Goal: Task Accomplishment & Management: Manage account settings

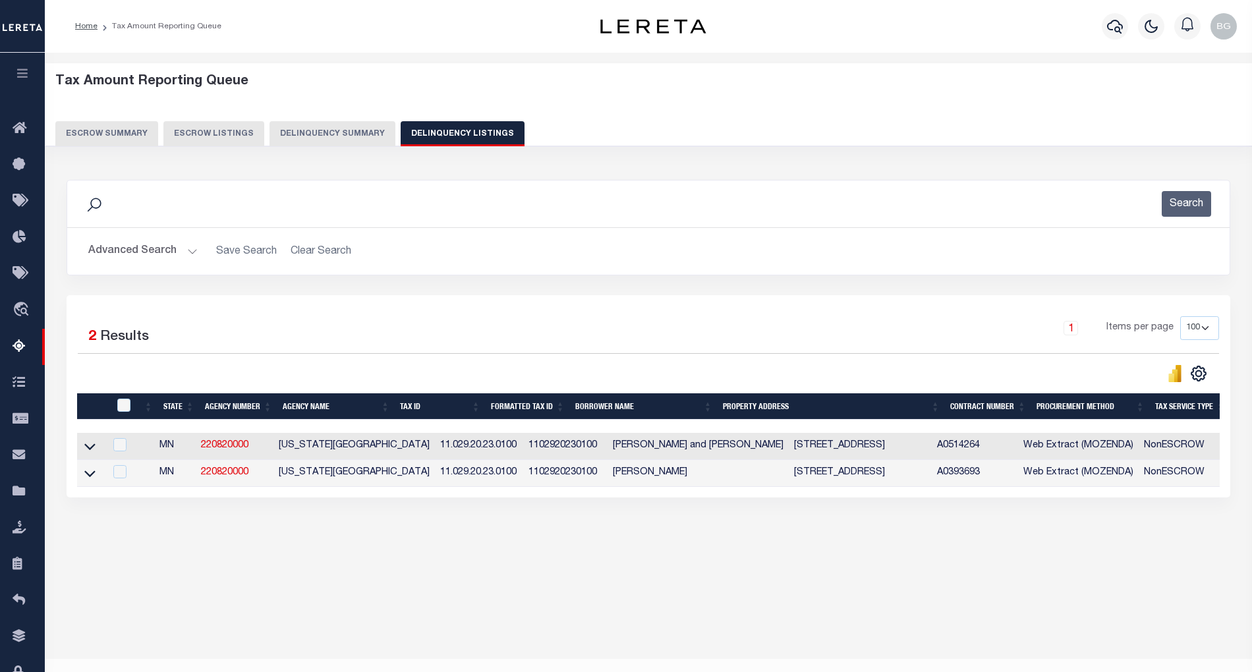
select select "100"
click at [194, 260] on button "Advanced Search" at bounding box center [142, 252] width 109 height 26
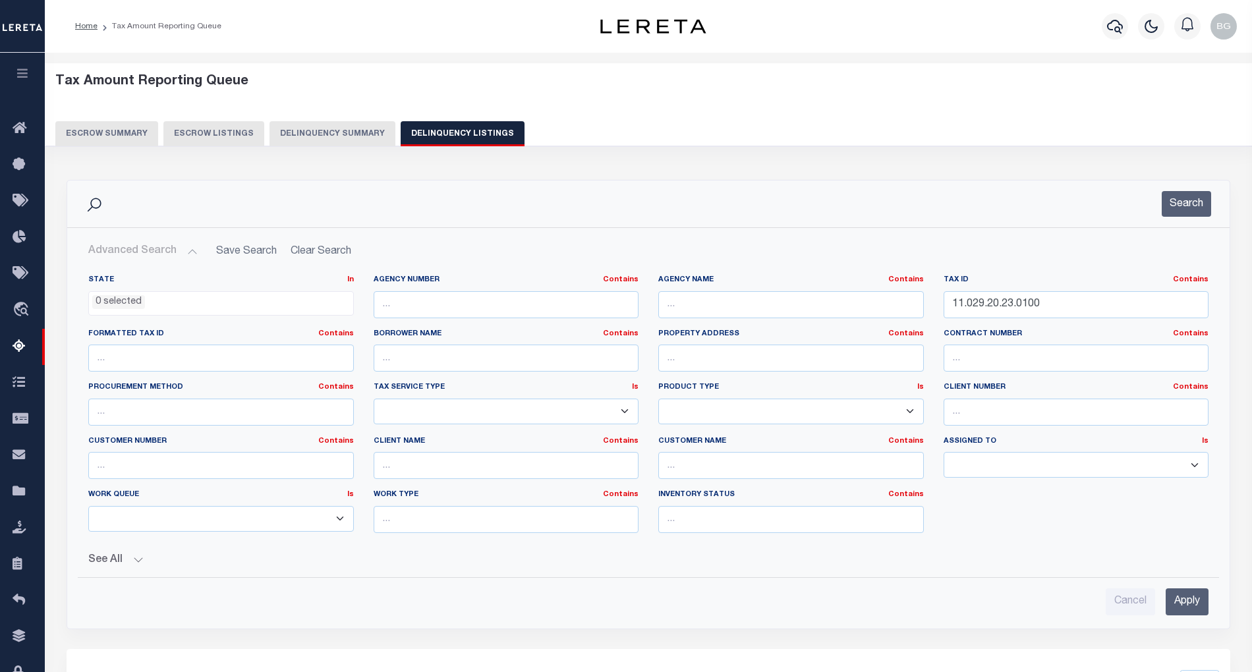
click at [187, 252] on button "Advanced Search" at bounding box center [142, 252] width 109 height 26
click at [978, 303] on input "11.029.20.23.0100" at bounding box center [1077, 304] width 266 height 27
paste input "31.0006"
type input "11.029.20.31.0006"
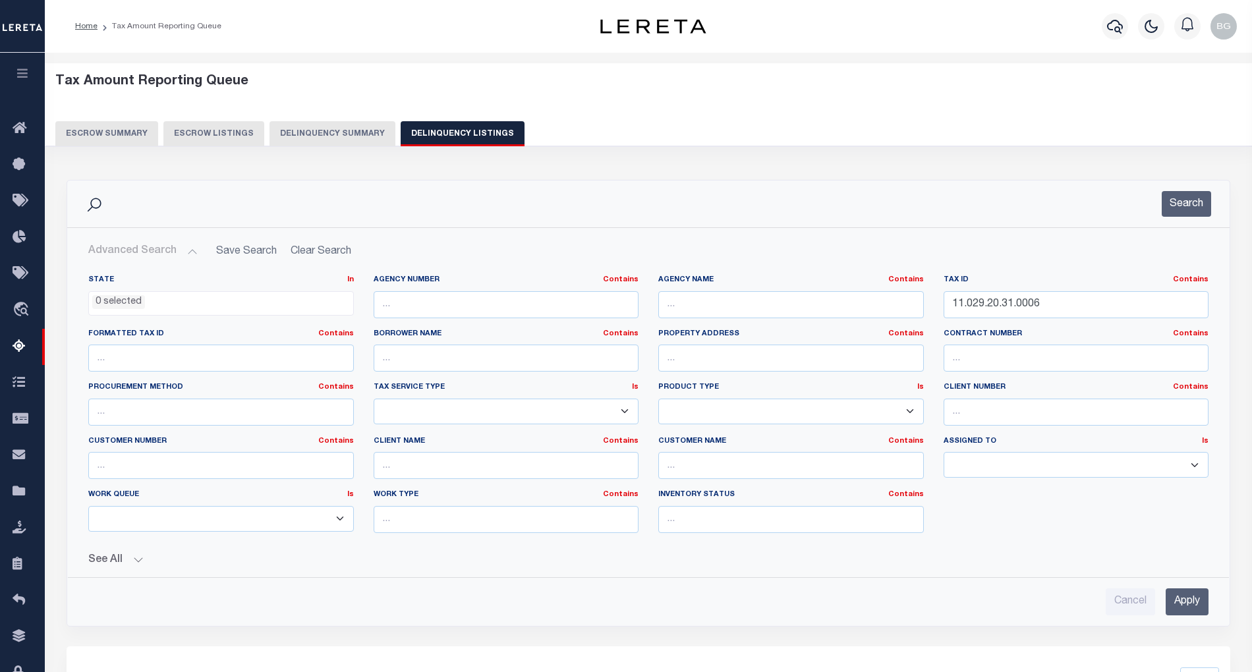
click at [1186, 609] on input "Apply" at bounding box center [1187, 602] width 43 height 27
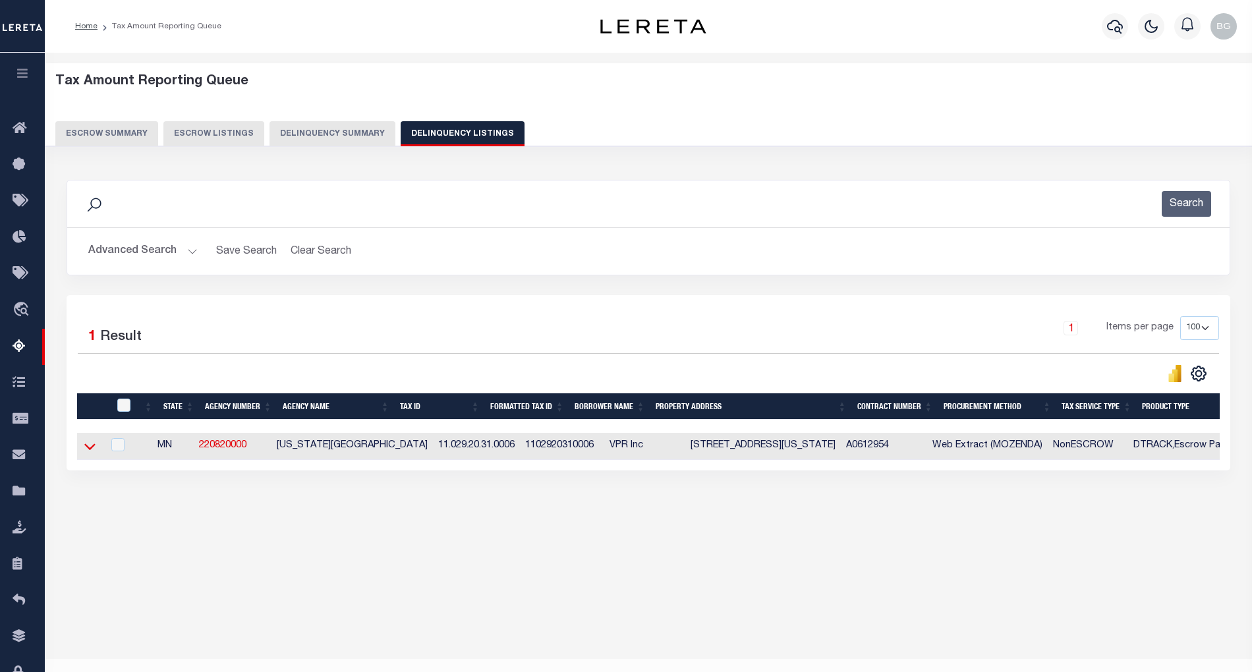
click at [86, 453] on icon at bounding box center [89, 447] width 11 height 14
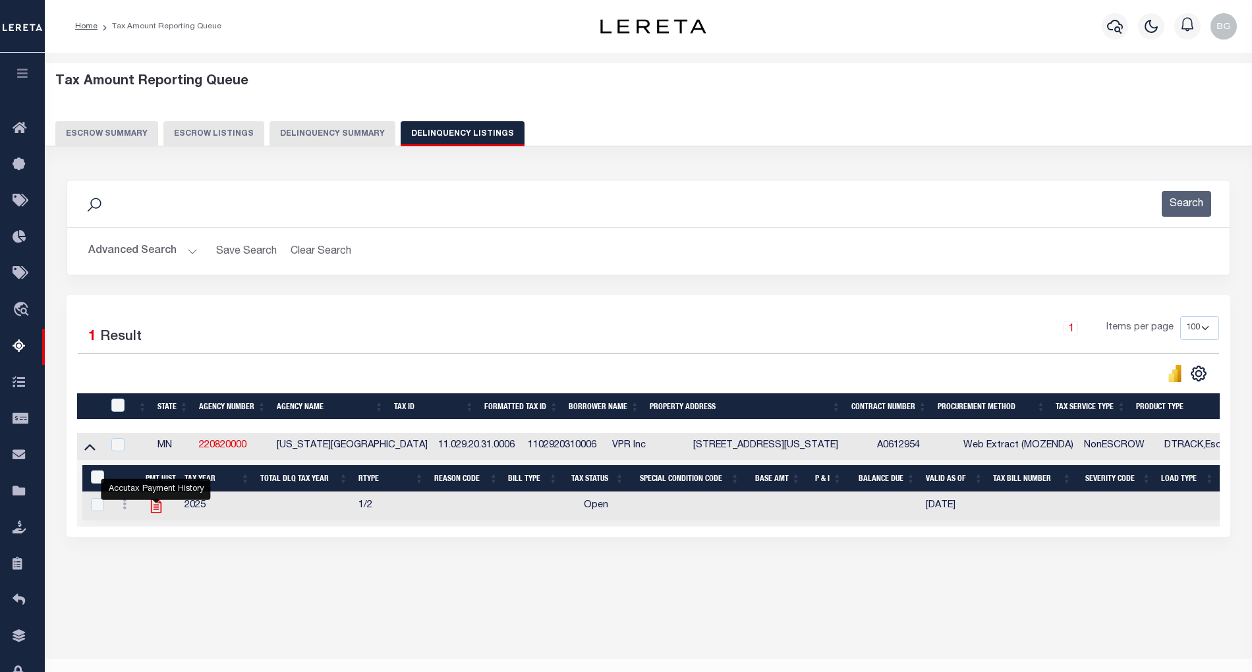
click at [156, 511] on icon "" at bounding box center [156, 506] width 17 height 17
checkbox input "true"
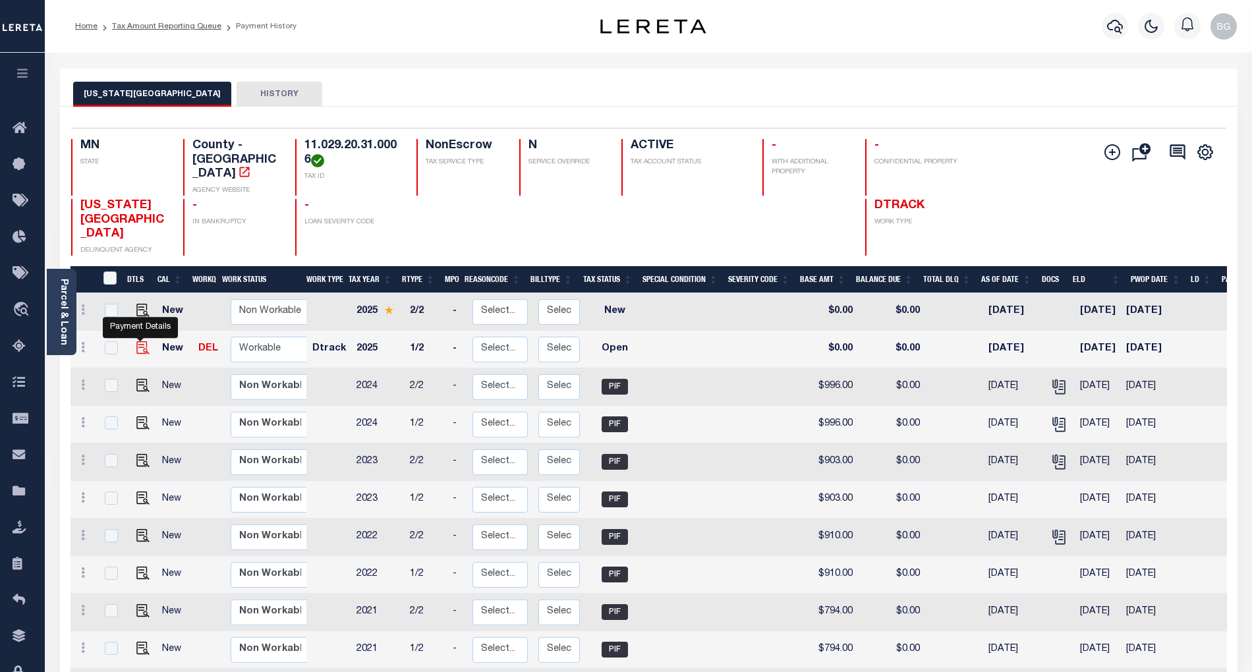
click at [140, 341] on img "" at bounding box center [142, 347] width 13 height 13
checkbox input "true"
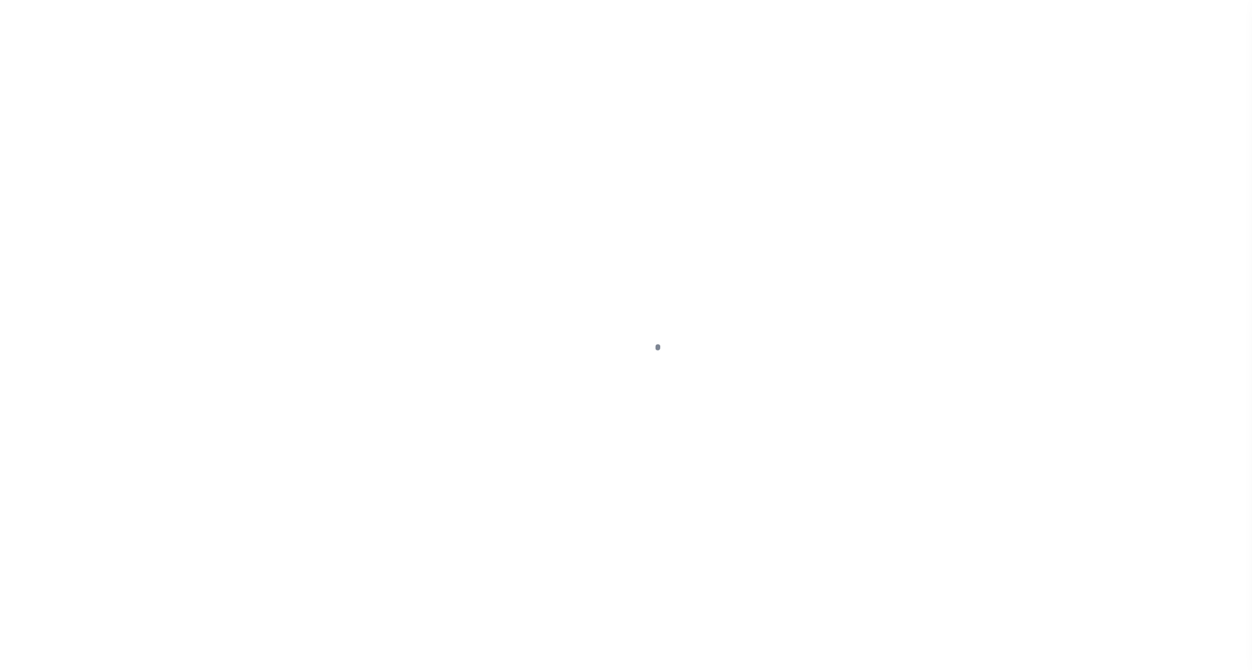
select select "OP2"
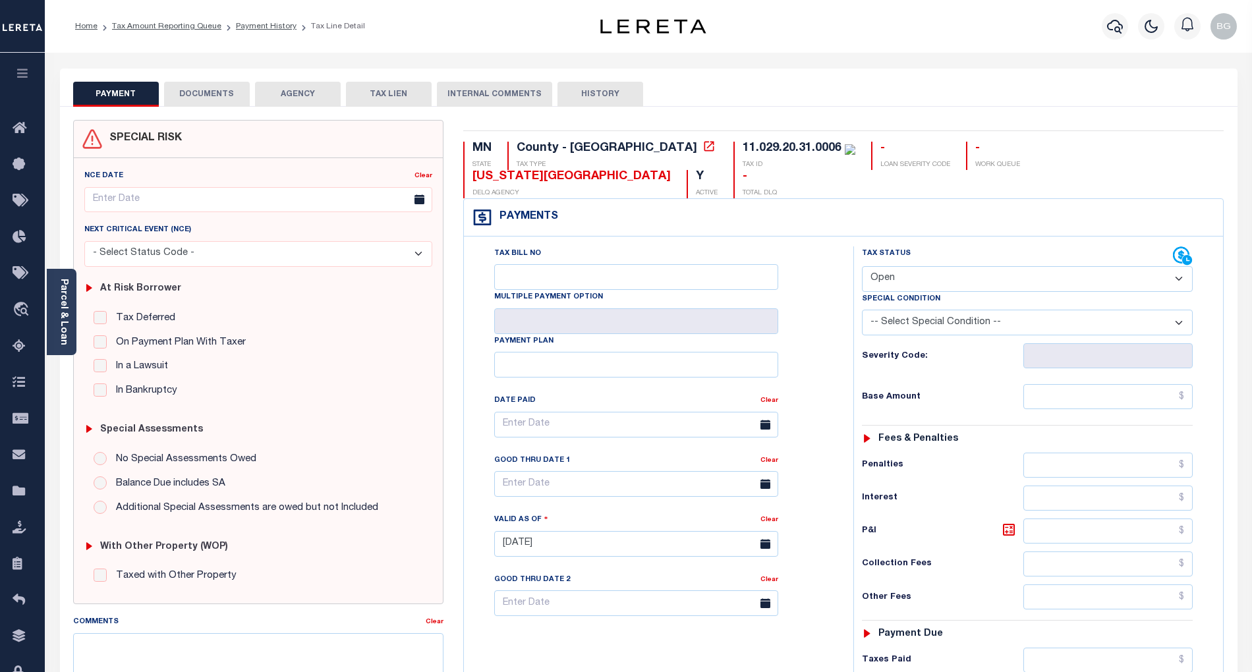
click at [219, 94] on button "DOCUMENTS" at bounding box center [207, 94] width 86 height 25
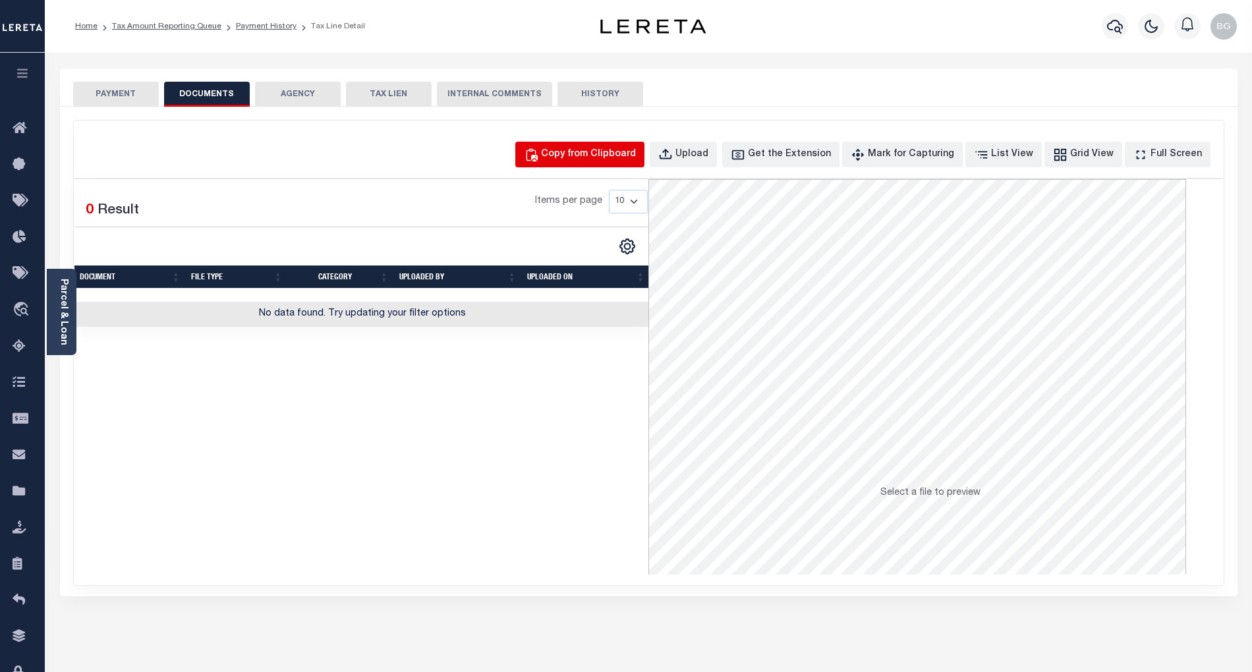
click at [629, 154] on div "Copy from Clipboard" at bounding box center [588, 155] width 95 height 15
select select "POP"
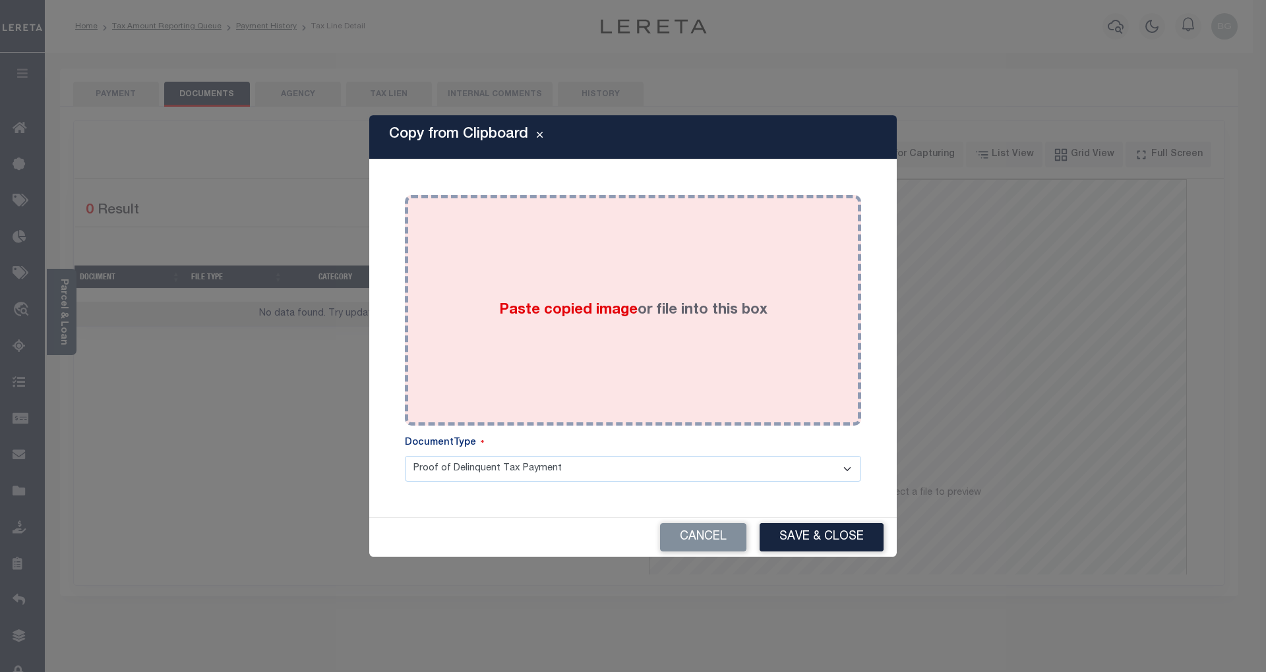
click at [568, 317] on span "Paste copied image" at bounding box center [568, 310] width 138 height 15
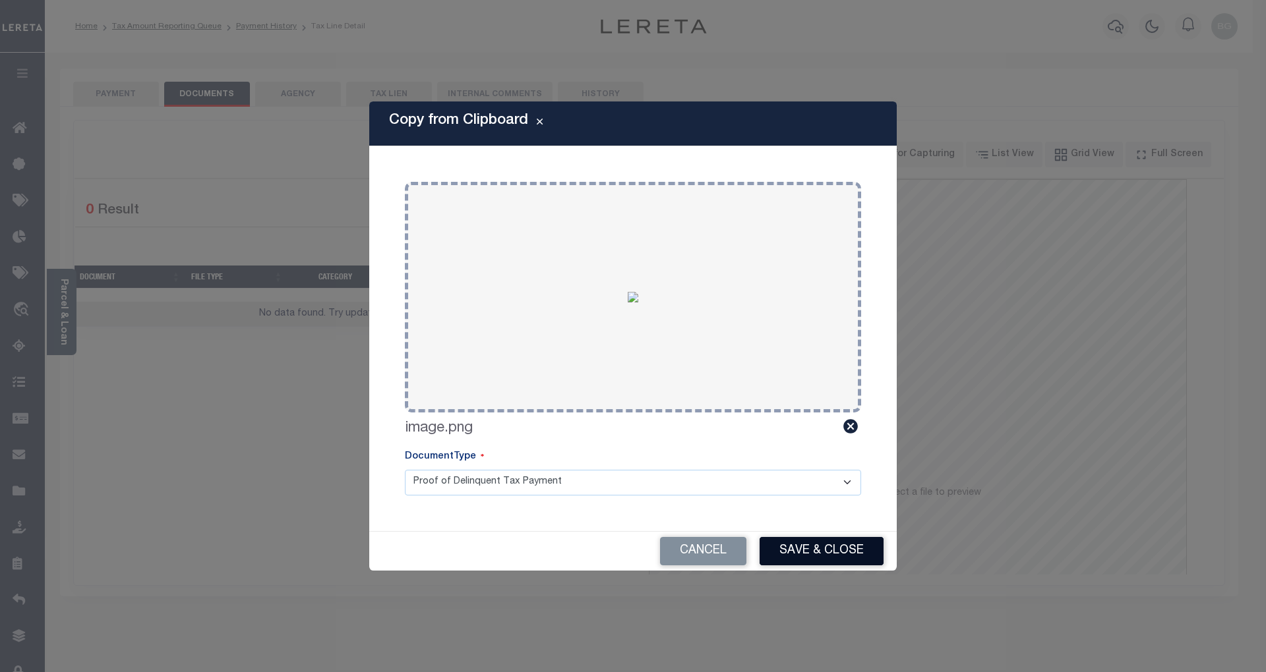
click at [850, 555] on button "Save & Close" at bounding box center [821, 551] width 124 height 28
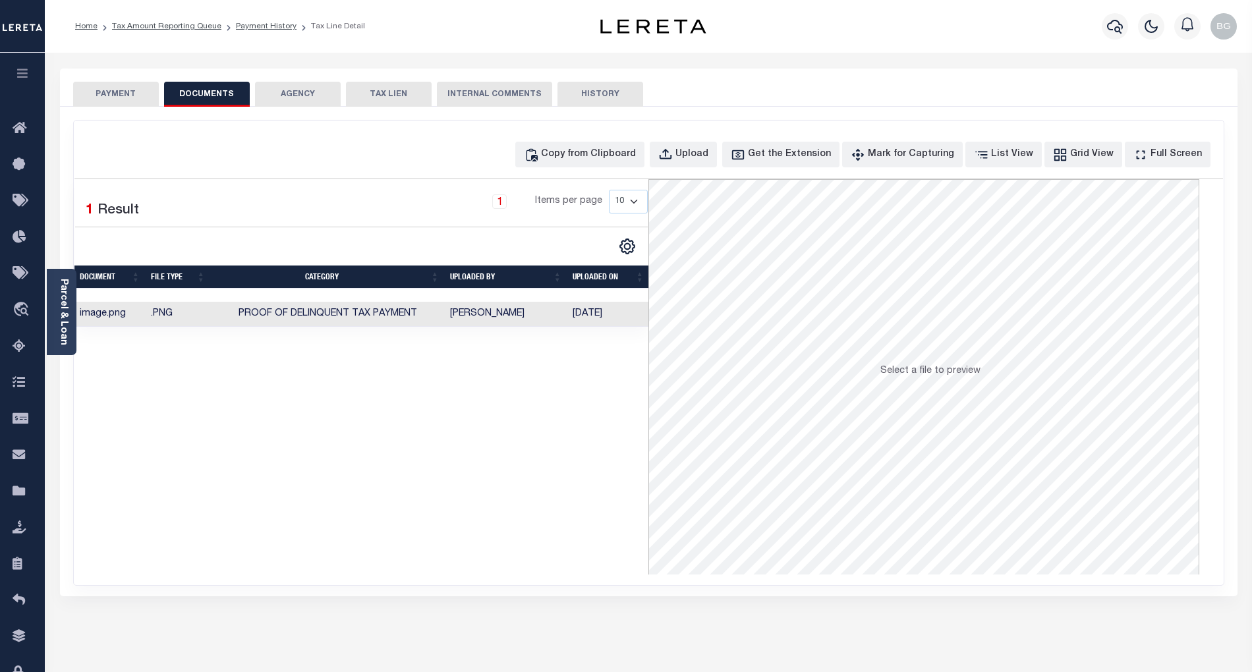
click at [119, 91] on button "PAYMENT" at bounding box center [116, 94] width 86 height 25
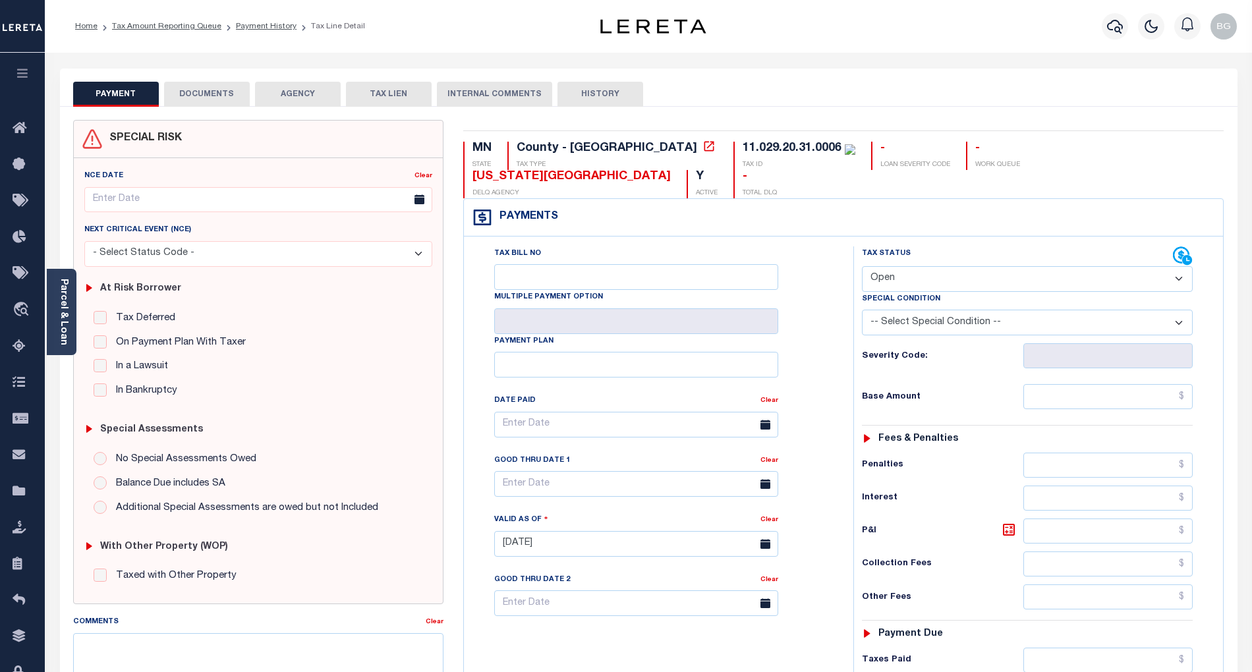
click at [913, 266] on select "- Select Status Code - Open Due/Unpaid Paid Incomplete No Tax Due Internal Refu…" at bounding box center [1027, 279] width 331 height 26
select select "PYD"
click at [862, 266] on select "- Select Status Code - Open Due/Unpaid Paid Incomplete No Tax Due Internal Refu…" at bounding box center [1027, 279] width 331 height 26
type input "[DATE]"
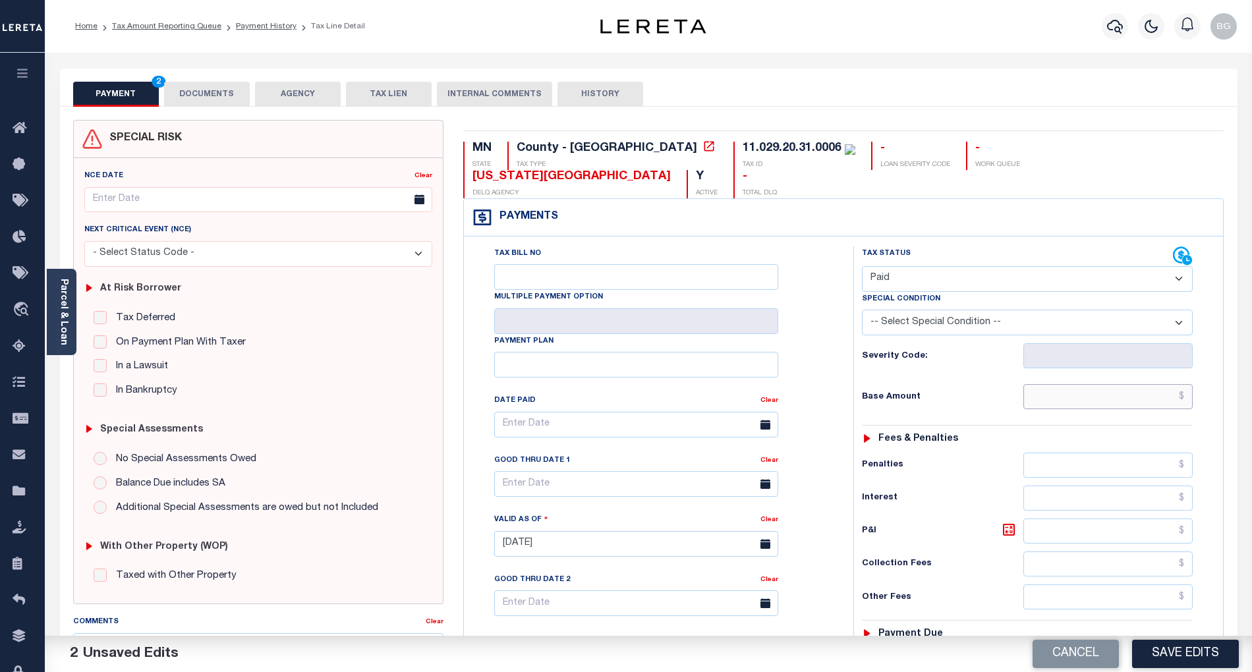
click at [1137, 384] on input "text" at bounding box center [1109, 396] width 170 height 25
paste input "1,137.00"
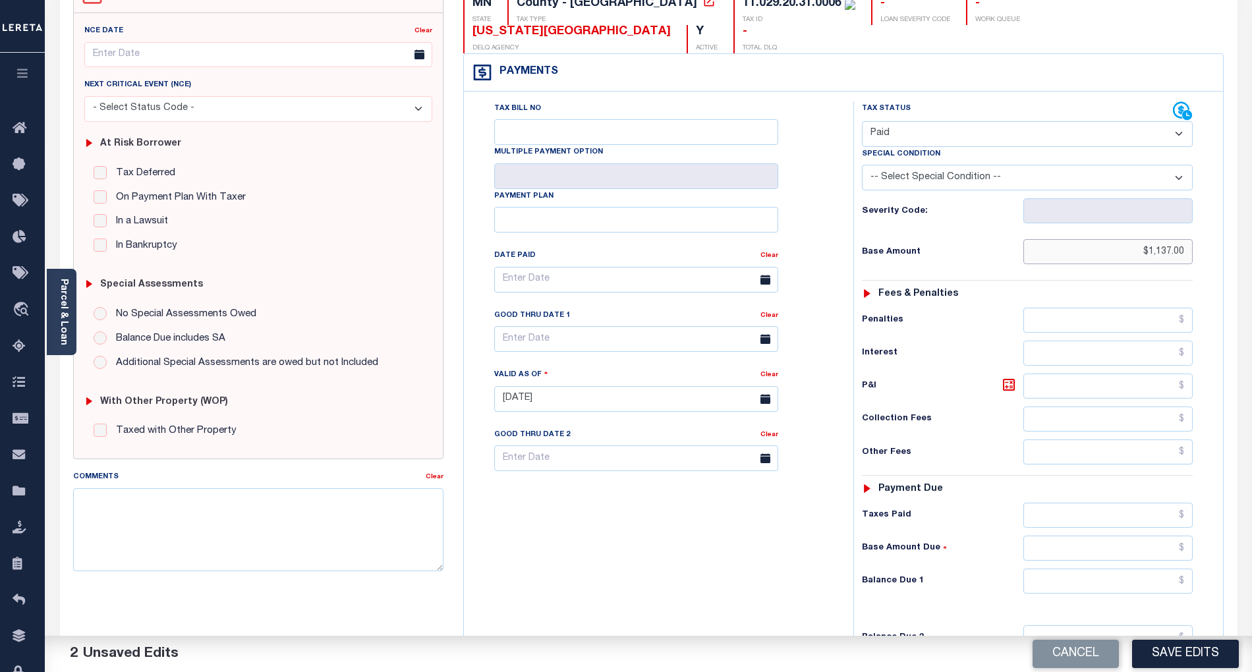
scroll to position [302, 0]
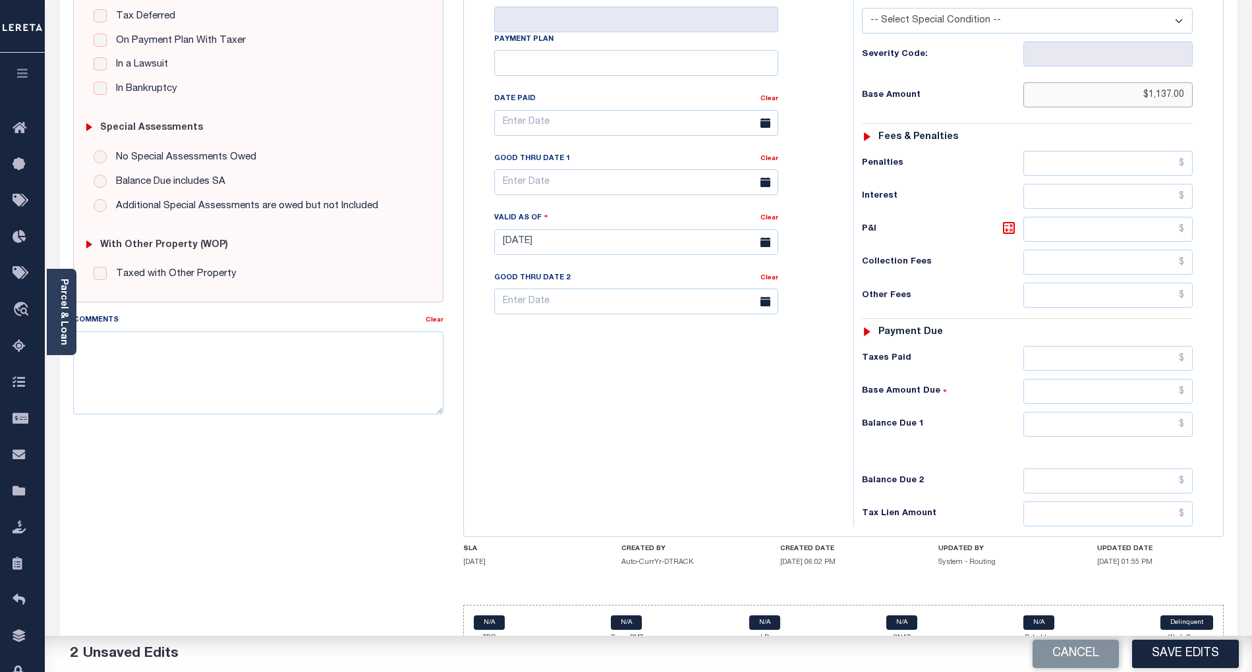
type input "$1,137.00"
click at [1164, 412] on input "text" at bounding box center [1109, 424] width 170 height 25
type input "$0.00"
click at [716, 438] on div "Tax Bill No Multiple Payment Option Payment Plan Clear" at bounding box center [655, 236] width 376 height 582
click at [1200, 660] on button "Save Edits" at bounding box center [1185, 654] width 107 height 28
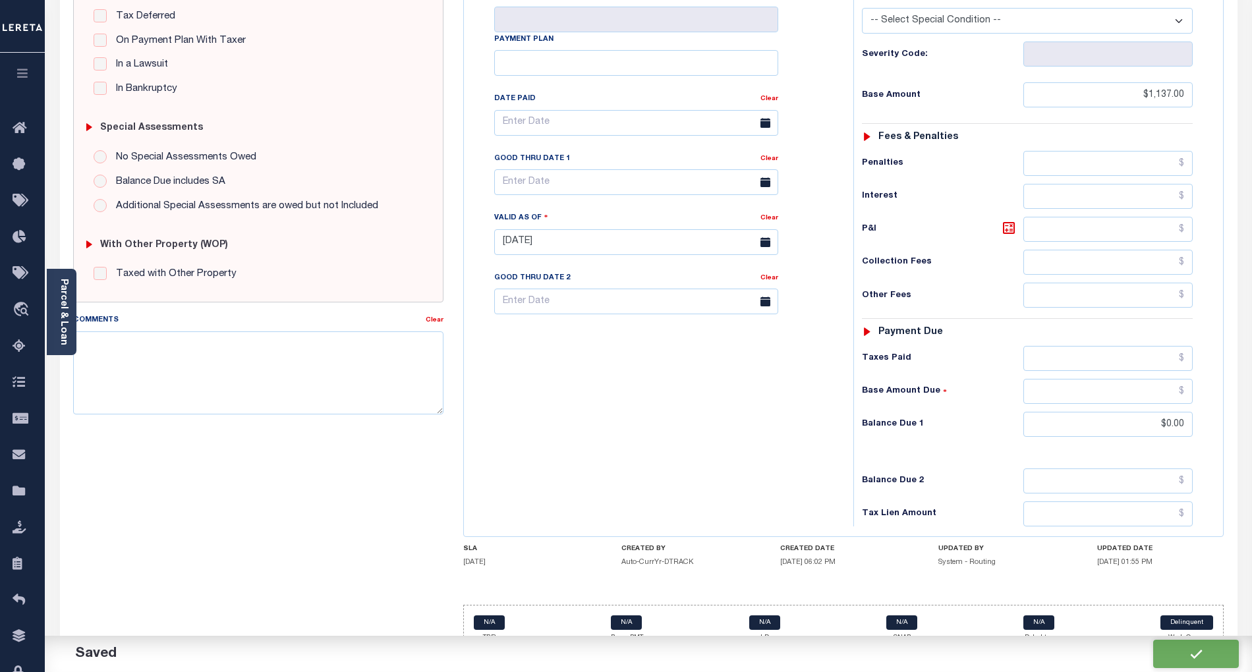
checkbox input "false"
type input "$1,137"
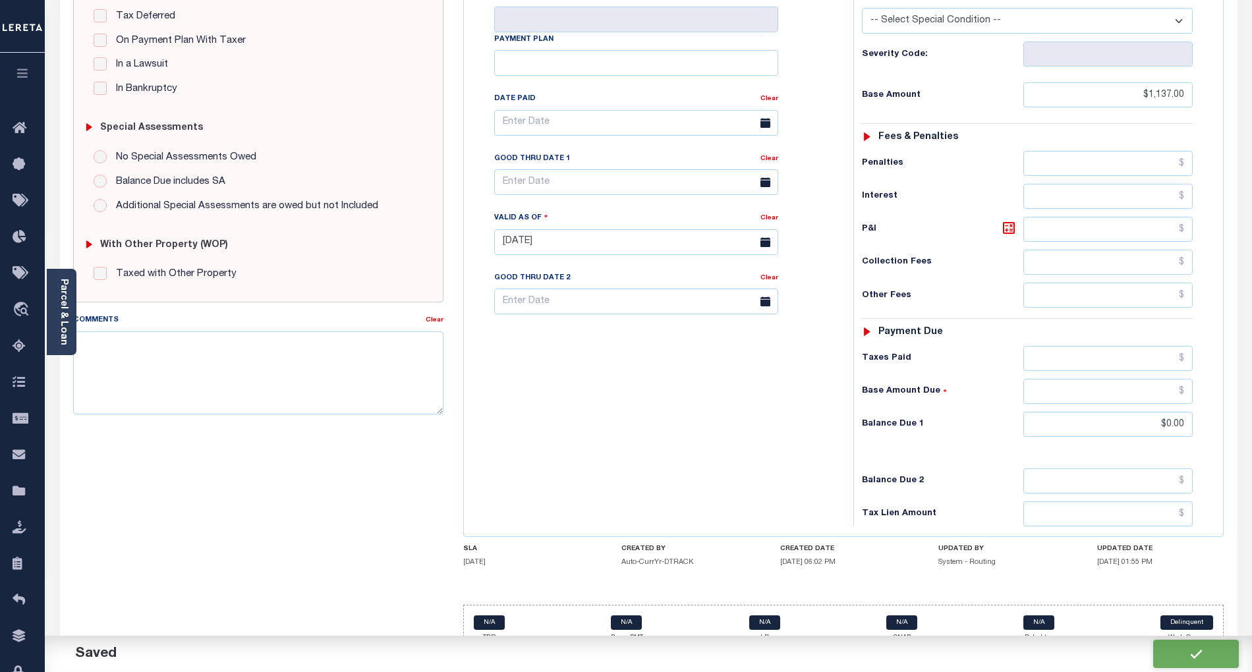
type input "$0"
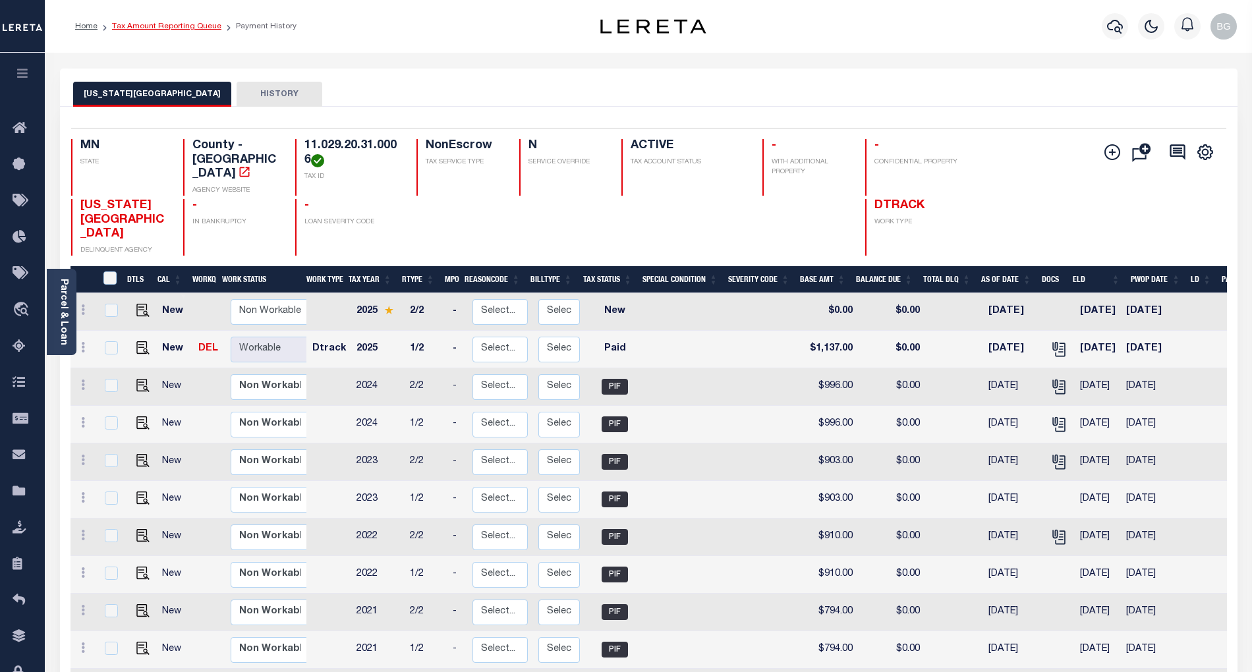
click at [160, 30] on link "Tax Amount Reporting Queue" at bounding box center [166, 26] width 109 height 8
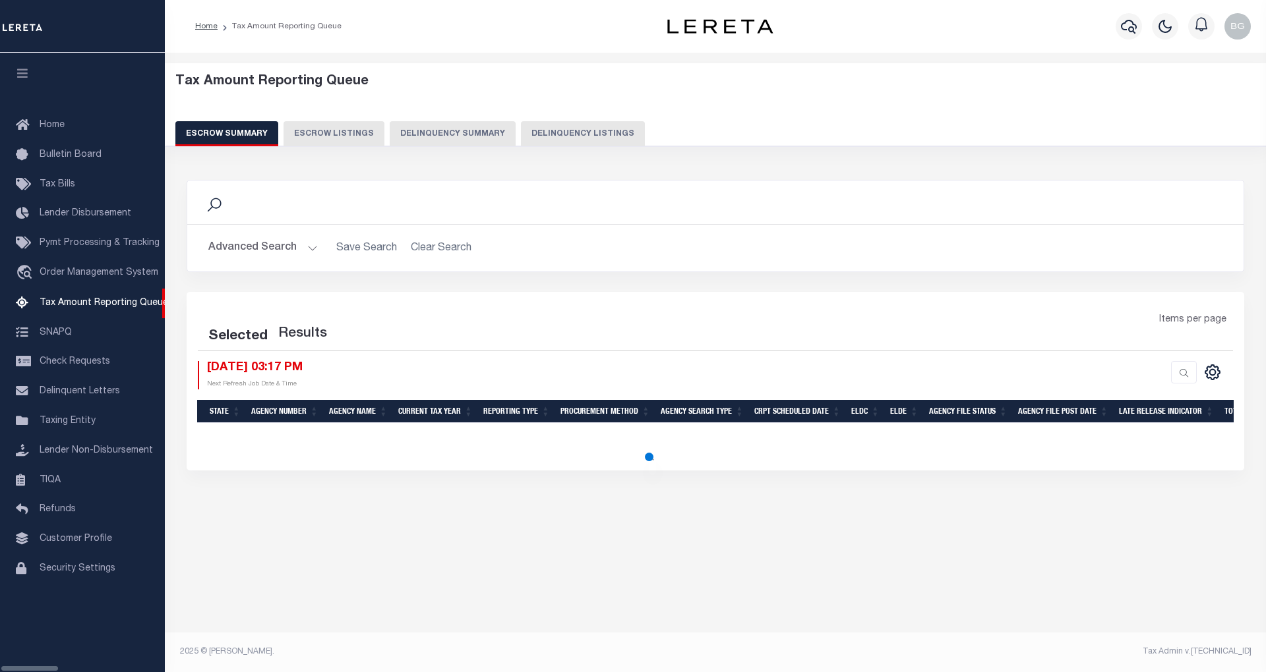
click at [554, 132] on button "Delinquency Listings" at bounding box center [583, 133] width 124 height 25
select select "100"
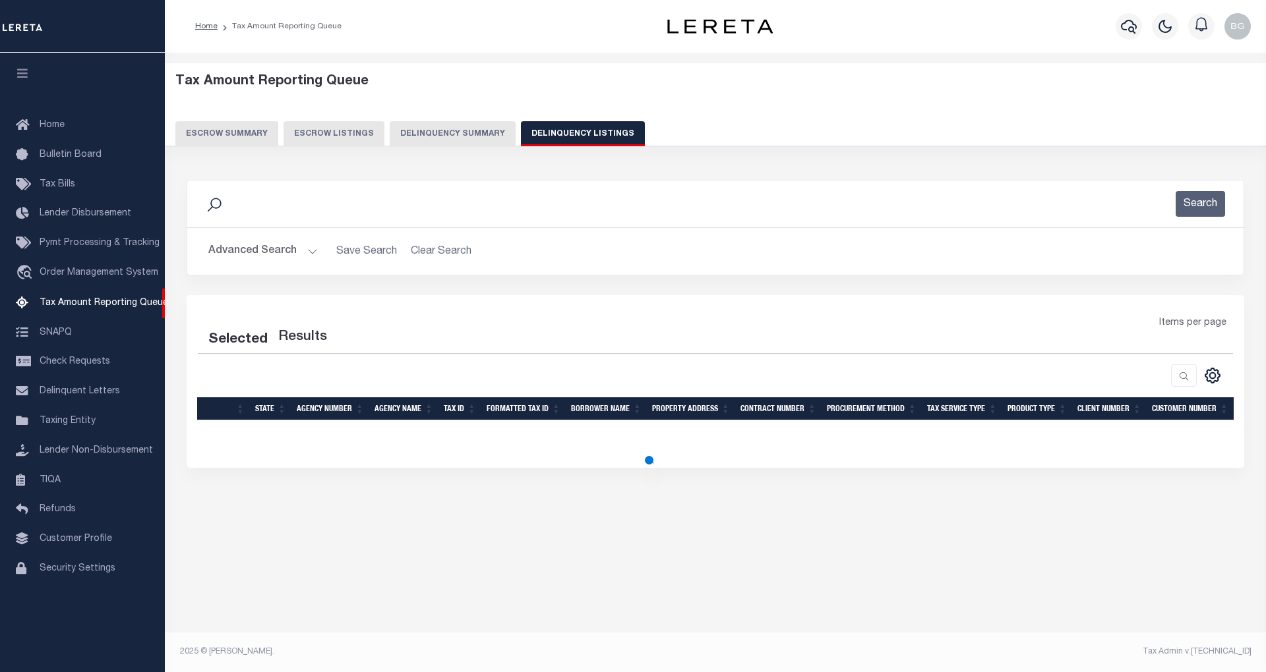
select select "100"
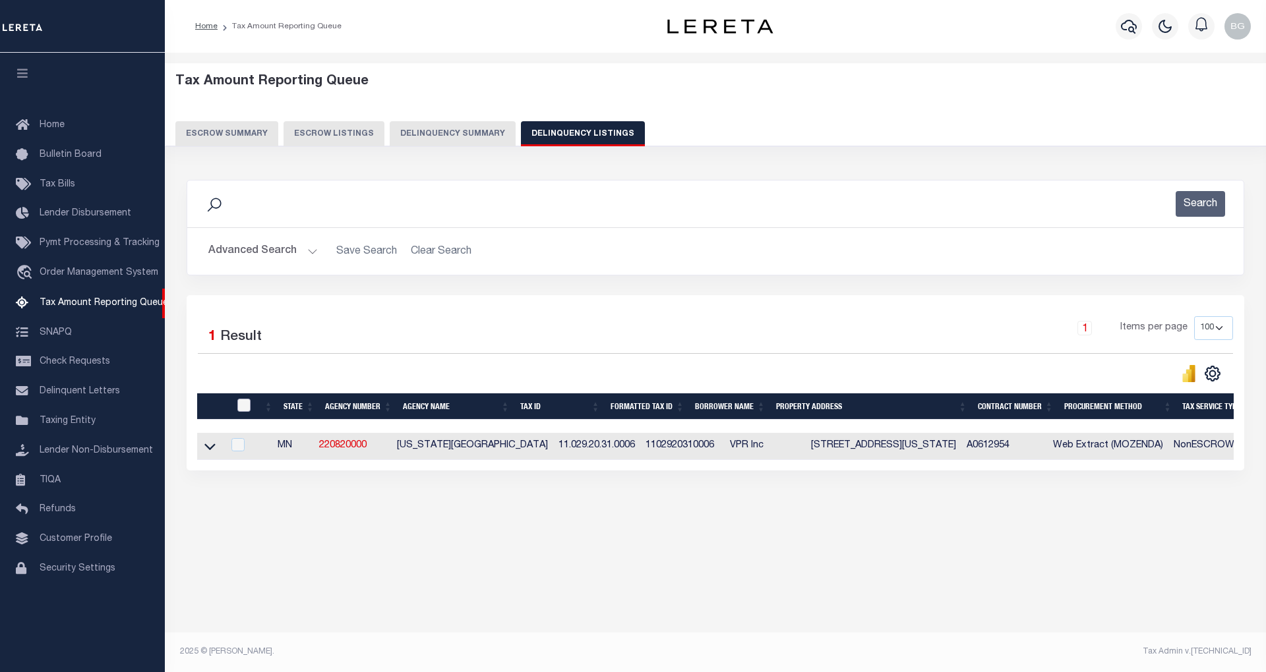
click at [245, 407] on input "checkbox" at bounding box center [243, 405] width 13 height 13
checkbox input "true"
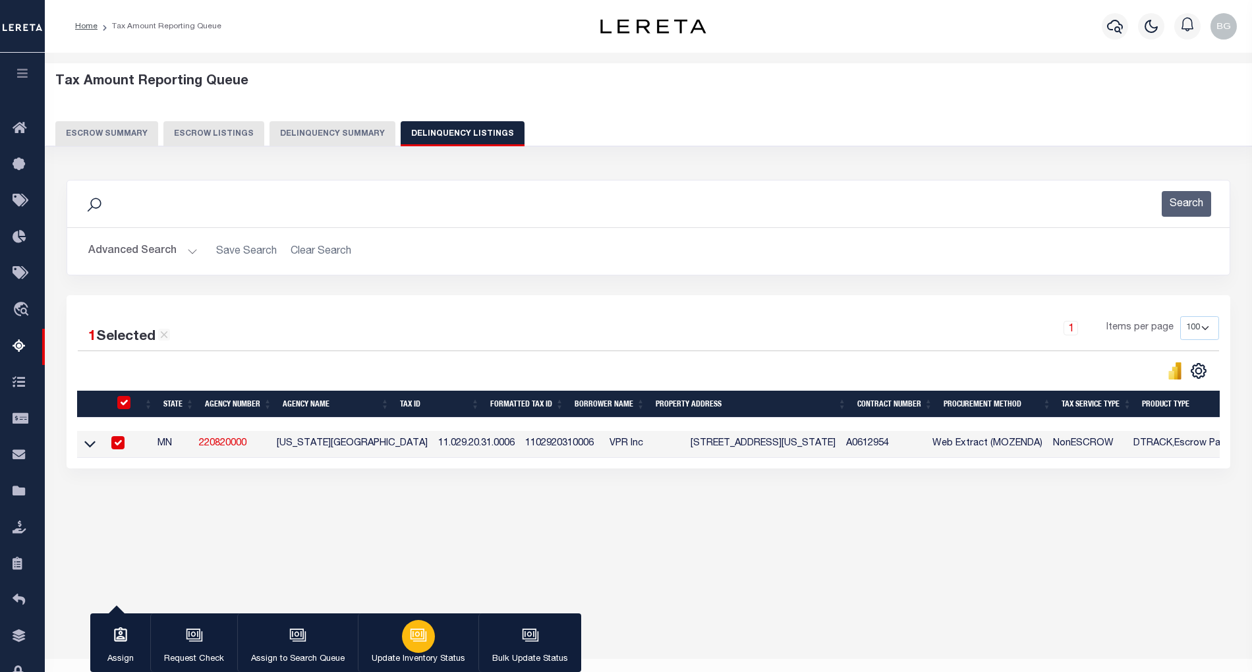
click at [426, 639] on div "button" at bounding box center [418, 636] width 33 height 33
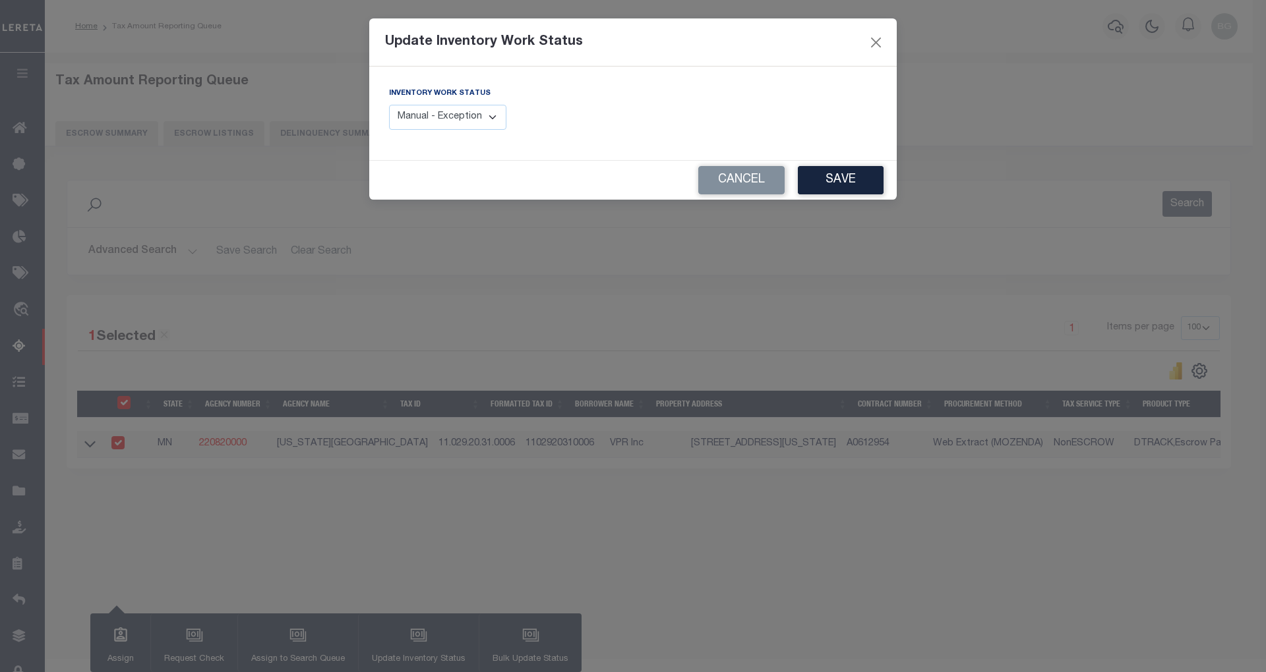
click at [459, 127] on select "Manual - Exception Pended - Awaiting Search Late Add Exception Completed" at bounding box center [447, 118] width 117 height 26
select select "4"
click at [389, 105] on select "Manual - Exception Pended - Awaiting Search Late Add Exception Completed" at bounding box center [447, 118] width 117 height 26
click at [836, 186] on button "Save" at bounding box center [841, 180] width 86 height 28
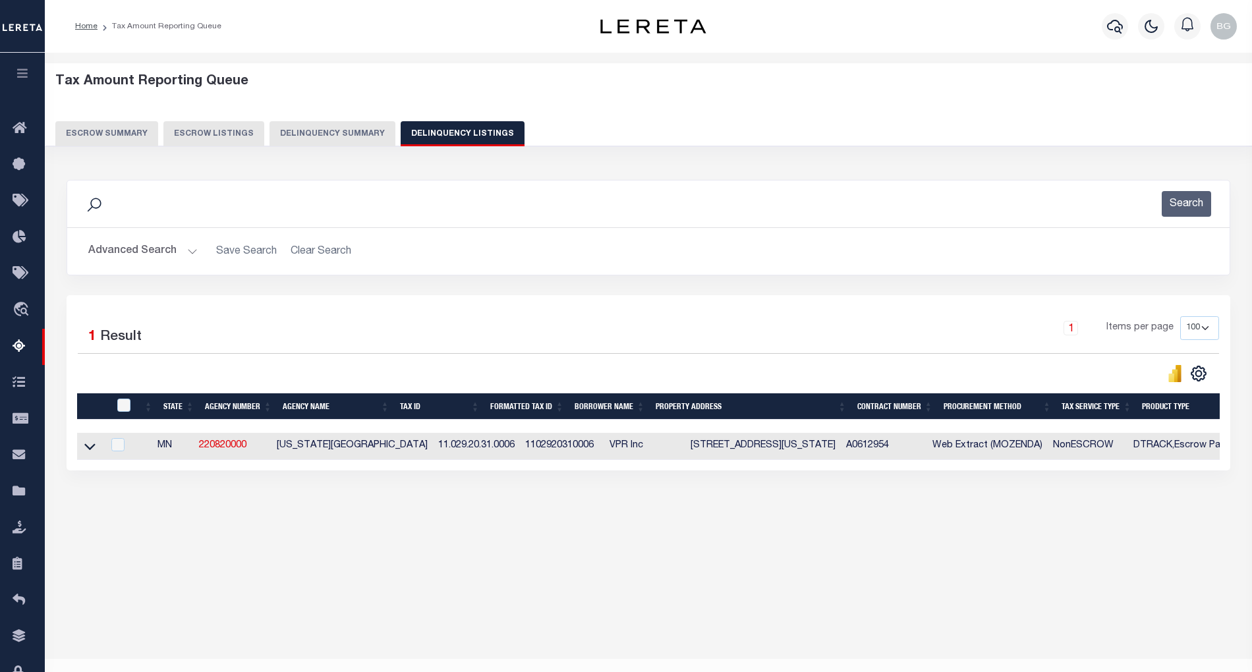
click at [192, 248] on button "Advanced Search" at bounding box center [142, 252] width 109 height 26
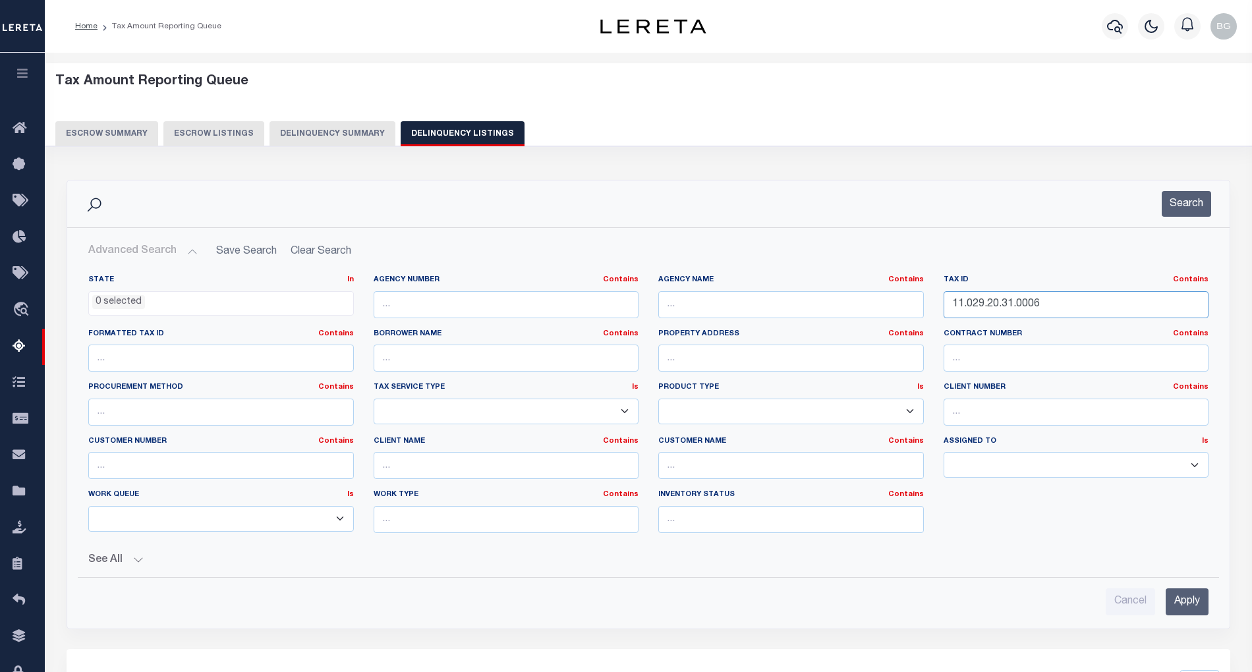
click at [995, 301] on input "11.029.20.31.0006" at bounding box center [1077, 304] width 266 height 27
paste input "55"
type input "11.029.20.31.0055"
click at [1182, 612] on input "Apply" at bounding box center [1187, 602] width 43 height 27
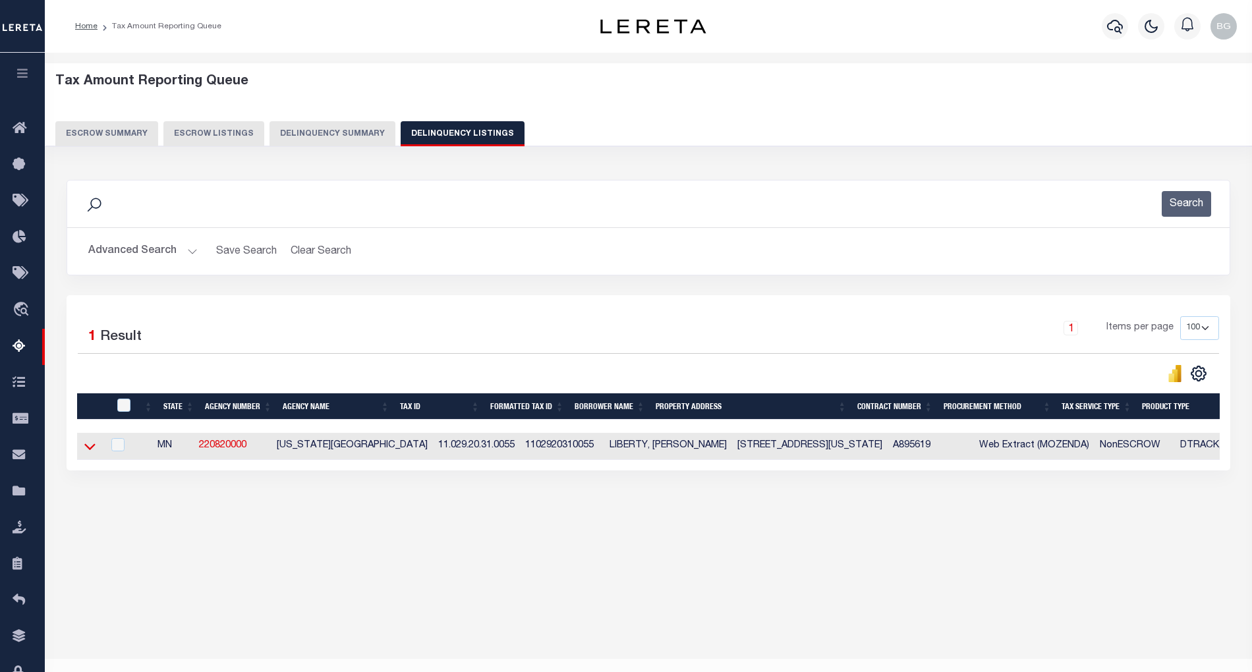
click at [88, 450] on icon at bounding box center [89, 447] width 11 height 14
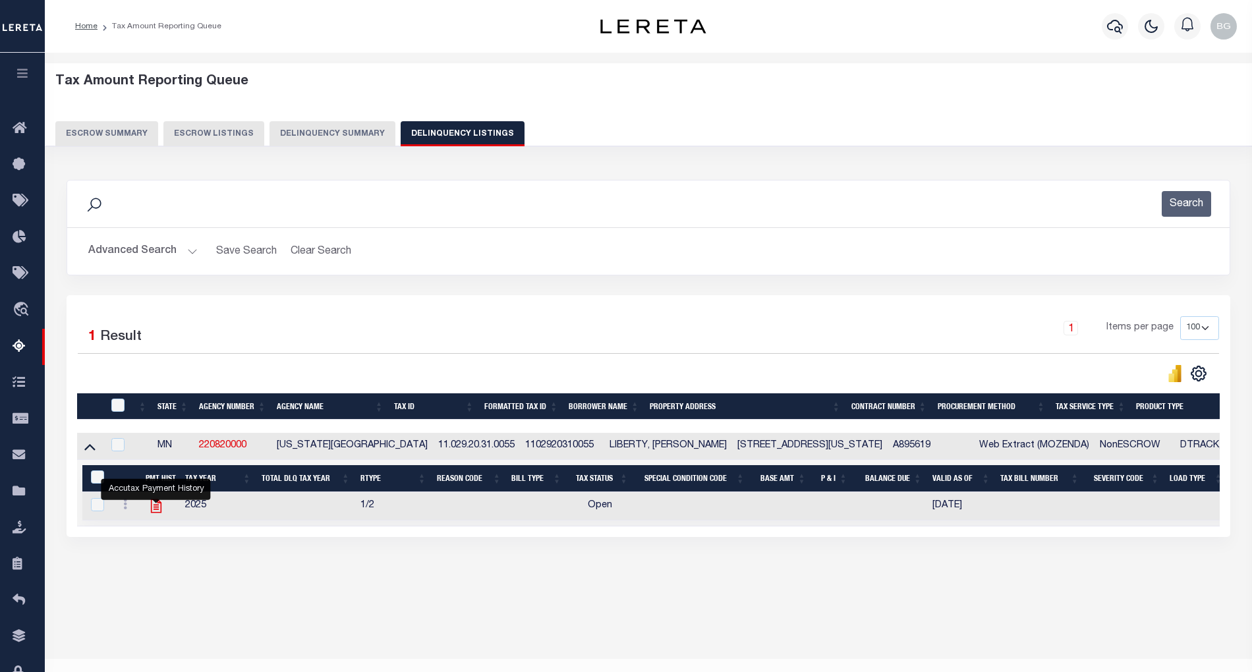
click at [157, 511] on icon "" at bounding box center [156, 506] width 17 height 17
checkbox input "true"
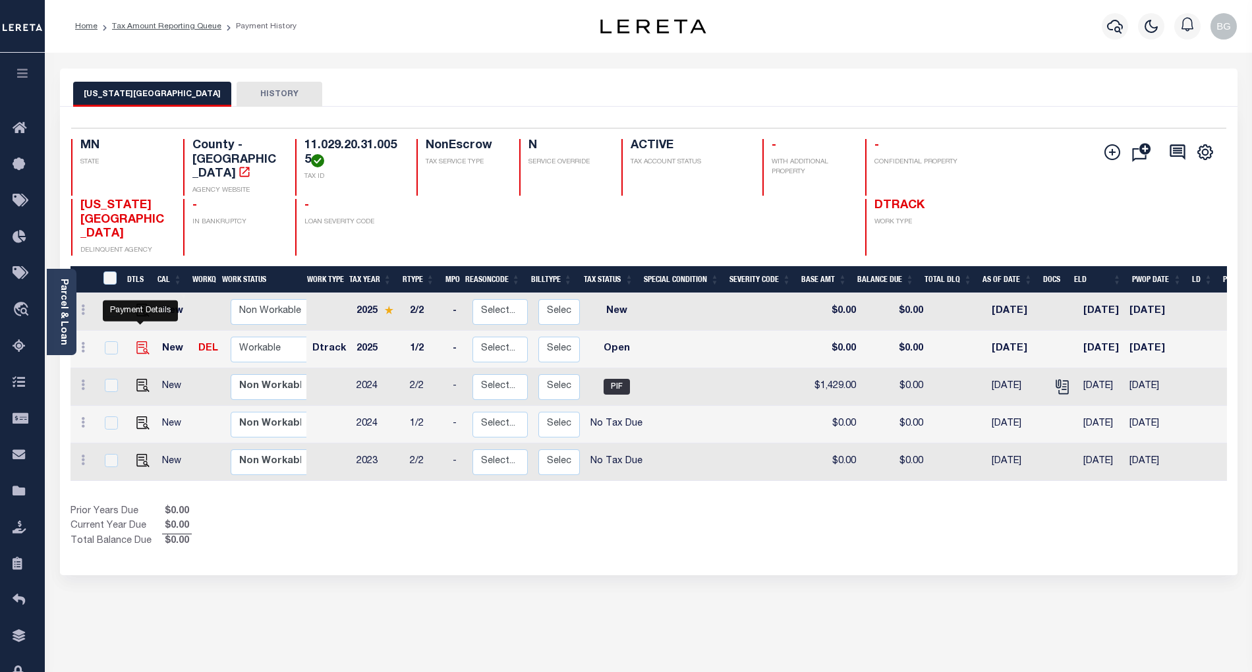
click at [143, 341] on img "" at bounding box center [142, 347] width 13 height 13
checkbox input "true"
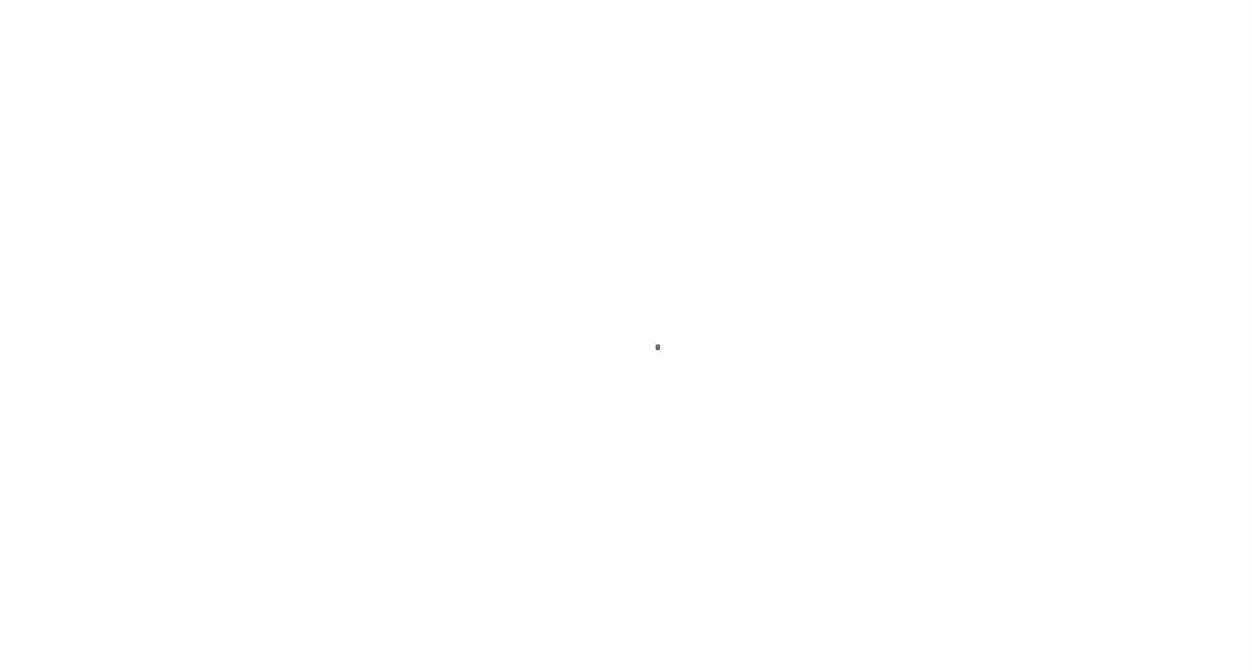
select select "OP2"
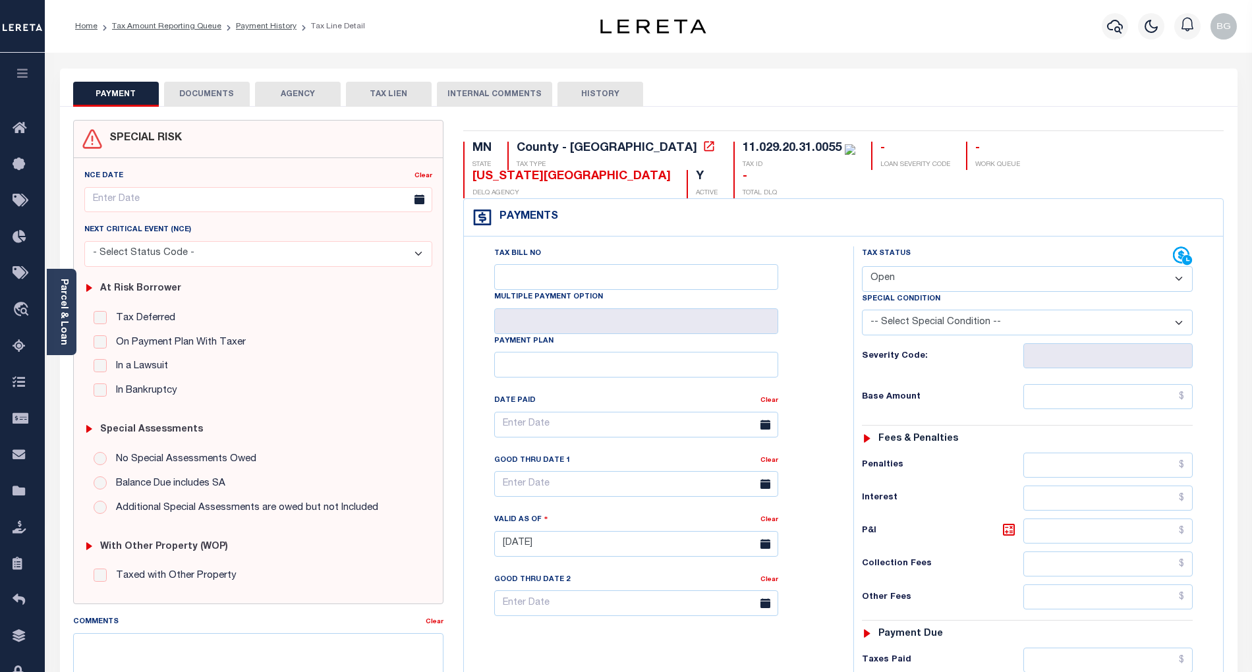
click at [209, 98] on button "DOCUMENTS" at bounding box center [207, 94] width 86 height 25
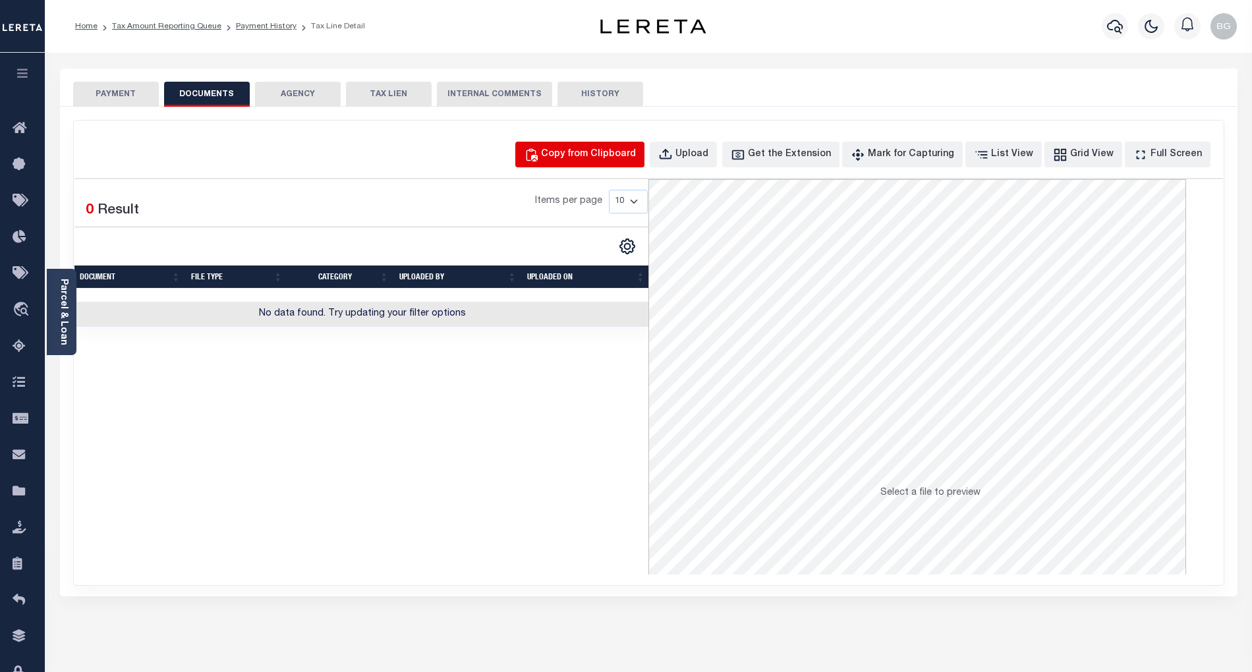
click at [594, 154] on div "Copy from Clipboard" at bounding box center [588, 155] width 95 height 15
select select "POP"
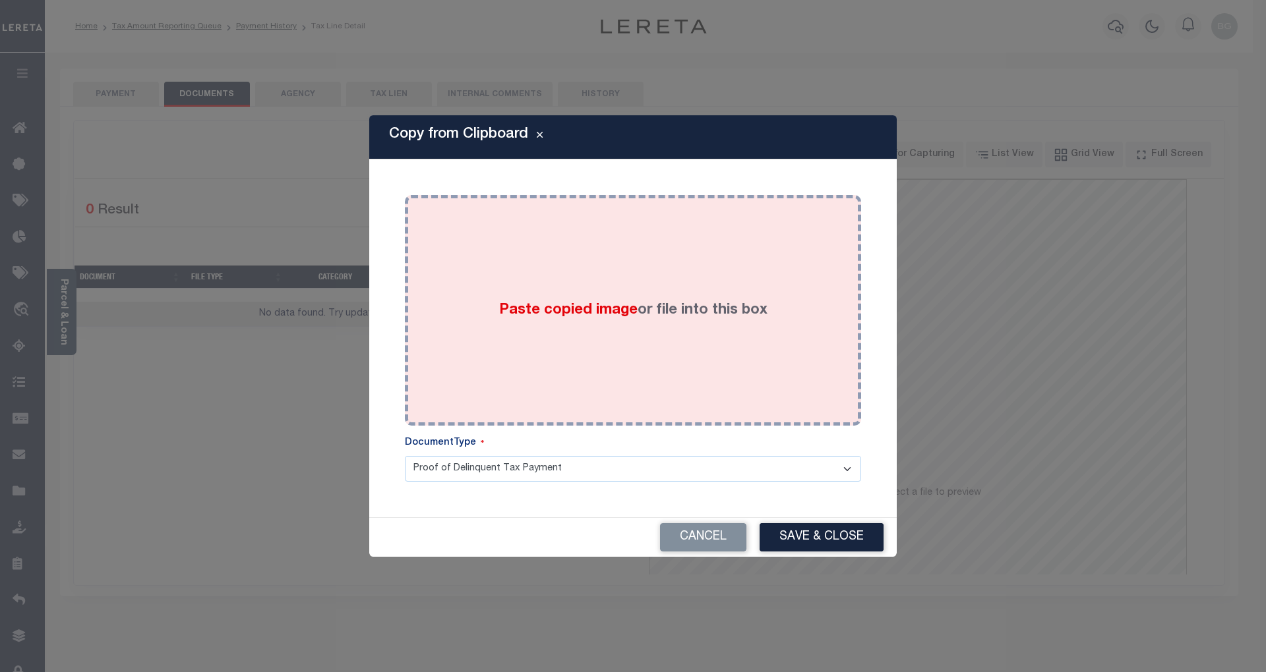
click at [579, 315] on span "Paste copied image" at bounding box center [568, 310] width 138 height 15
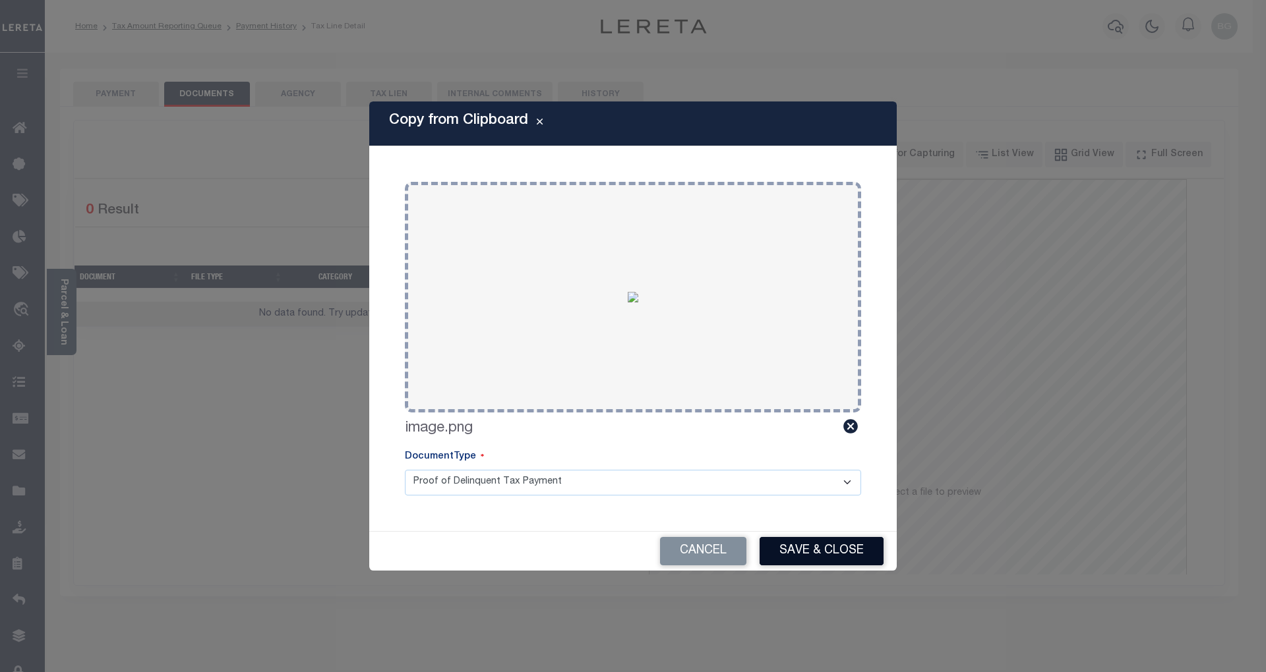
click at [829, 556] on button "Save & Close" at bounding box center [821, 551] width 124 height 28
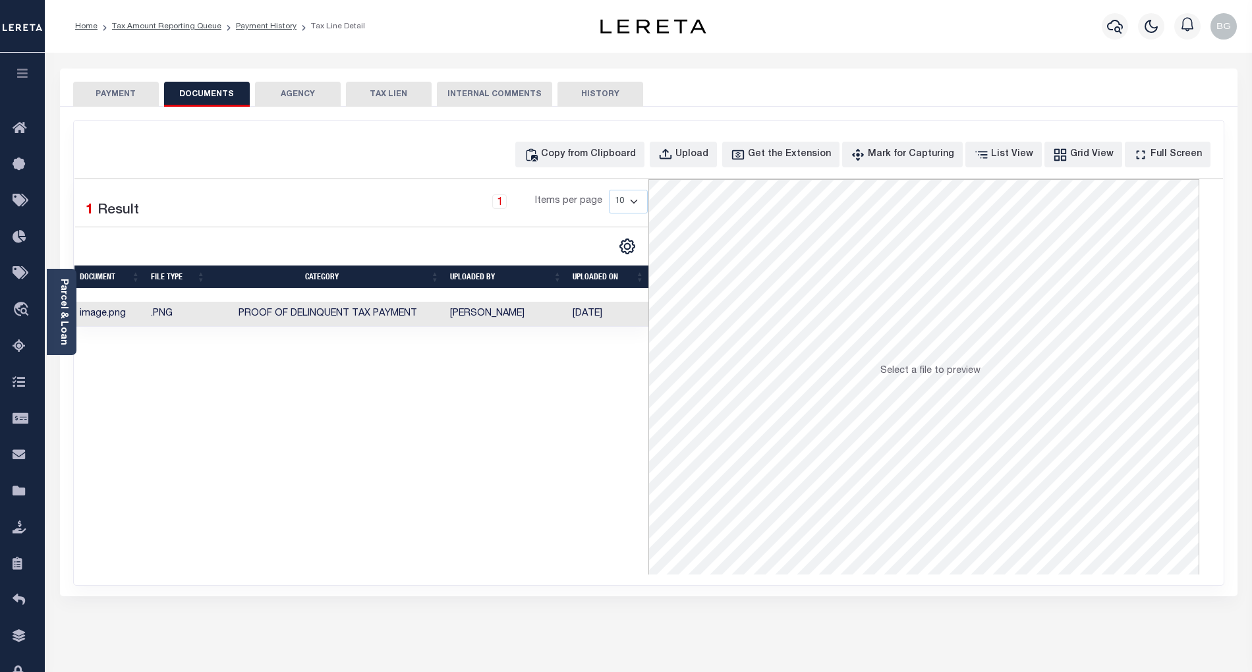
click at [121, 98] on button "PAYMENT" at bounding box center [116, 94] width 86 height 25
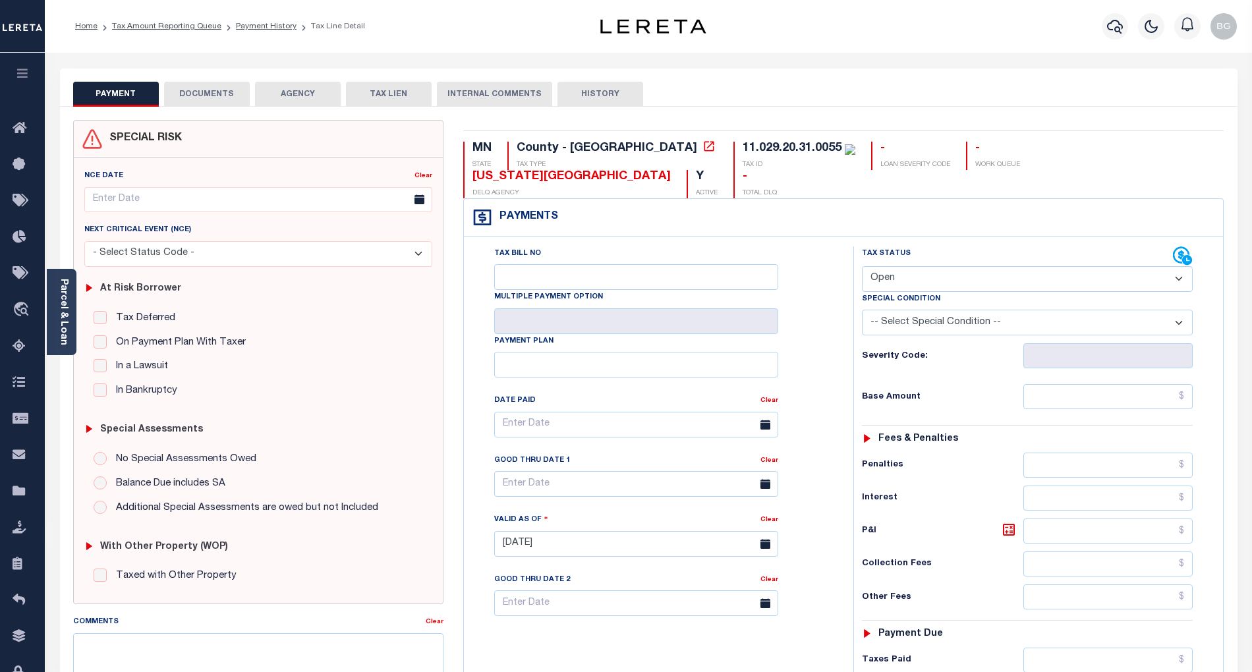
click at [894, 266] on select "- Select Status Code - Open Due/Unpaid Paid Incomplete No Tax Due Internal Refu…" at bounding box center [1027, 279] width 331 height 26
select select "PYD"
click at [862, 266] on select "- Select Status Code - Open Due/Unpaid Paid Incomplete No Tax Due Internal Refu…" at bounding box center [1027, 279] width 331 height 26
type input "[DATE]"
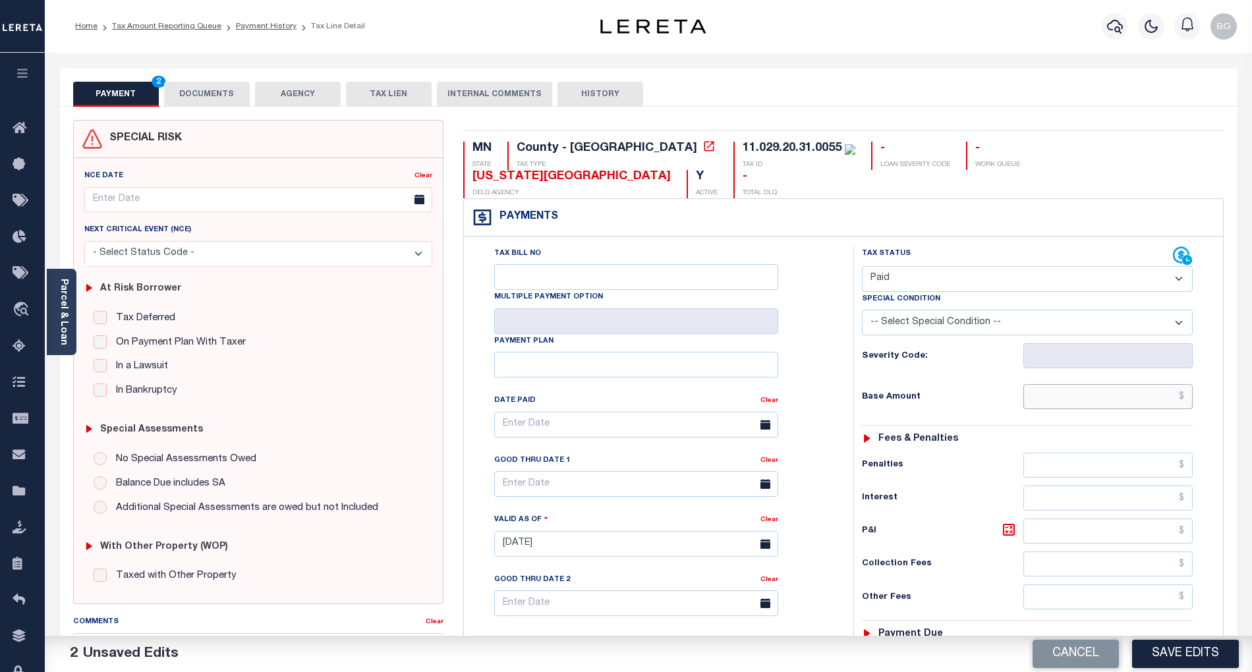
click at [1127, 384] on input "text" at bounding box center [1109, 396] width 170 height 25
paste input "1,606.00"
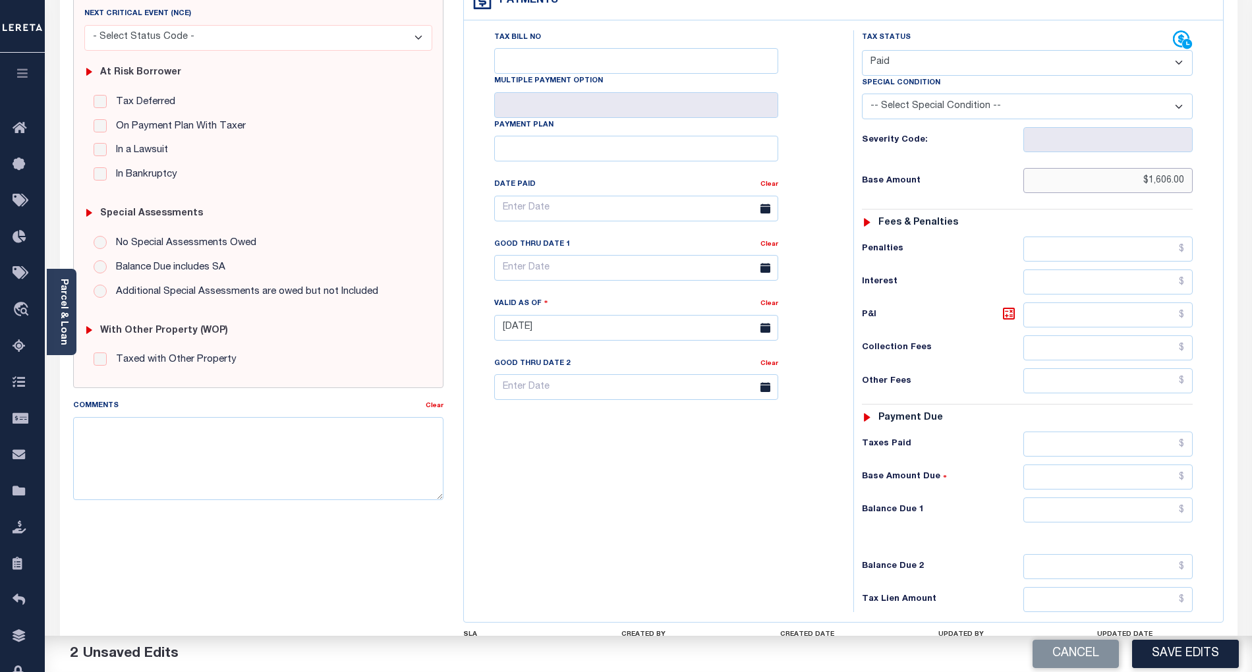
scroll to position [302, 0]
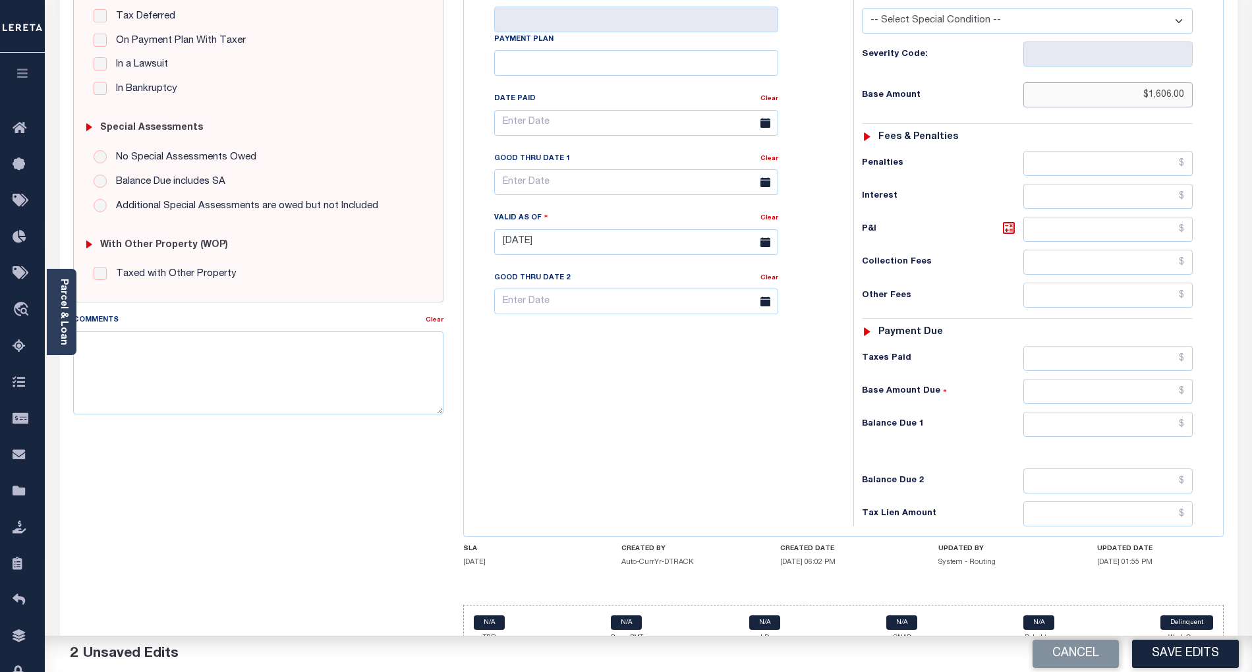
type input "$1,606.00"
click at [1137, 412] on input "text" at bounding box center [1109, 424] width 170 height 25
type input "$0.00"
click at [695, 389] on div "Tax Bill No Multiple Payment Option Payment Plan Clear" at bounding box center [655, 236] width 376 height 582
click at [1205, 660] on button "Save Edits" at bounding box center [1185, 654] width 107 height 28
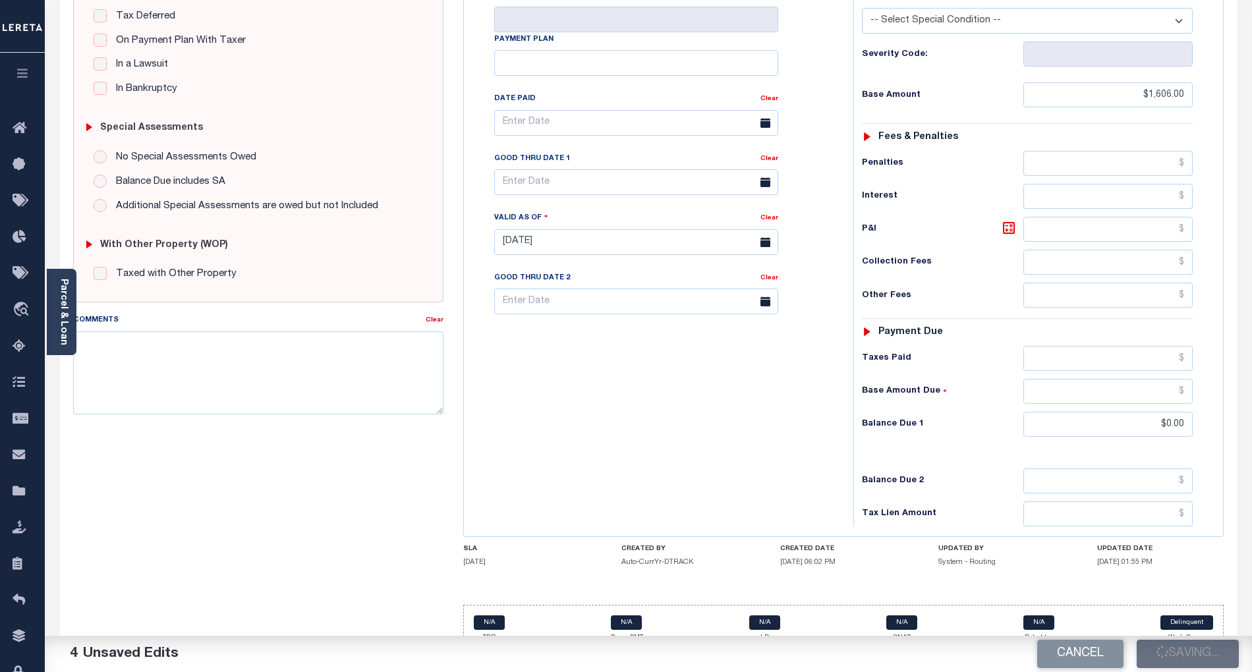
checkbox input "false"
type input "$1,606"
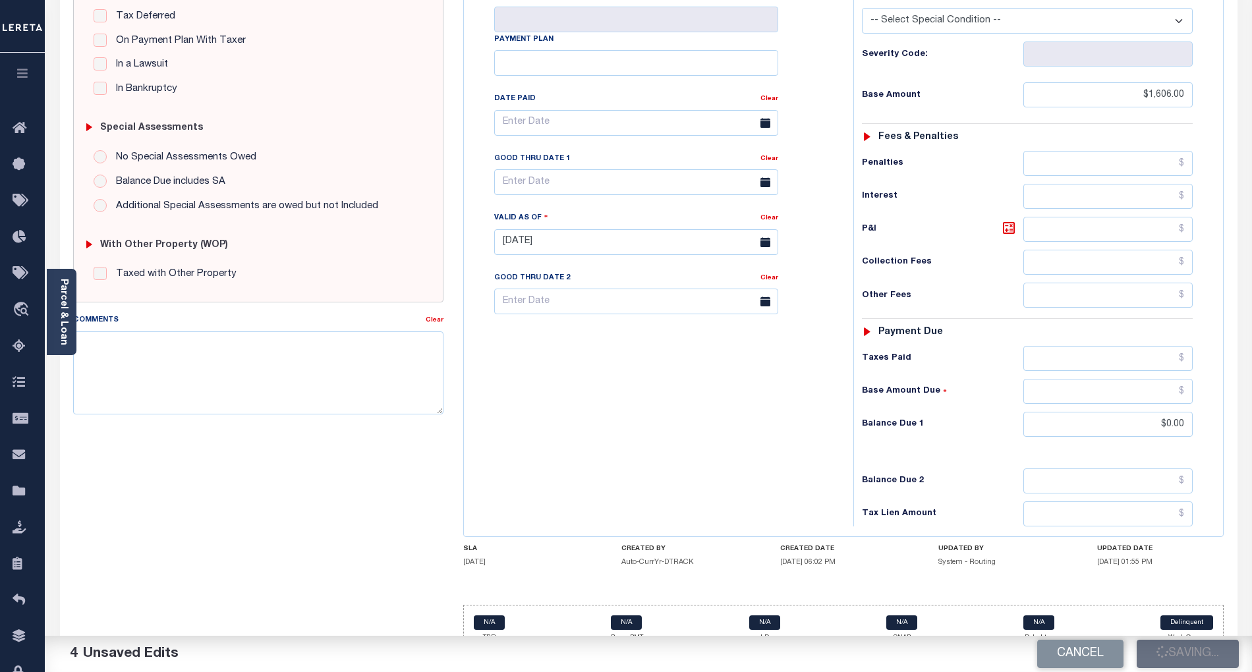
type input "$0"
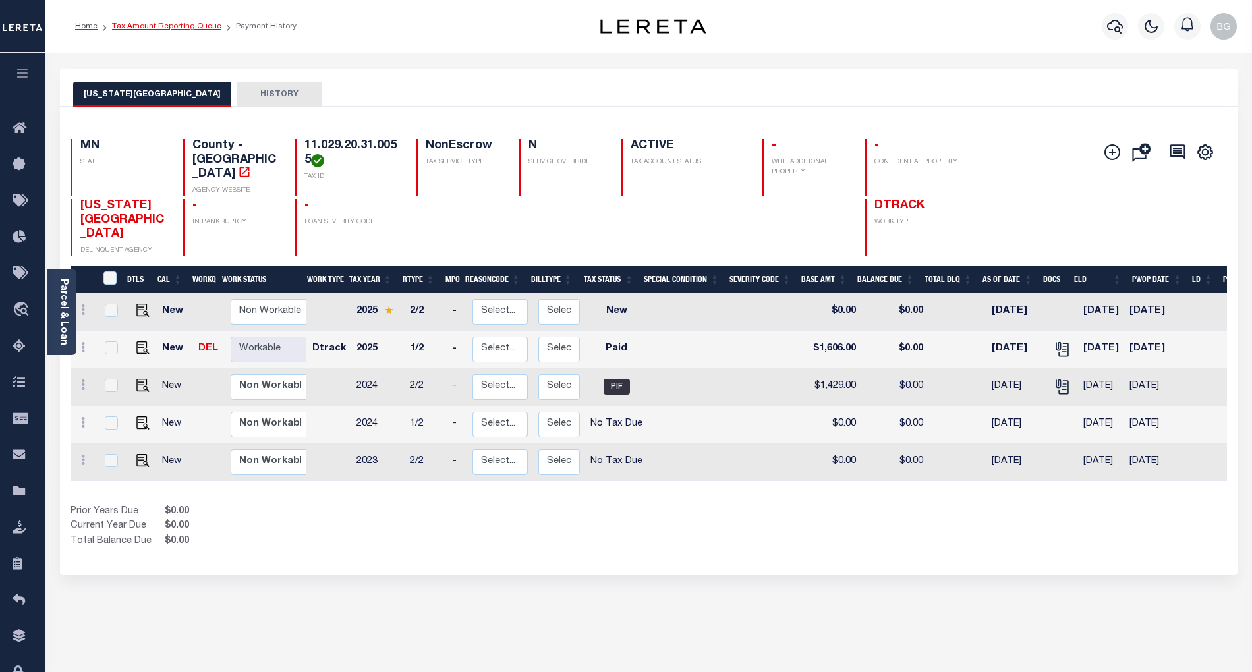
click at [166, 25] on link "Tax Amount Reporting Queue" at bounding box center [166, 26] width 109 height 8
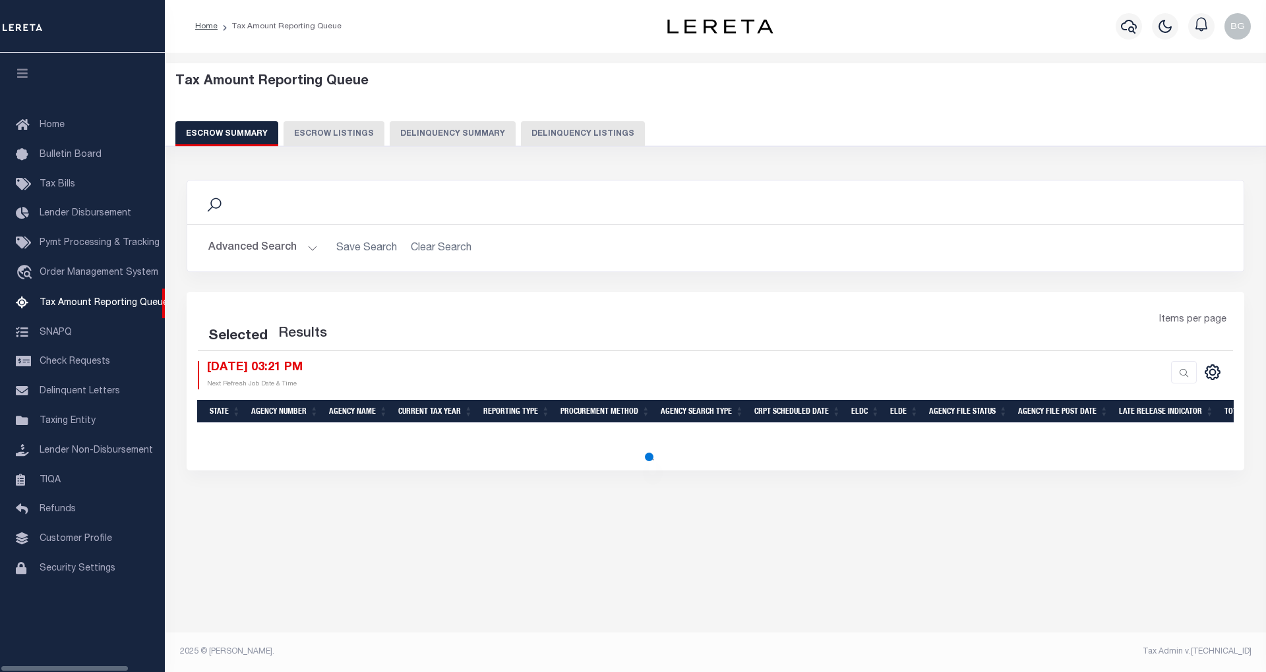
click at [577, 131] on button "Delinquency Listings" at bounding box center [583, 133] width 124 height 25
select select "100"
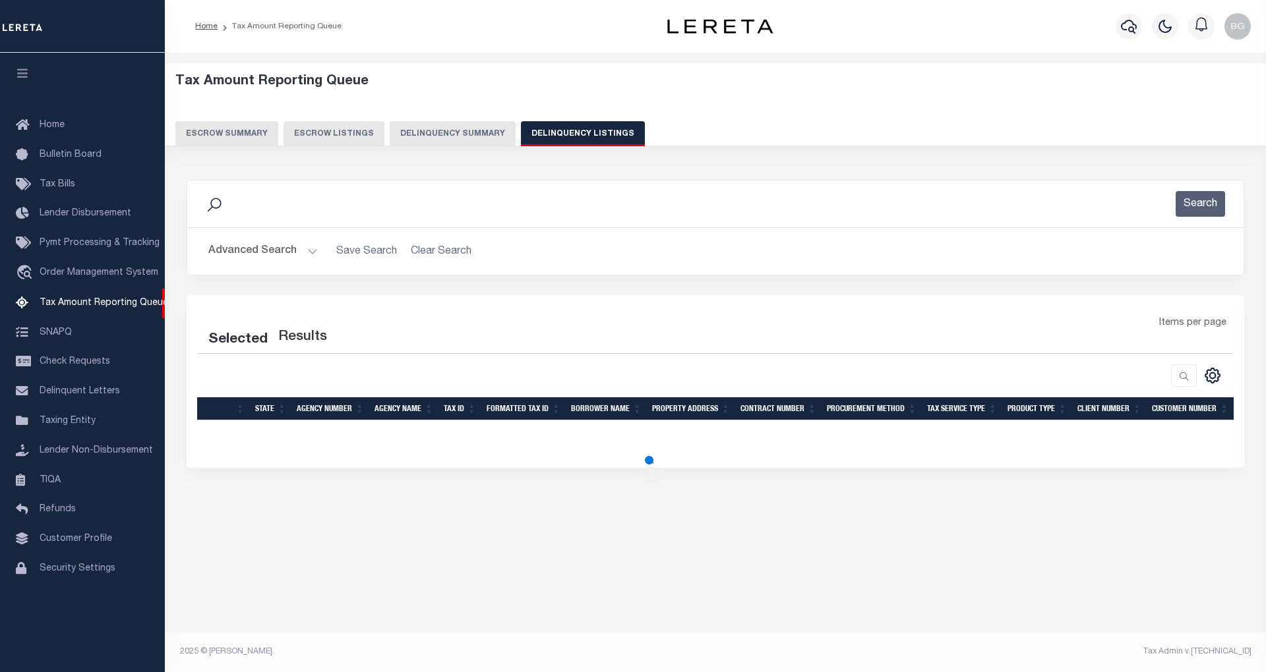
select select "100"
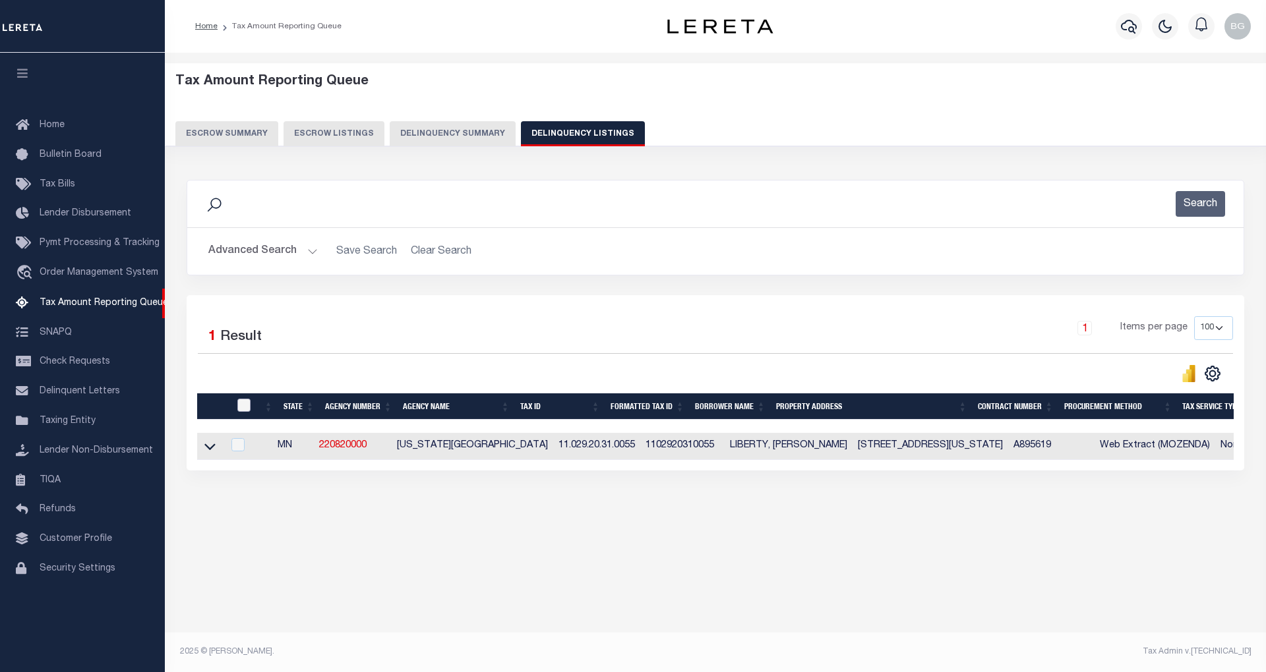
click at [243, 409] on input "checkbox" at bounding box center [243, 405] width 13 height 13
checkbox input "true"
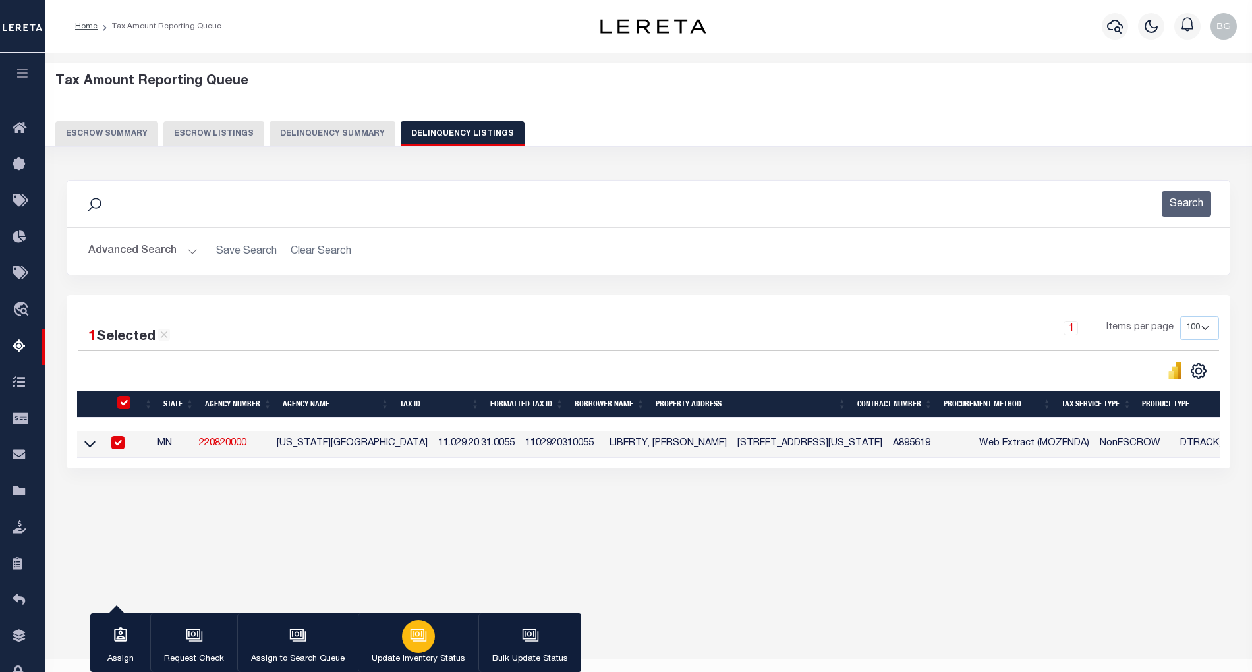
click at [421, 628] on icon "button" at bounding box center [418, 635] width 17 height 17
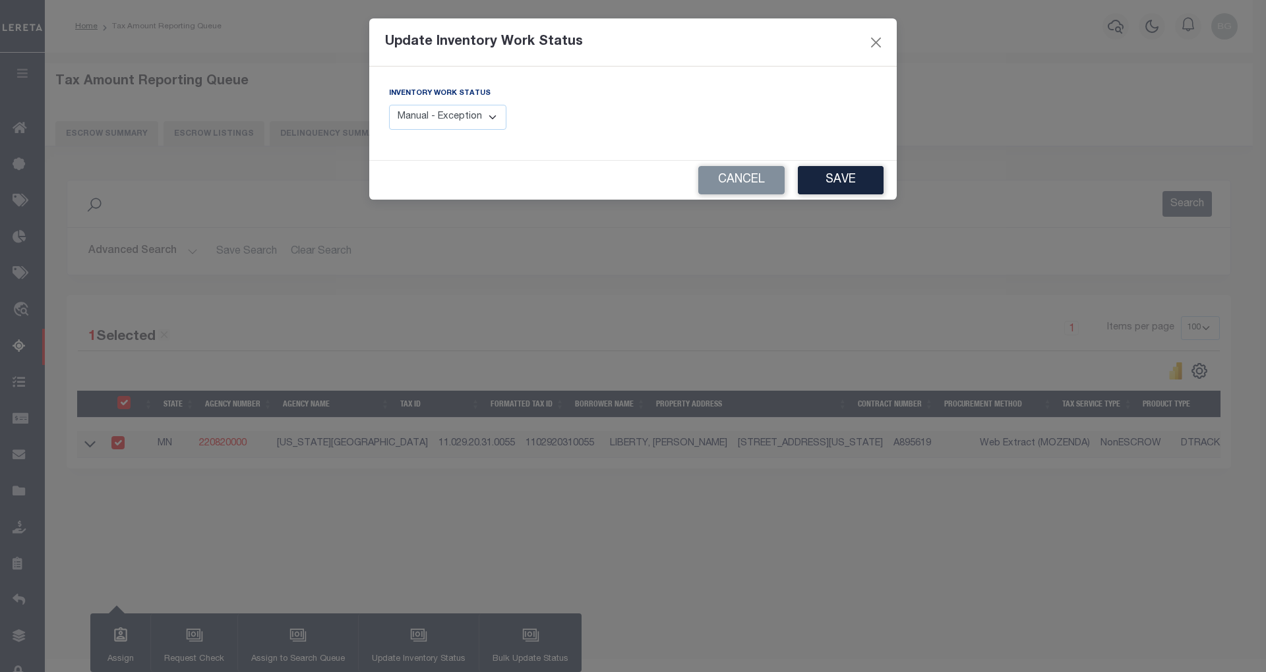
click at [468, 112] on select "Manual - Exception Pended - Awaiting Search Late Add Exception Completed" at bounding box center [447, 118] width 117 height 26
select select "4"
click at [389, 105] on select "Manual - Exception Pended - Awaiting Search Late Add Exception Completed" at bounding box center [447, 118] width 117 height 26
click at [819, 185] on button "Save" at bounding box center [841, 180] width 86 height 28
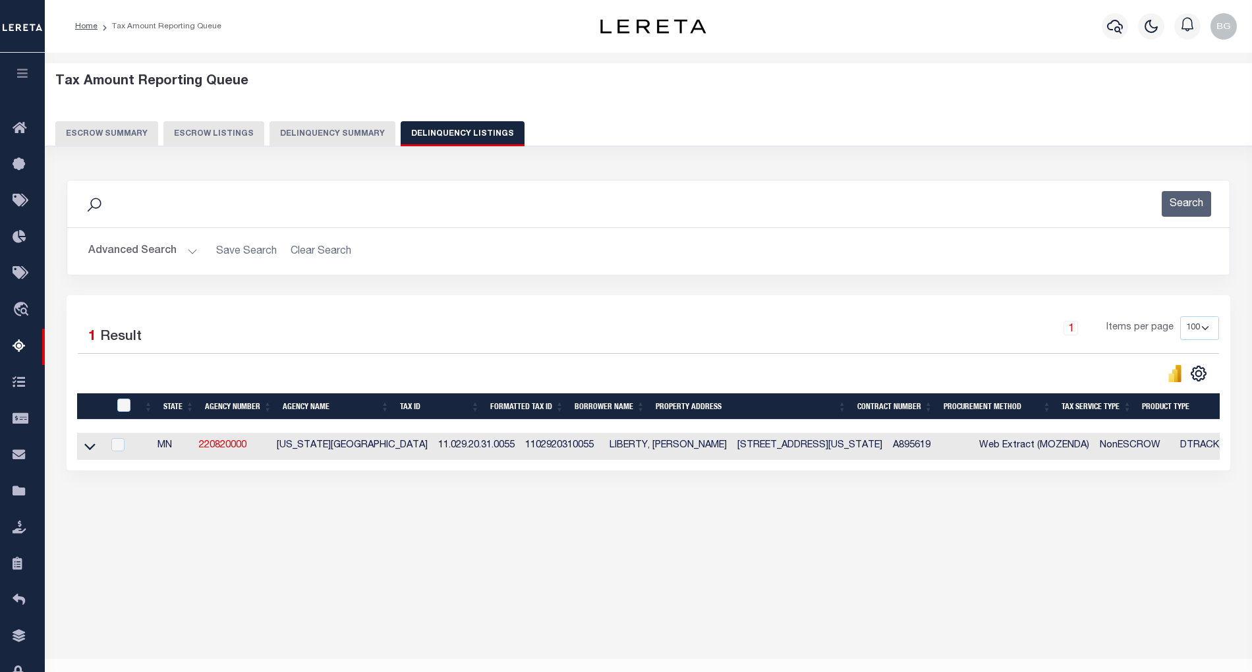
click at [189, 258] on button "Advanced Search" at bounding box center [142, 252] width 109 height 26
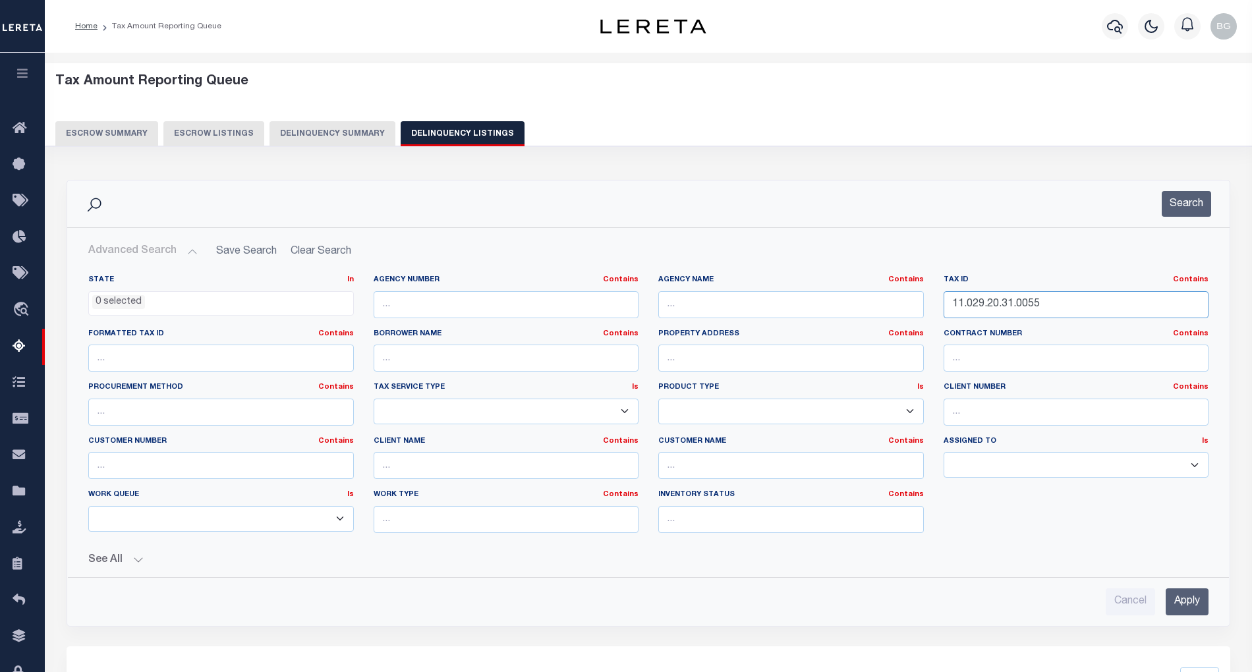
click at [977, 304] on input "11.029.20.31.0055" at bounding box center [1077, 304] width 266 height 27
paste input "2.0007"
type input "11.029.20.32.0007"
click at [1193, 600] on input "Apply" at bounding box center [1187, 602] width 43 height 27
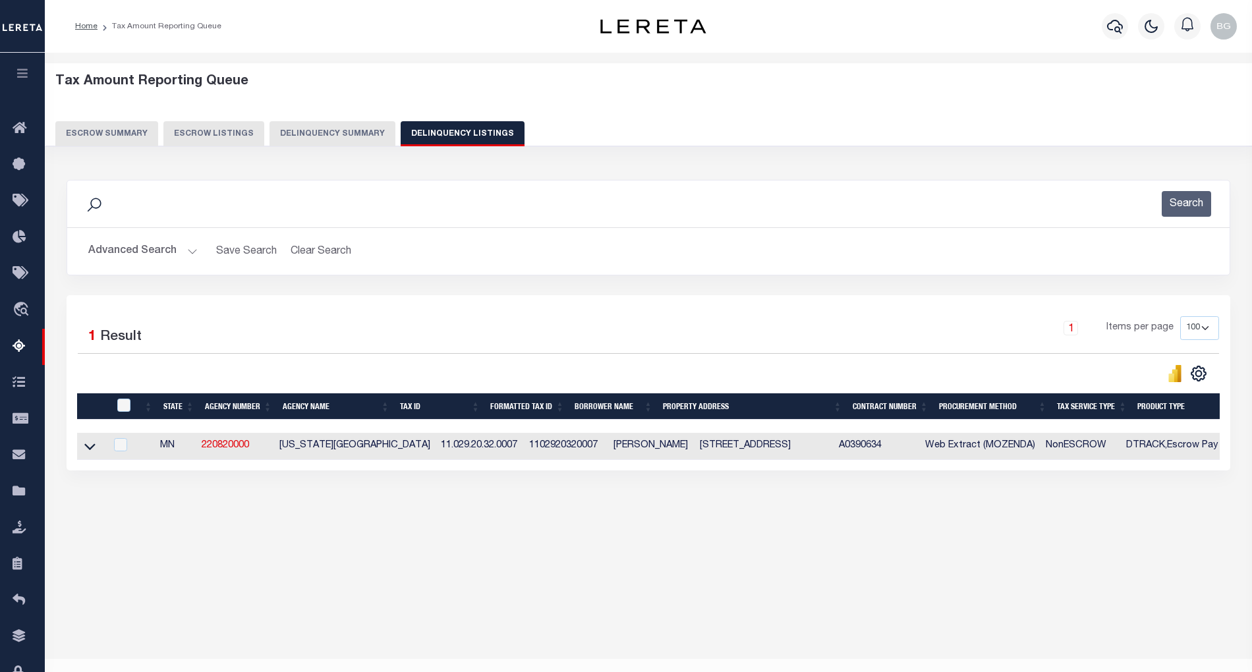
click at [96, 448] on link at bounding box center [89, 445] width 15 height 9
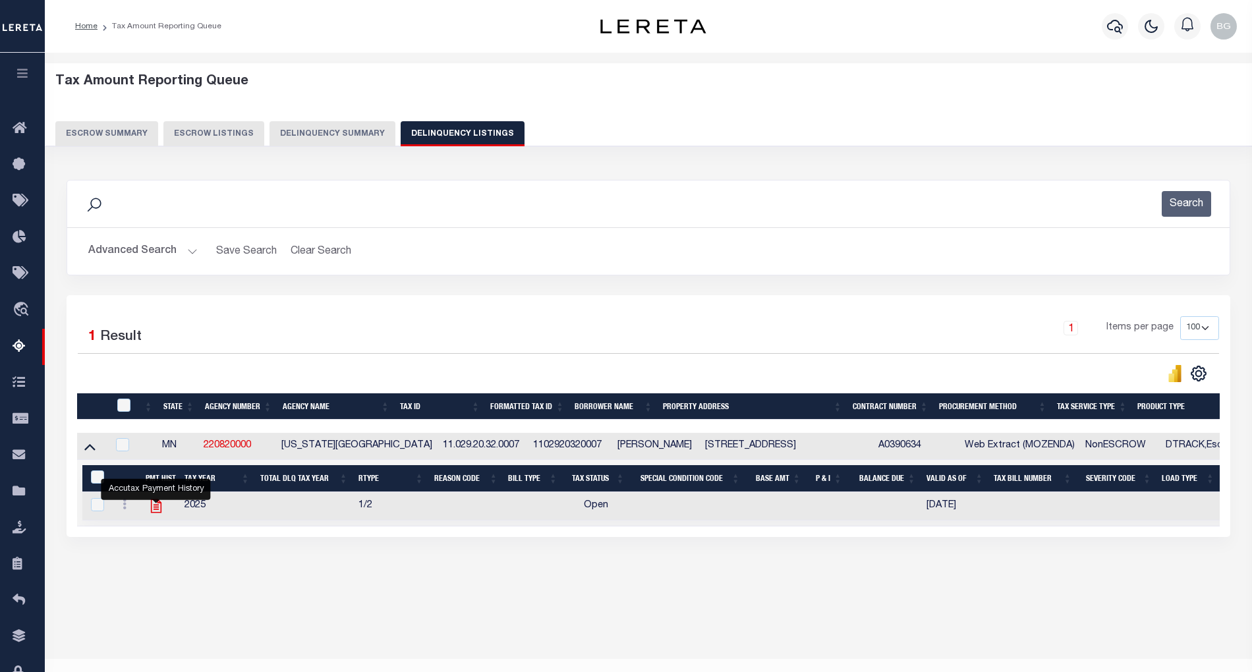
click at [154, 510] on icon "" at bounding box center [155, 507] width 11 height 14
checkbox input "true"
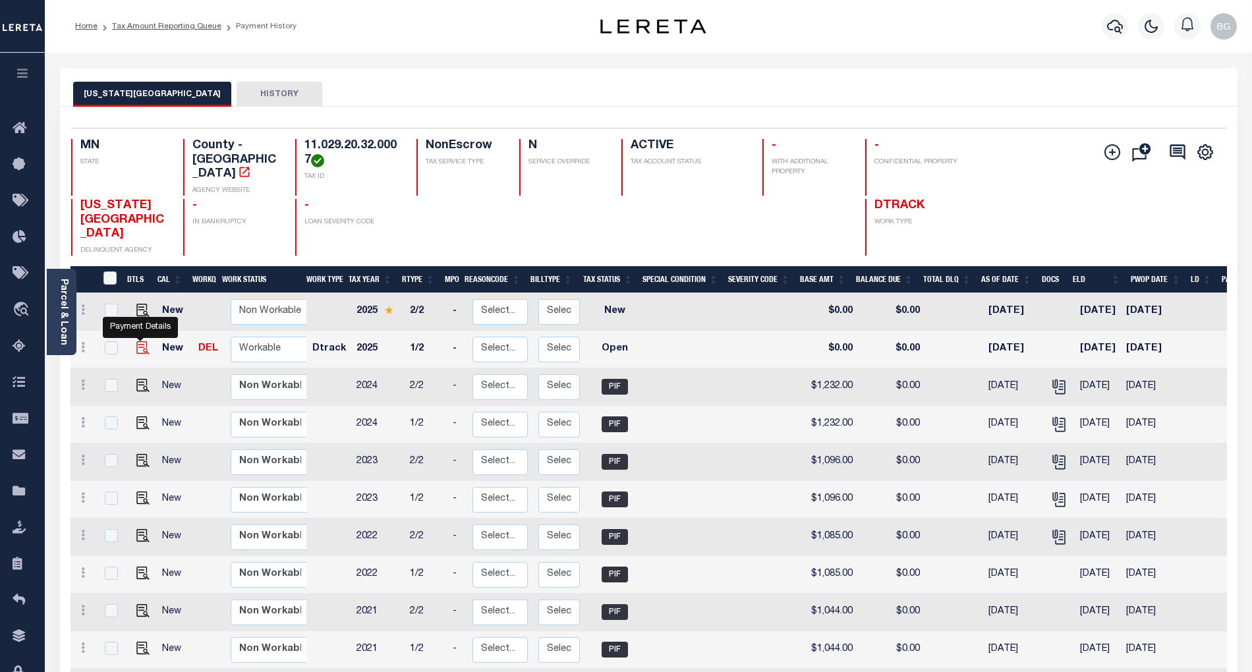
click at [140, 341] on img "" at bounding box center [142, 347] width 13 height 13
checkbox input "true"
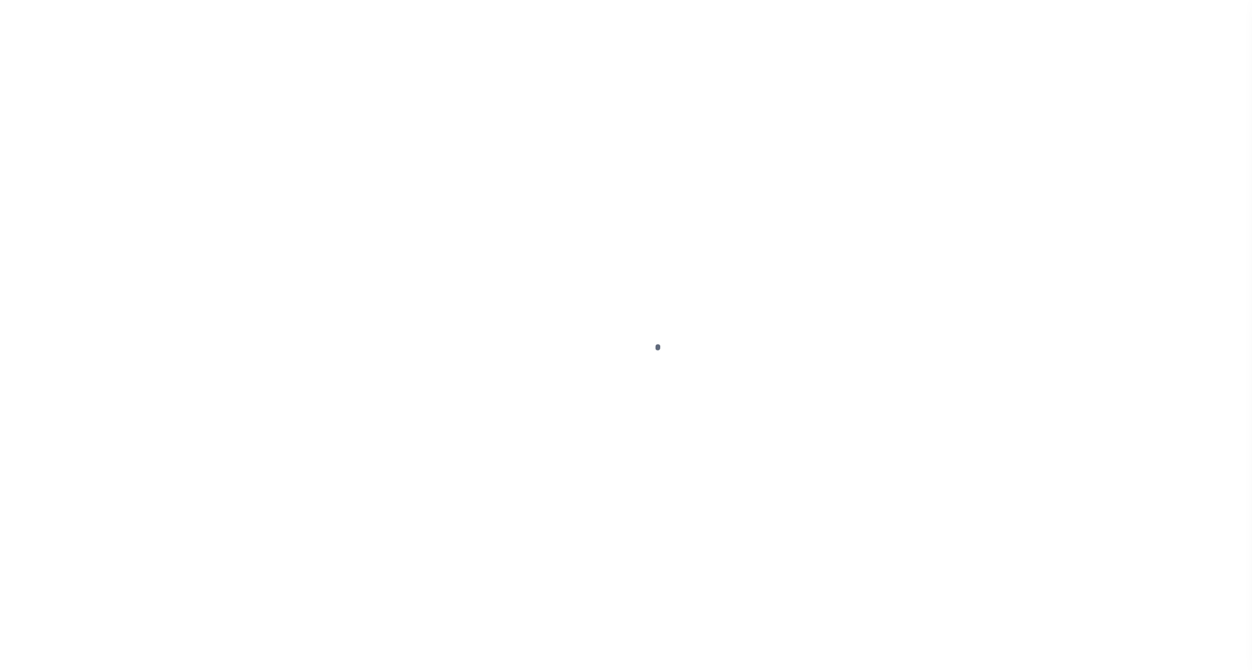
select select "OP2"
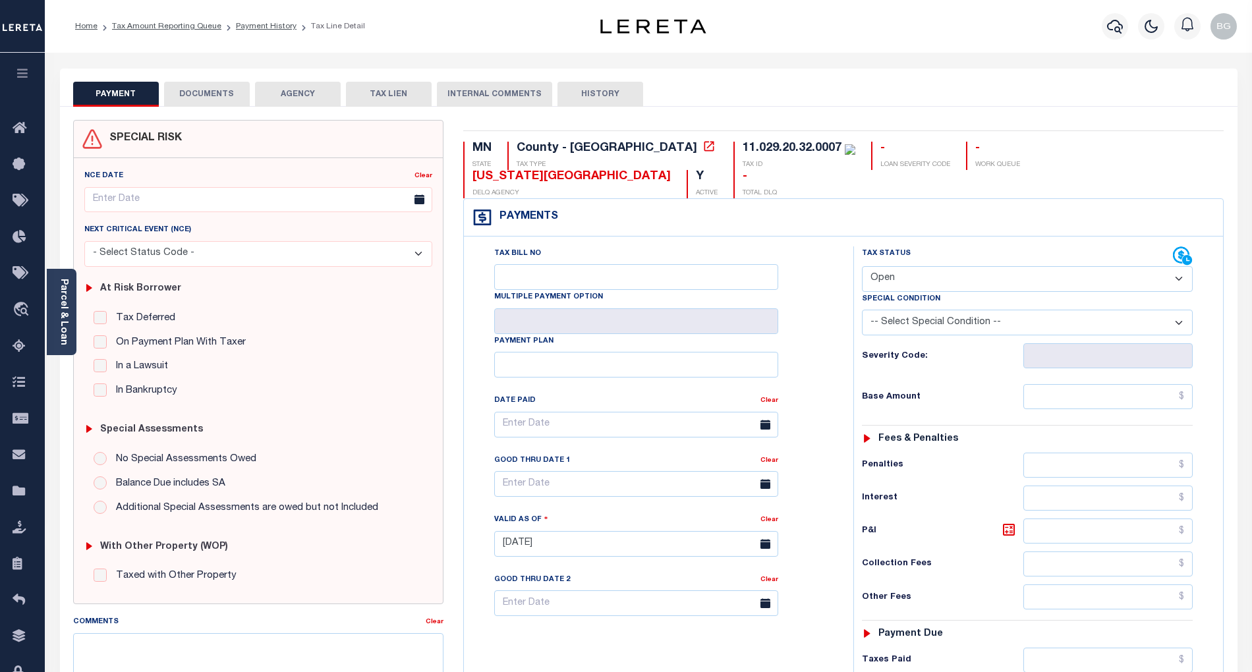
click at [208, 94] on button "DOCUMENTS" at bounding box center [207, 94] width 86 height 25
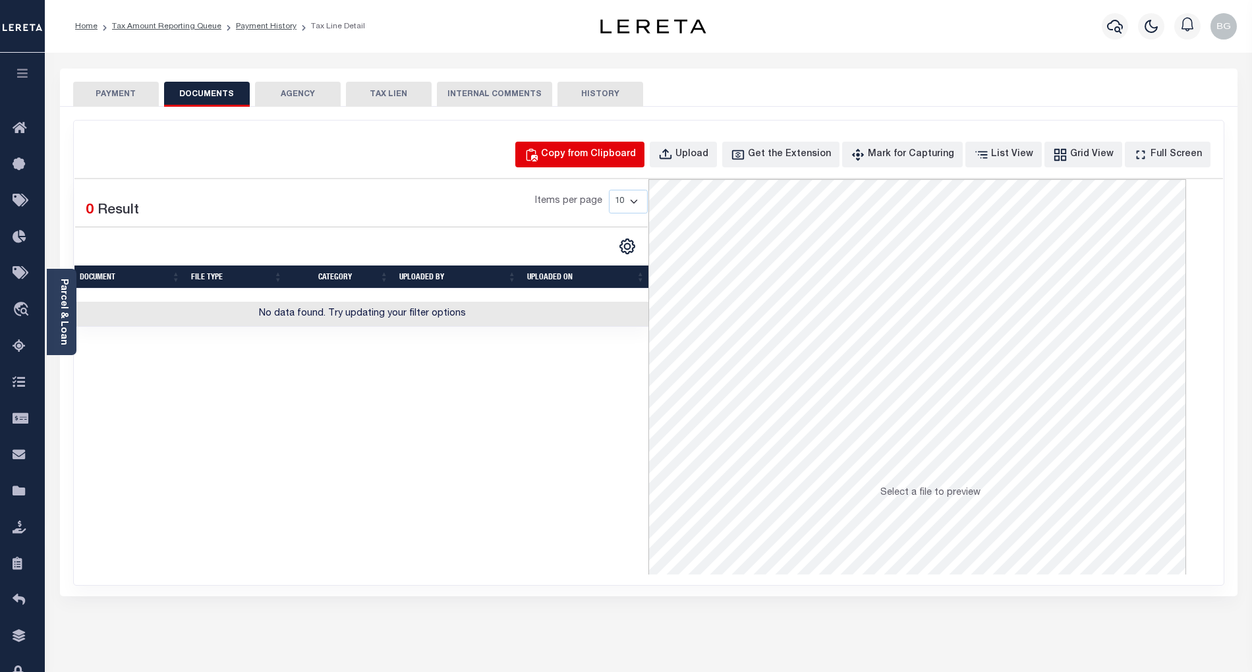
click at [581, 146] on button "Copy from Clipboard" at bounding box center [579, 155] width 129 height 26
select select "POP"
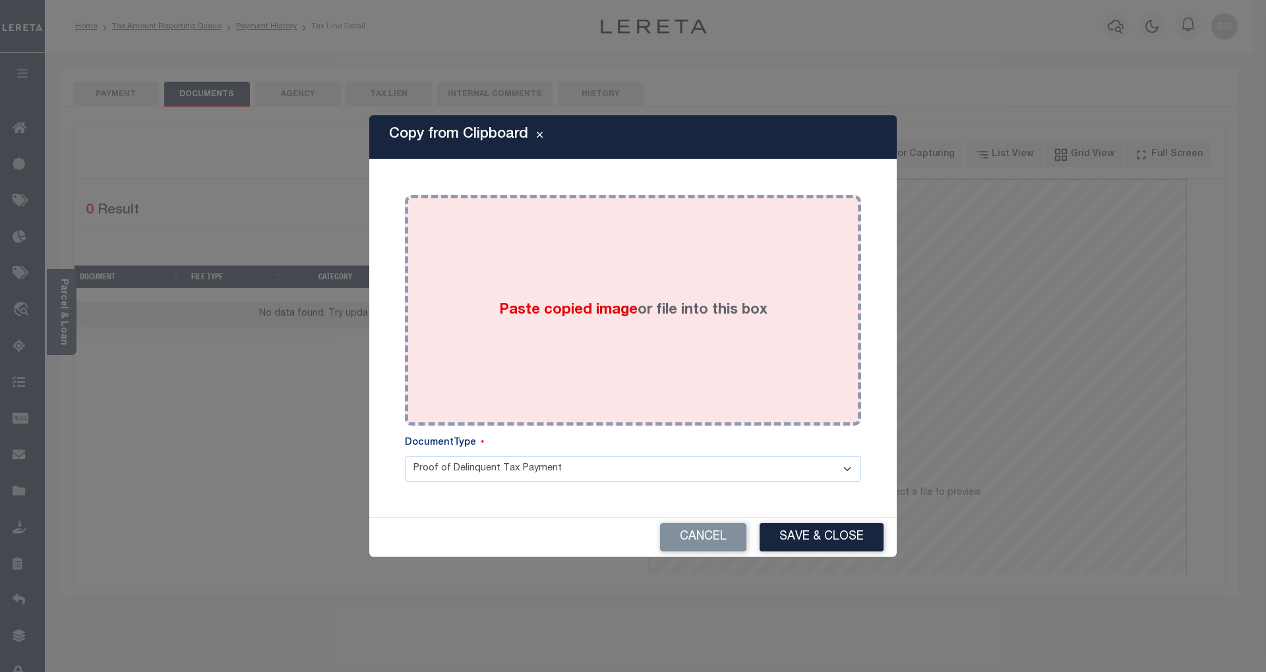
click at [568, 310] on span "Paste copied image" at bounding box center [568, 310] width 138 height 15
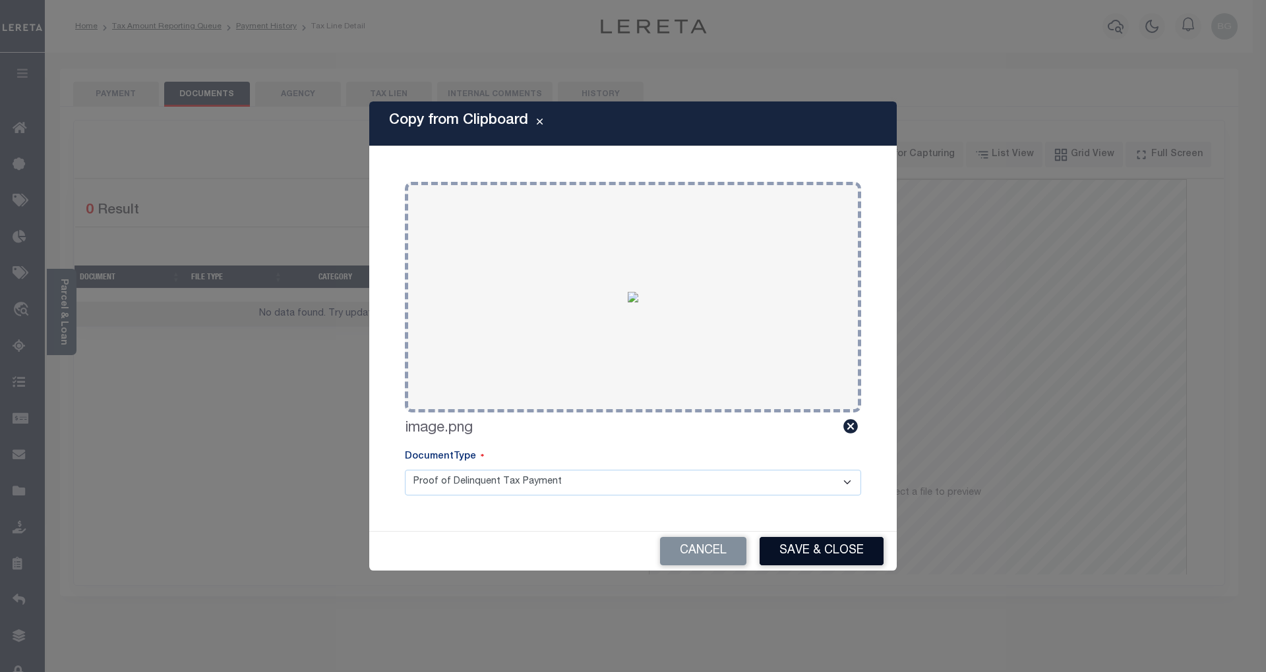
click at [820, 544] on button "Save & Close" at bounding box center [821, 551] width 124 height 28
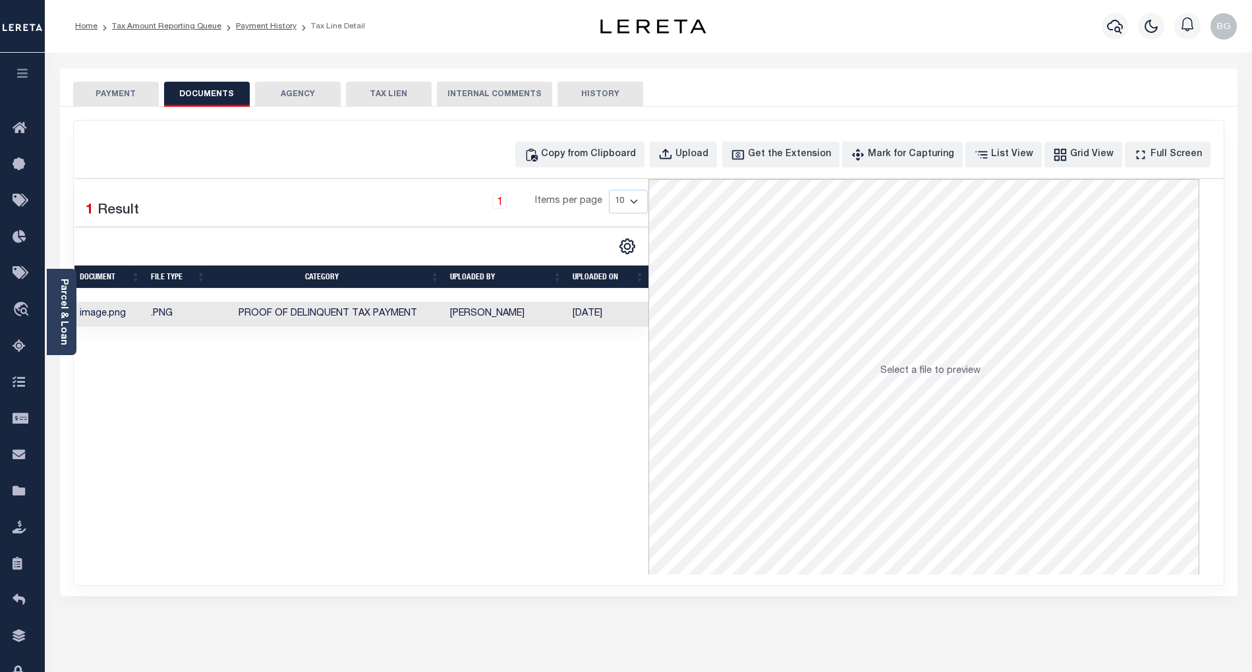
click at [116, 88] on button "PAYMENT" at bounding box center [116, 94] width 86 height 25
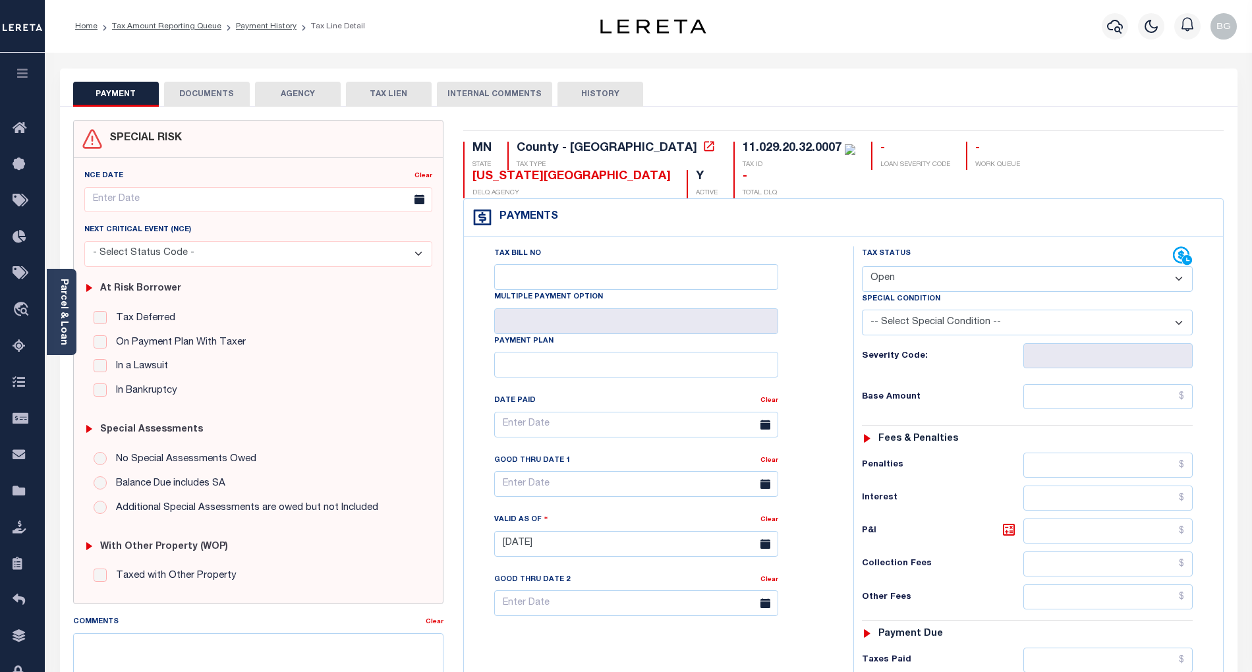
click at [912, 266] on select "- Select Status Code - Open Due/Unpaid Paid Incomplete No Tax Due Internal Refu…" at bounding box center [1027, 279] width 331 height 26
select select "PYD"
click at [862, 266] on select "- Select Status Code - Open Due/Unpaid Paid Incomplete No Tax Due Internal Refu…" at bounding box center [1027, 279] width 331 height 26
type input "[DATE]"
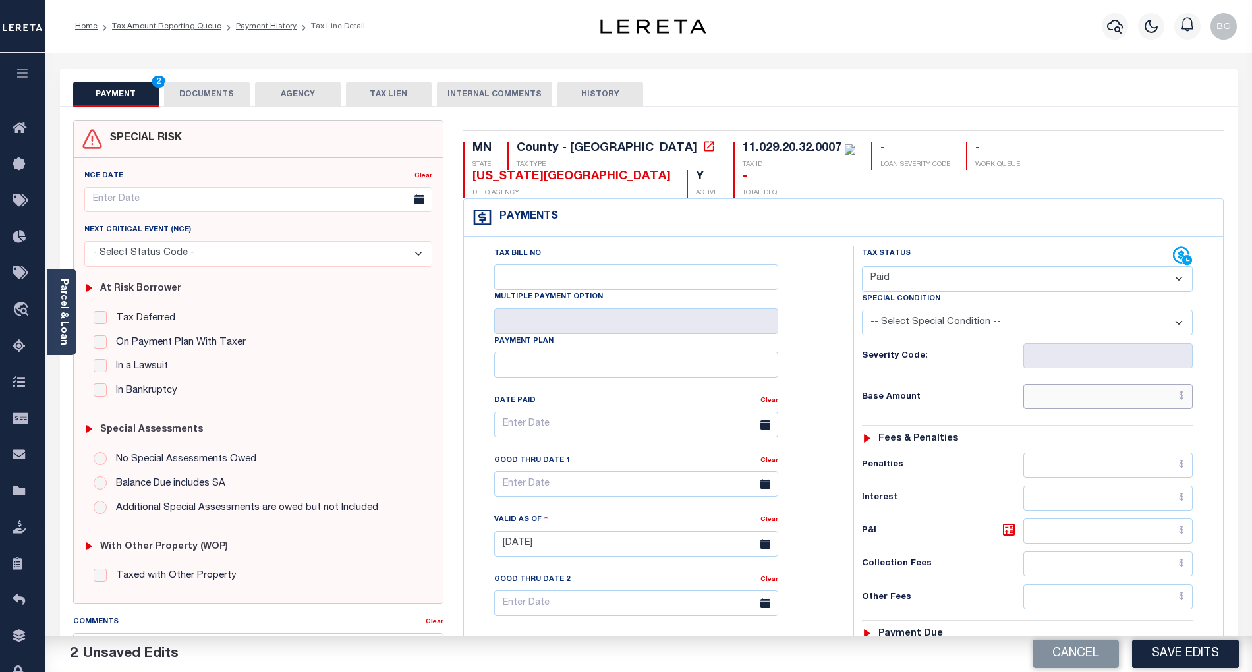
click at [1117, 384] on input "text" at bounding box center [1109, 396] width 170 height 25
paste input "1,343.00"
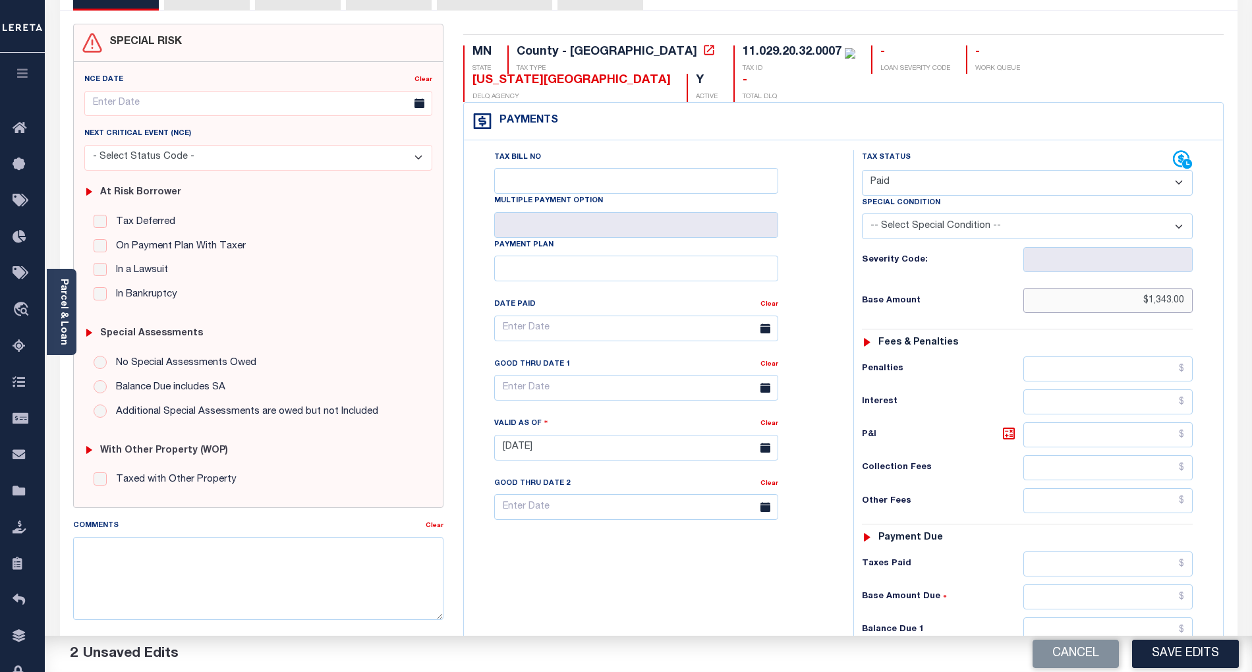
scroll to position [264, 0]
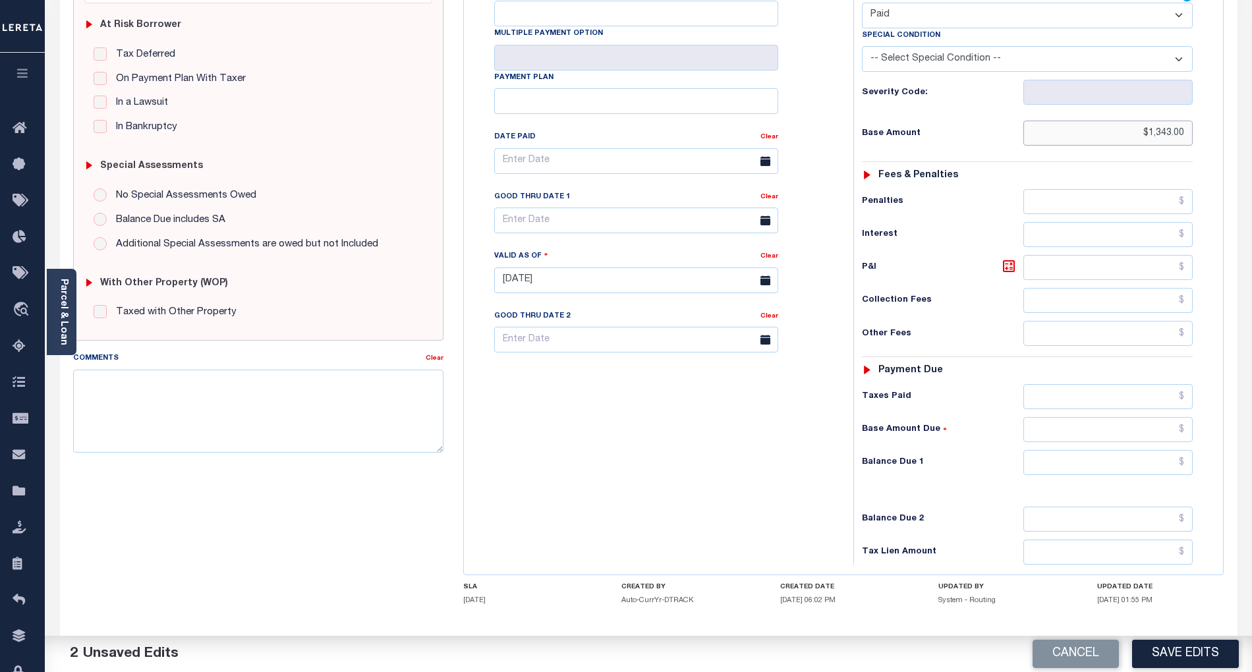
type input "$1,343.00"
click at [1161, 450] on input "text" at bounding box center [1109, 462] width 170 height 25
type input "$0.00"
click at [591, 438] on div "Tax Bill No Multiple Payment Option Payment Plan Clear" at bounding box center [655, 274] width 376 height 582
click at [1182, 653] on button "Save Edits" at bounding box center [1185, 654] width 107 height 28
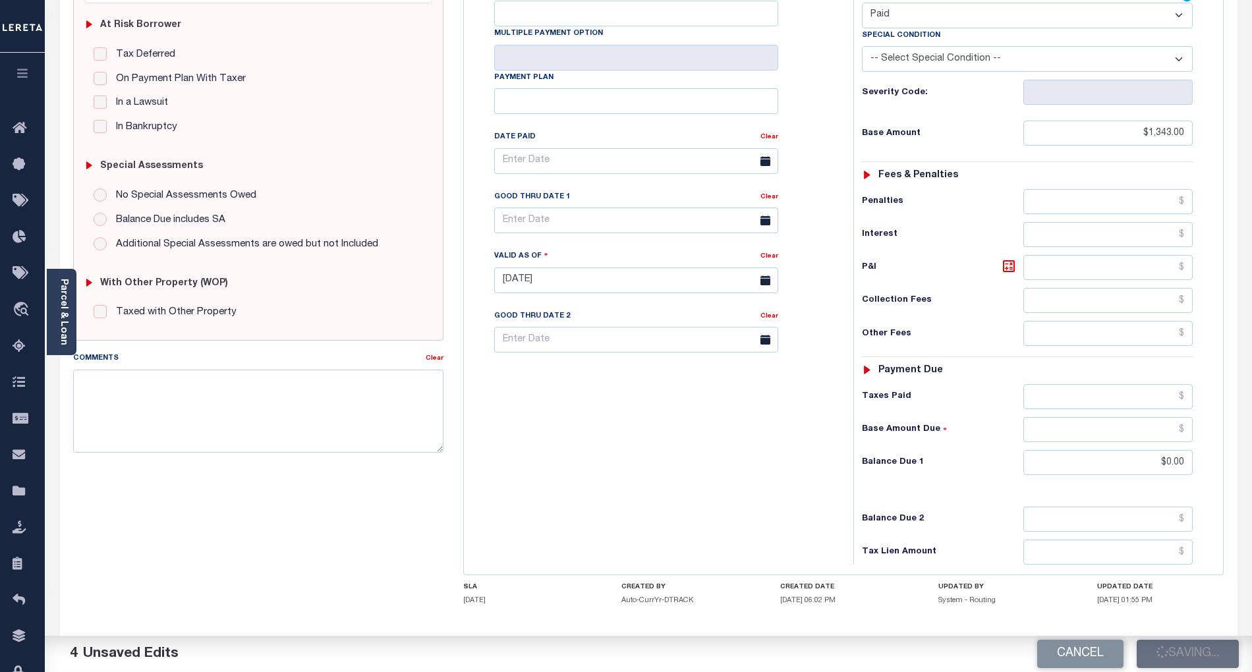
checkbox input "false"
type input "$1,343"
type input "$0"
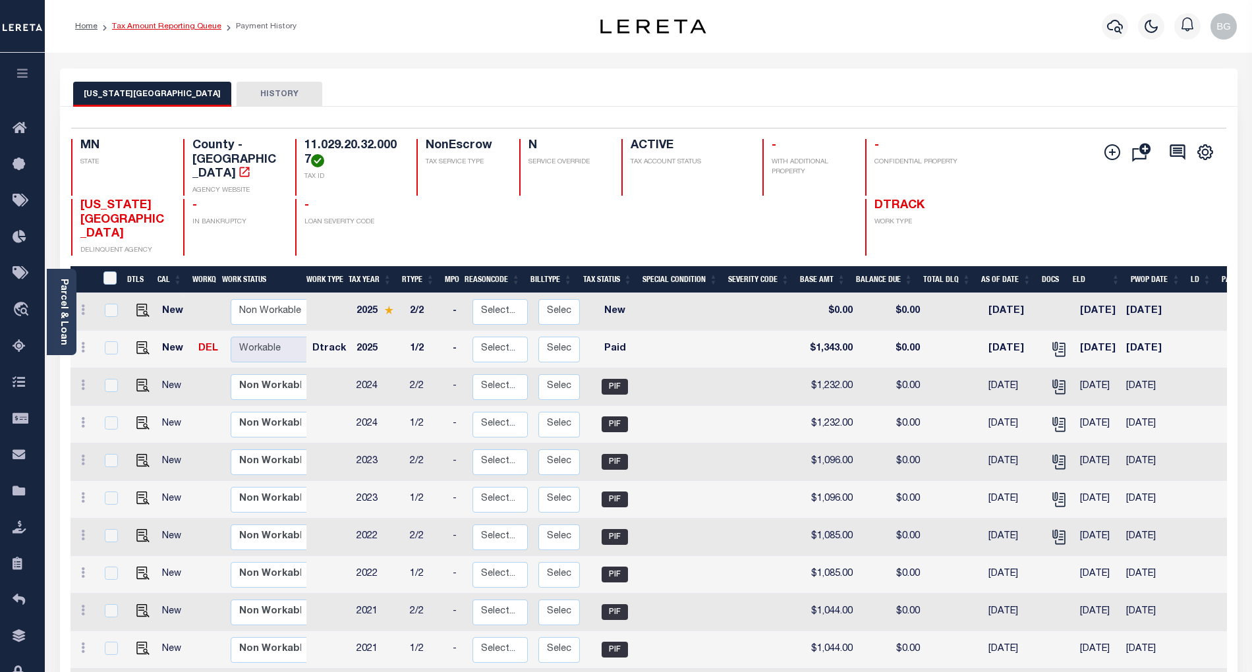
click at [161, 24] on link "Tax Amount Reporting Queue" at bounding box center [166, 26] width 109 height 8
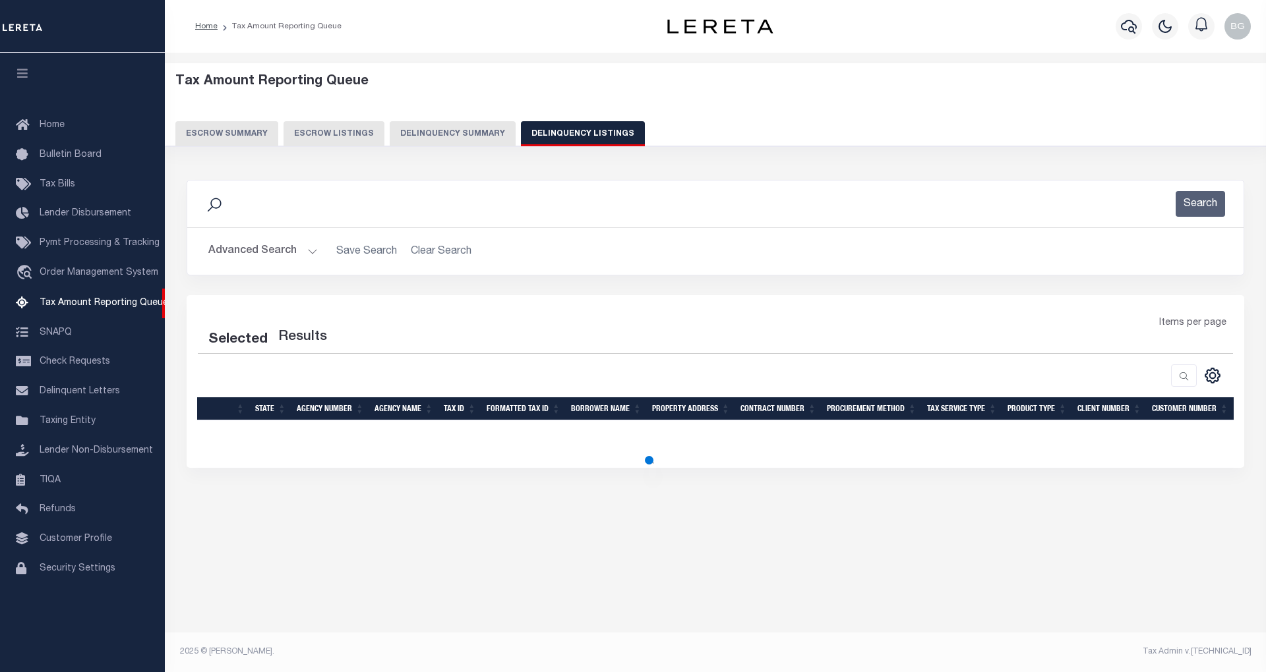
select select "100"
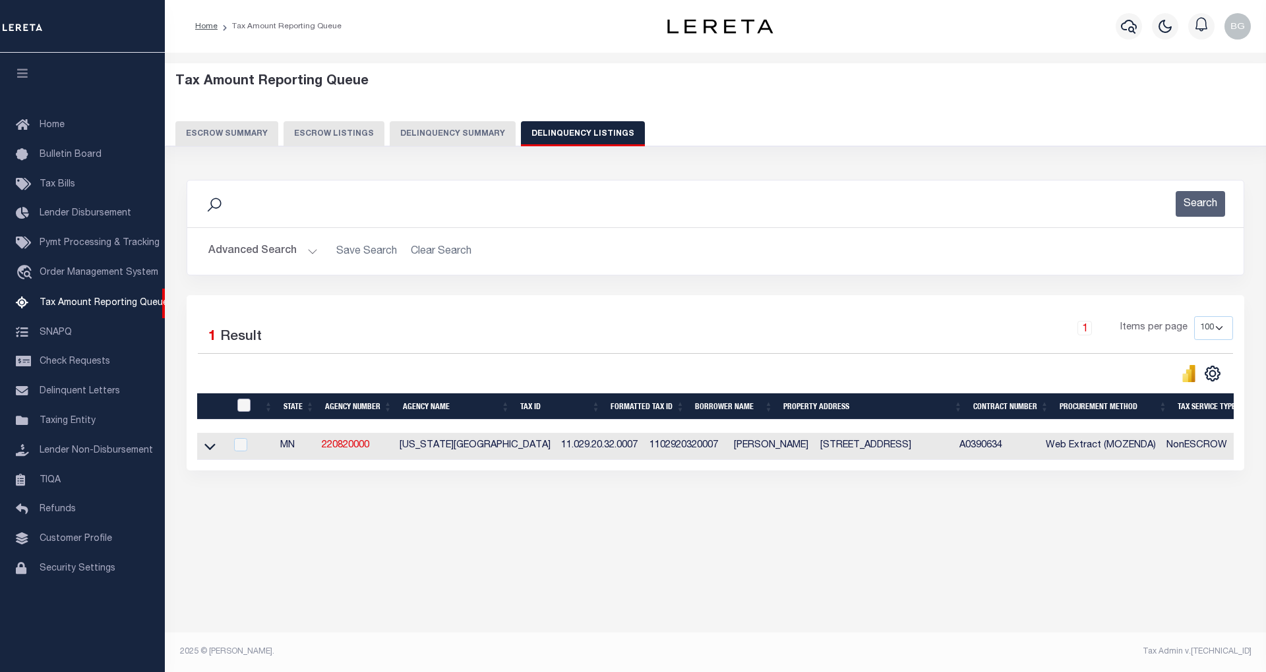
click at [241, 409] on input "checkbox" at bounding box center [243, 405] width 13 height 13
checkbox input "true"
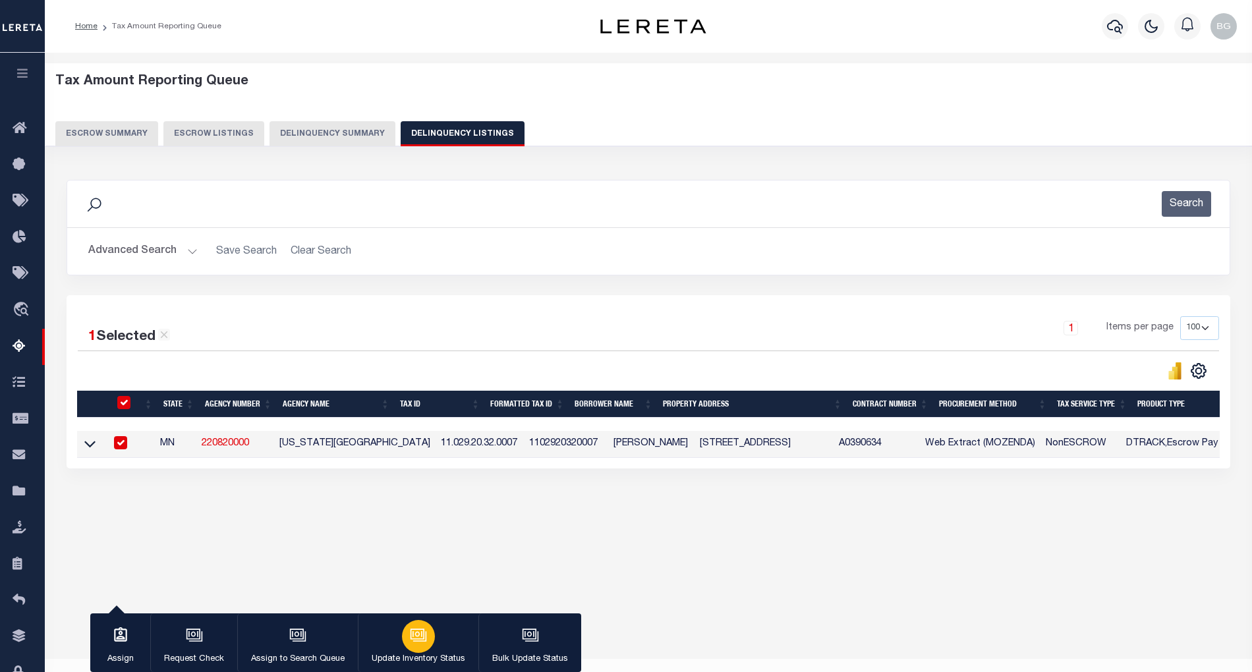
click at [426, 639] on div "button" at bounding box center [418, 636] width 33 height 33
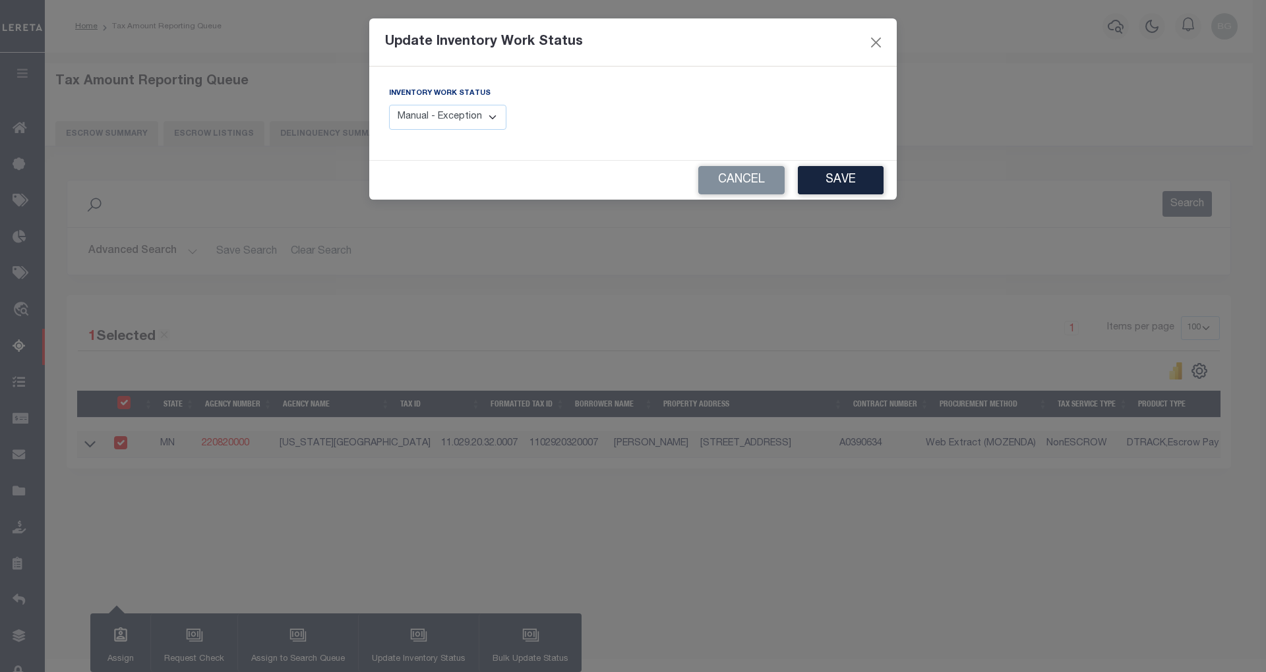
click at [457, 112] on select "Manual - Exception Pended - Awaiting Search Late Add Exception Completed" at bounding box center [447, 118] width 117 height 26
select select "4"
click at [389, 105] on select "Manual - Exception Pended - Awaiting Search Late Add Exception Completed" at bounding box center [447, 118] width 117 height 26
click at [860, 180] on button "Save" at bounding box center [841, 180] width 86 height 28
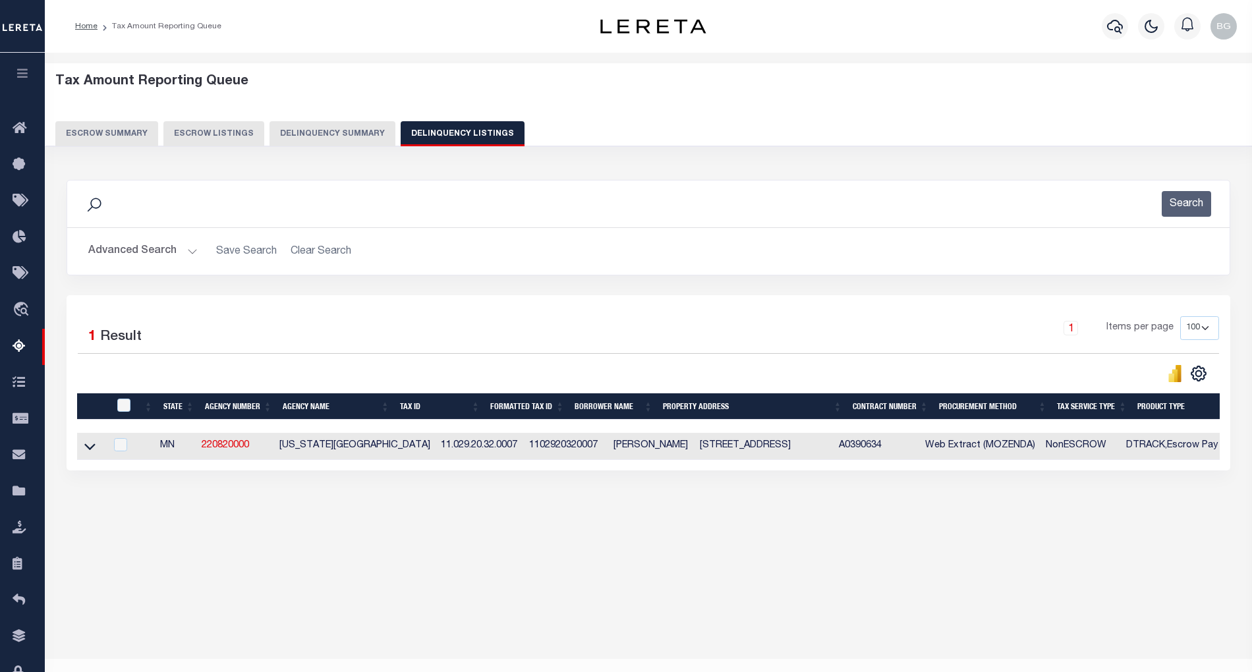
click at [191, 250] on button "Advanced Search" at bounding box center [142, 252] width 109 height 26
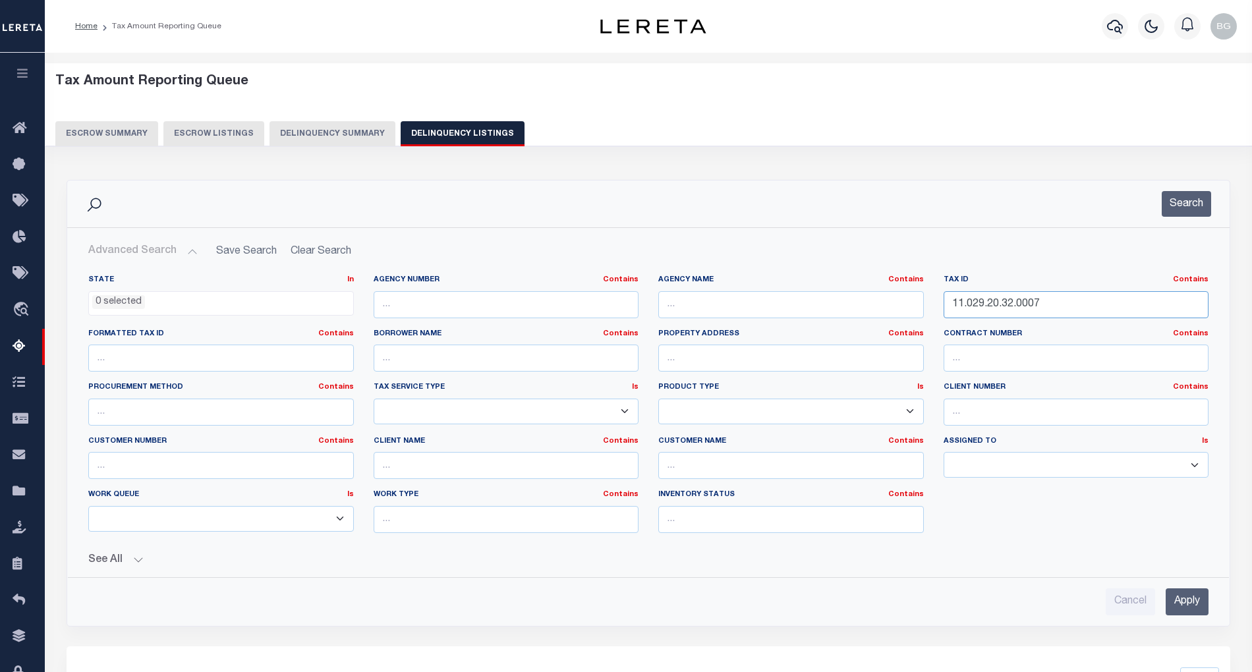
click at [1008, 303] on input "11.029.20.32.0007" at bounding box center [1077, 304] width 266 height 27
paste input "36"
type input "11.029.20.32.0036"
click at [1177, 599] on input "Apply" at bounding box center [1187, 602] width 43 height 27
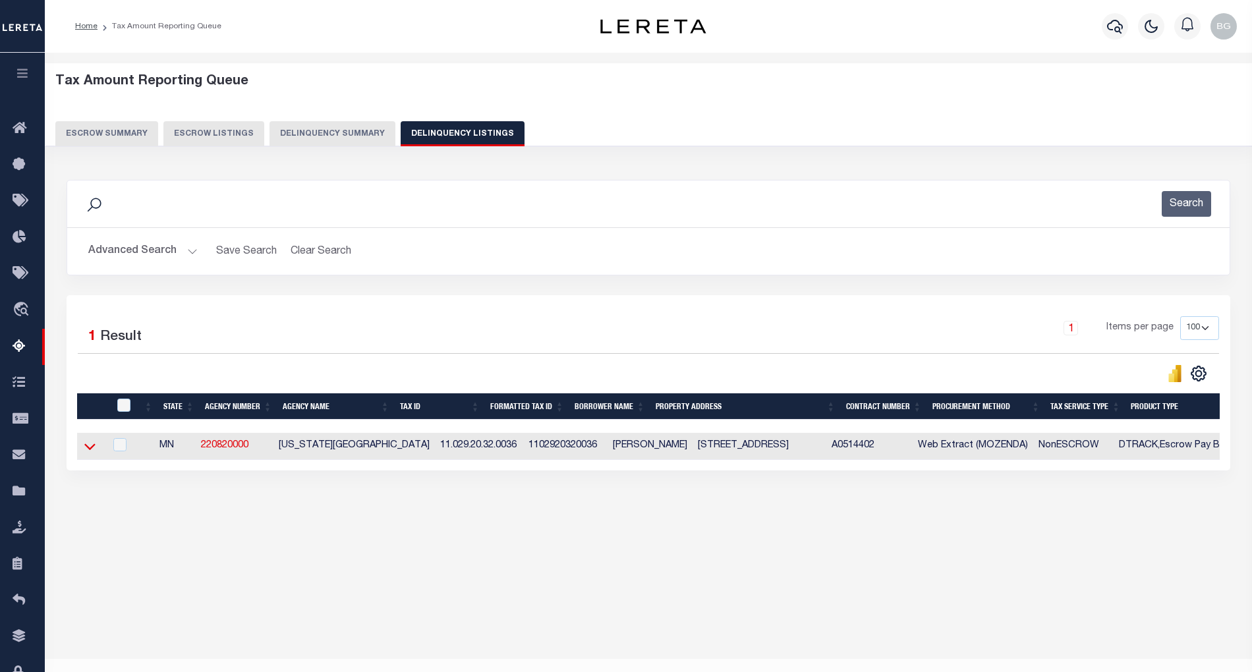
click at [88, 451] on icon at bounding box center [89, 447] width 11 height 7
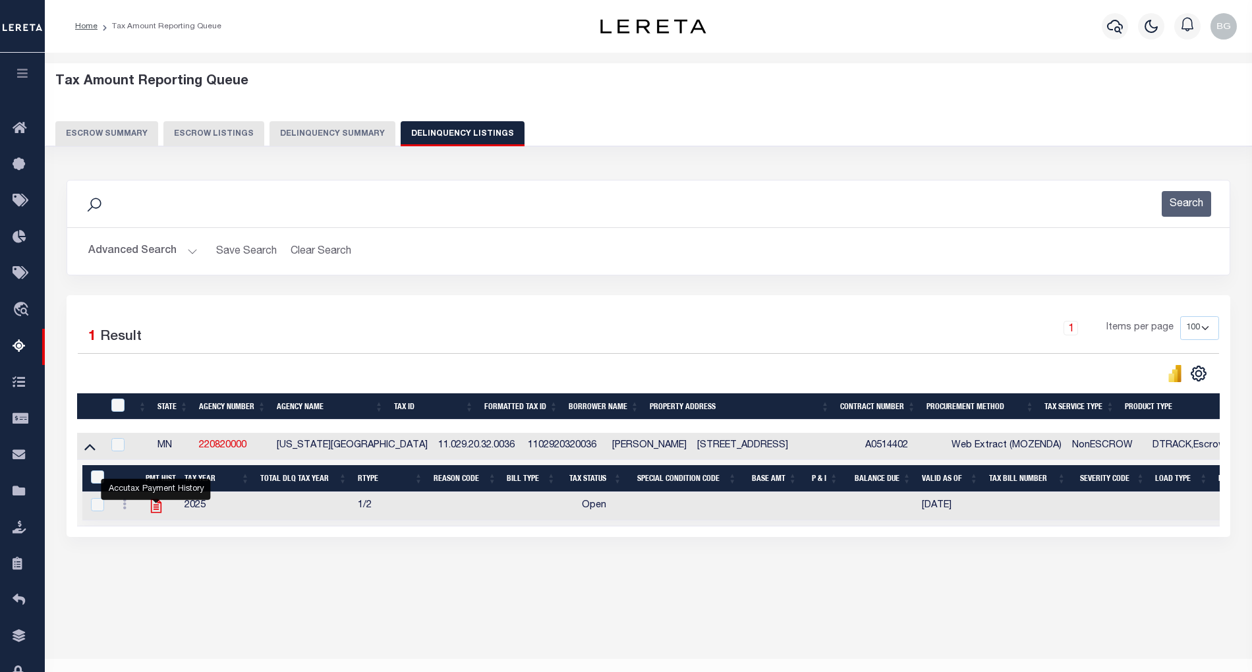
click at [157, 510] on icon "" at bounding box center [155, 507] width 11 height 14
checkbox input "true"
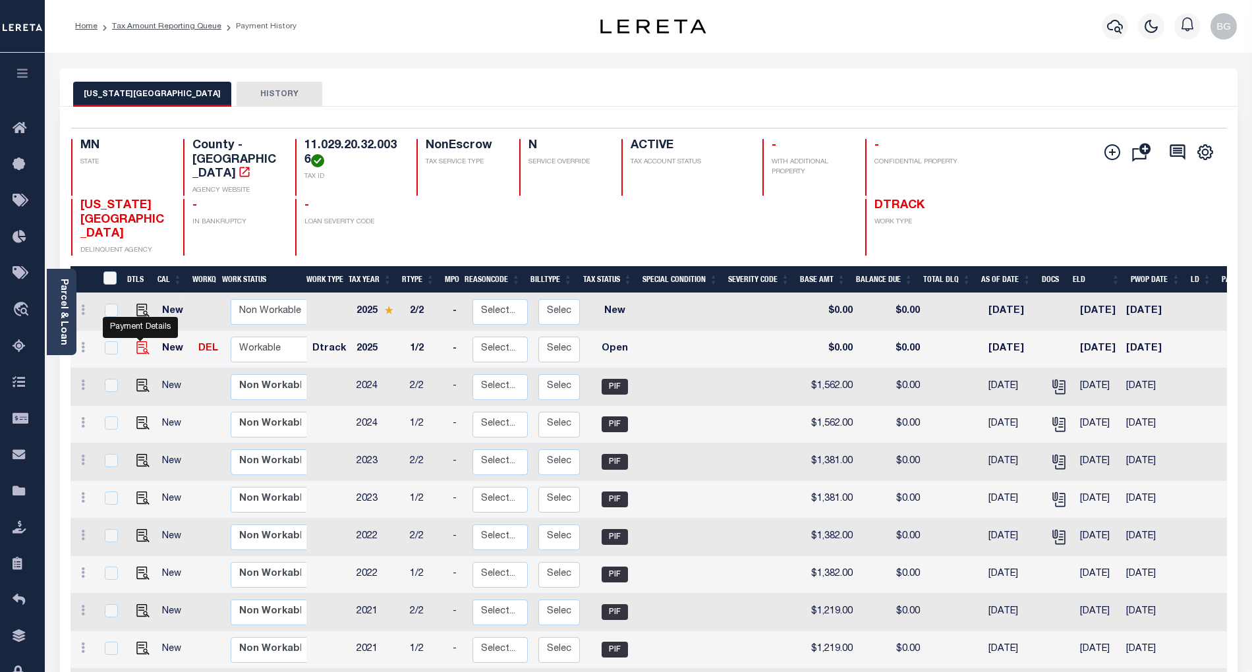
click at [140, 341] on img "" at bounding box center [142, 347] width 13 height 13
checkbox input "true"
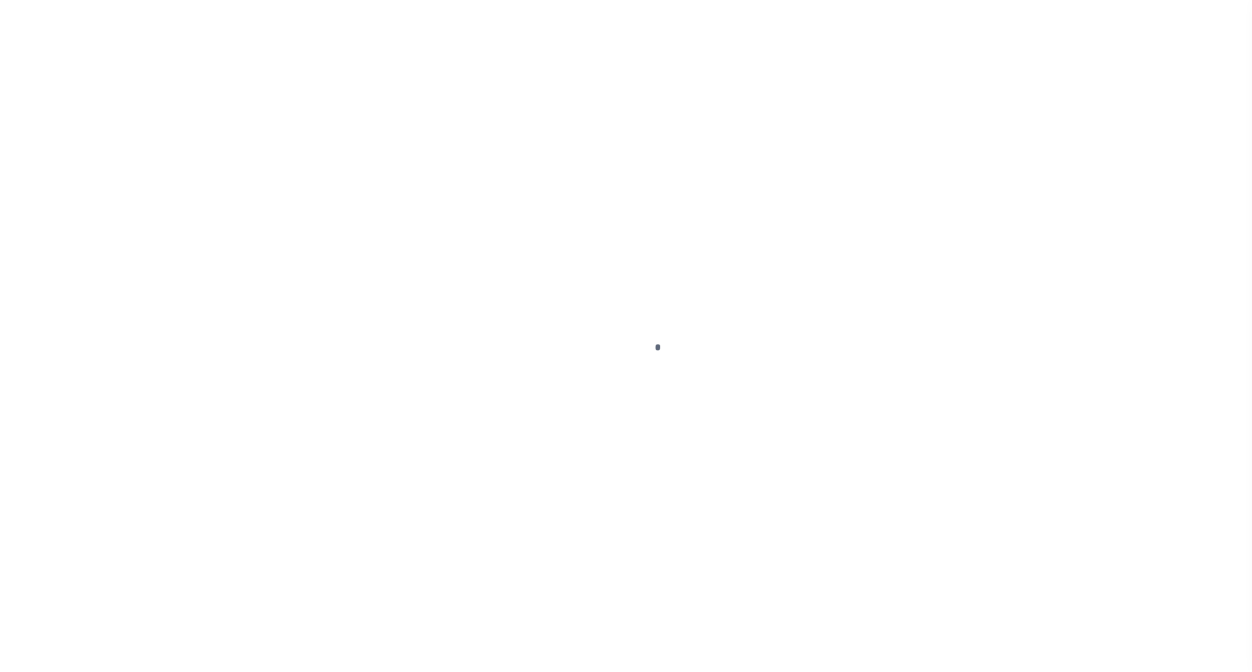
select select "OP2"
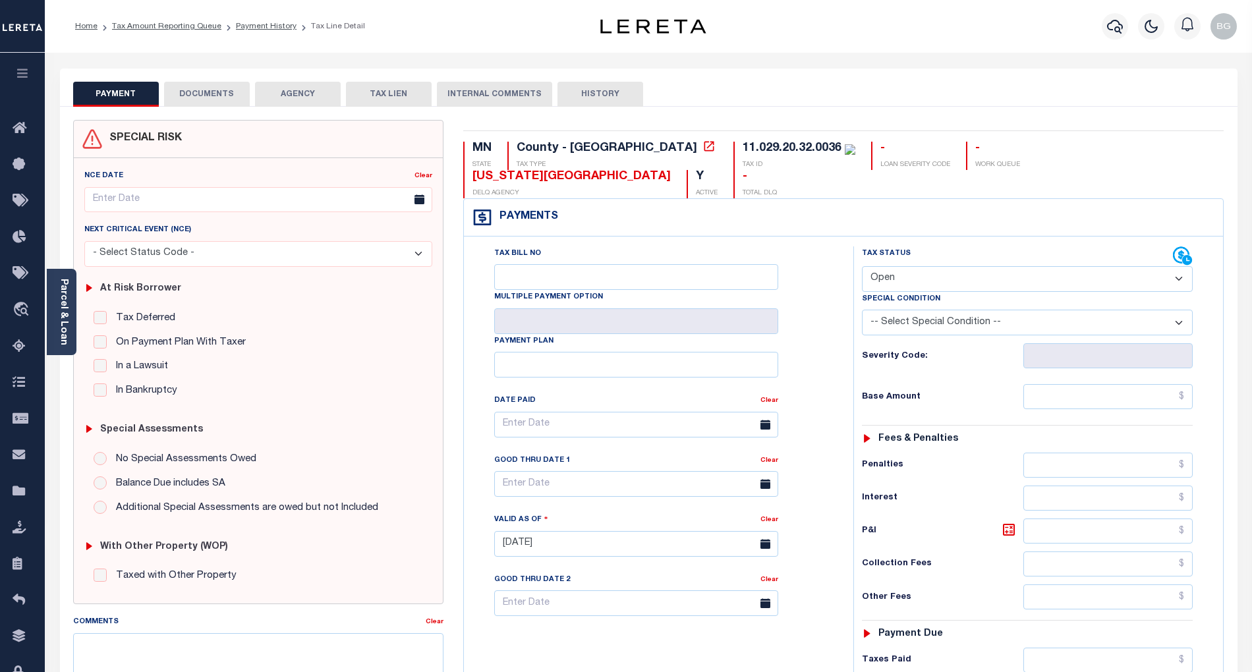
click at [210, 92] on button "DOCUMENTS" at bounding box center [207, 94] width 86 height 25
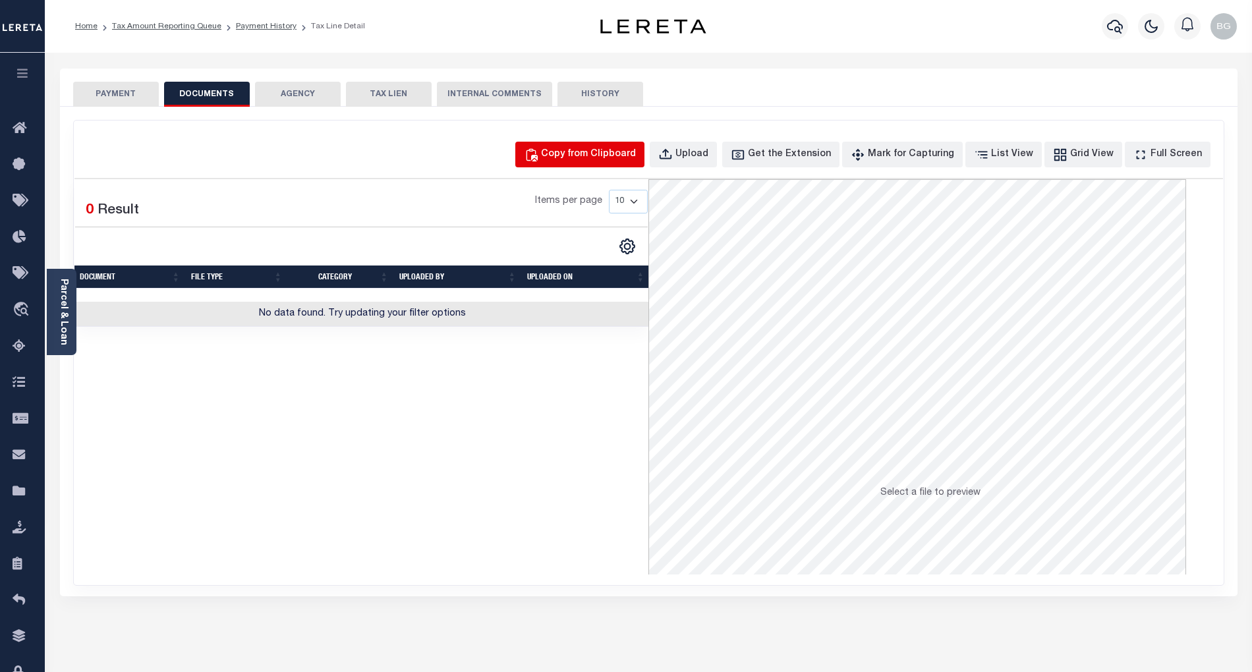
click at [598, 157] on div "Copy from Clipboard" at bounding box center [588, 155] width 95 height 15
select select "POP"
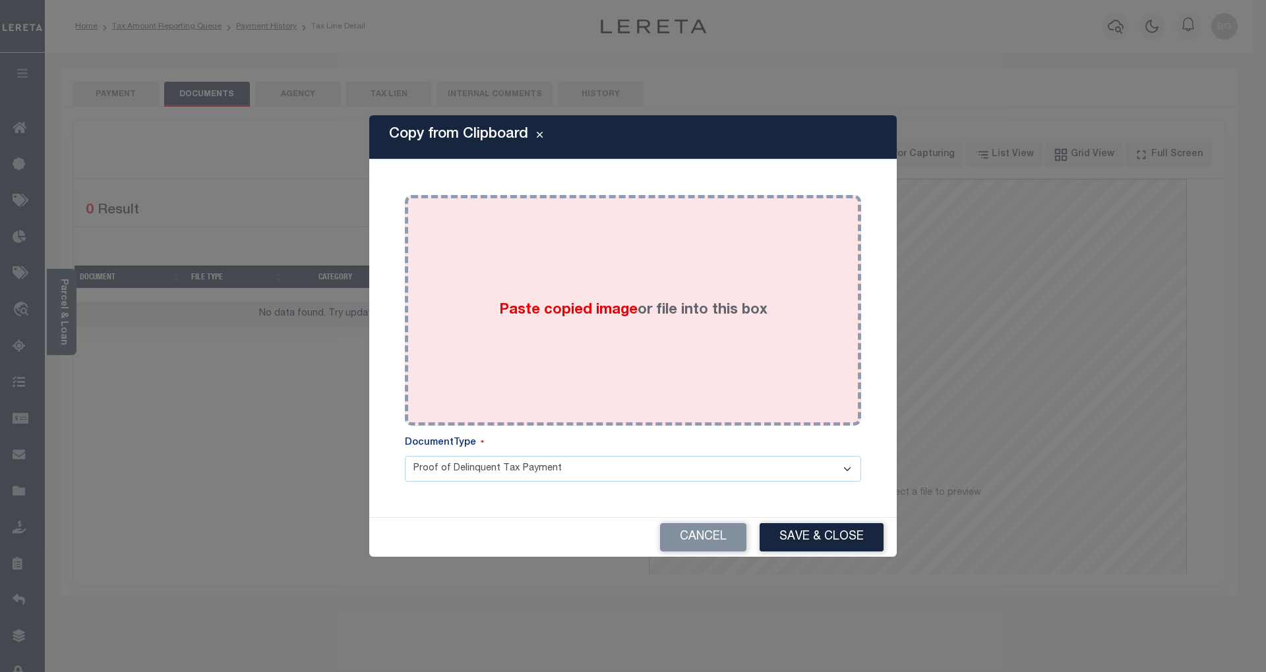
click at [575, 310] on span "Paste copied image" at bounding box center [568, 310] width 138 height 15
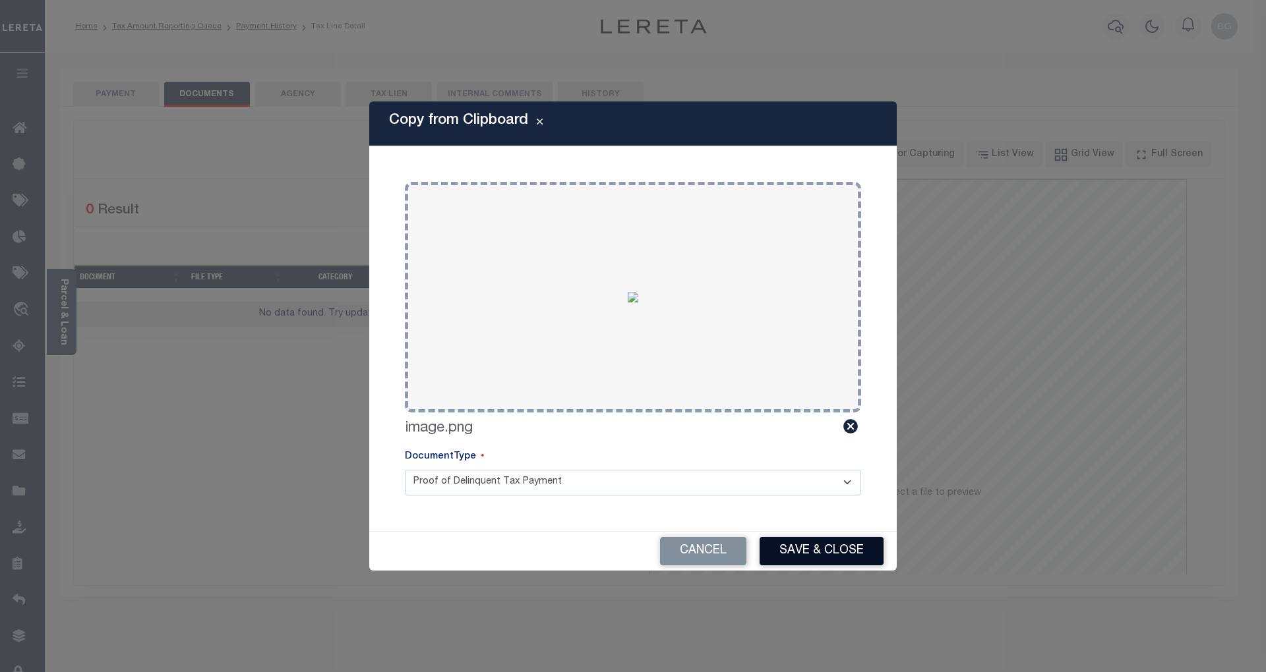
click at [836, 552] on button "Save & Close" at bounding box center [821, 551] width 124 height 28
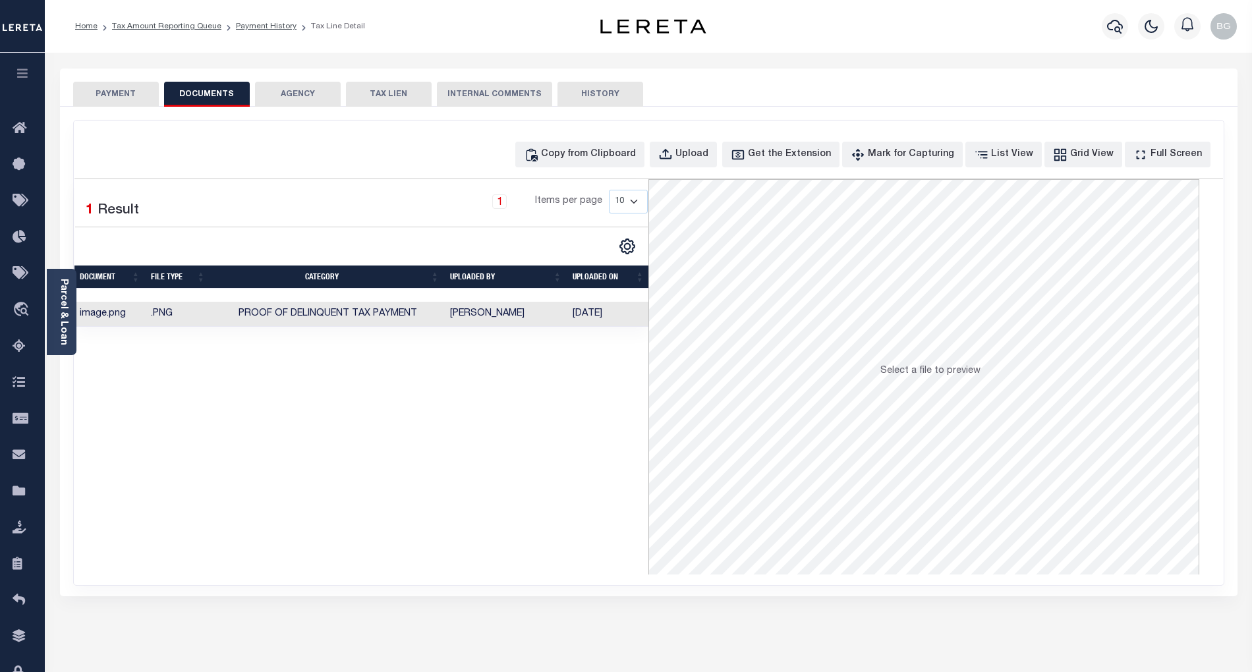
click at [114, 96] on button "PAYMENT" at bounding box center [116, 94] width 86 height 25
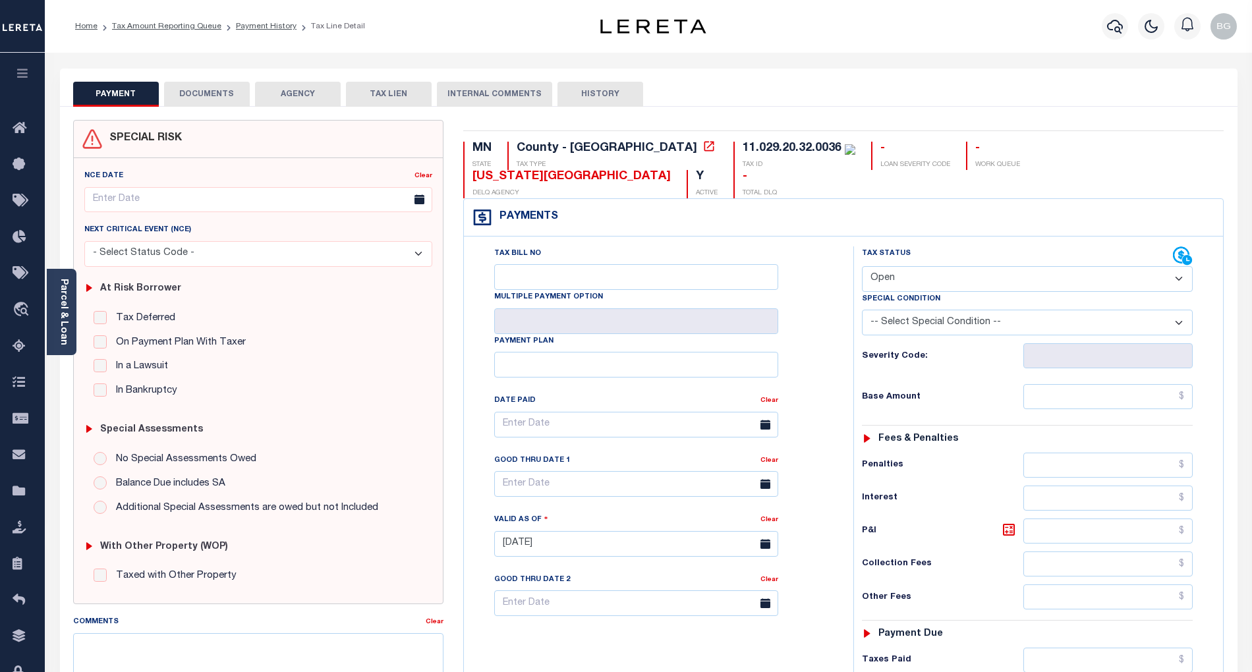
click at [925, 266] on select "- Select Status Code - Open Due/Unpaid Paid Incomplete No Tax Due Internal Refu…" at bounding box center [1027, 279] width 331 height 26
select select "PYD"
click at [862, 266] on select "- Select Status Code - Open Due/Unpaid Paid Incomplete No Tax Due Internal Refu…" at bounding box center [1027, 279] width 331 height 26
type input "[DATE]"
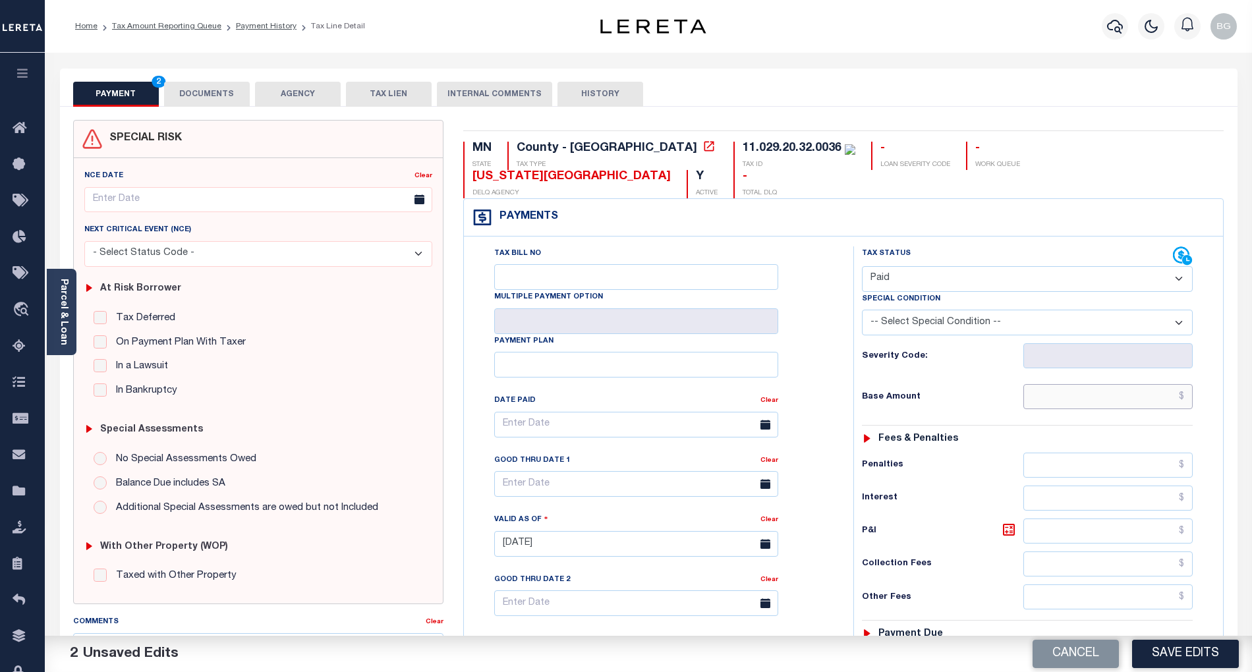
click at [1111, 384] on input "text" at bounding box center [1109, 396] width 170 height 25
paste input "1,664"
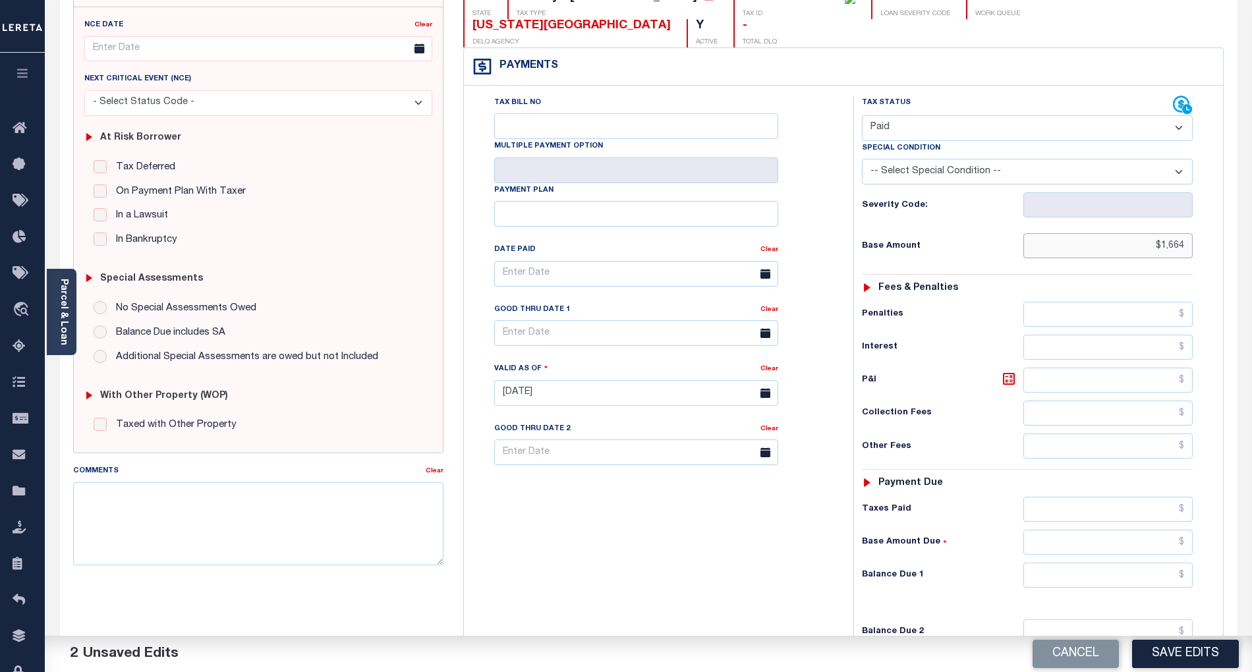
scroll to position [264, 0]
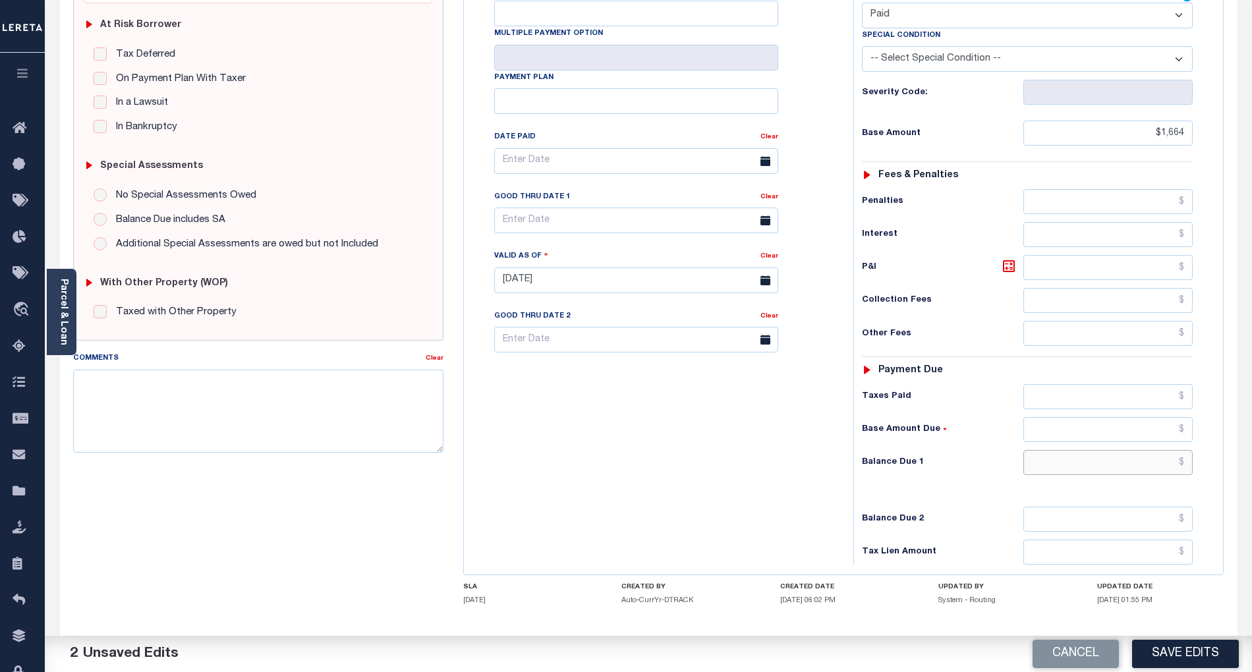
type input "$1,664.00"
click at [1152, 450] on input "text" at bounding box center [1109, 462] width 170 height 25
click at [790, 444] on div "Tax Bill No Multiple Payment Option Payment Plan Clear" at bounding box center [655, 274] width 376 height 582
type input "$0.00"
click at [1198, 649] on button "Save Edits" at bounding box center [1185, 654] width 107 height 28
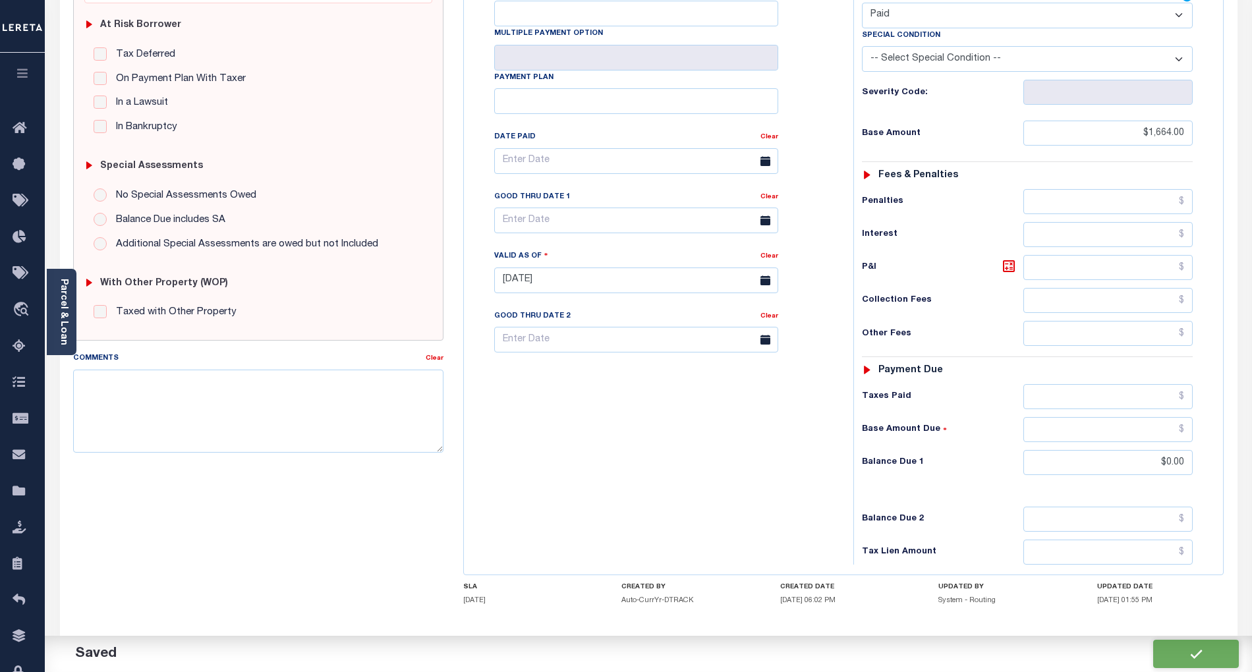
checkbox input "false"
type input "$1,664"
type input "$0"
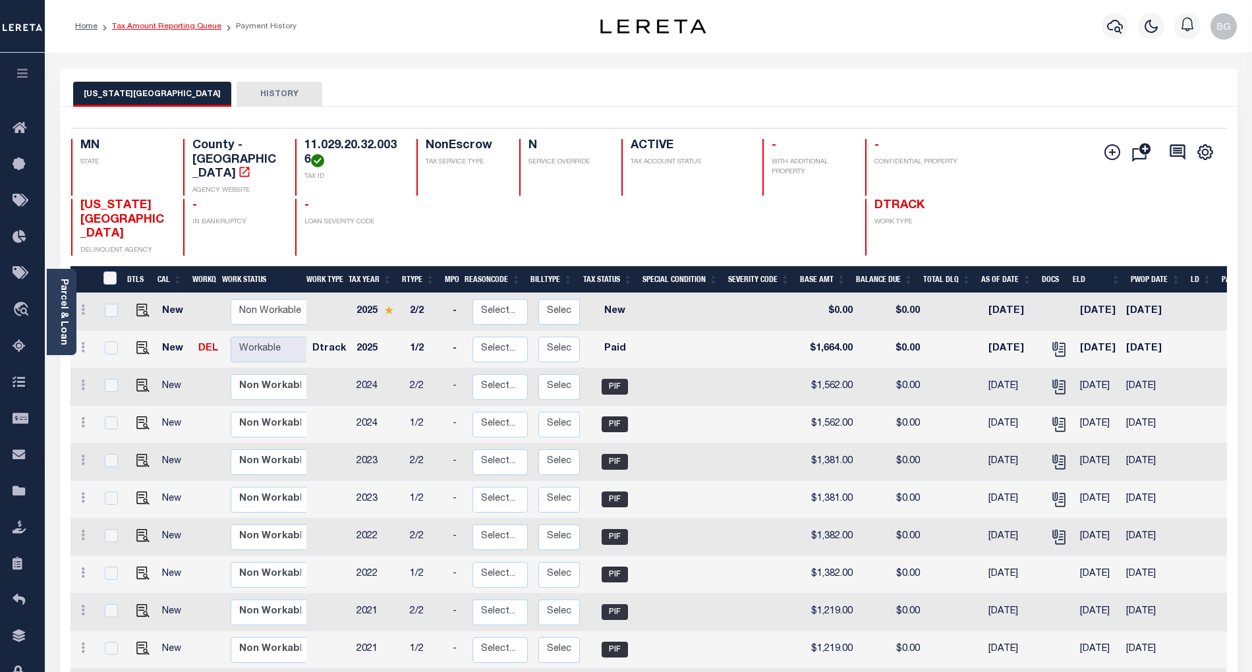
click at [157, 27] on link "Tax Amount Reporting Queue" at bounding box center [166, 26] width 109 height 8
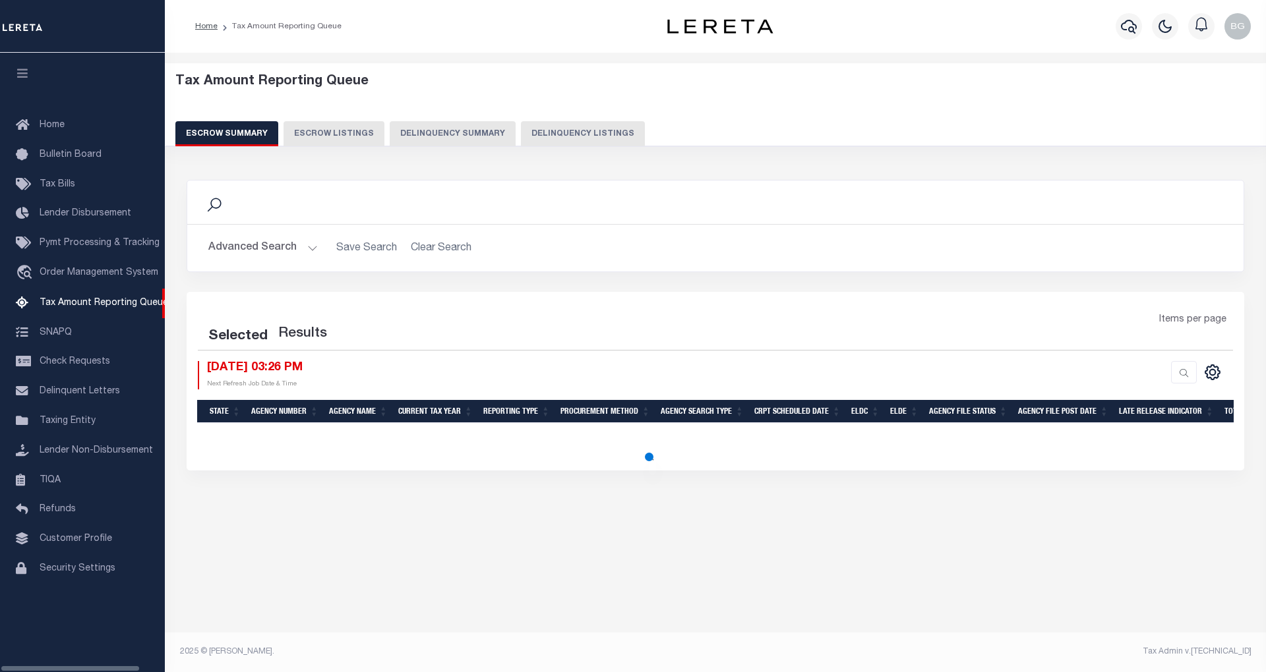
click at [562, 132] on button "Delinquency Listings" at bounding box center [583, 133] width 124 height 25
select select "100"
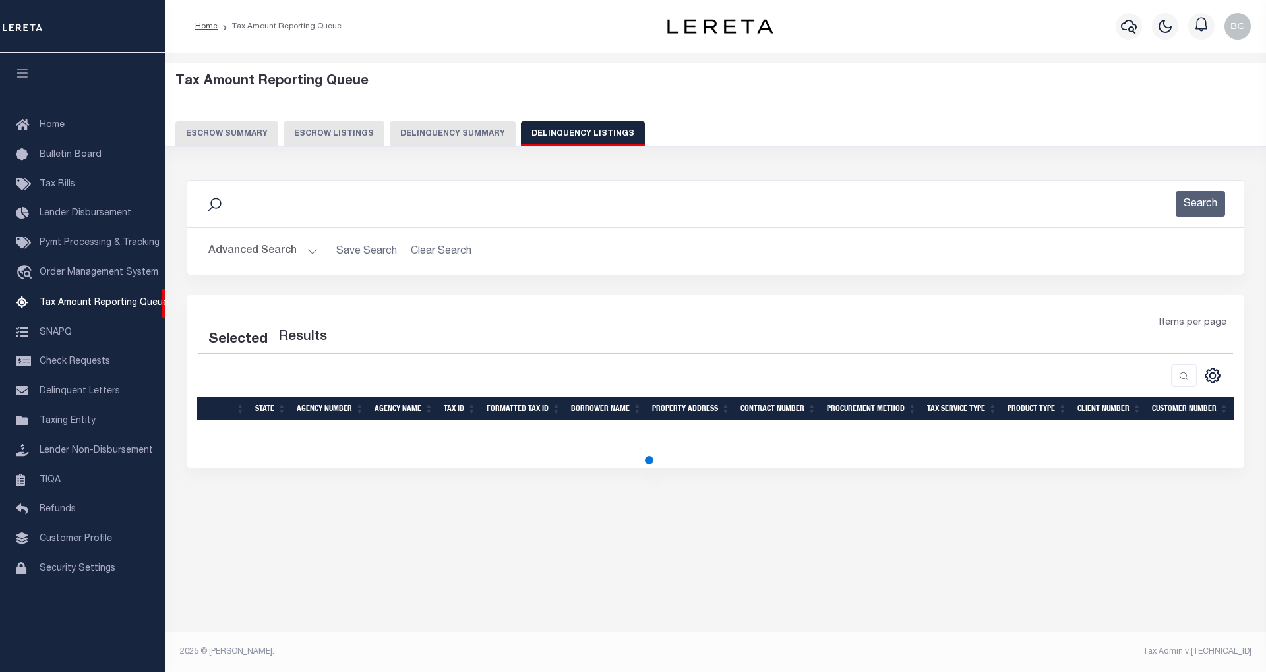
select select "100"
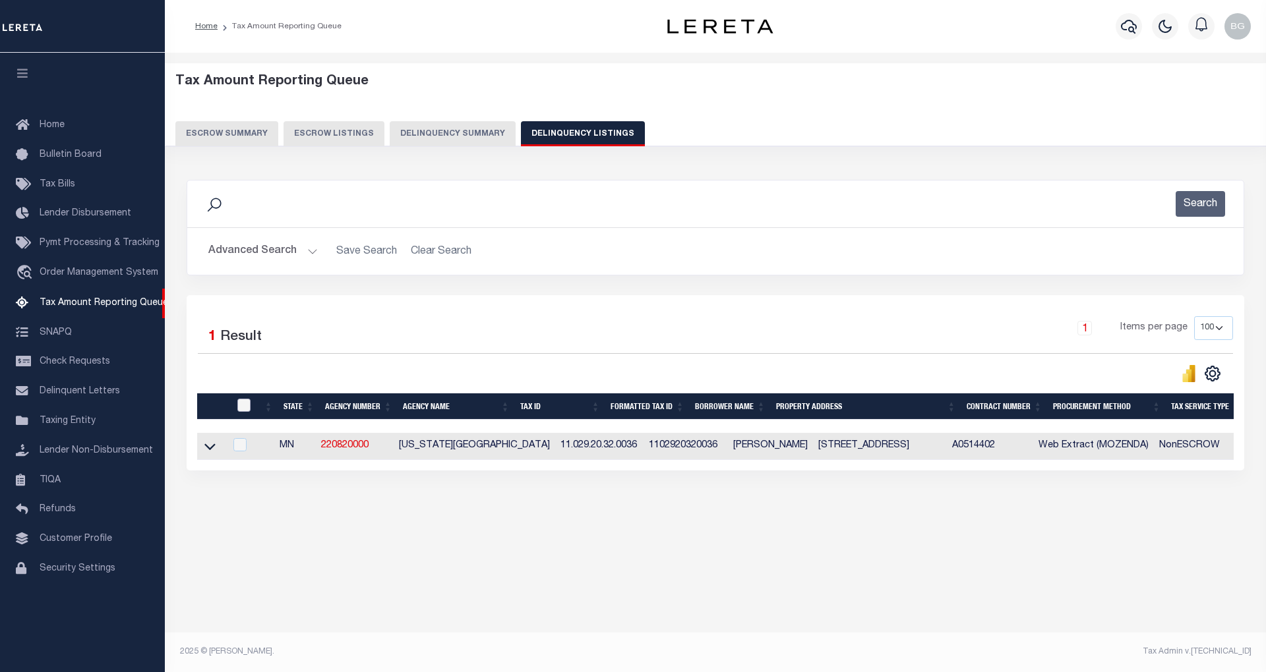
click at [243, 409] on input "checkbox" at bounding box center [243, 405] width 13 height 13
checkbox input "true"
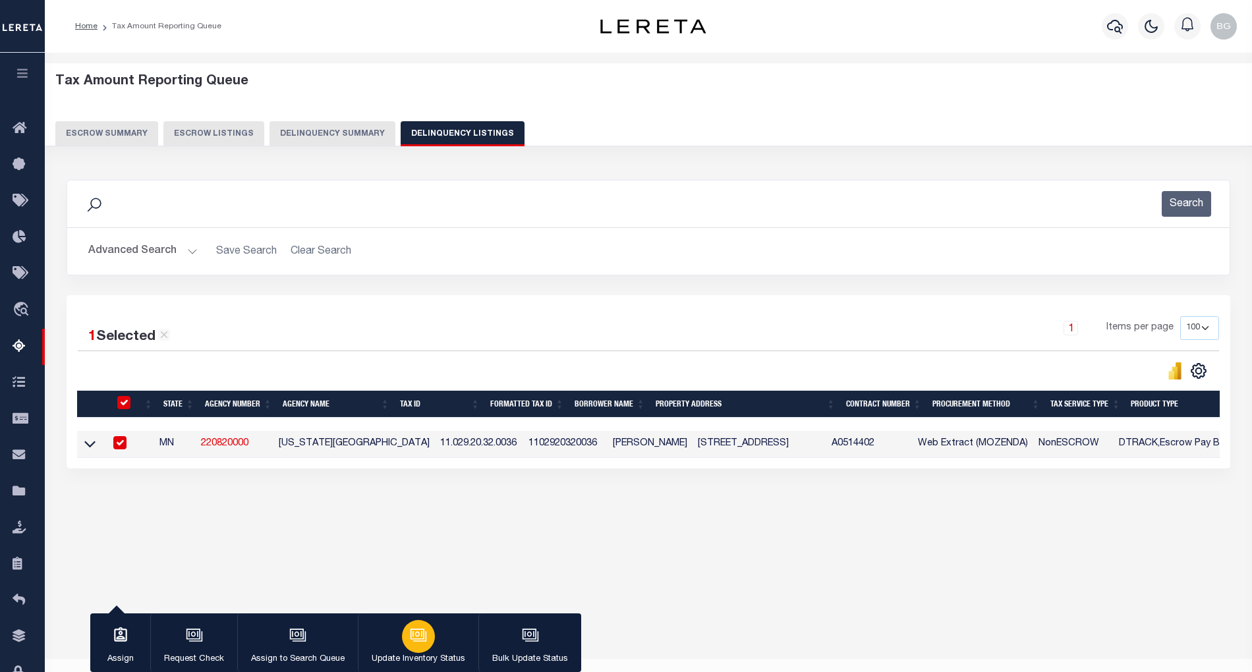
click at [413, 637] on icon "button" at bounding box center [418, 634] width 10 height 6
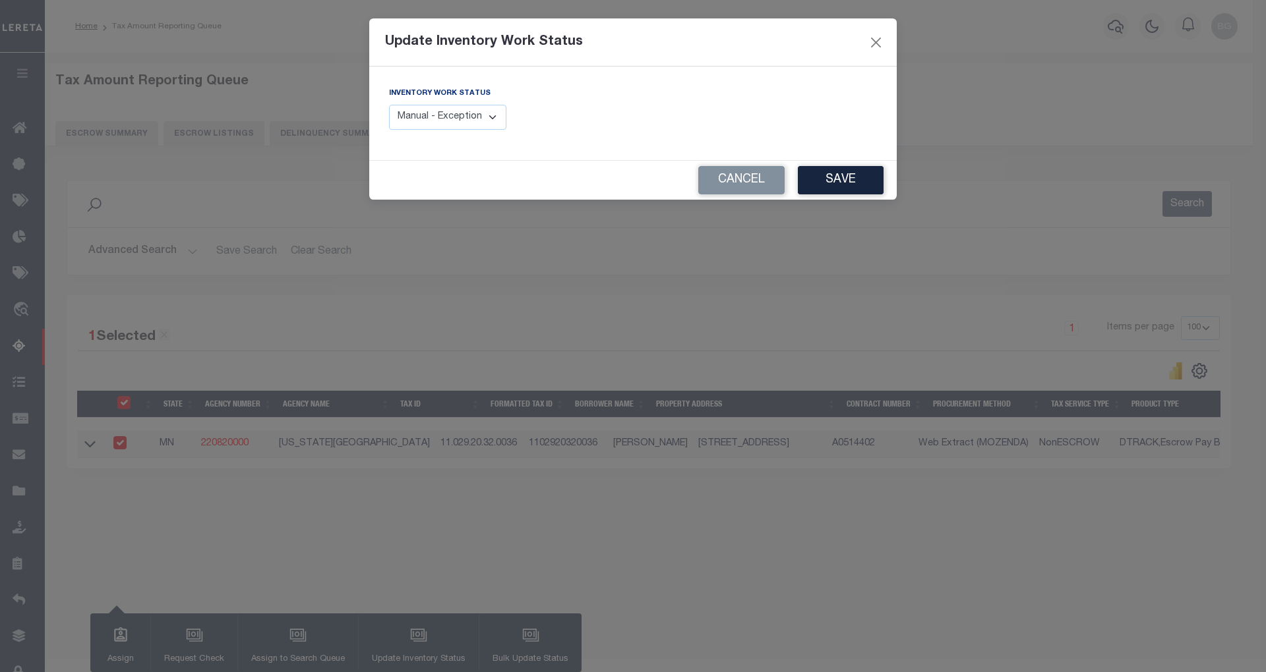
click at [484, 103] on div "Inventory Work Status Manual - Exception Pended - Awaiting Search Late Add Exce…" at bounding box center [447, 108] width 117 height 44
click at [469, 119] on select "Manual - Exception Pended - Awaiting Search Late Add Exception Completed" at bounding box center [447, 118] width 117 height 26
select select "4"
click at [389, 105] on select "Manual - Exception Pended - Awaiting Search Late Add Exception Completed" at bounding box center [447, 118] width 117 height 26
click at [837, 181] on button "Save" at bounding box center [841, 180] width 86 height 28
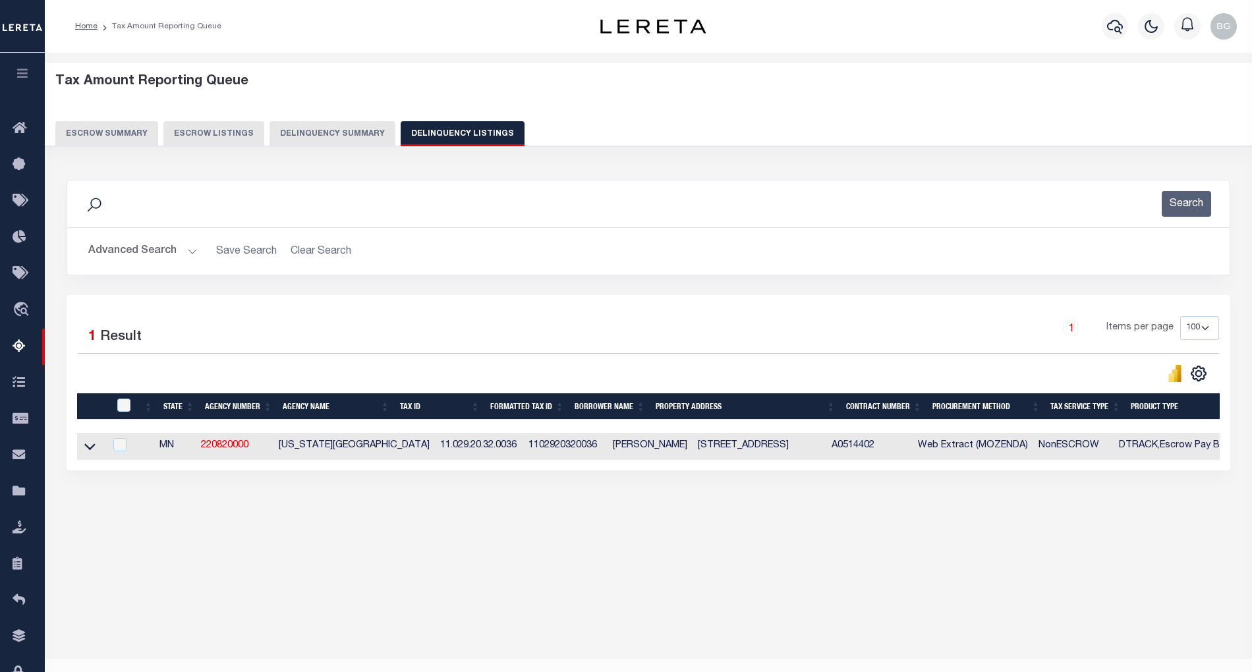
click at [189, 254] on button "Advanced Search" at bounding box center [142, 252] width 109 height 26
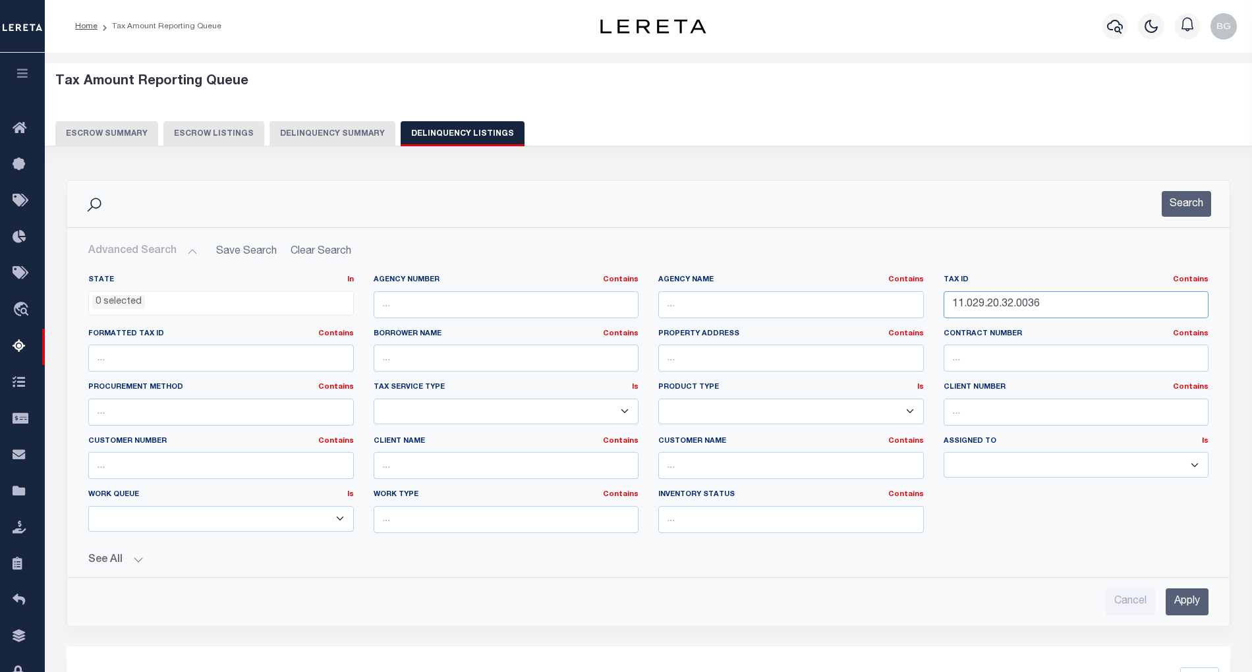
click at [989, 304] on input "11.029.20.32.0036" at bounding box center [1077, 304] width 266 height 27
paste input "98"
type input "11.029.20.32.0098"
click at [1193, 621] on div "Advanced Search Save Search Clear Search tblassign_wrapper_dynamictable_____Def…" at bounding box center [648, 427] width 1163 height 398
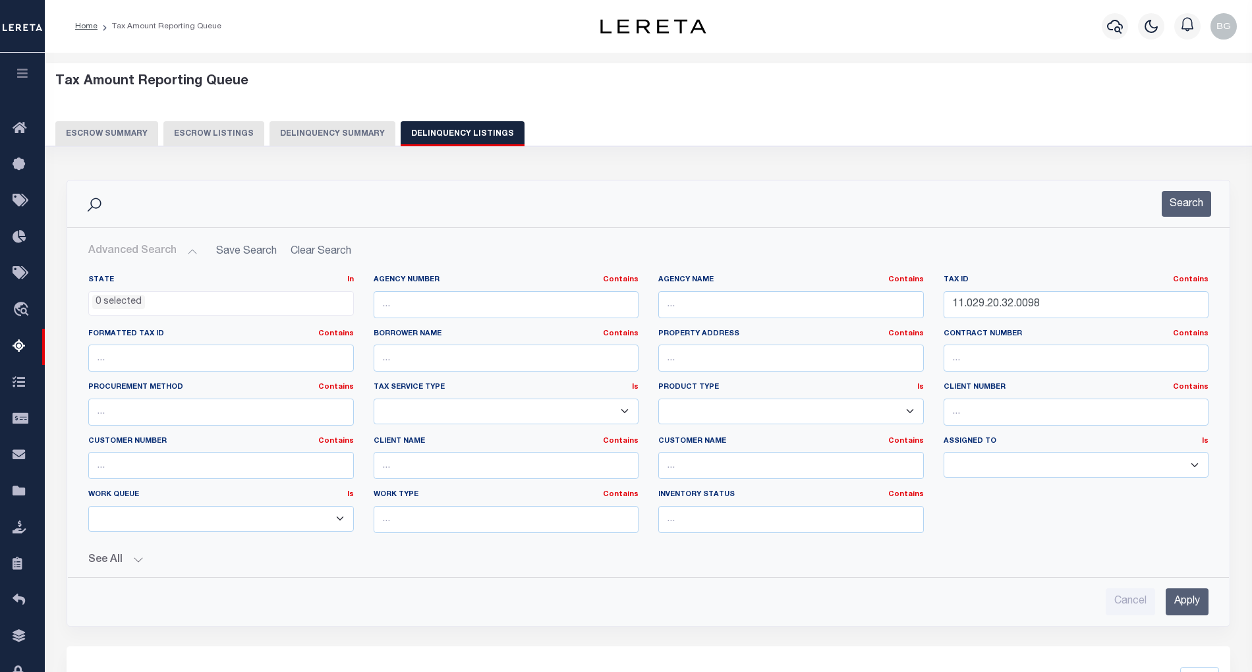
click at [1190, 602] on input "Apply" at bounding box center [1187, 602] width 43 height 27
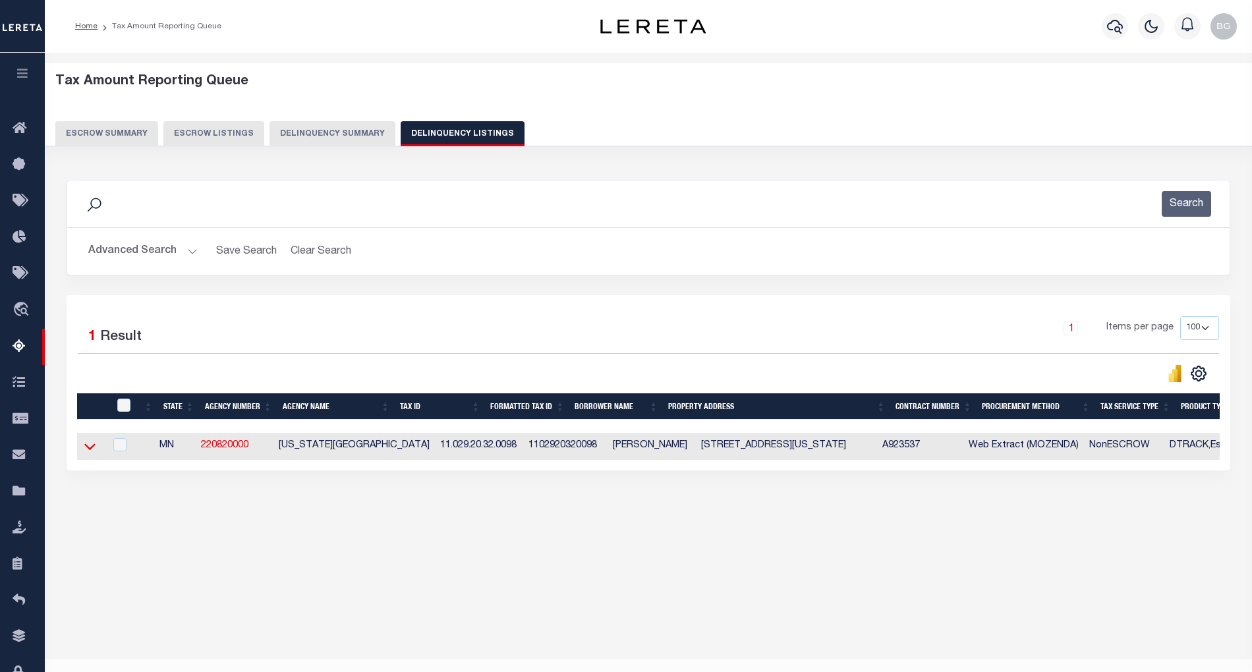
click at [88, 453] on icon at bounding box center [89, 447] width 11 height 14
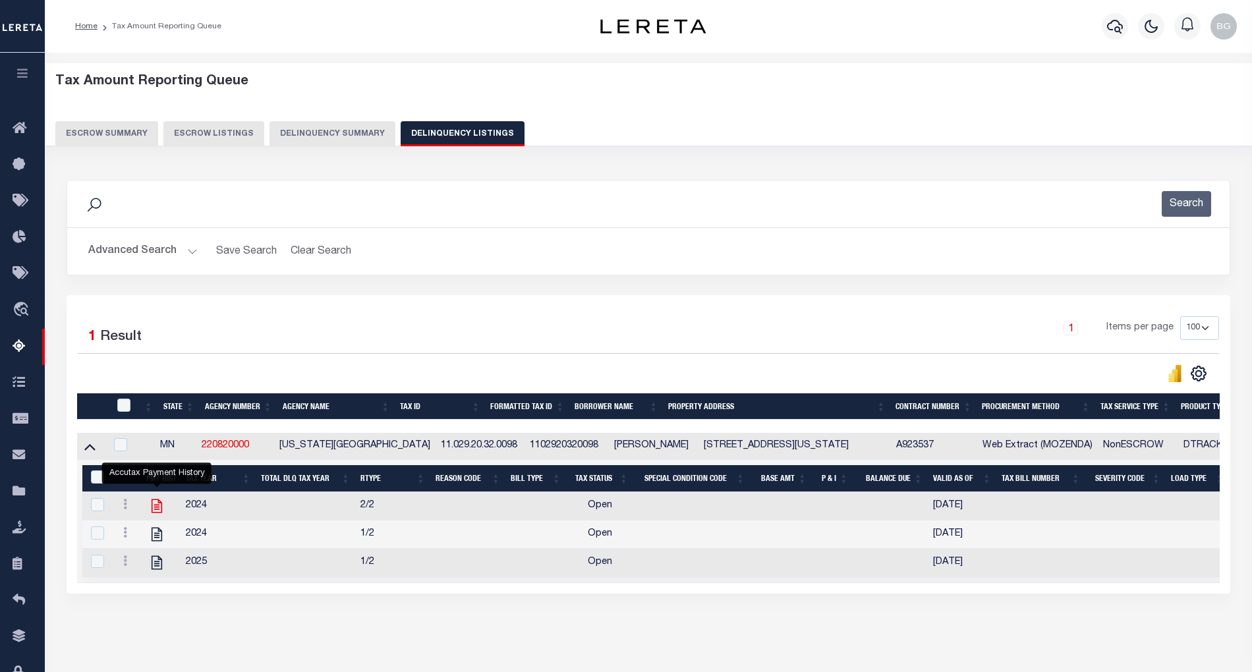
click at [158, 514] on icon "" at bounding box center [156, 506] width 17 height 17
checkbox input "true"
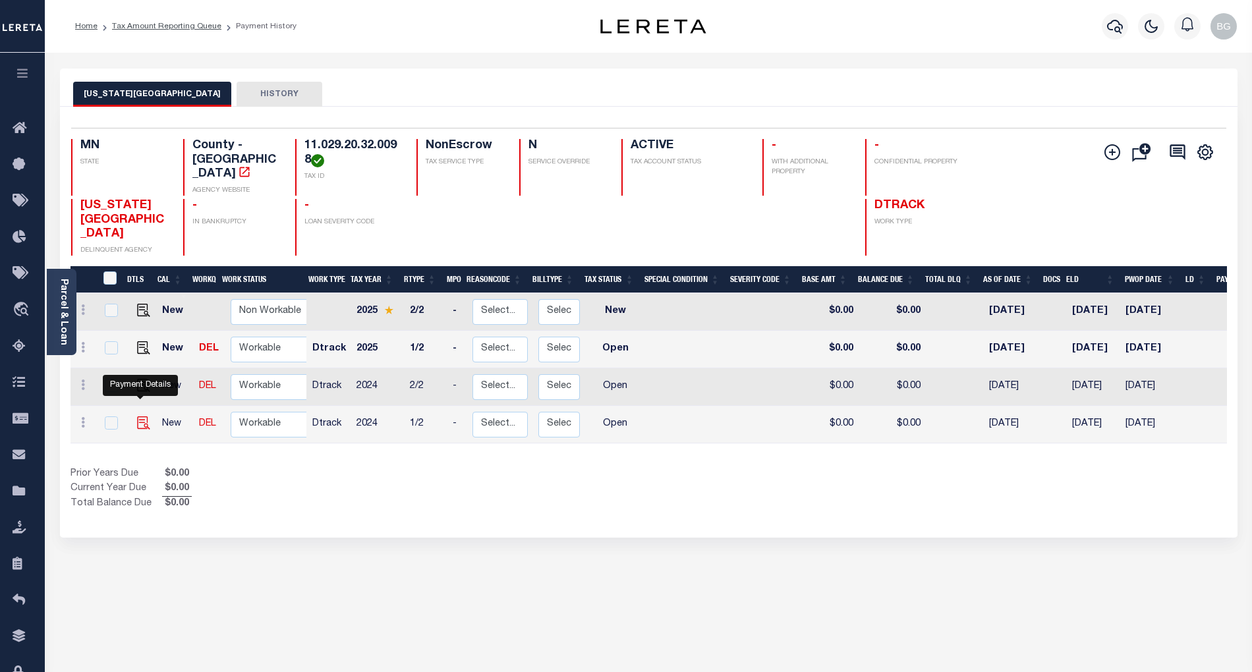
click at [140, 417] on img "" at bounding box center [143, 423] width 13 height 13
checkbox input "true"
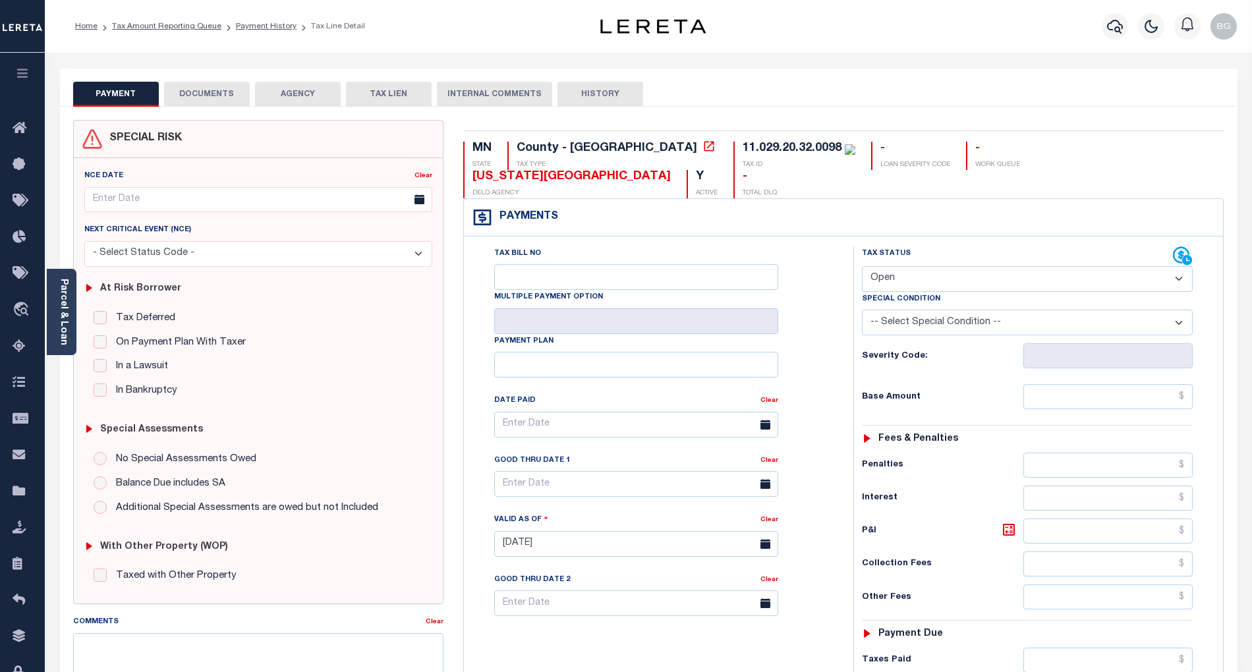
click at [908, 266] on select "- Select Status Code - Open Due/Unpaid Paid Incomplete No Tax Due Internal Refu…" at bounding box center [1027, 279] width 331 height 26
select select "PYD"
click at [862, 266] on select "- Select Status Code - Open Due/Unpaid Paid Incomplete No Tax Due Internal Refu…" at bounding box center [1027, 279] width 331 height 26
type input "[DATE]"
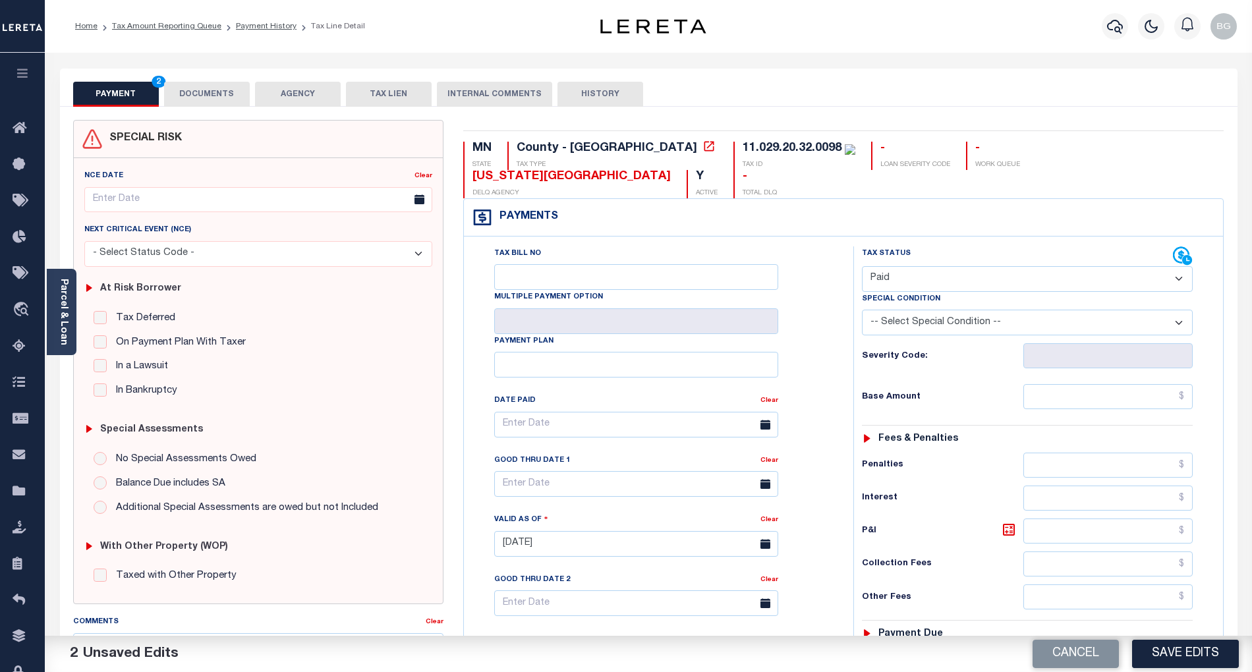
click at [199, 84] on button "DOCUMENTS" at bounding box center [207, 94] width 86 height 25
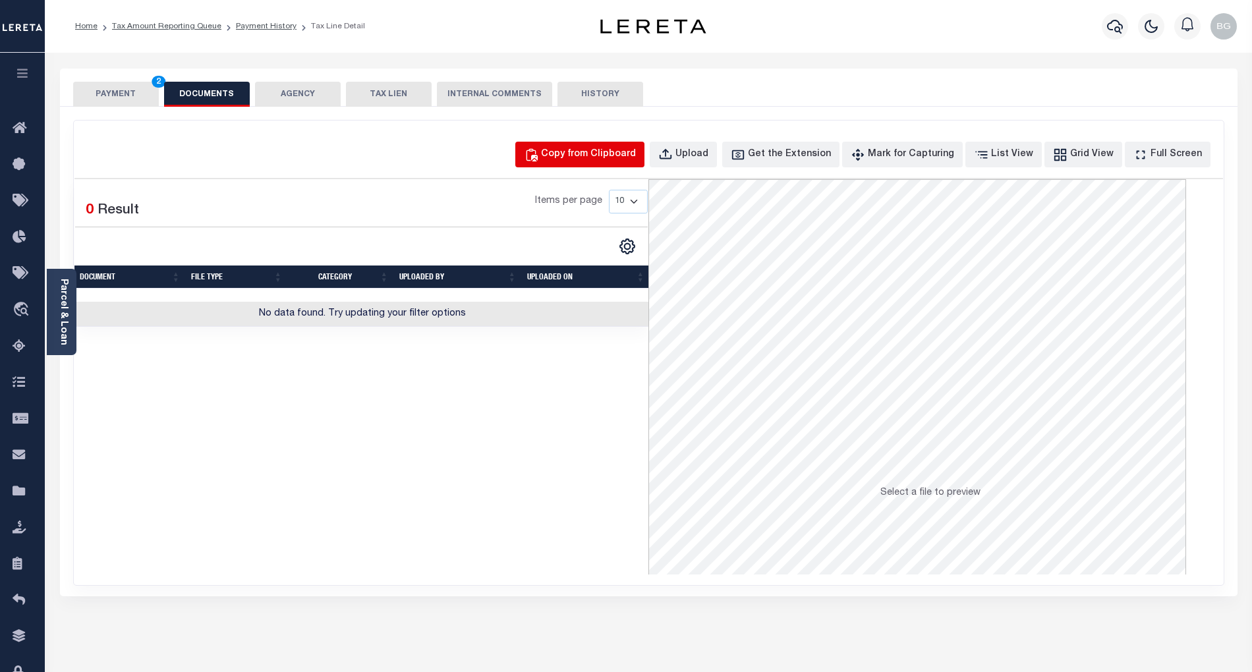
click at [578, 158] on div "Copy from Clipboard" at bounding box center [588, 155] width 95 height 15
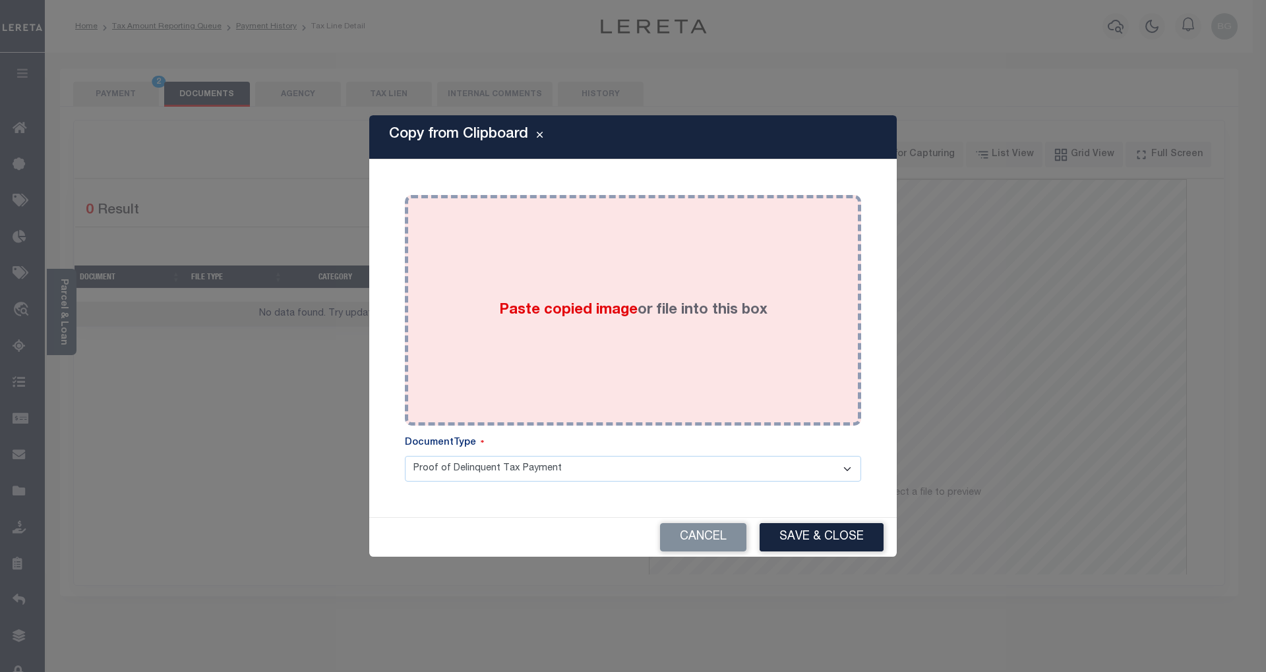
click at [575, 305] on span "Paste copied image" at bounding box center [568, 310] width 138 height 15
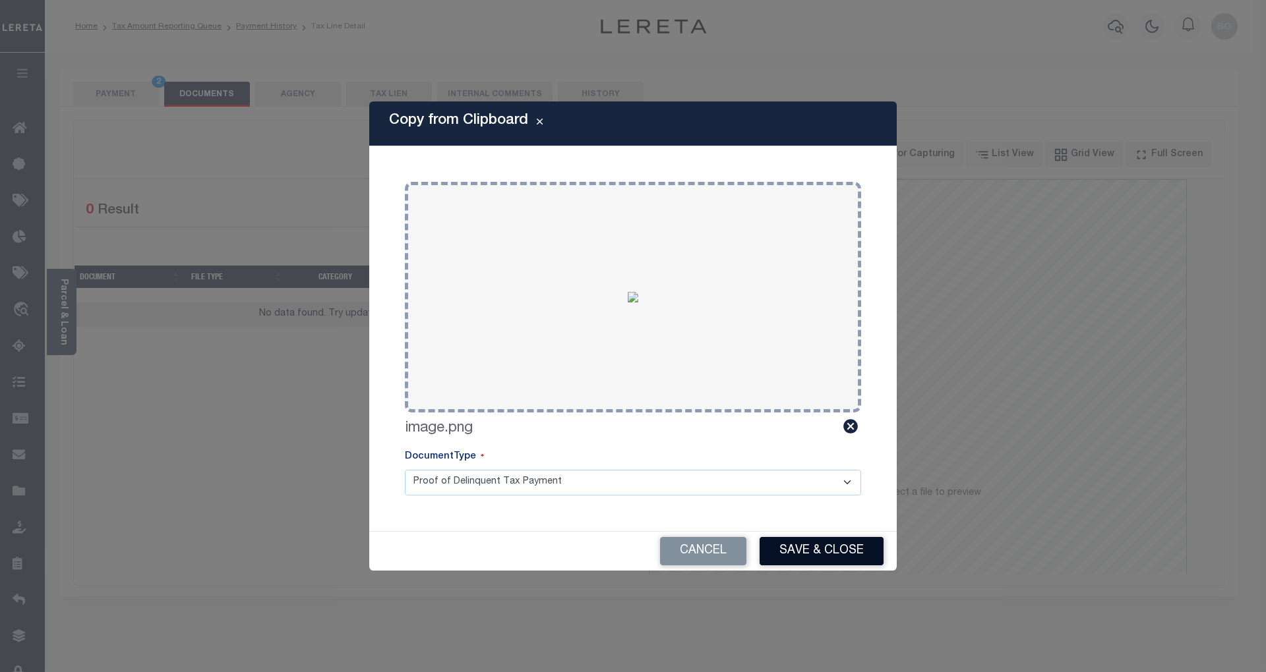
click at [839, 559] on button "Save & Close" at bounding box center [821, 551] width 124 height 28
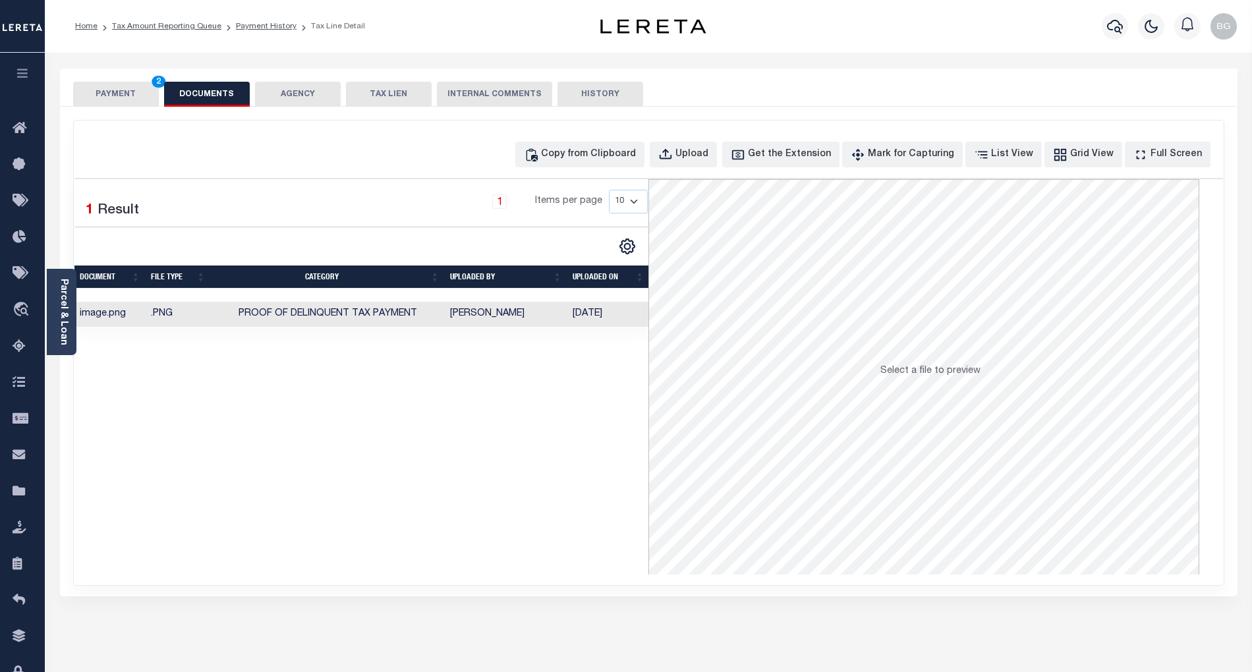
click at [113, 96] on button "PAYMENT 2" at bounding box center [116, 94] width 86 height 25
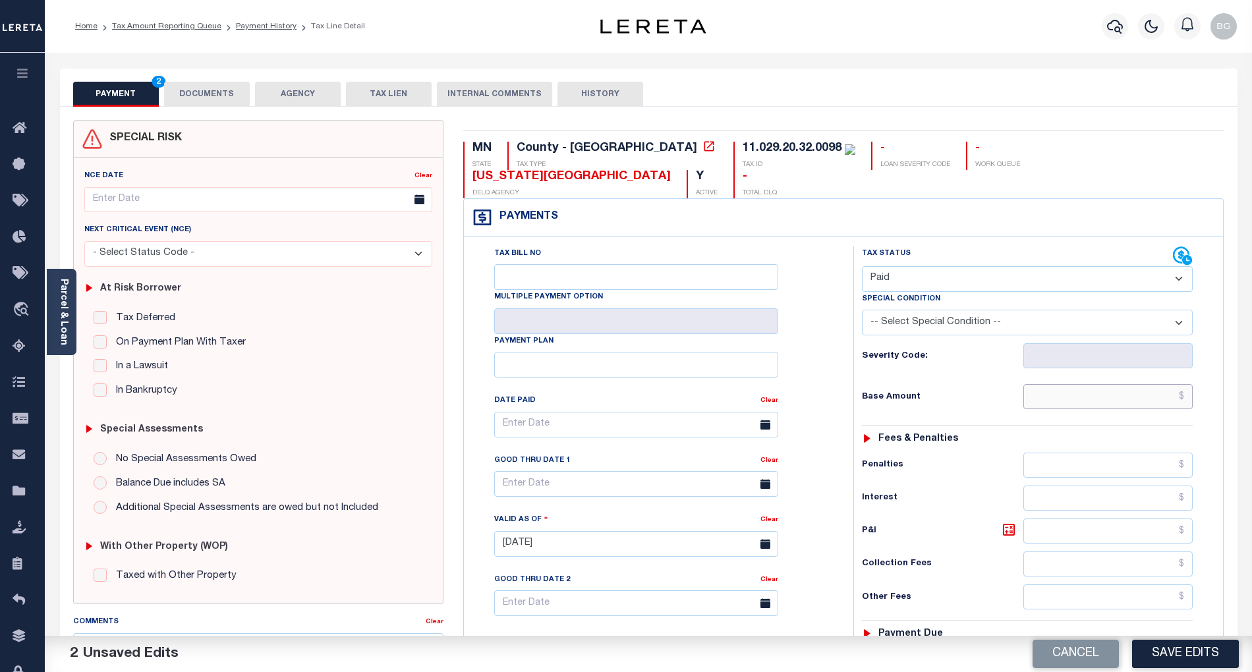
click at [1142, 384] on input "text" at bounding box center [1109, 396] width 170 height 25
paste input "1,693"
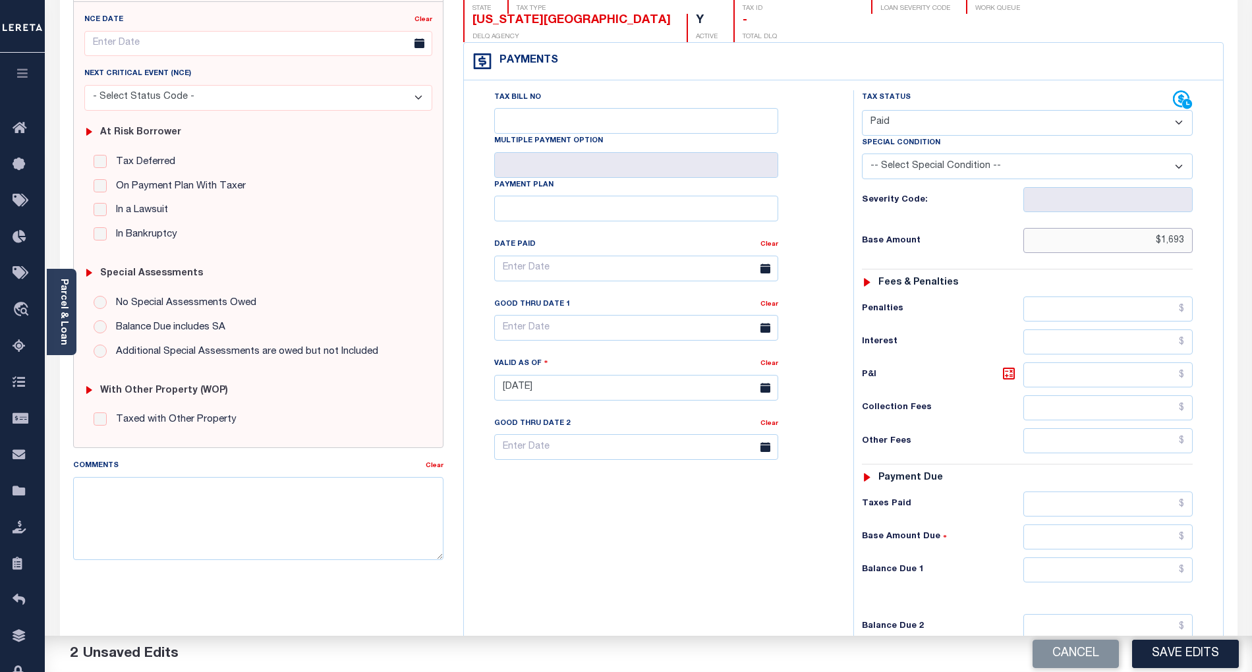
scroll to position [264, 0]
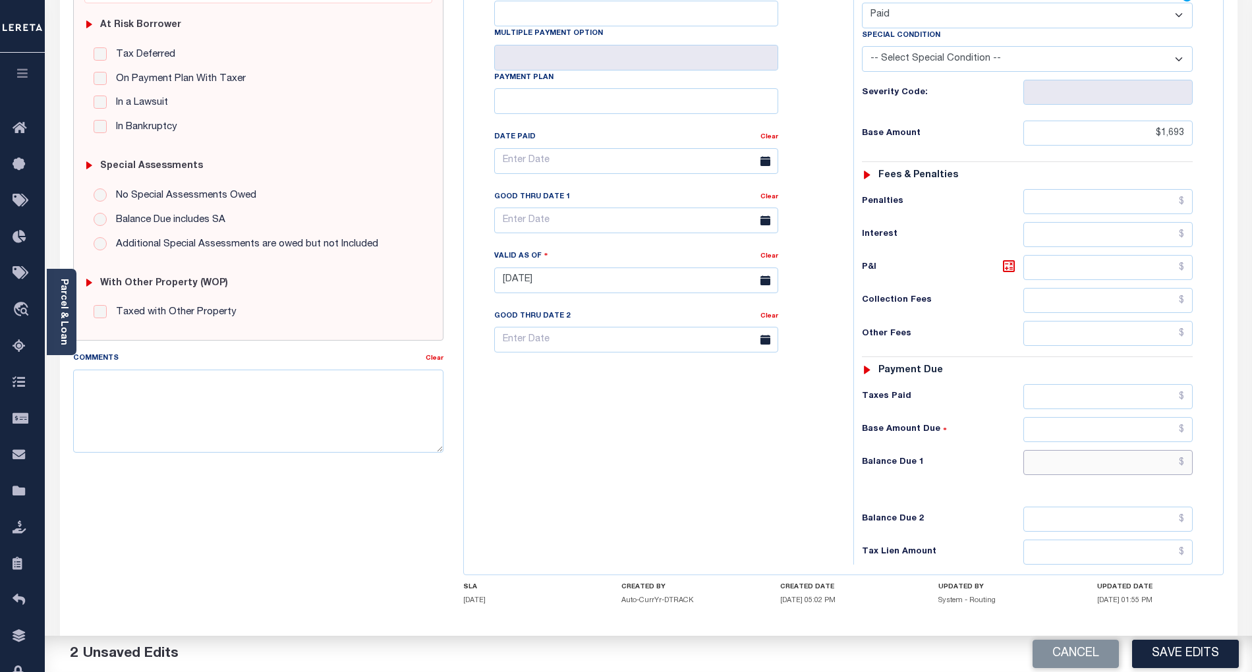
type input "$1,693.00"
click at [1158, 450] on input "text" at bounding box center [1109, 462] width 170 height 25
type input "$0.00"
click at [795, 427] on div "Tax Bill No Multiple Payment Option Payment Plan Clear" at bounding box center [655, 274] width 376 height 582
click at [1210, 654] on button "Save Edits" at bounding box center [1185, 654] width 107 height 28
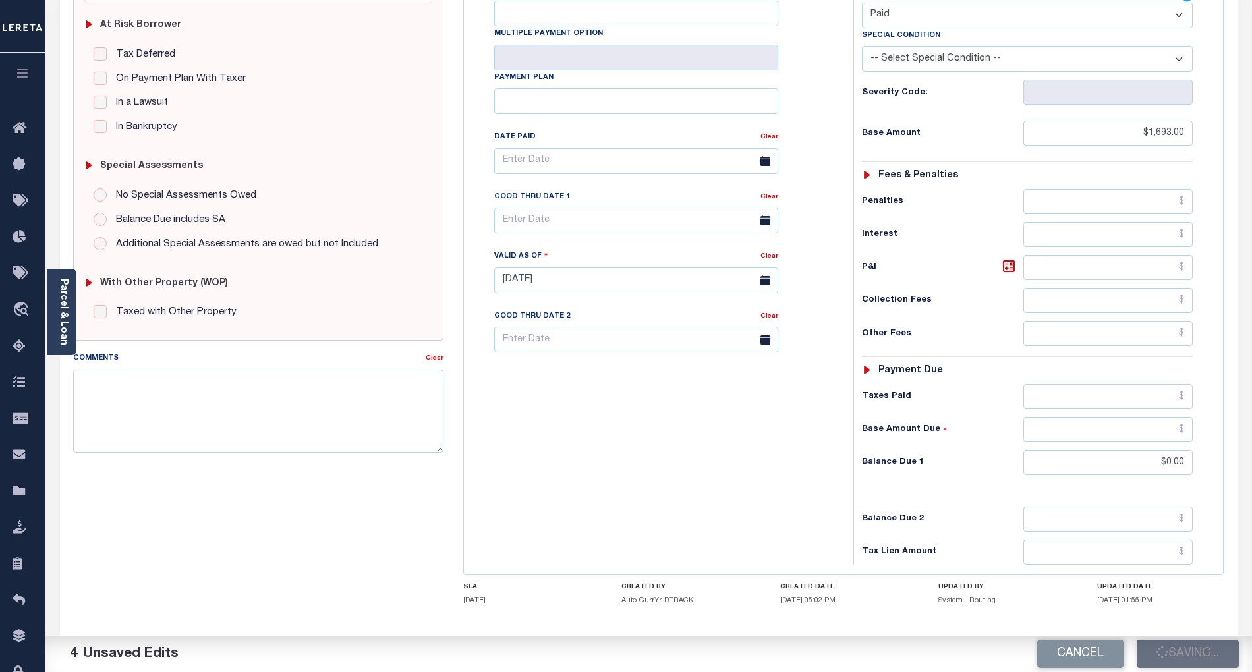
checkbox input "false"
type input "$1,693"
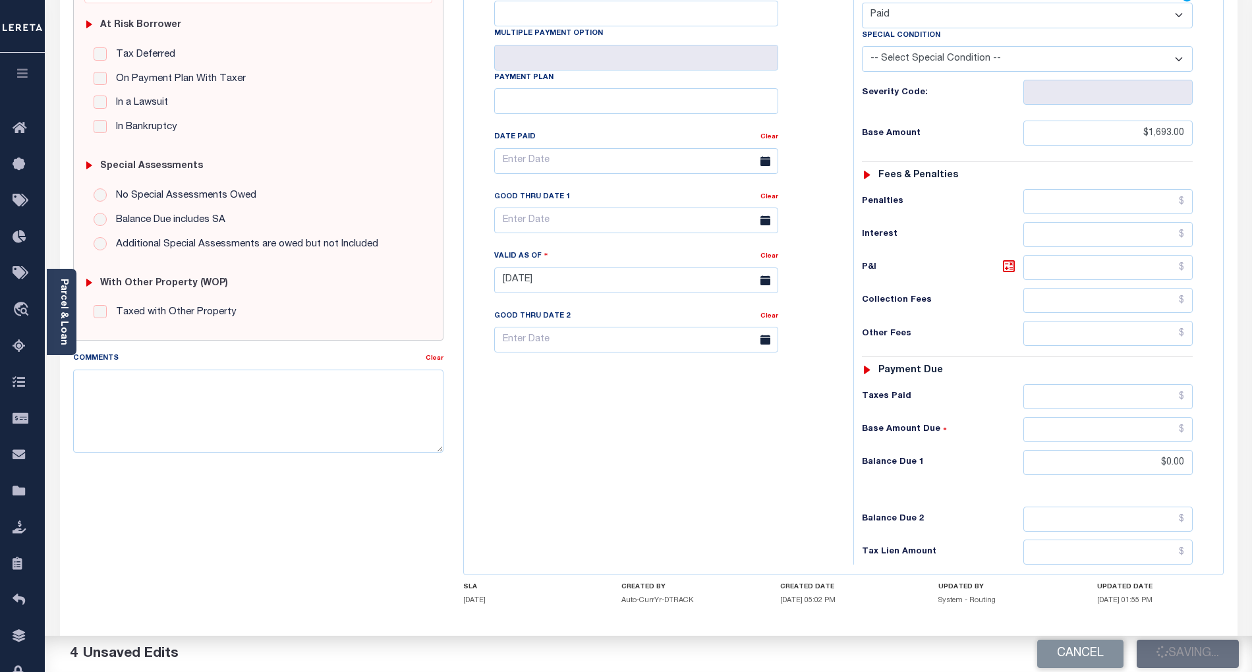
type input "$0"
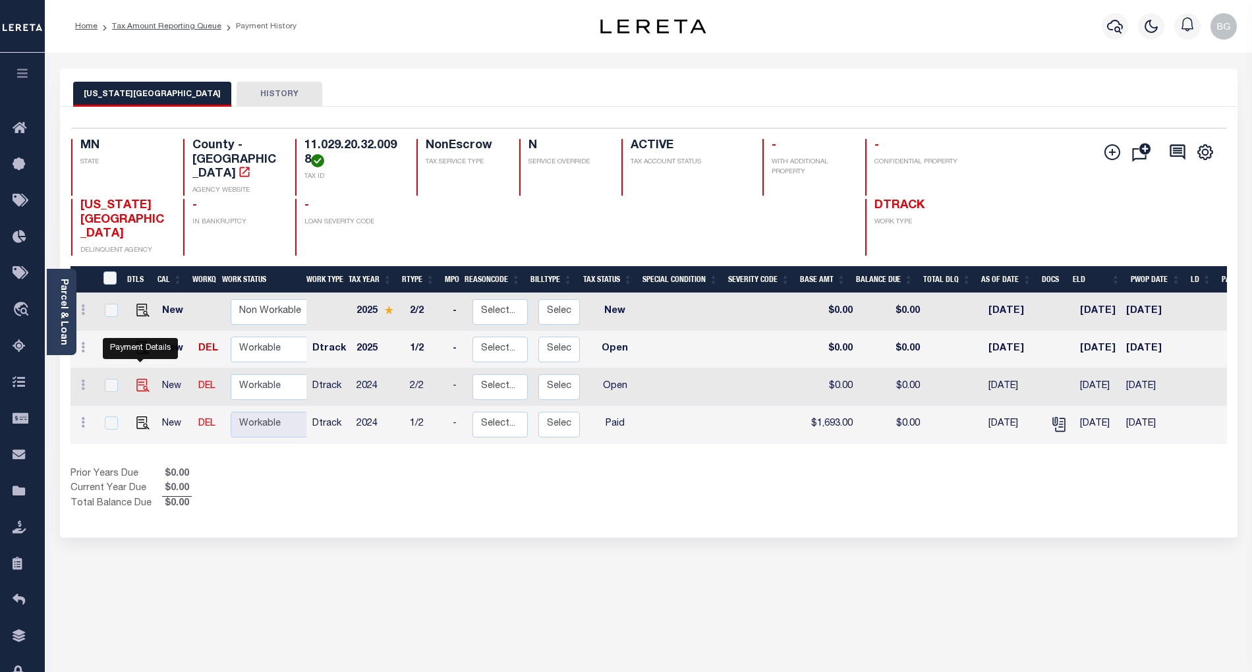
click at [140, 379] on img "" at bounding box center [142, 385] width 13 height 13
checkbox input "true"
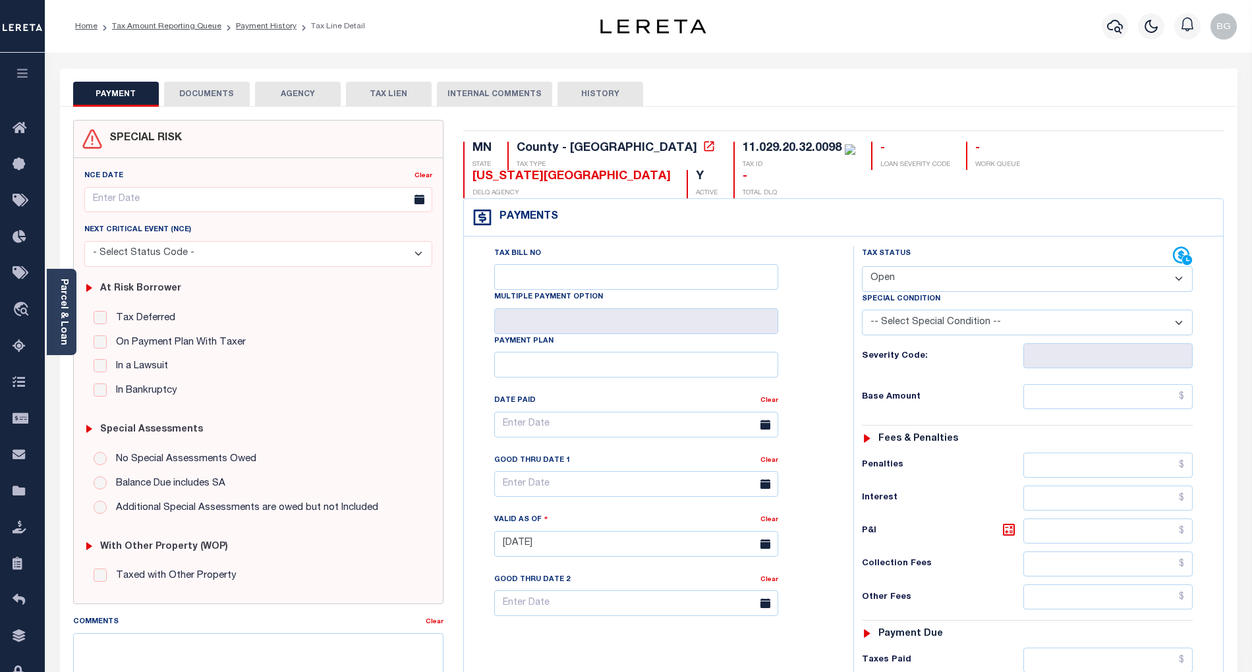
click at [899, 266] on select "- Select Status Code - Open Due/Unpaid Paid Incomplete No Tax Due Internal Refu…" at bounding box center [1027, 279] width 331 height 26
select select "PYD"
click at [862, 266] on select "- Select Status Code - Open Due/Unpaid Paid Incomplete No Tax Due Internal Refu…" at bounding box center [1027, 279] width 331 height 26
type input "[DATE]"
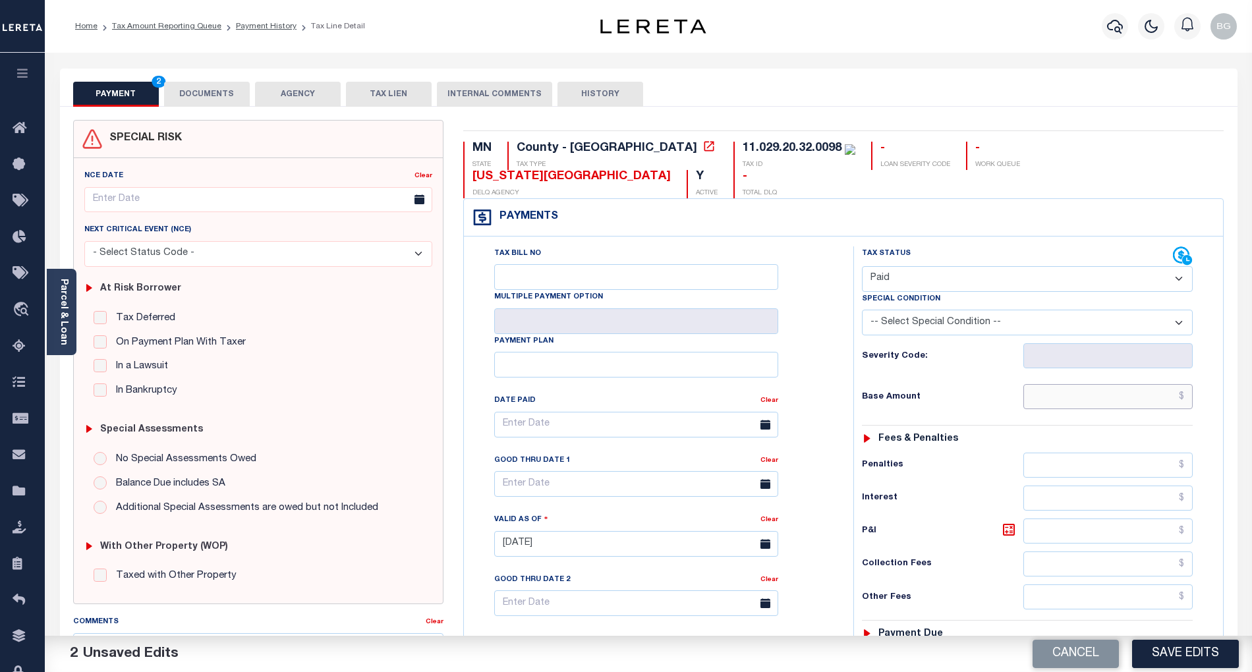
click at [1140, 384] on input "text" at bounding box center [1109, 396] width 170 height 25
paste input "1,693"
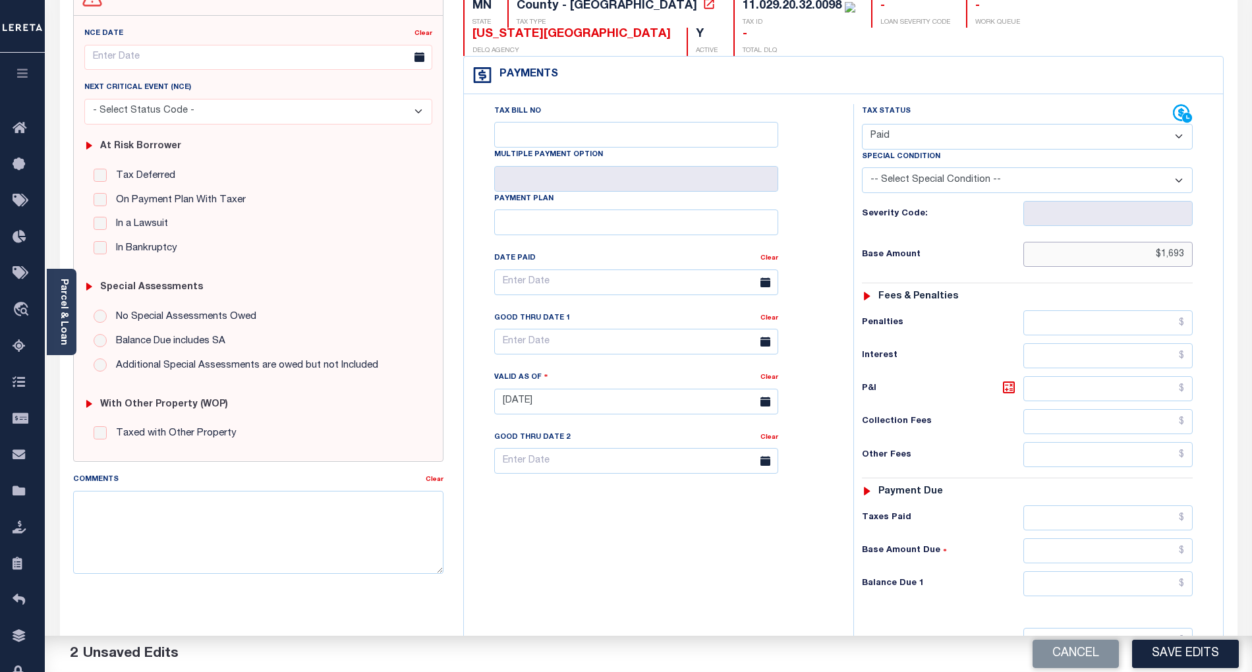
scroll to position [175, 0]
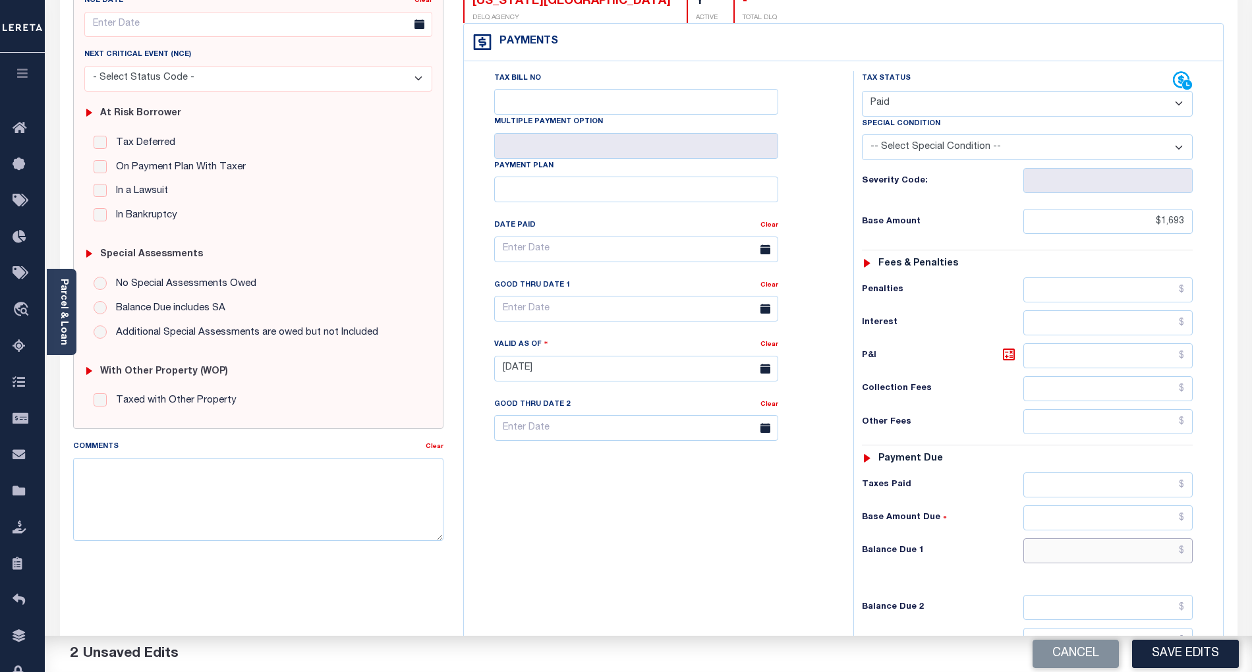
type input "$1,693.00"
click at [1163, 539] on input "text" at bounding box center [1109, 551] width 170 height 25
type input "$0.00"
click at [749, 520] on div "Tax Bill No Multiple Payment Option Payment Plan Clear" at bounding box center [655, 362] width 376 height 582
click at [1219, 659] on button "Save Edits" at bounding box center [1185, 654] width 107 height 28
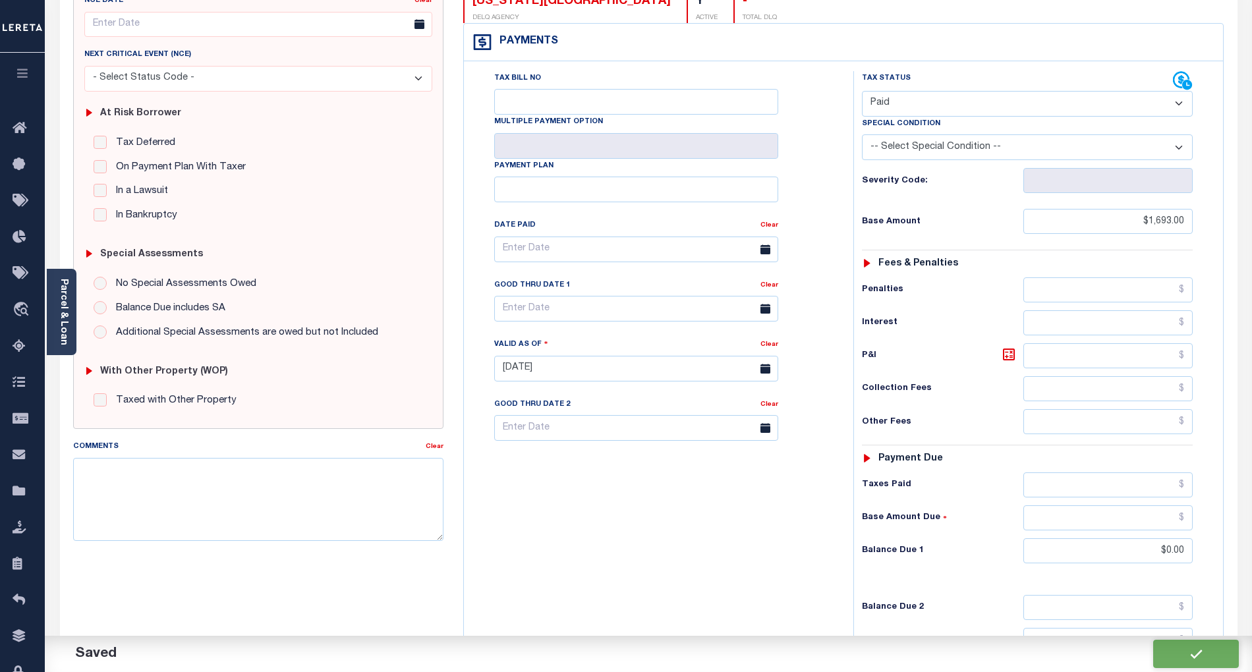
checkbox input "false"
type input "$1,693"
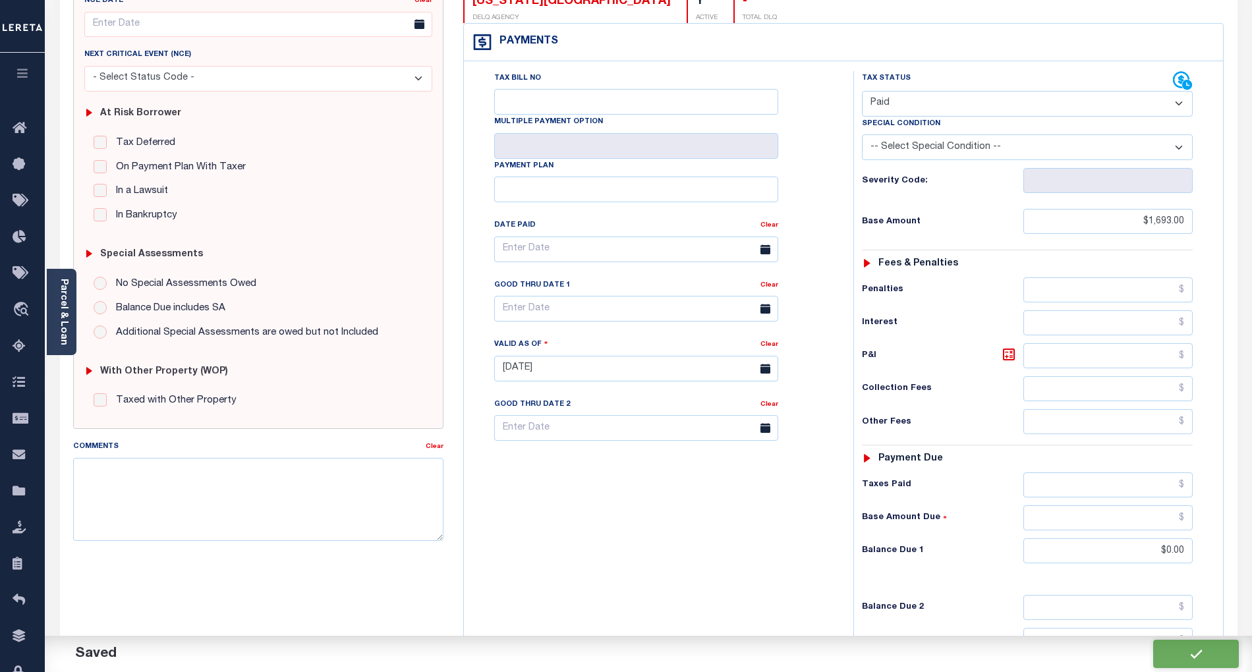
type input "$0"
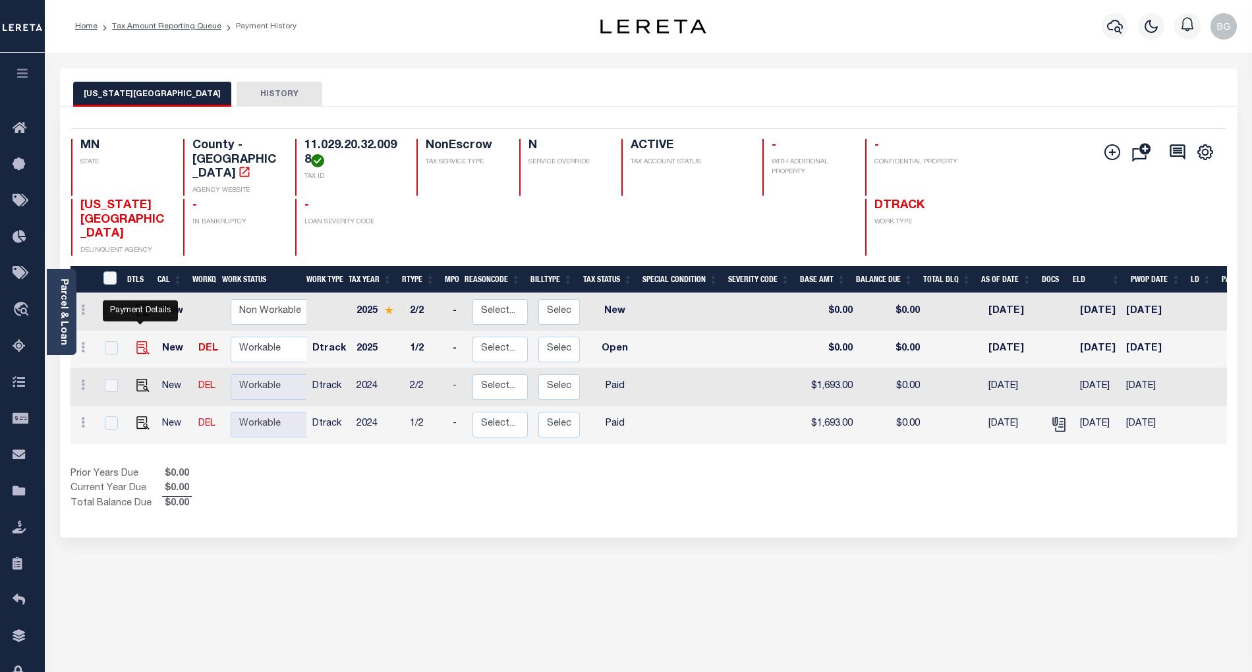
click at [143, 341] on img "" at bounding box center [142, 347] width 13 height 13
checkbox input "true"
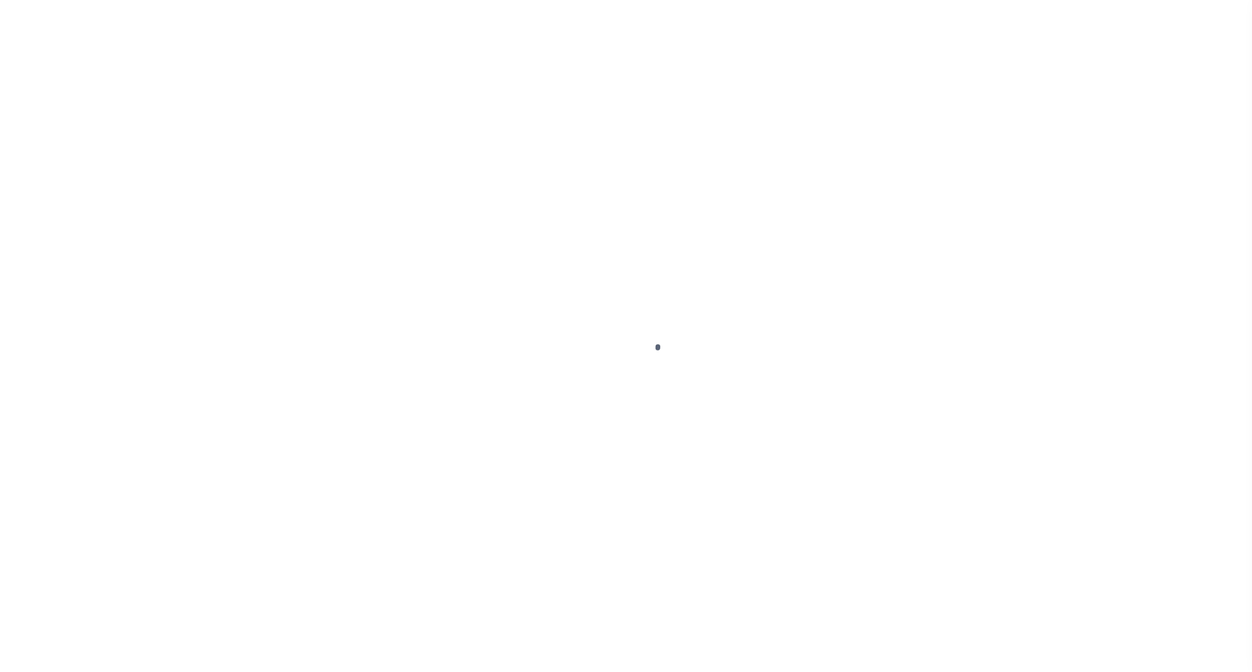
select select "OP2"
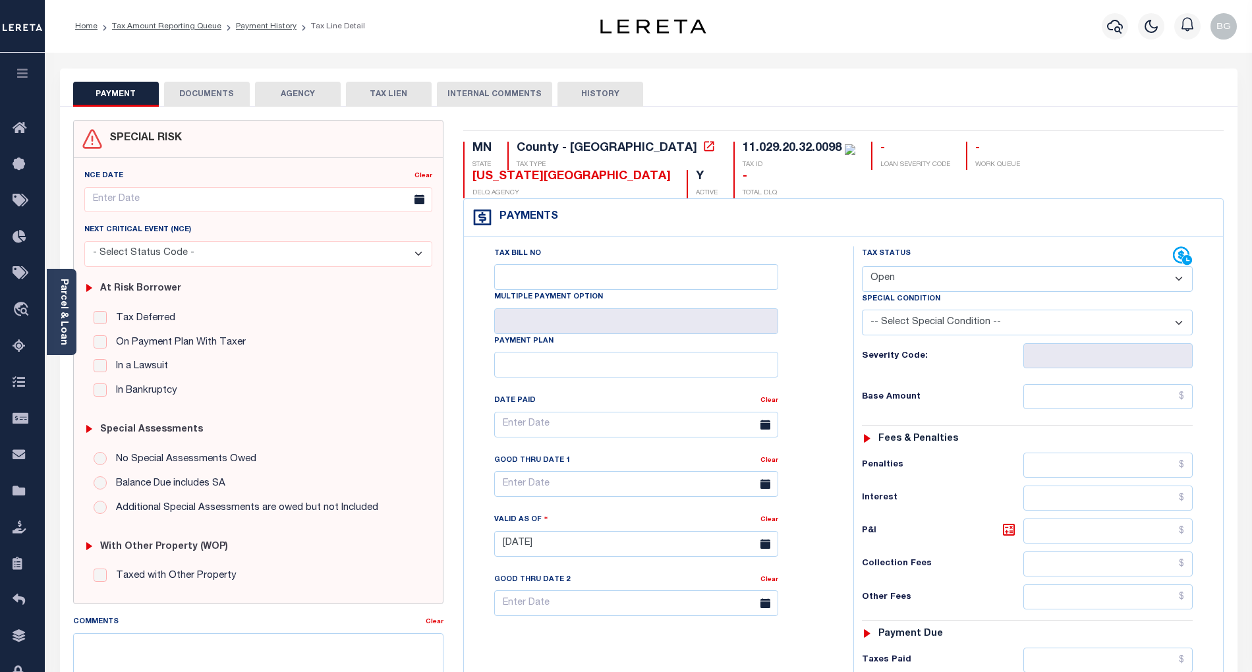
click at [981, 25] on div "Profile Sign out" at bounding box center [996, 26] width 491 height 46
click at [202, 90] on button "DOCUMENTS" at bounding box center [207, 94] width 86 height 25
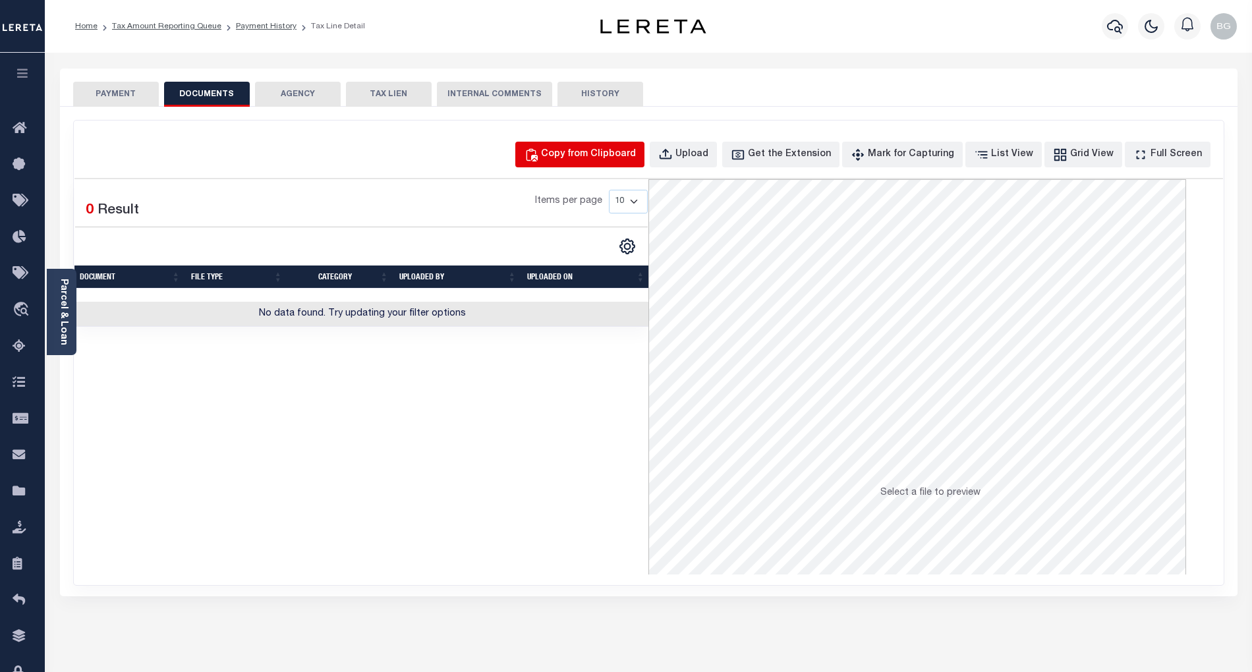
click at [602, 154] on div "Copy from Clipboard" at bounding box center [588, 155] width 95 height 15
select select "POP"
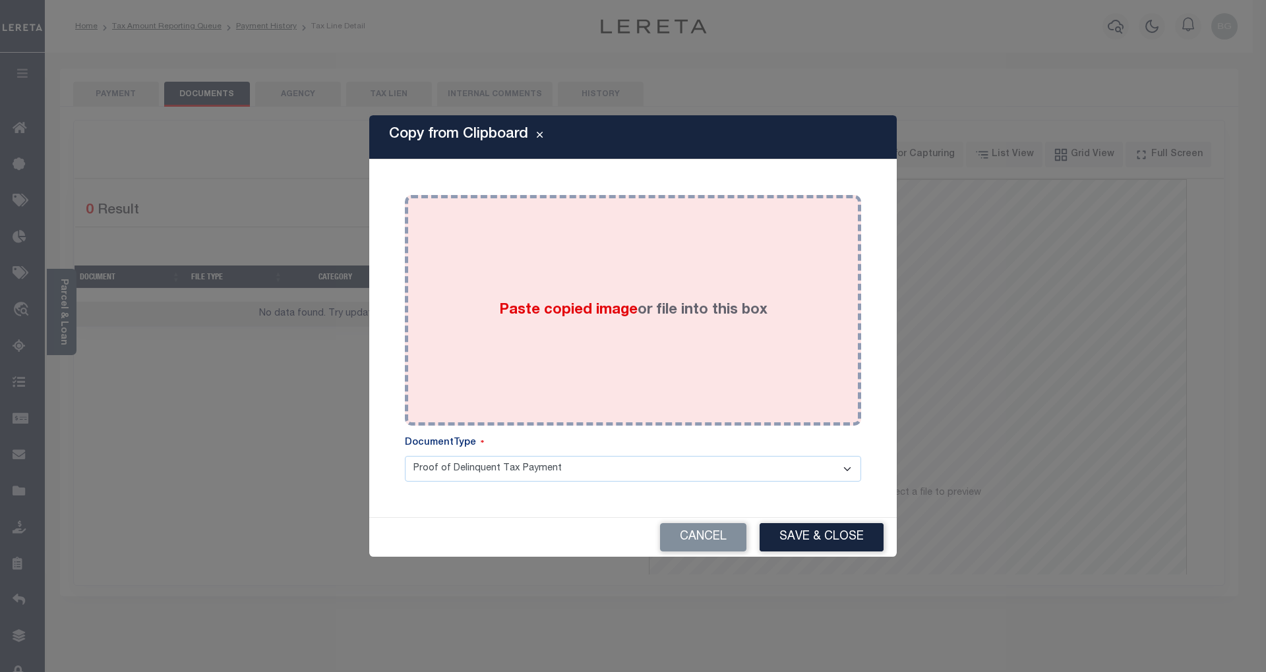
click at [585, 303] on span "Paste copied image" at bounding box center [568, 310] width 138 height 15
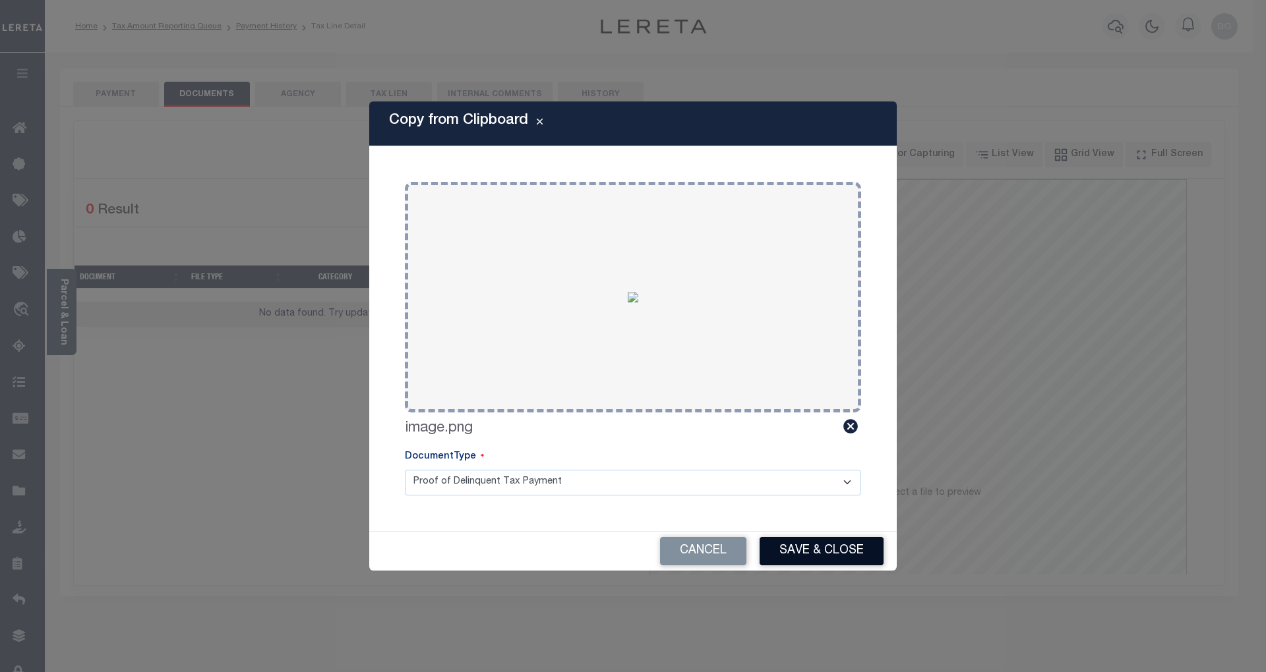
click at [836, 558] on button "Save & Close" at bounding box center [821, 551] width 124 height 28
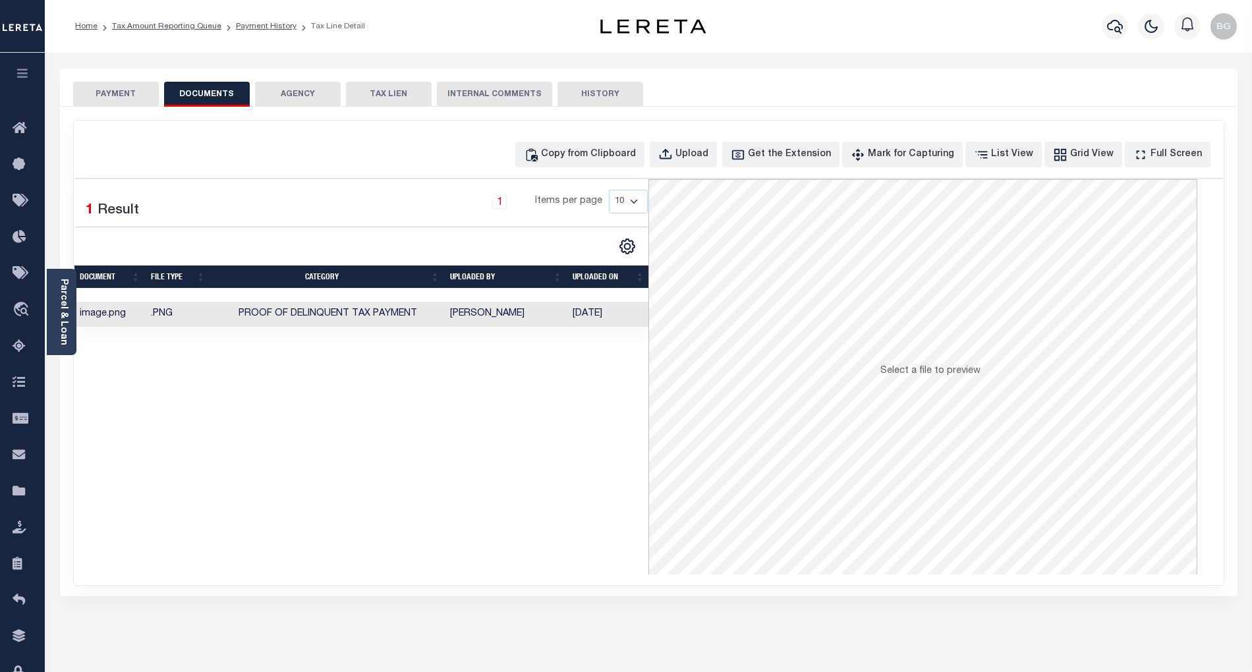
click at [121, 98] on button "PAYMENT" at bounding box center [116, 94] width 86 height 25
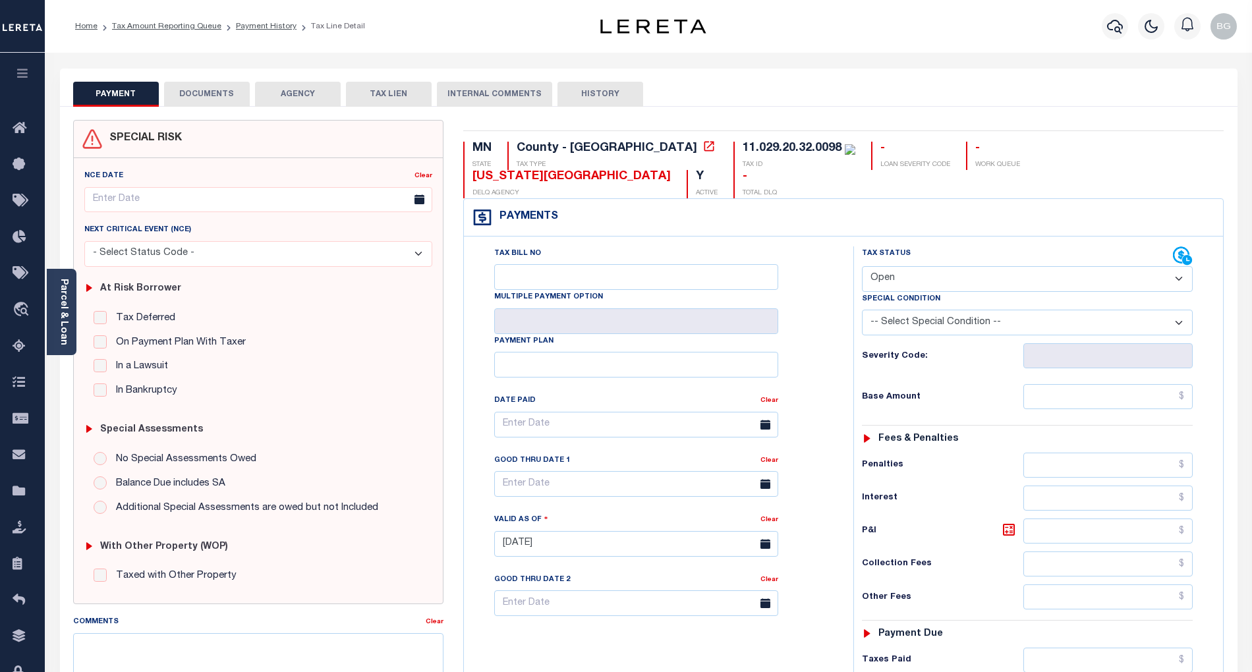
click at [935, 266] on select "- Select Status Code - Open Due/Unpaid Paid Incomplete No Tax Due Internal Refu…" at bounding box center [1027, 279] width 331 height 26
select select "PYD"
click at [862, 266] on select "- Select Status Code - Open Due/Unpaid Paid Incomplete No Tax Due Internal Refu…" at bounding box center [1027, 279] width 331 height 26
type input "[DATE]"
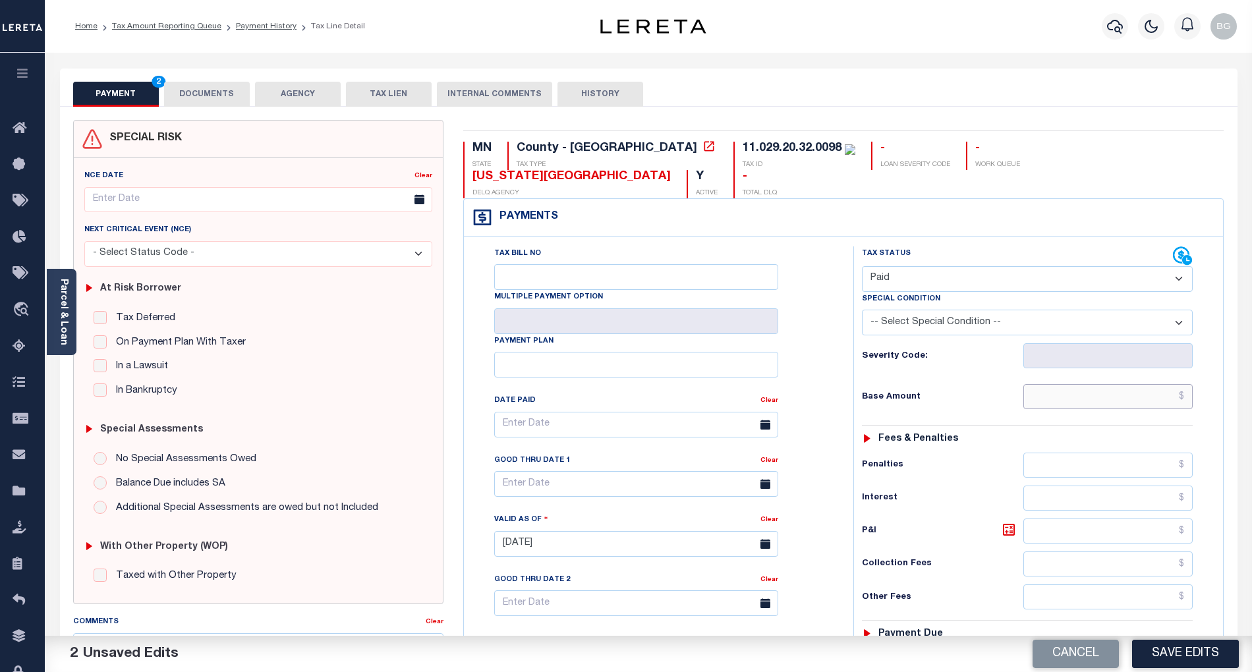
click at [1123, 384] on input "text" at bounding box center [1109, 396] width 170 height 25
paste input "1,796.00"
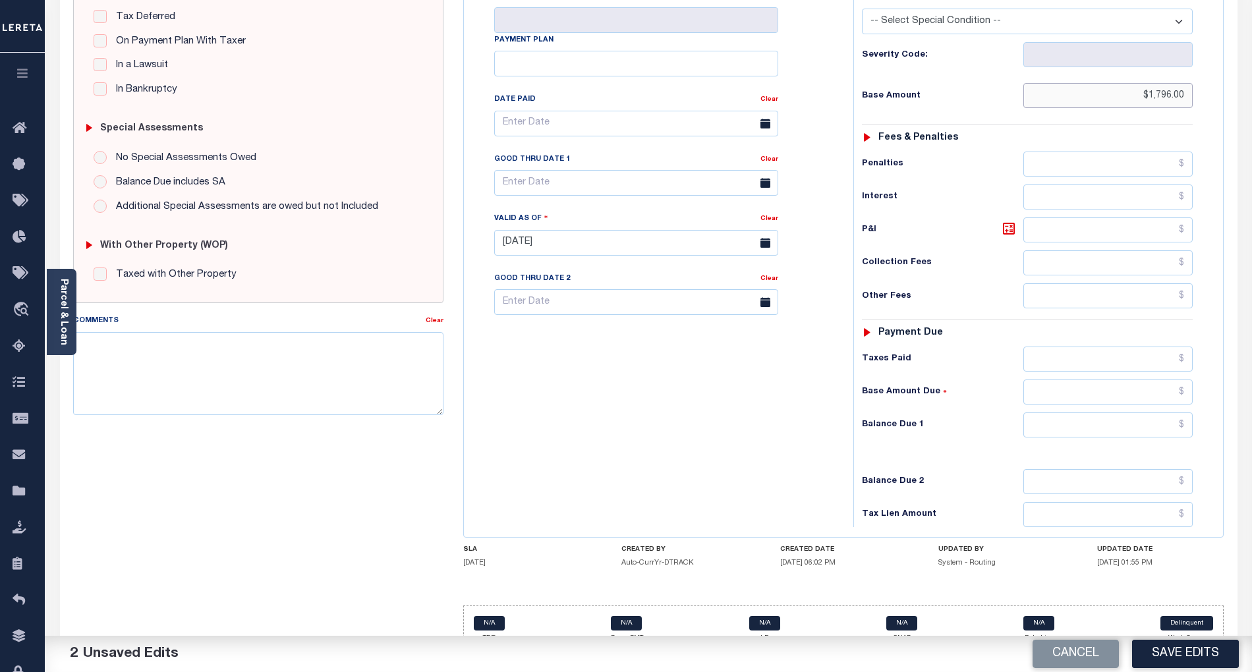
scroll to position [302, 0]
type input "$1,796.00"
click at [1148, 412] on input "text" at bounding box center [1109, 424] width 170 height 25
type input "$0.00"
click at [729, 382] on div "Tax Bill No Multiple Payment Option Payment Plan Clear" at bounding box center [655, 236] width 376 height 582
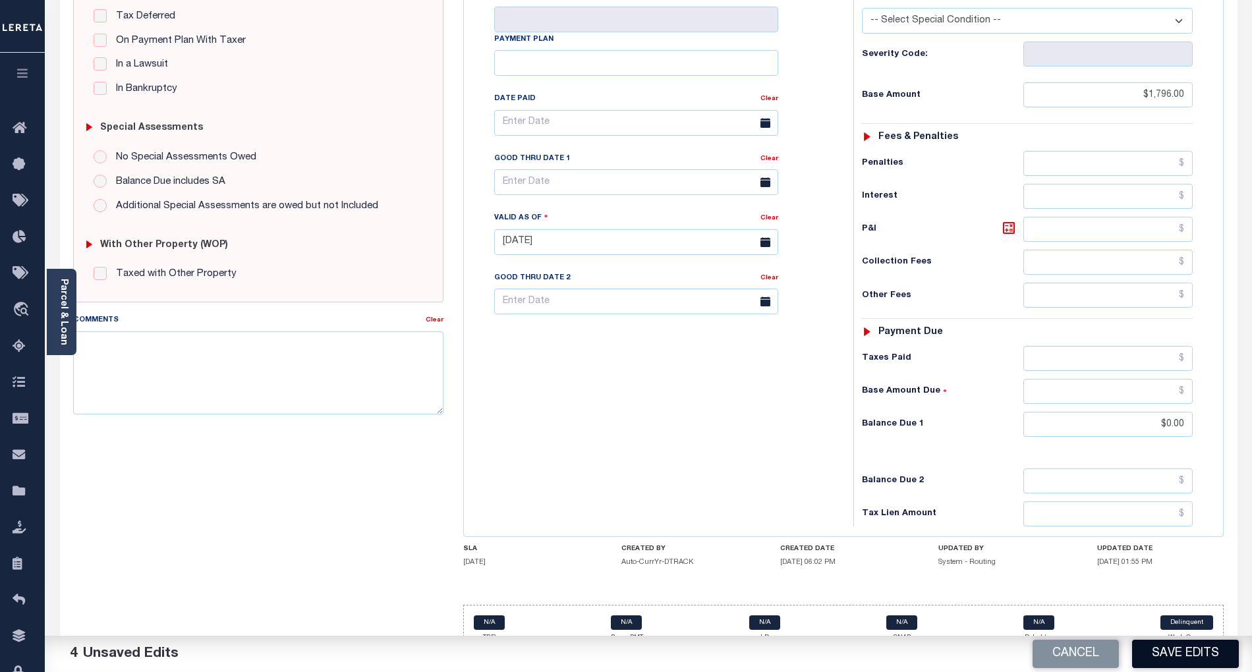
click at [1210, 652] on button "Save Edits" at bounding box center [1185, 654] width 107 height 28
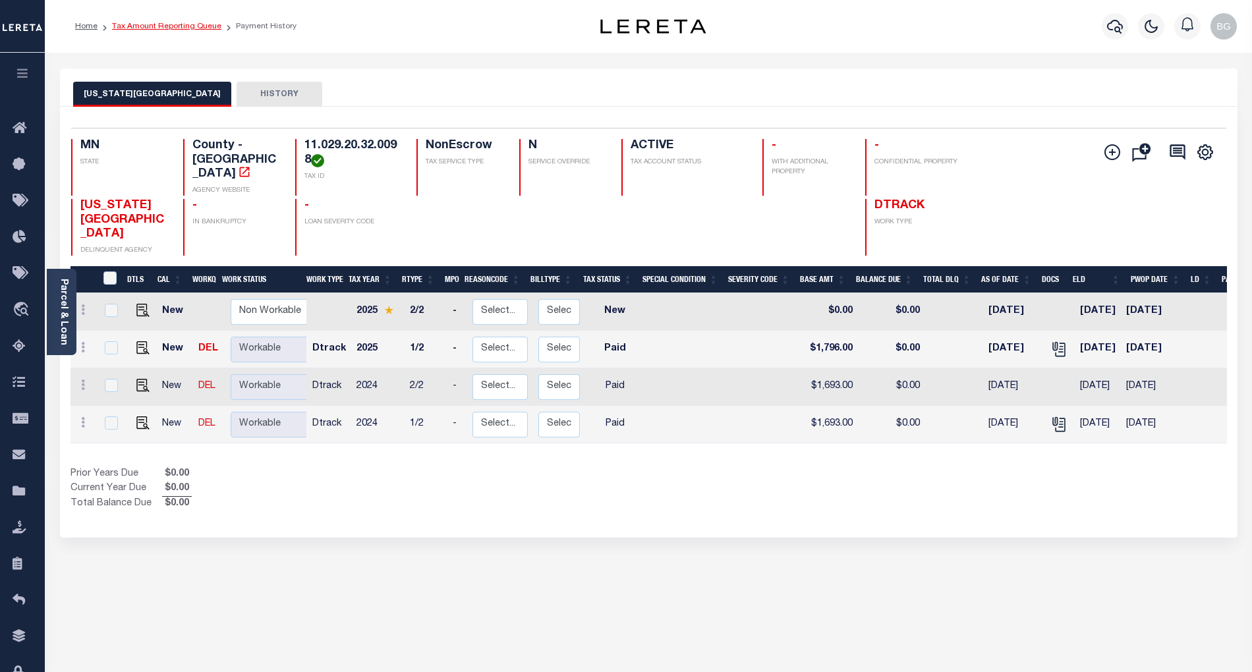
click at [171, 27] on link "Tax Amount Reporting Queue" at bounding box center [166, 26] width 109 height 8
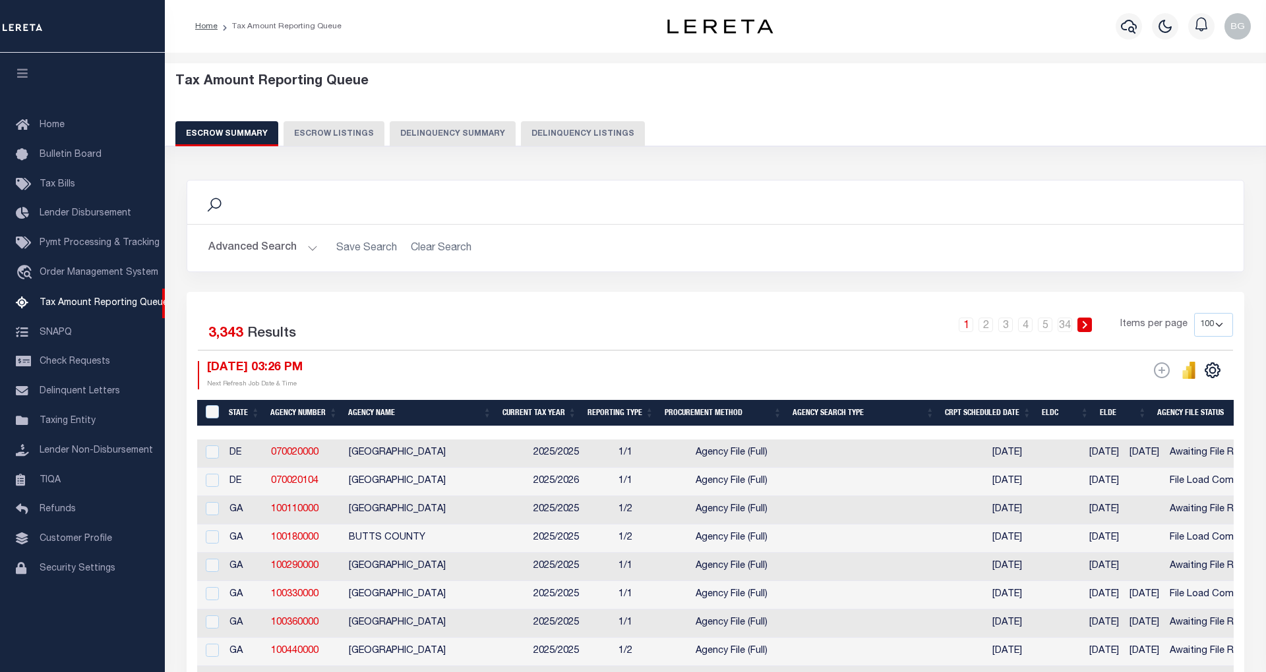
click at [579, 136] on button "Delinquency Listings" at bounding box center [583, 133] width 124 height 25
select select "100"
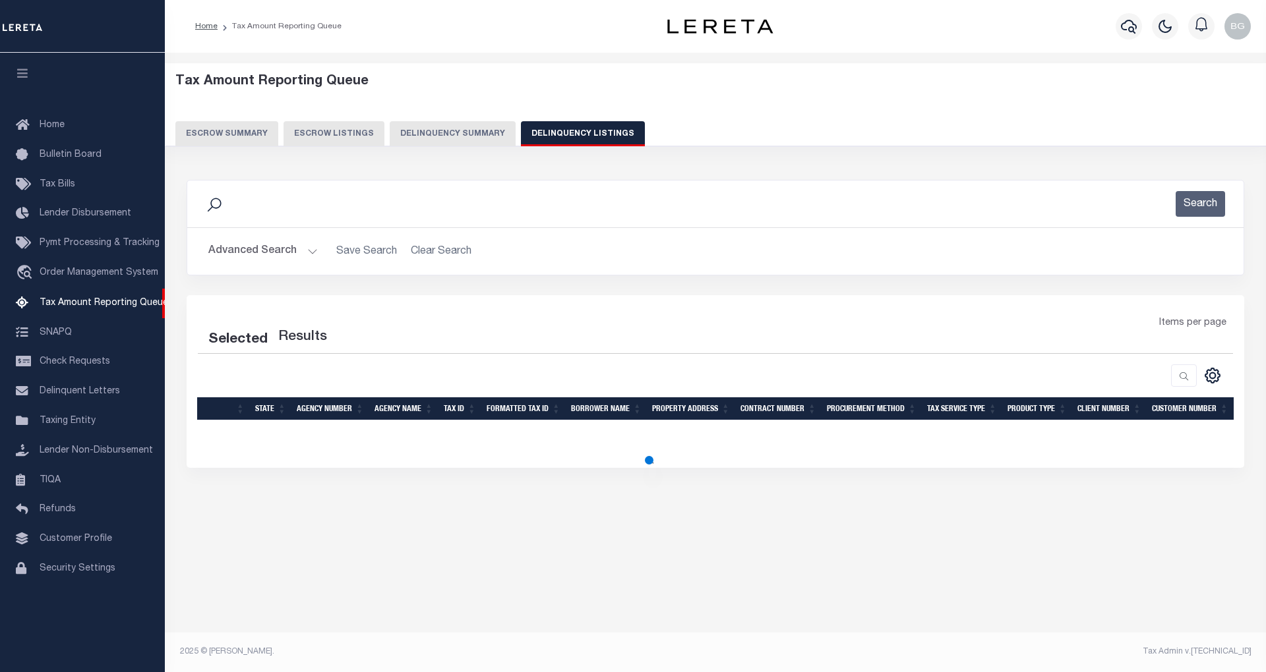
select select "100"
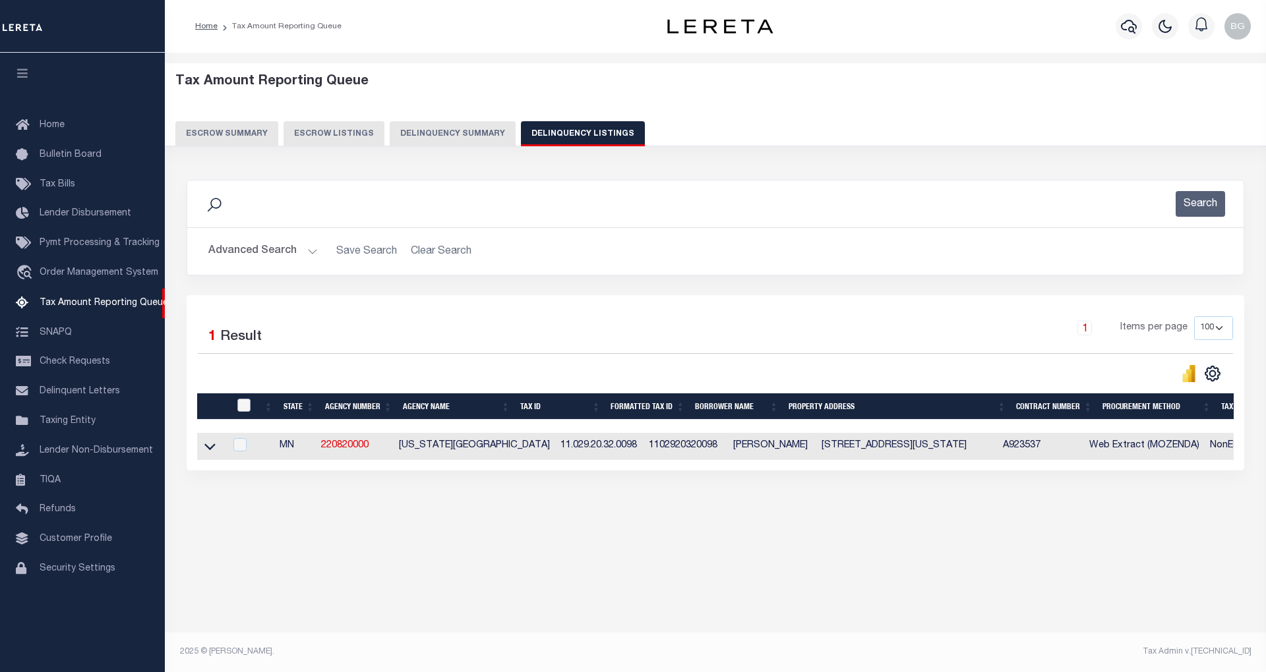
click at [244, 411] on input "checkbox" at bounding box center [243, 405] width 13 height 13
checkbox input "true"
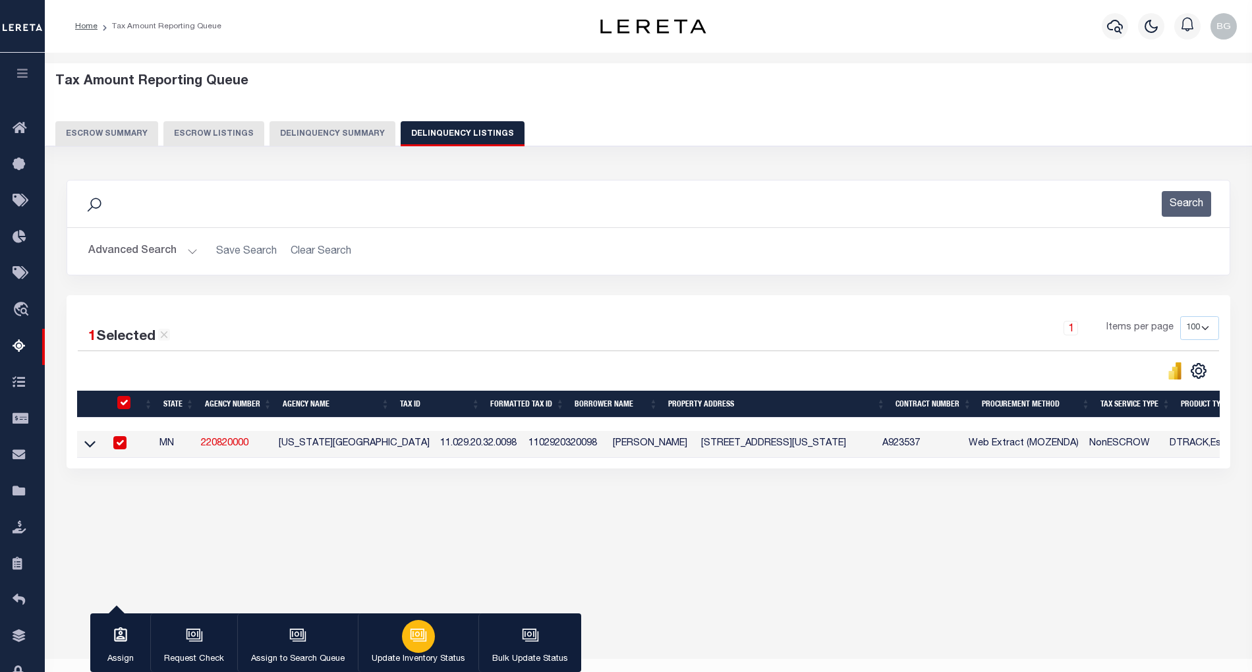
click at [410, 644] on icon "button" at bounding box center [418, 635] width 17 height 17
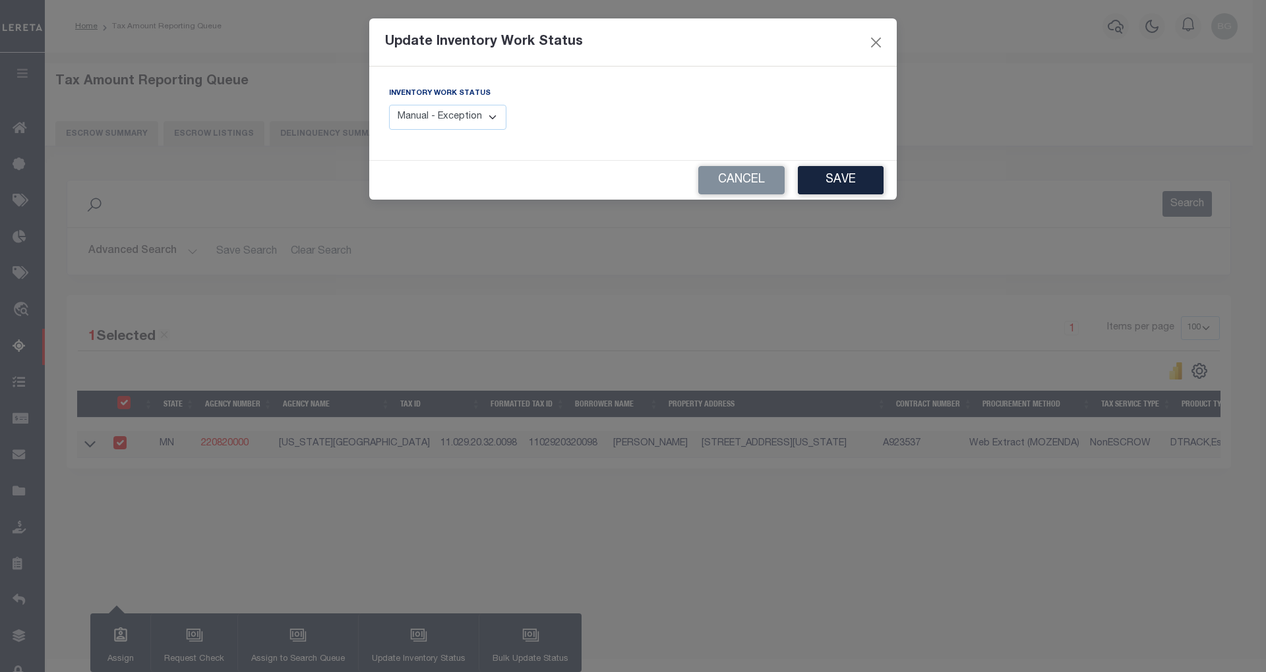
click at [481, 115] on select "Manual - Exception Pended - Awaiting Search Late Add Exception Completed" at bounding box center [447, 118] width 117 height 26
select select "4"
click at [389, 105] on select "Manual - Exception Pended - Awaiting Search Late Add Exception Completed" at bounding box center [447, 118] width 117 height 26
click at [852, 179] on button "Save" at bounding box center [841, 180] width 86 height 28
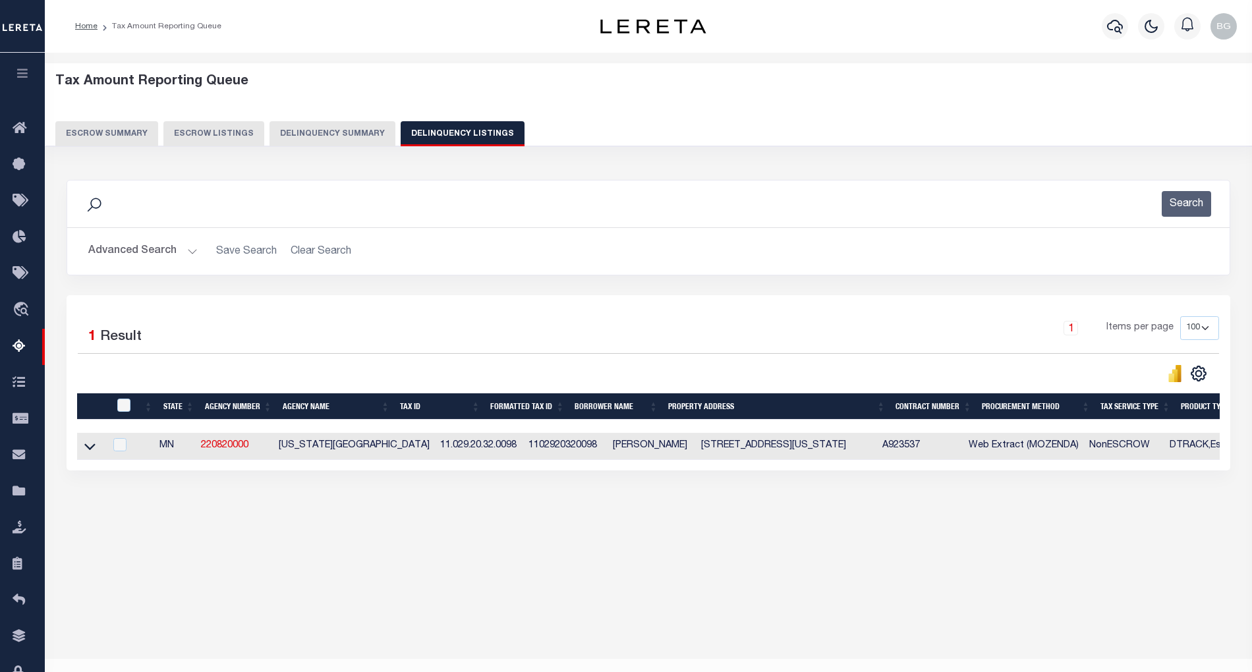
click at [191, 253] on button "Advanced Search" at bounding box center [142, 252] width 109 height 26
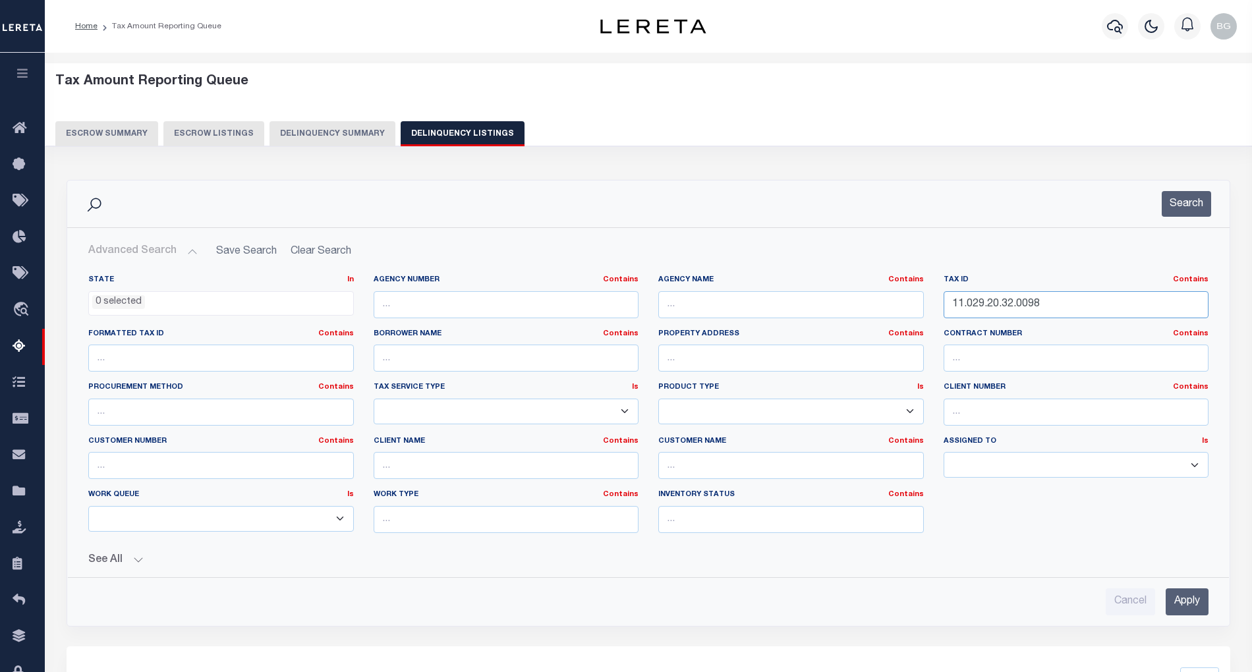
click at [987, 307] on input "11.029.20.32.0098" at bounding box center [1077, 304] width 266 height 27
paste input "3.0015"
type input "11.029.20.33.0015"
click at [1190, 609] on input "Apply" at bounding box center [1187, 602] width 43 height 27
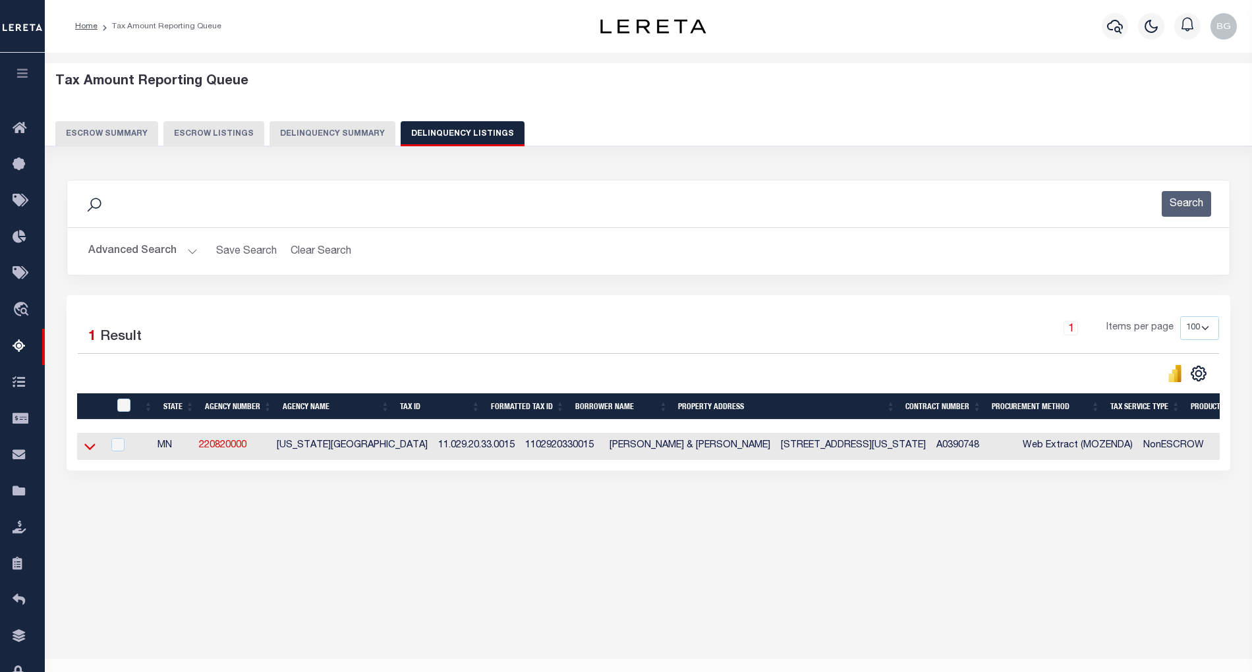
click at [84, 446] on icon at bounding box center [89, 447] width 11 height 14
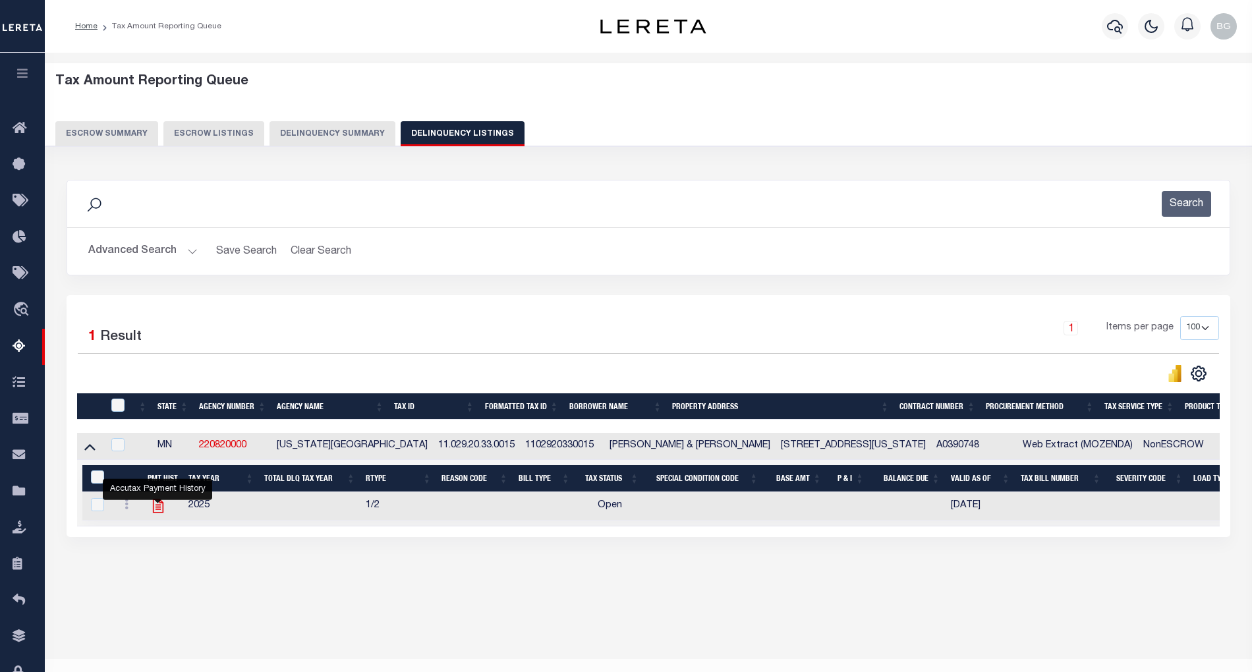
click at [154, 512] on icon "" at bounding box center [158, 506] width 17 height 17
checkbox input "true"
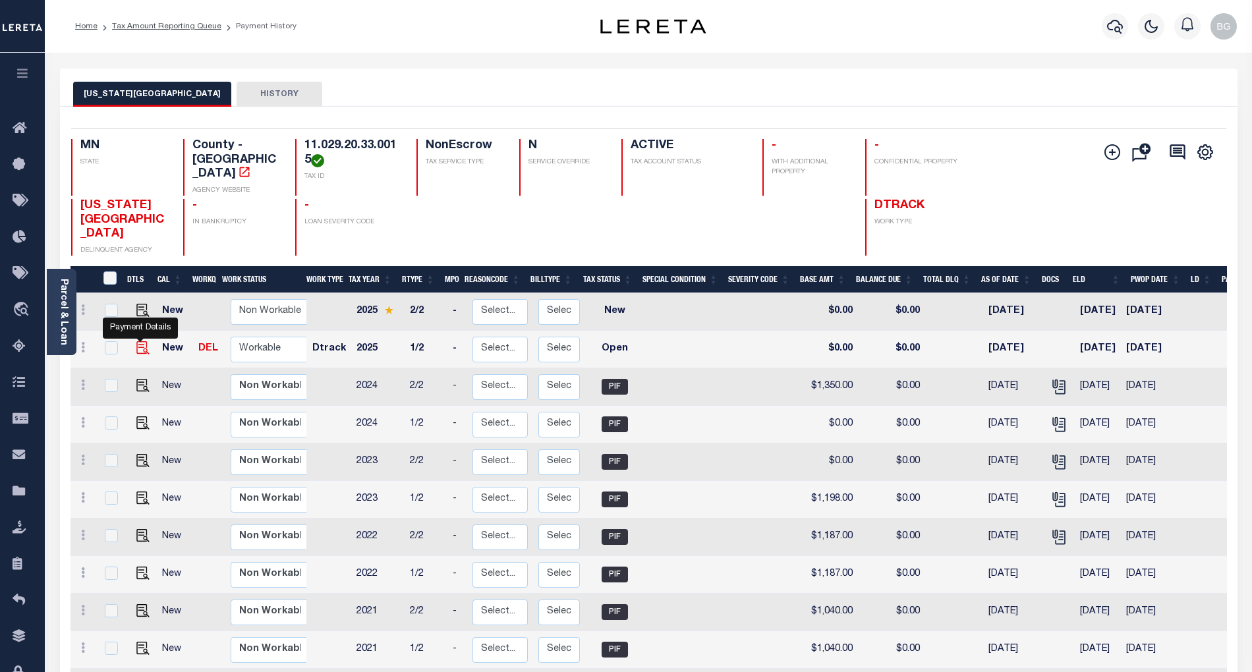
click at [142, 341] on img "" at bounding box center [142, 347] width 13 height 13
checkbox input "true"
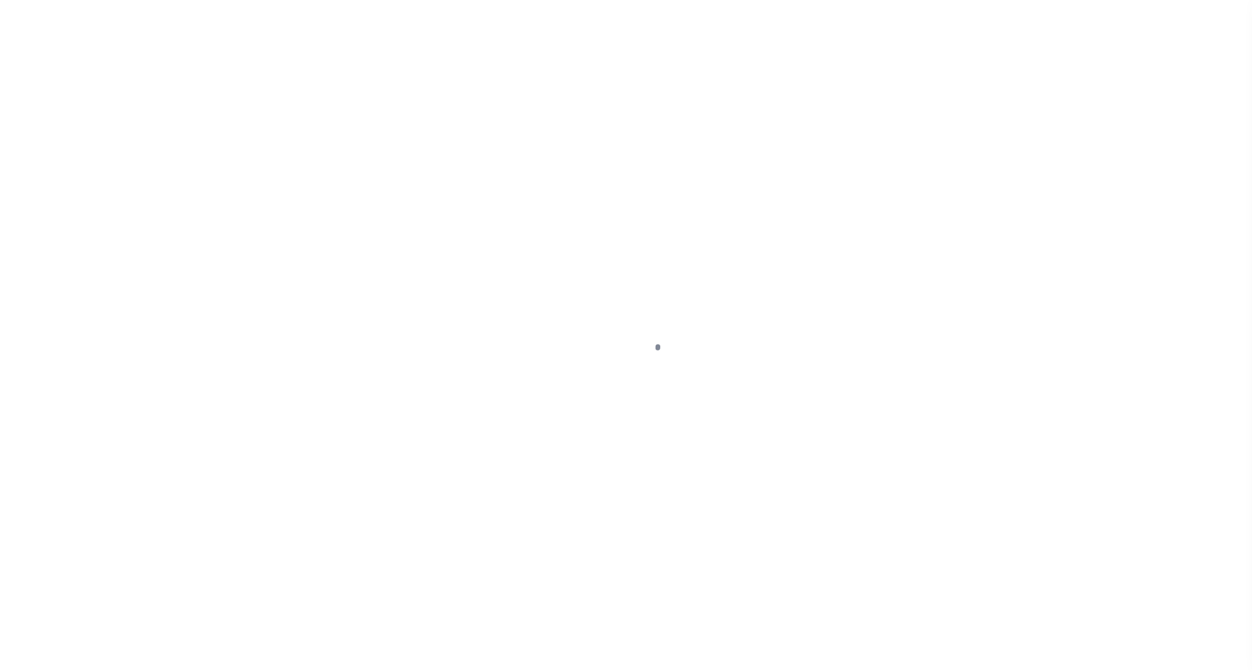
select select "OP2"
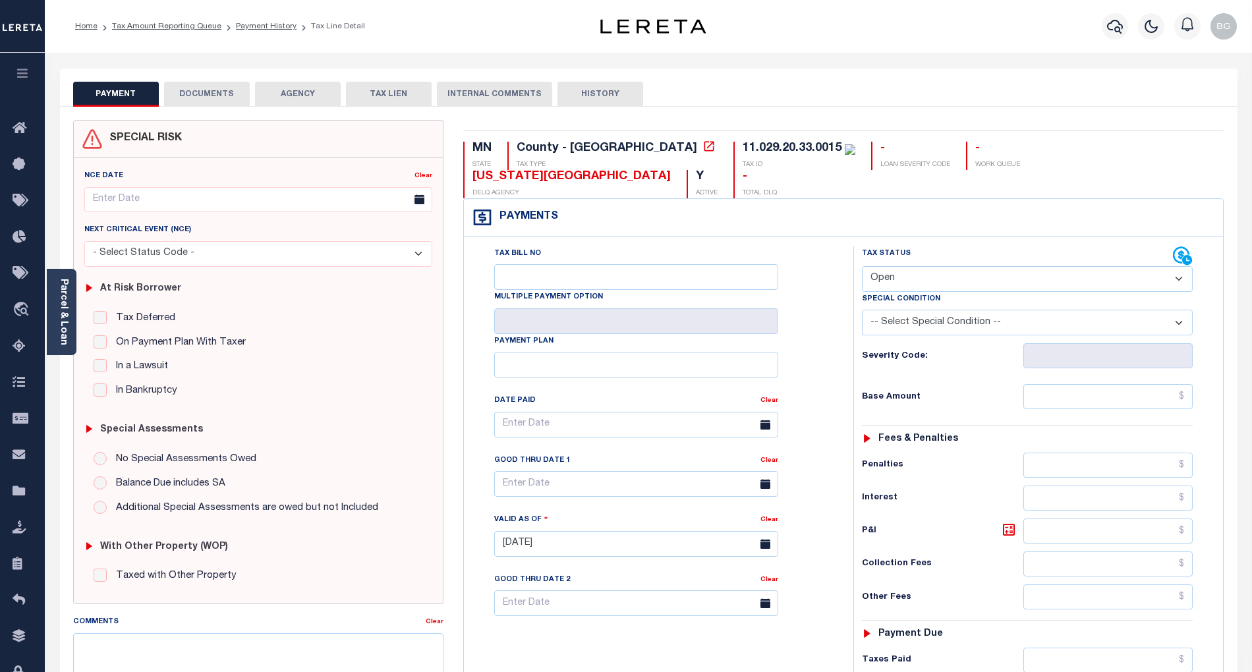
click at [212, 98] on button "DOCUMENTS" at bounding box center [207, 94] width 86 height 25
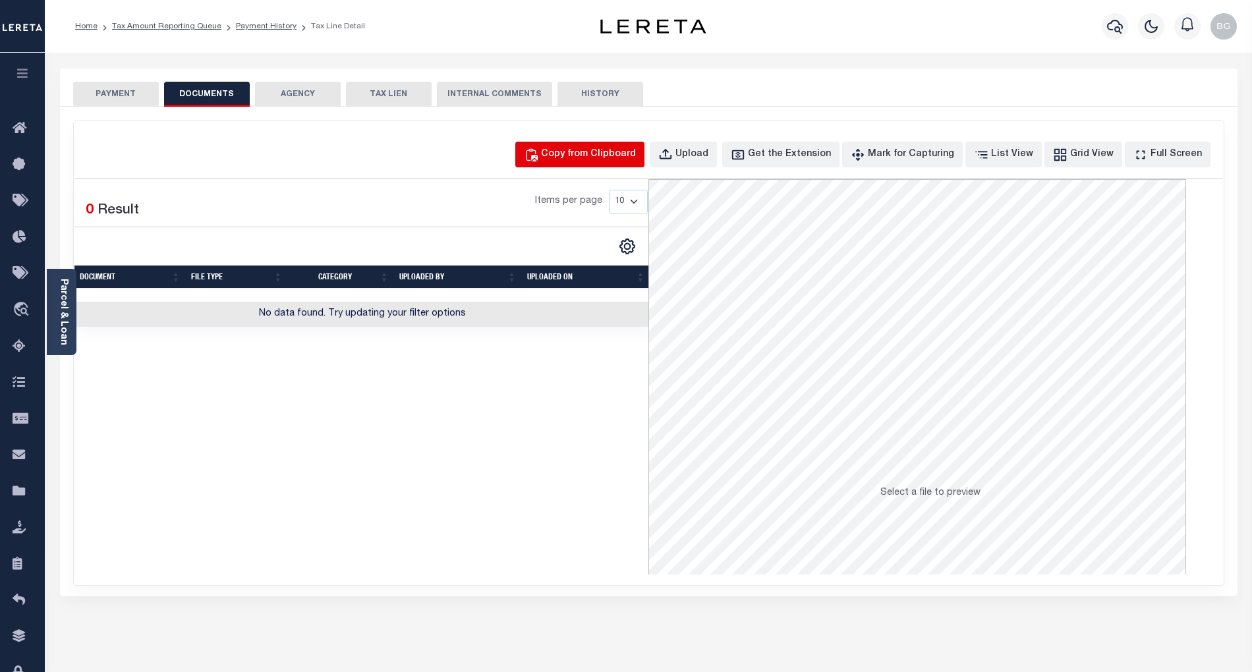
click at [631, 144] on button "Copy from Clipboard" at bounding box center [579, 155] width 129 height 26
select select "POP"
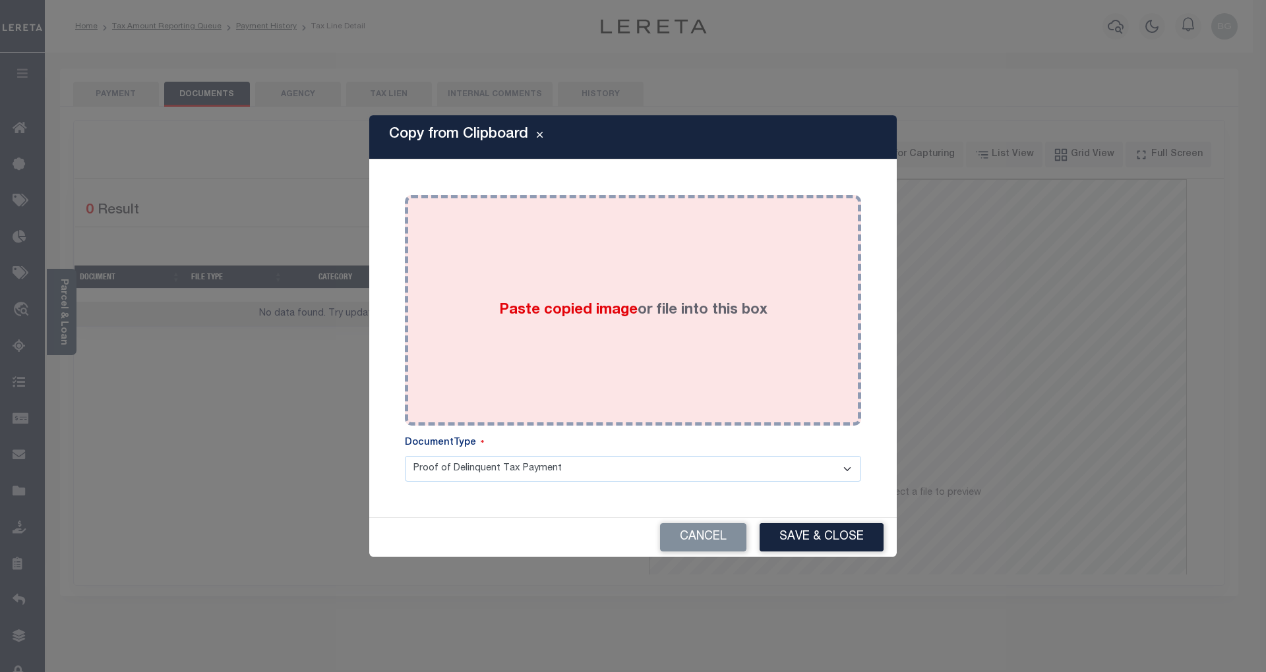
click at [580, 315] on span "Paste copied image" at bounding box center [568, 310] width 138 height 15
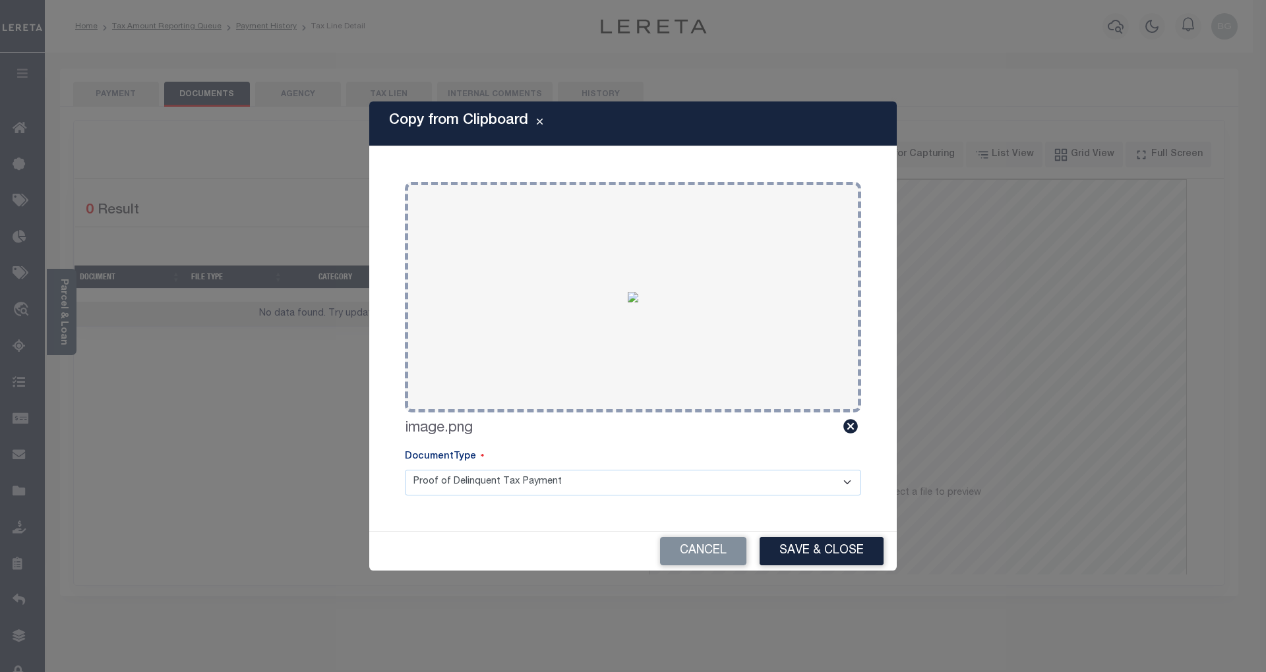
click at [836, 554] on button "Save & Close" at bounding box center [821, 551] width 124 height 28
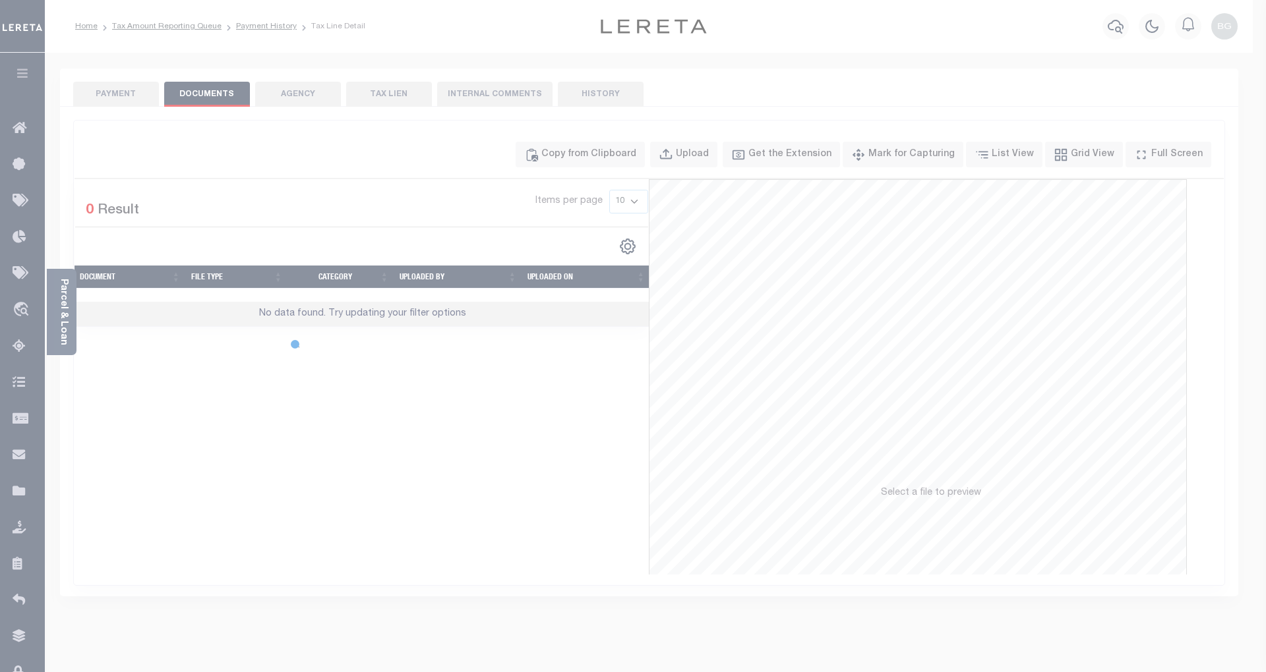
click at [109, 98] on body "Home Tax Amount Reporting Queue Payment History Tax Line Detail Profile" at bounding box center [633, 479] width 1266 height 958
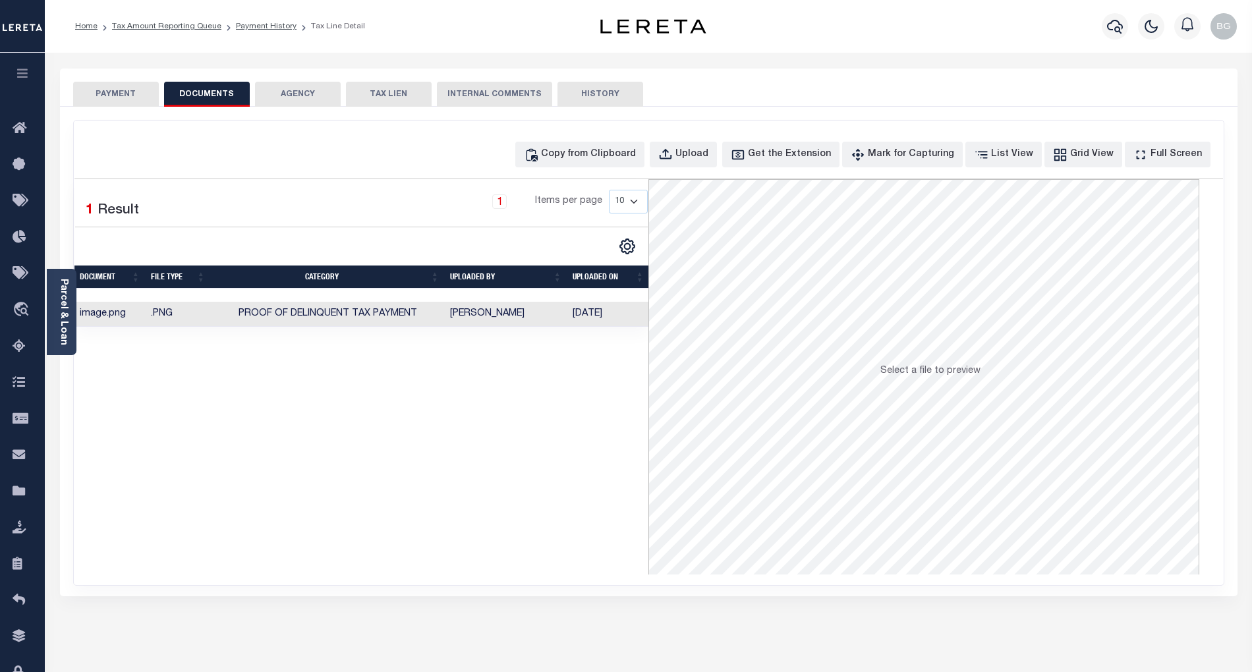
click at [125, 95] on button "PAYMENT" at bounding box center [116, 94] width 86 height 25
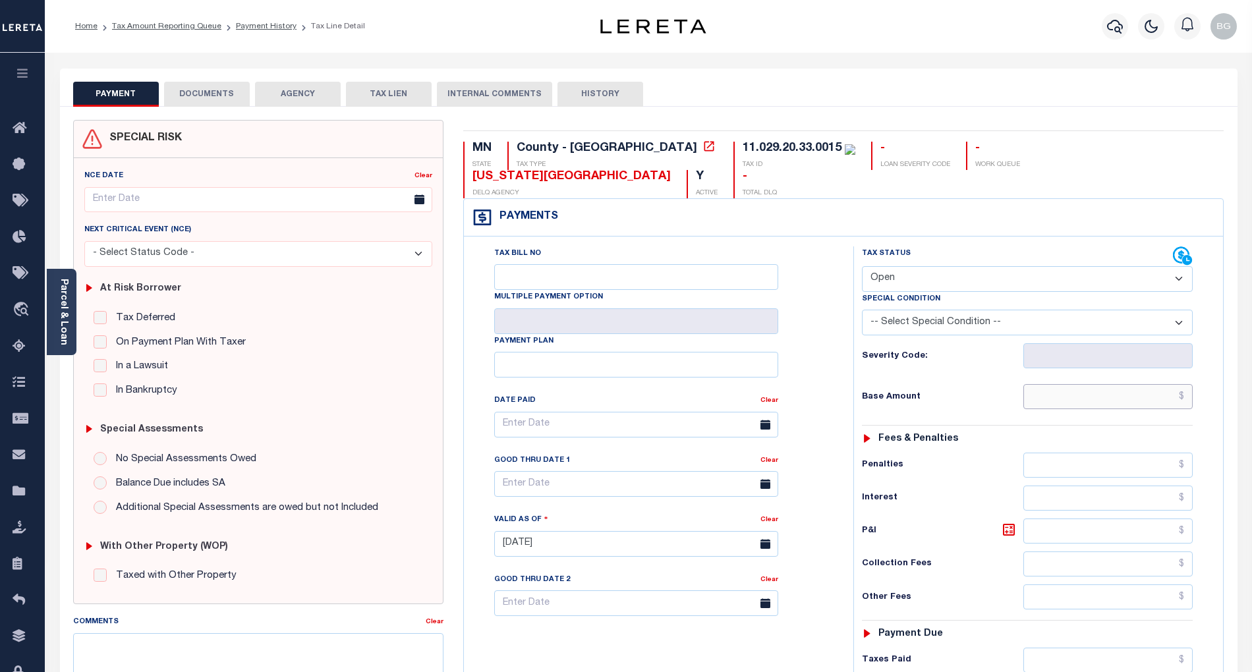
click at [1129, 384] on input "text" at bounding box center [1109, 396] width 170 height 25
paste input "1,450"
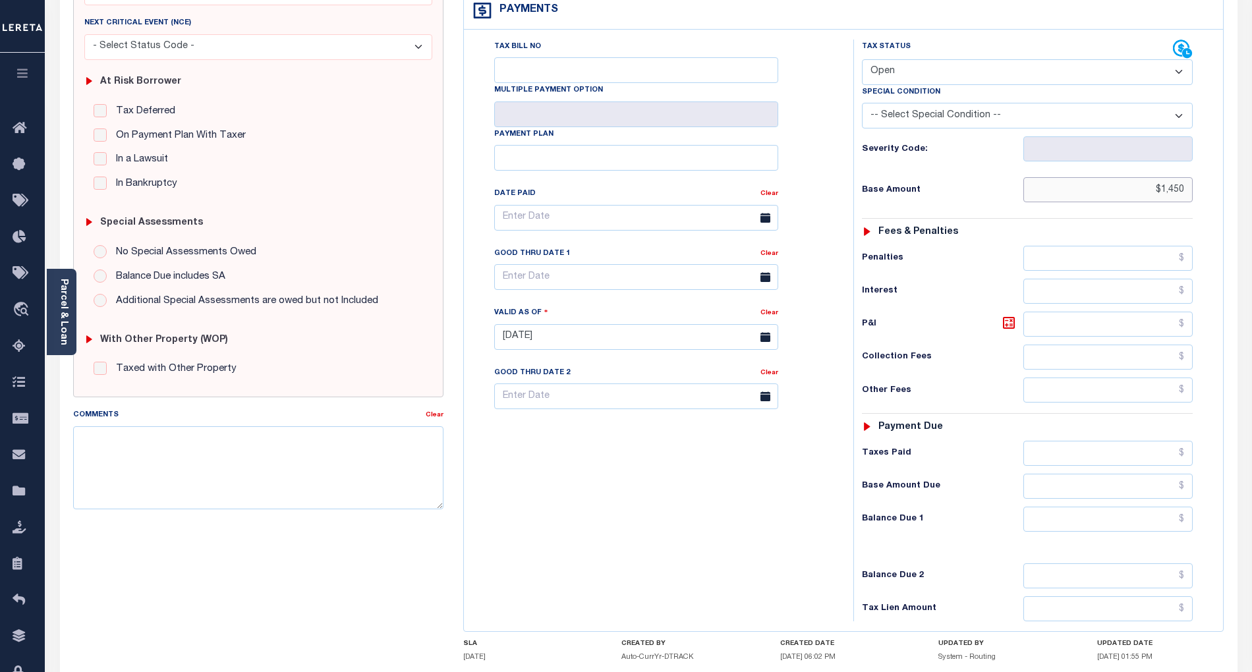
scroll to position [302, 0]
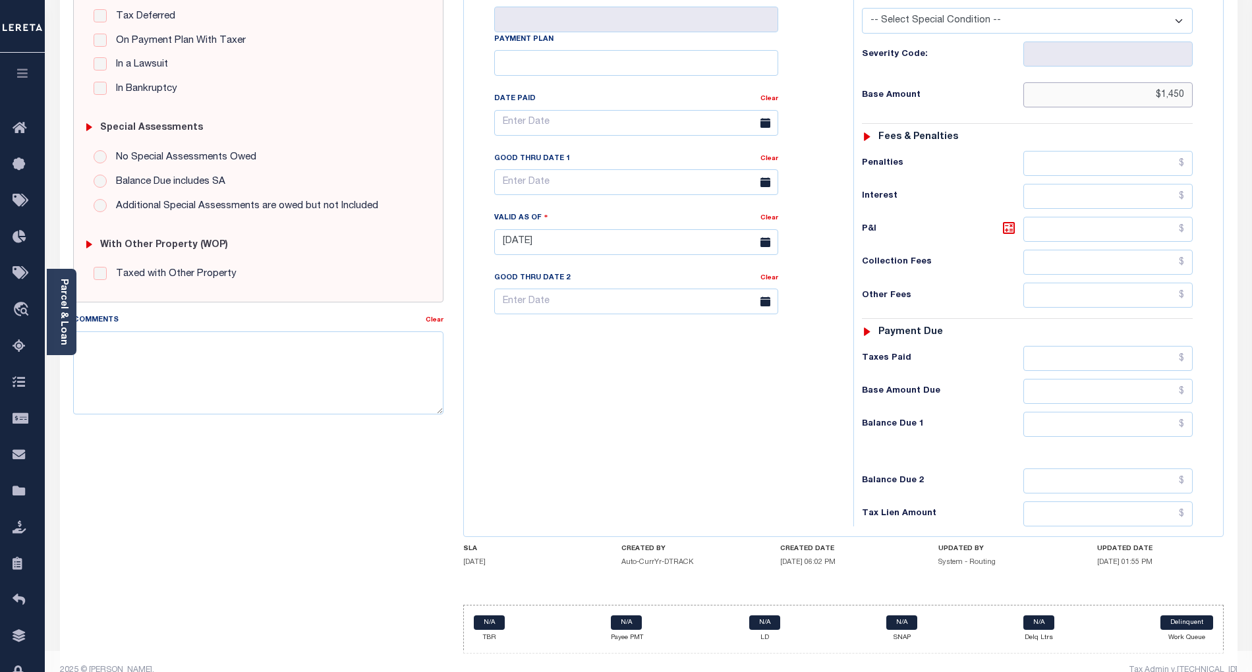
type input "$1,450"
type input "[DATE]"
type input "$1,450.00"
click at [1153, 412] on input "text" at bounding box center [1109, 424] width 170 height 25
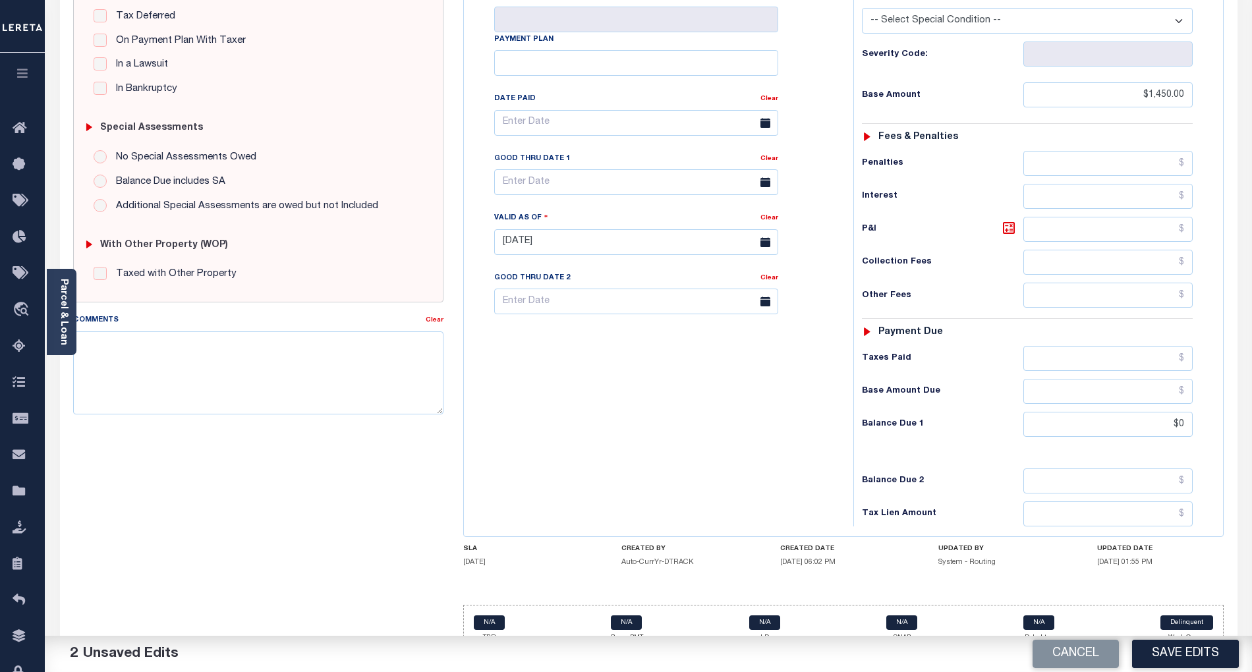
type input "$0.00"
click at [797, 407] on div "Tax Bill No Multiple Payment Option Payment Plan Clear" at bounding box center [655, 236] width 376 height 582
click at [1198, 649] on button "Save Edits" at bounding box center [1185, 654] width 107 height 28
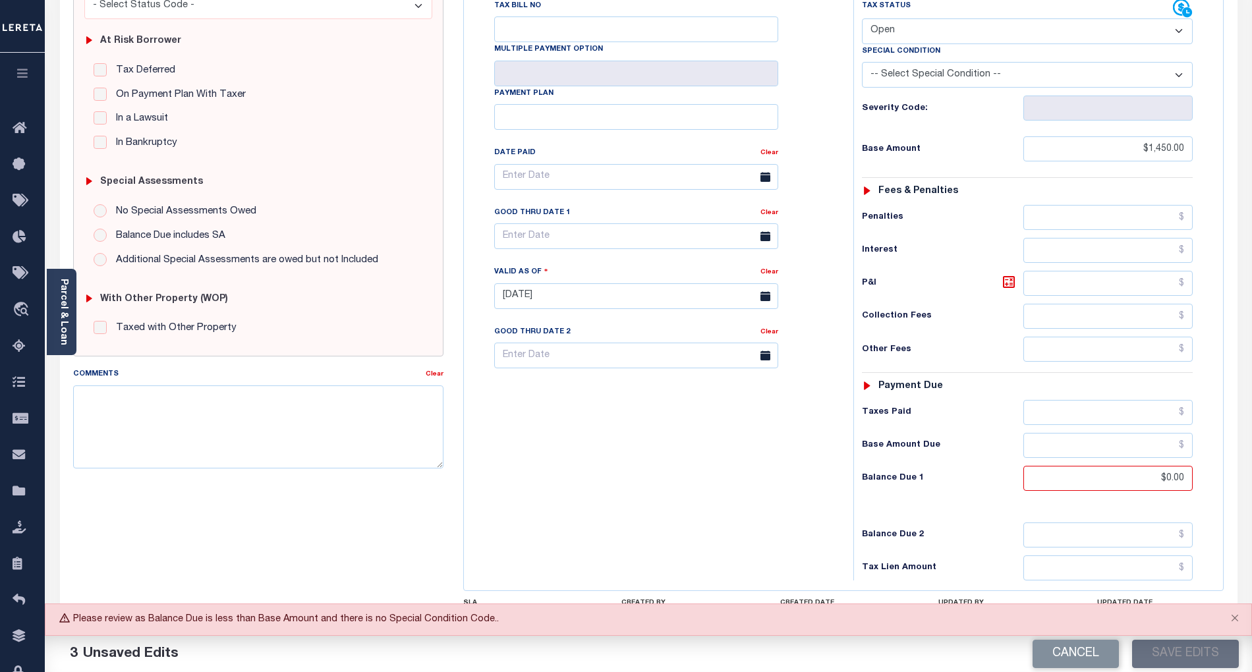
scroll to position [127, 0]
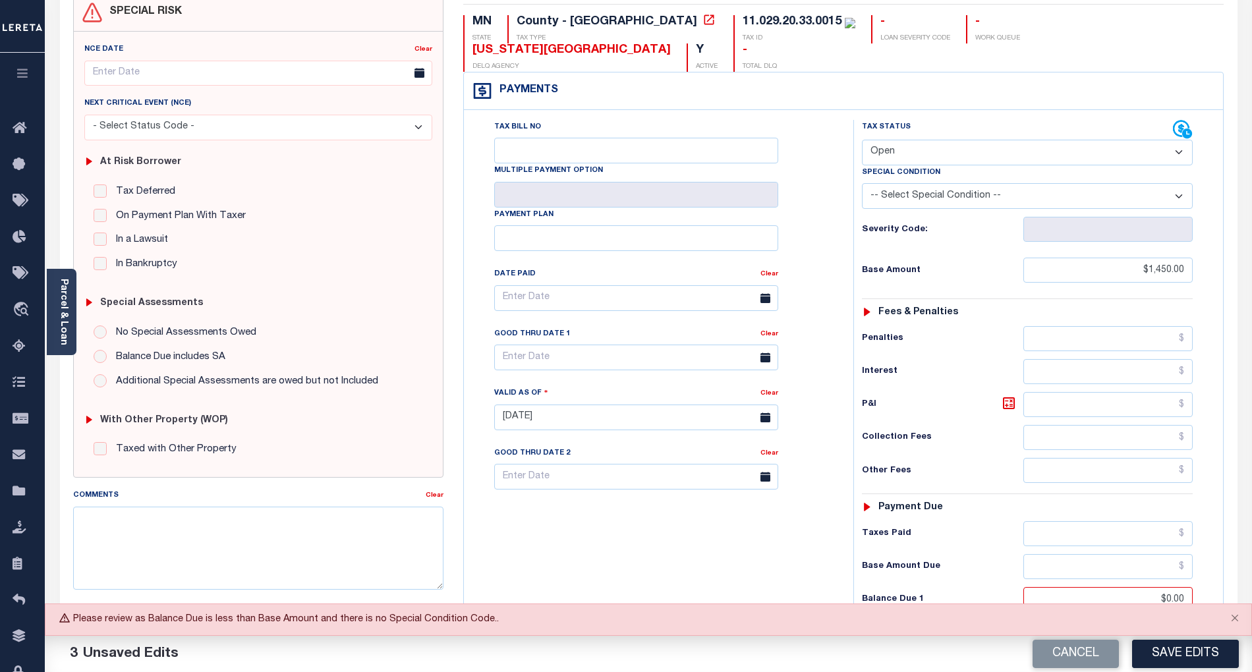
click at [900, 140] on select "- Select Status Code - Open Due/Unpaid Paid Incomplete No Tax Due Internal Refu…" at bounding box center [1027, 153] width 331 height 26
select select "PYD"
click at [862, 140] on select "- Select Status Code - Open Due/Unpaid Paid Incomplete No Tax Due Internal Refu…" at bounding box center [1027, 153] width 331 height 26
click at [1198, 655] on button "Save Edits" at bounding box center [1185, 654] width 107 height 28
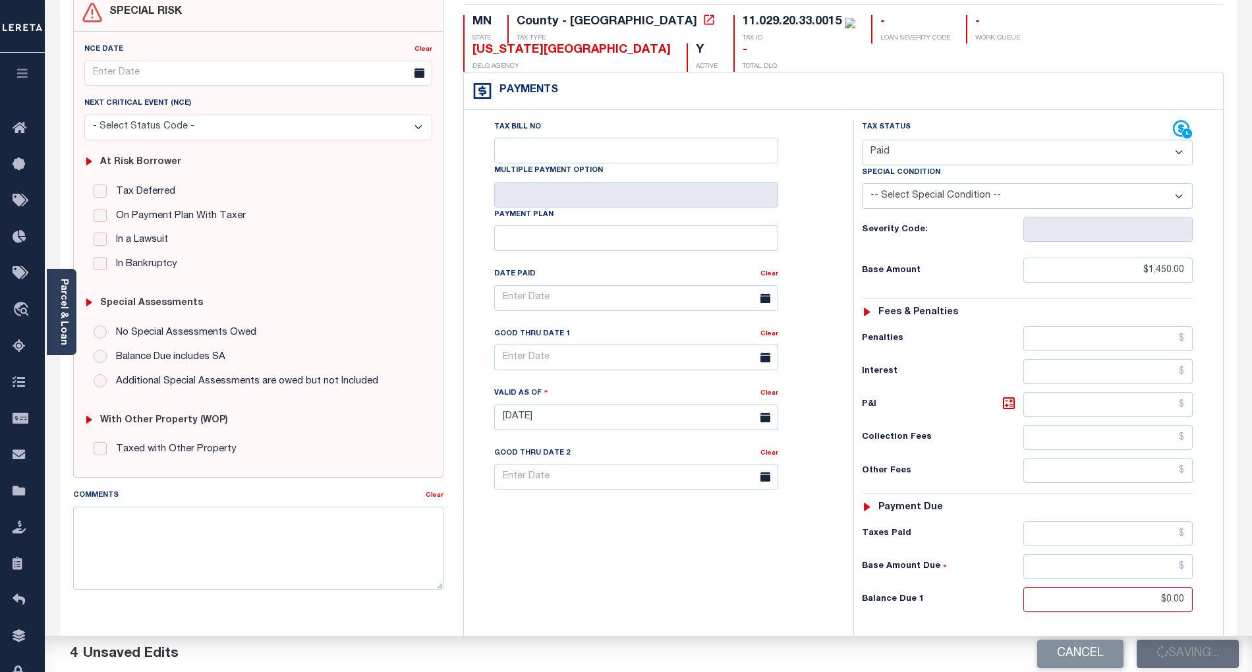
checkbox input "false"
type input "$1,450"
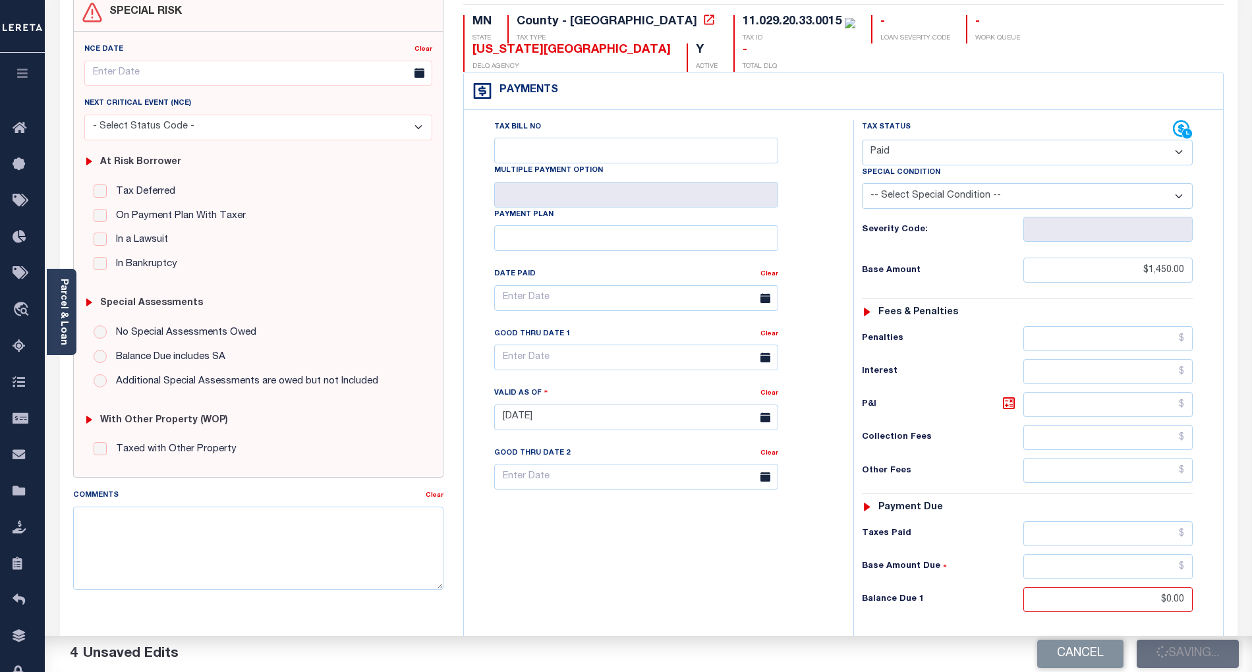
type input "$0"
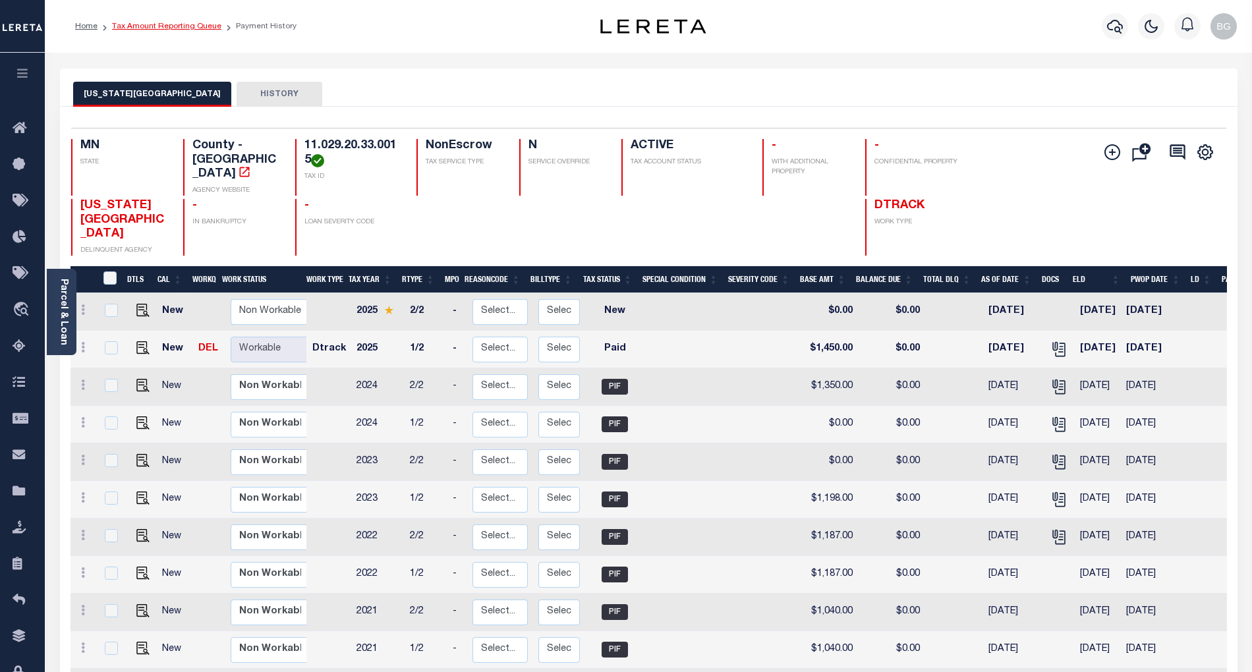
click at [160, 30] on link "Tax Amount Reporting Queue" at bounding box center [166, 26] width 109 height 8
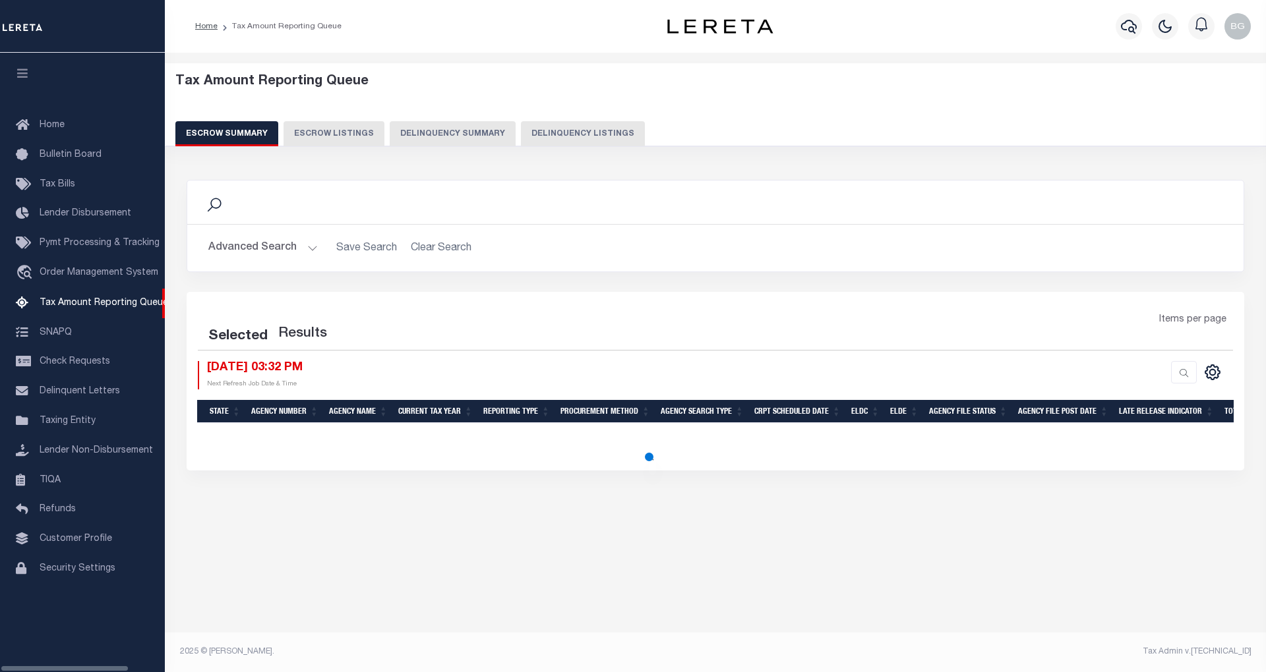
click at [575, 135] on button "Delinquency Listings" at bounding box center [583, 133] width 124 height 25
select select "100"
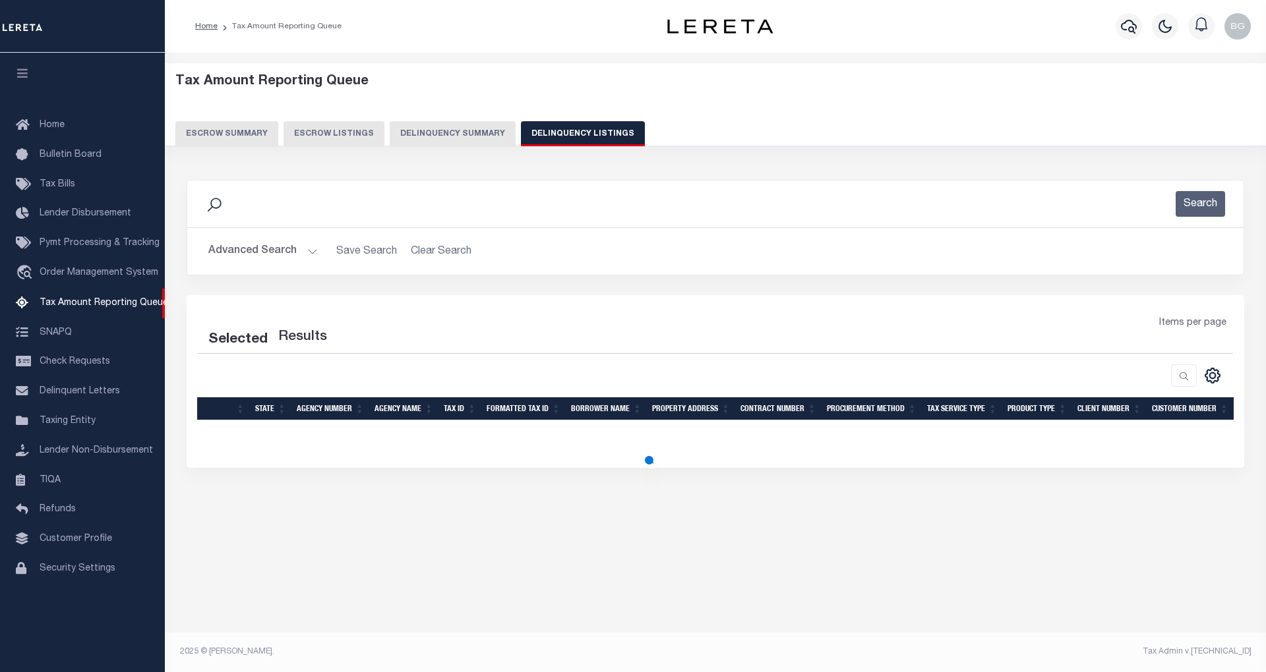
select select "100"
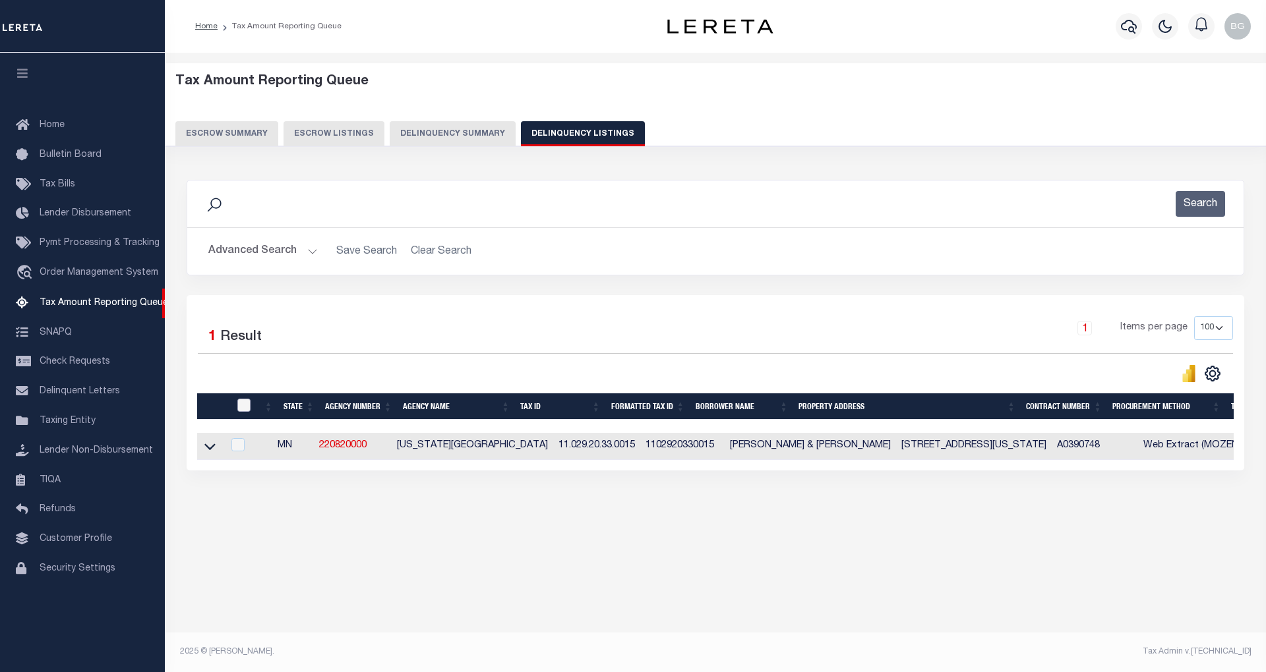
click at [245, 409] on input "checkbox" at bounding box center [243, 405] width 13 height 13
checkbox input "true"
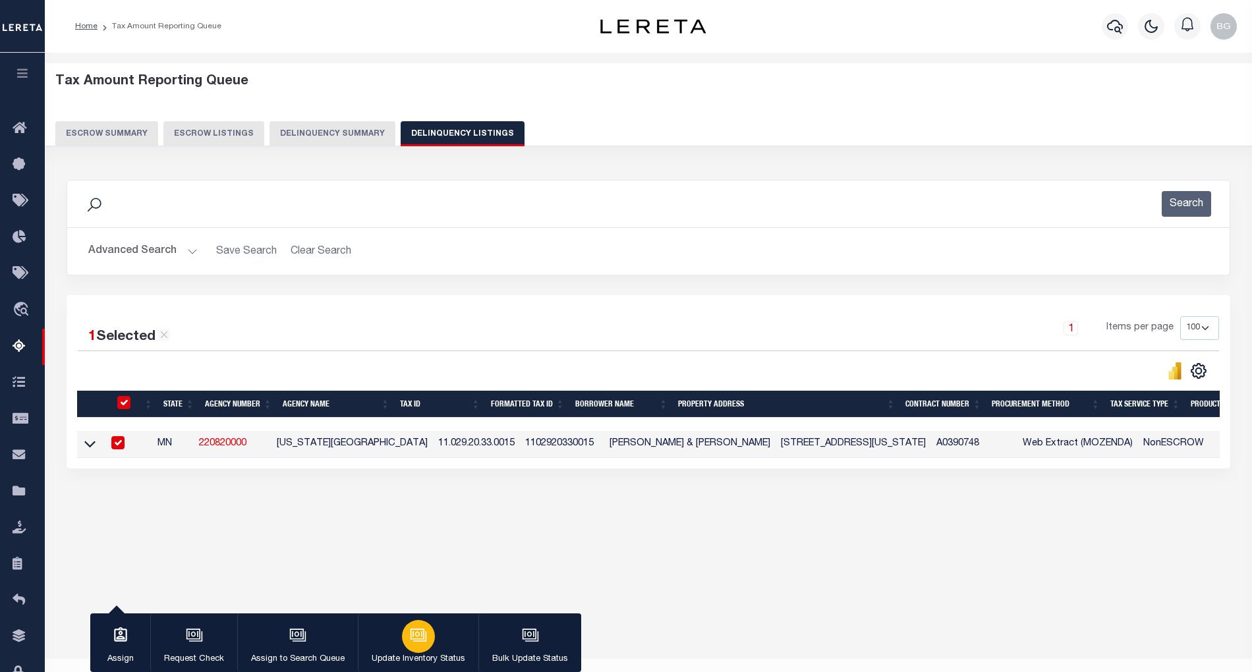
click at [414, 646] on div "button" at bounding box center [418, 636] width 33 height 33
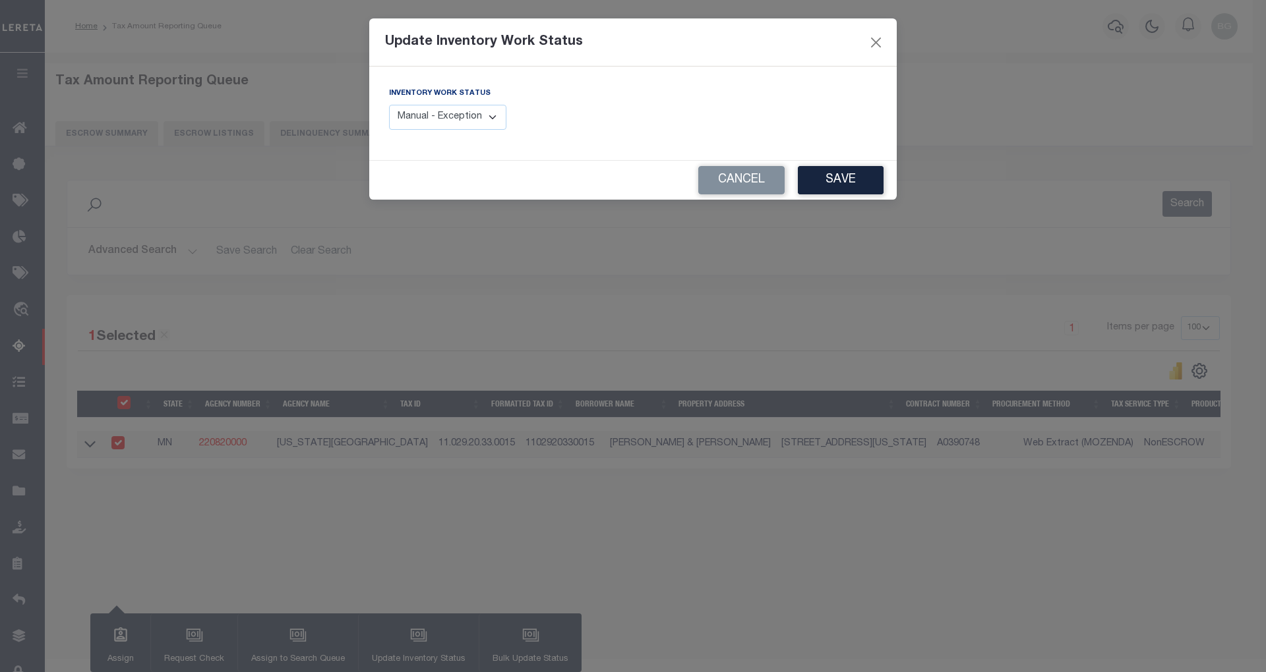
drag, startPoint x: 496, startPoint y: 116, endPoint x: 492, endPoint y: 124, distance: 8.8
click at [496, 116] on select "Manual - Exception Pended - Awaiting Search Late Add Exception Completed" at bounding box center [447, 118] width 117 height 26
select select "4"
click at [389, 105] on select "Manual - Exception Pended - Awaiting Search Late Add Exception Completed" at bounding box center [447, 118] width 117 height 26
click at [858, 181] on button "Save" at bounding box center [841, 180] width 86 height 28
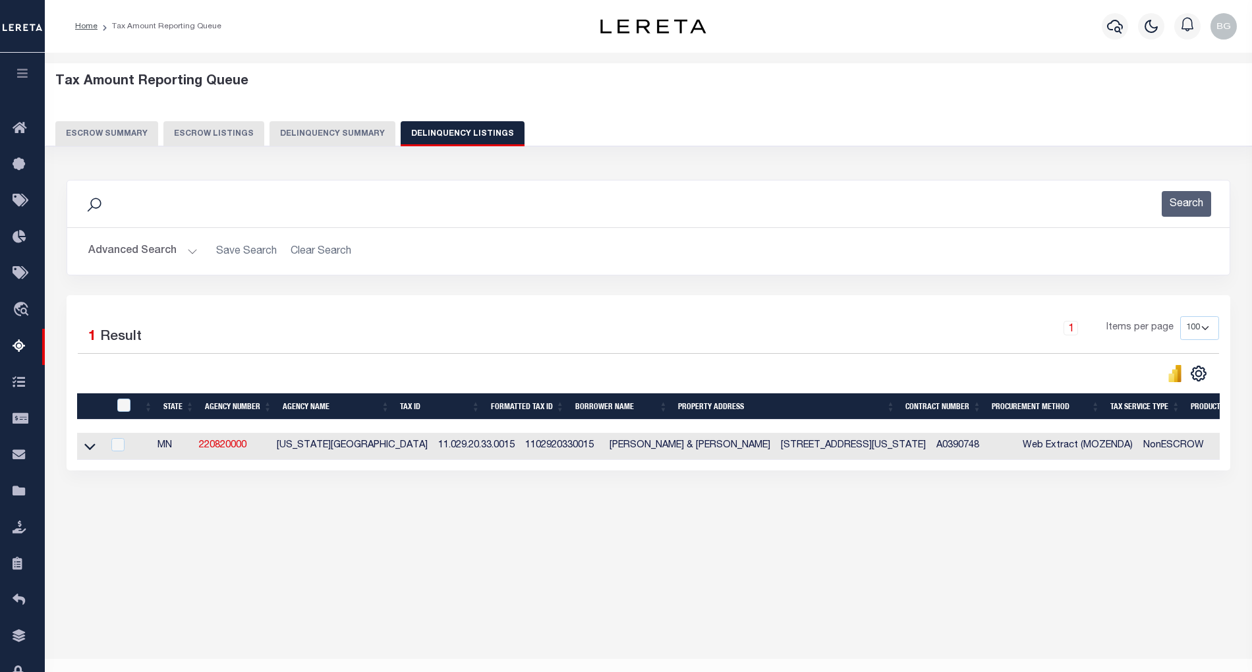
click at [193, 248] on button "Advanced Search" at bounding box center [142, 252] width 109 height 26
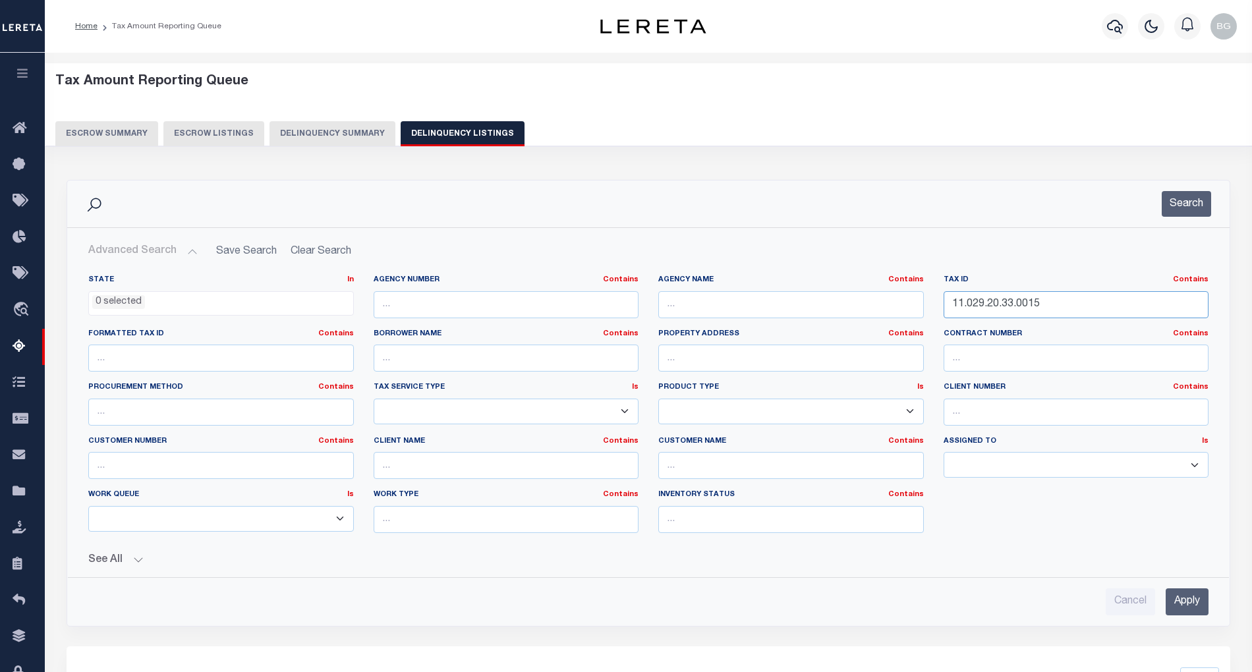
click at [979, 307] on input "11.029.20.33.0015" at bounding box center [1077, 304] width 266 height 27
paste input "73"
type input "11.029.20.33.0073"
click at [1197, 604] on input "Apply" at bounding box center [1187, 602] width 43 height 27
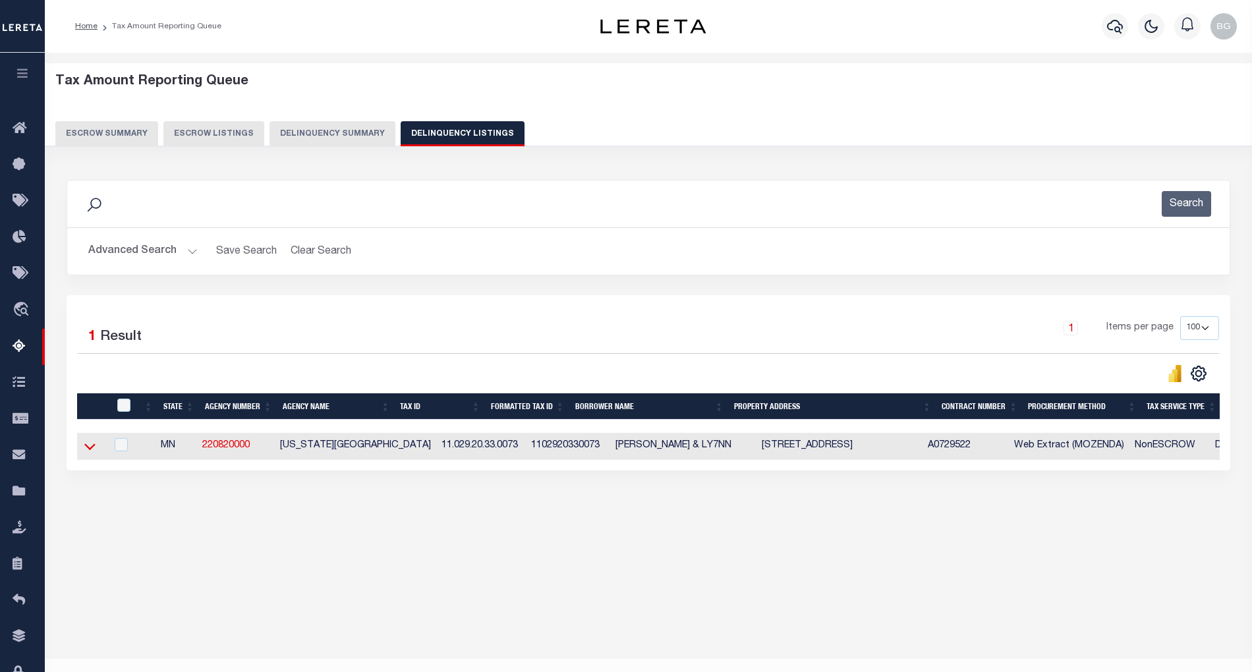
click at [92, 451] on icon at bounding box center [89, 447] width 11 height 14
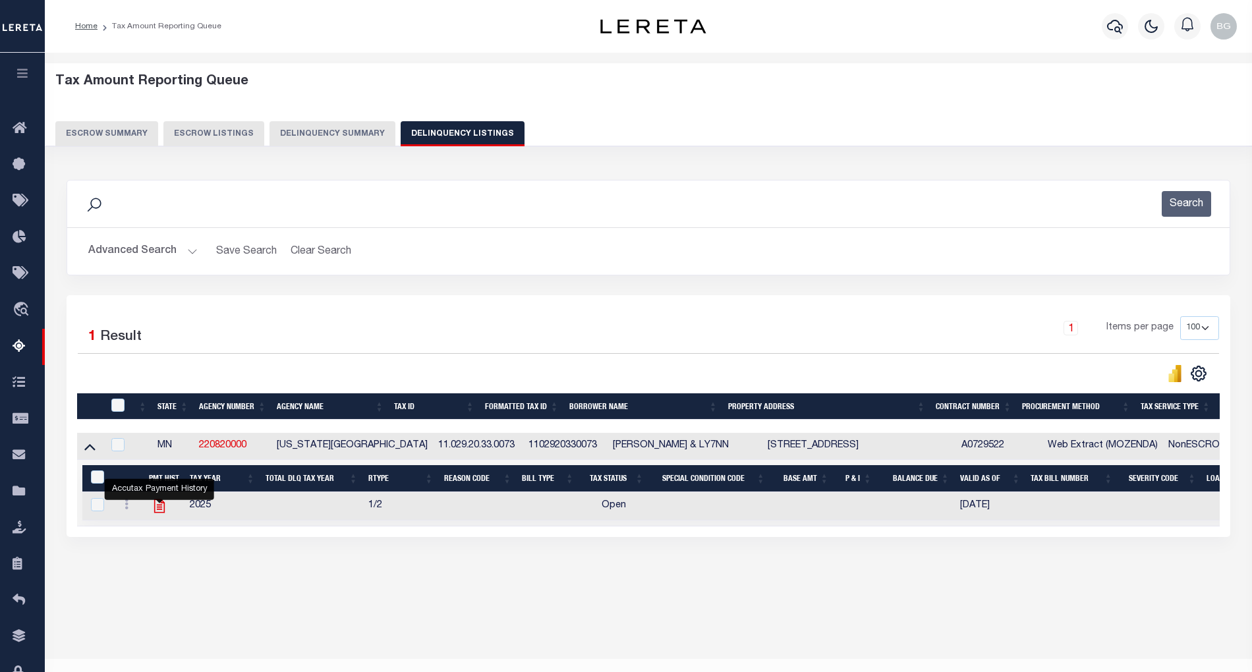
click at [160, 512] on icon "" at bounding box center [159, 507] width 11 height 14
checkbox input "true"
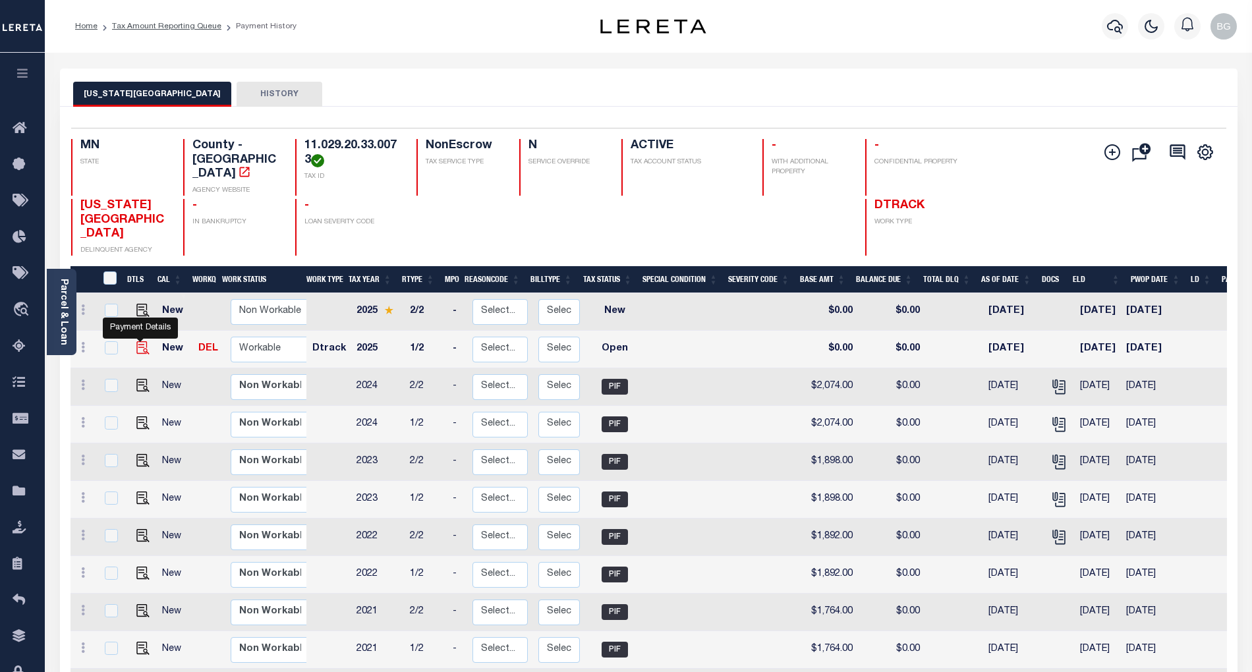
click at [136, 341] on img "" at bounding box center [142, 347] width 13 height 13
checkbox input "true"
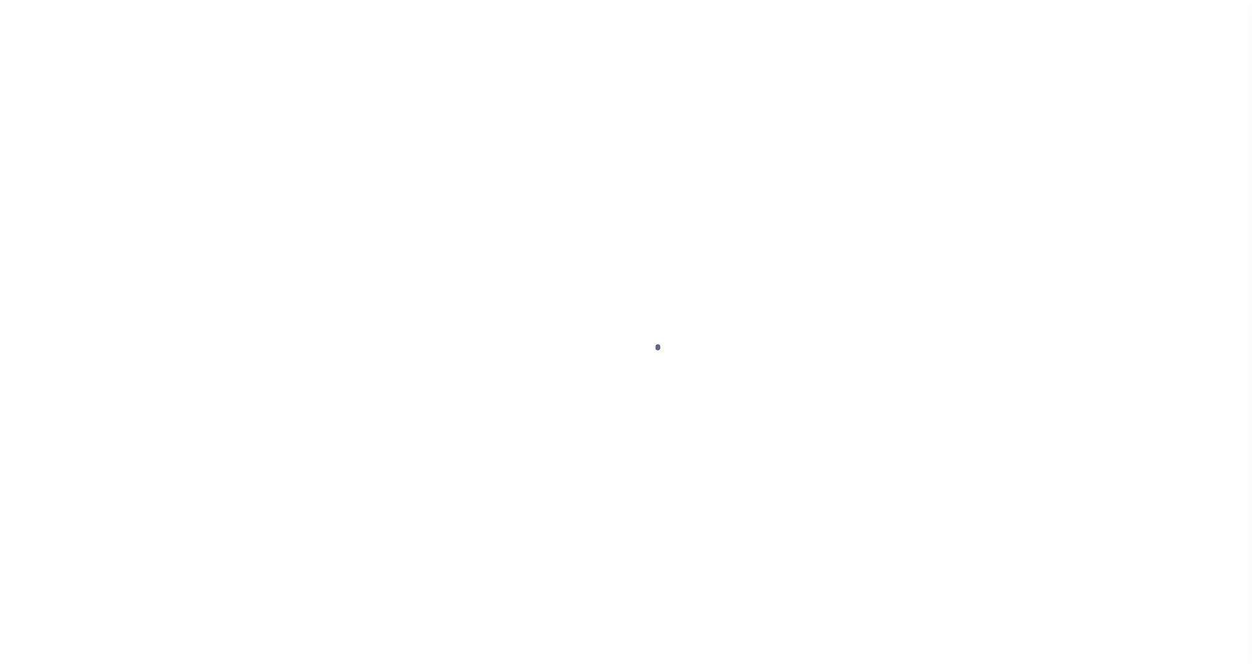
select select "OP2"
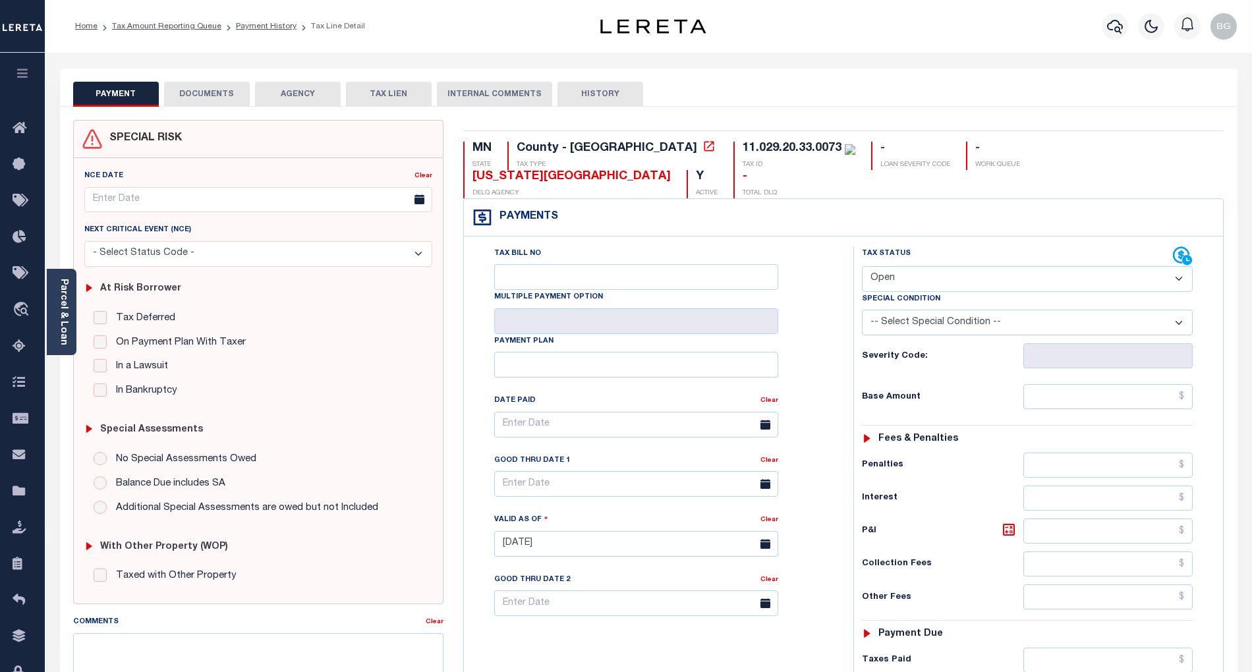
click at [210, 96] on button "DOCUMENTS" at bounding box center [207, 94] width 86 height 25
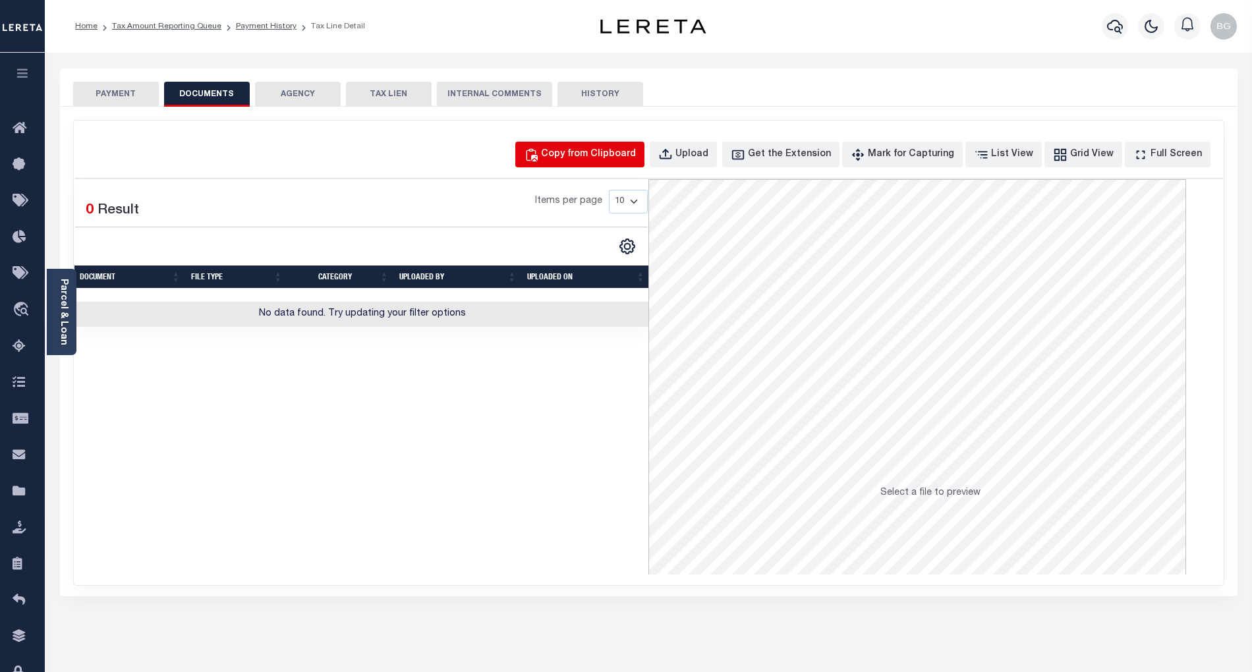
click at [620, 156] on div "Copy from Clipboard" at bounding box center [588, 155] width 95 height 15
select select "POP"
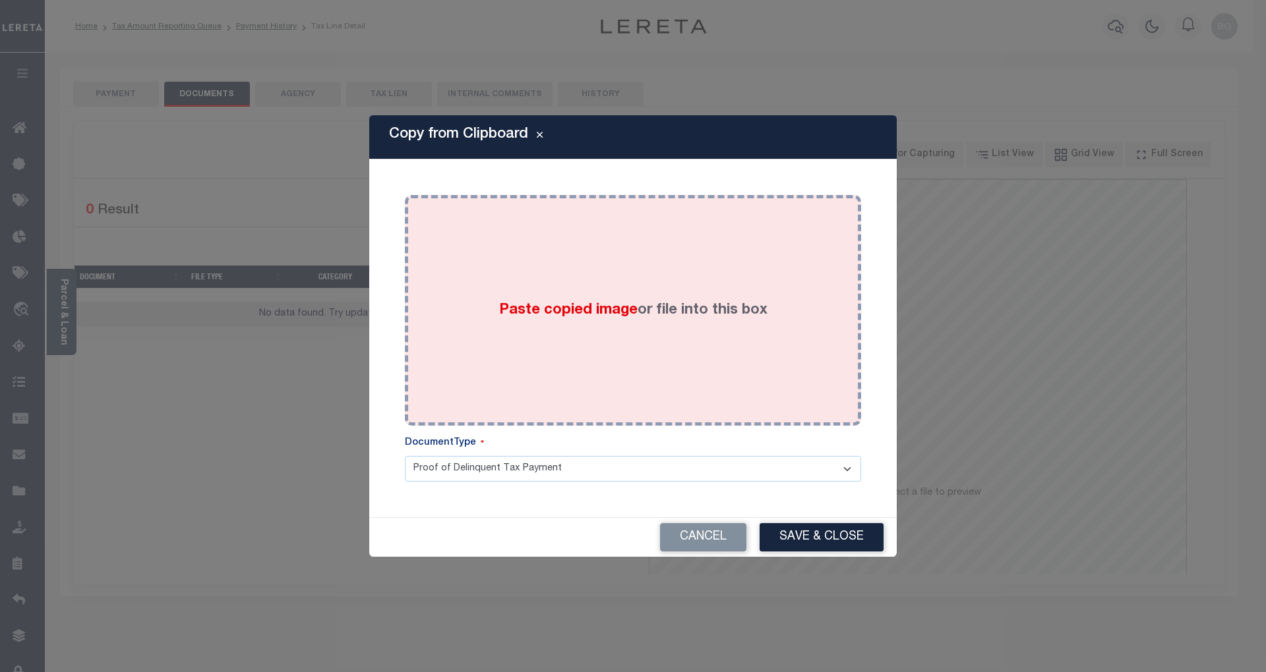
click at [579, 312] on span "Paste copied image" at bounding box center [568, 310] width 138 height 15
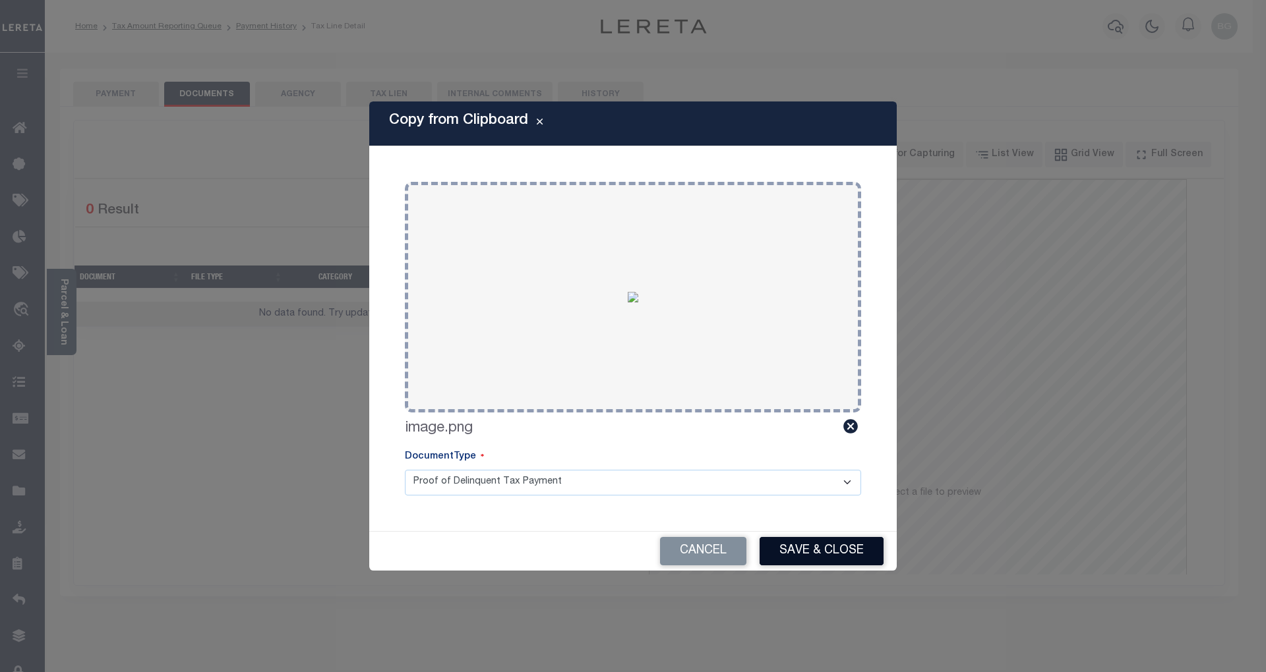
click at [832, 546] on button "Save & Close" at bounding box center [821, 551] width 124 height 28
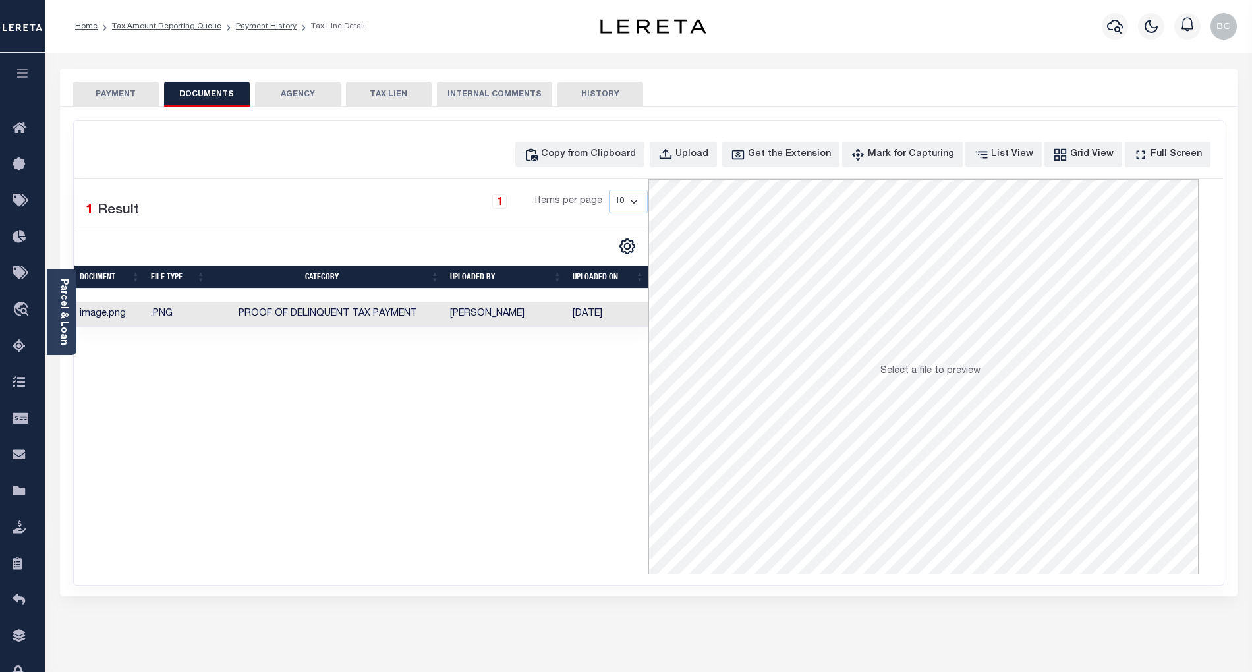
click at [117, 94] on button "PAYMENT" at bounding box center [116, 94] width 86 height 25
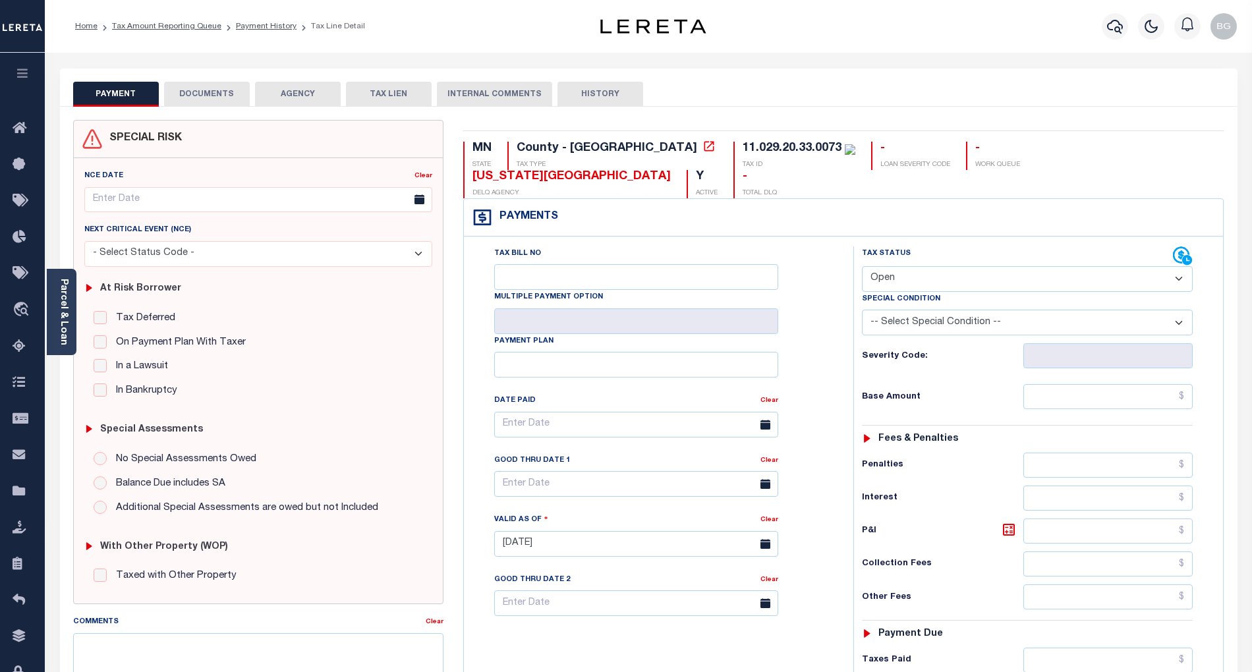
click at [884, 266] on select "- Select Status Code - Open Due/Unpaid Paid Incomplete No Tax Due Internal Refu…" at bounding box center [1027, 279] width 331 height 26
select select "PYD"
click at [862, 266] on select "- Select Status Code - Open Due/Unpaid Paid Incomplete No Tax Due Internal Refu…" at bounding box center [1027, 279] width 331 height 26
type input "[DATE]"
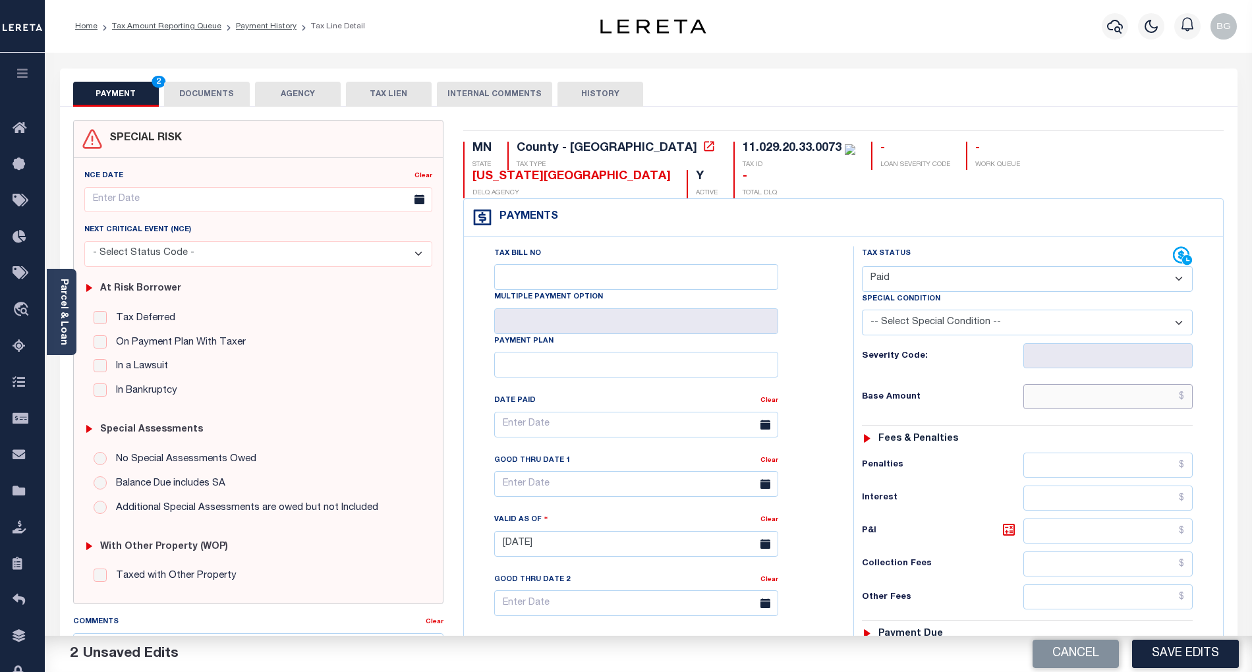
click at [1142, 384] on input "text" at bounding box center [1109, 396] width 170 height 25
paste input "2,193.00"
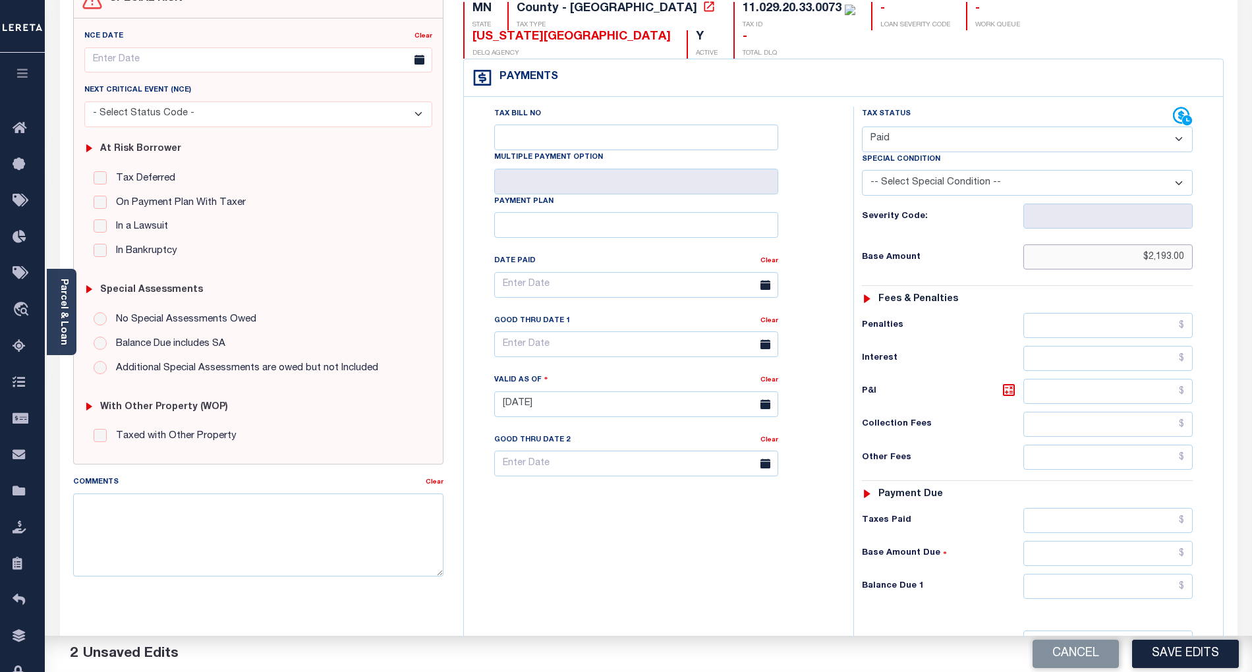
scroll to position [302, 0]
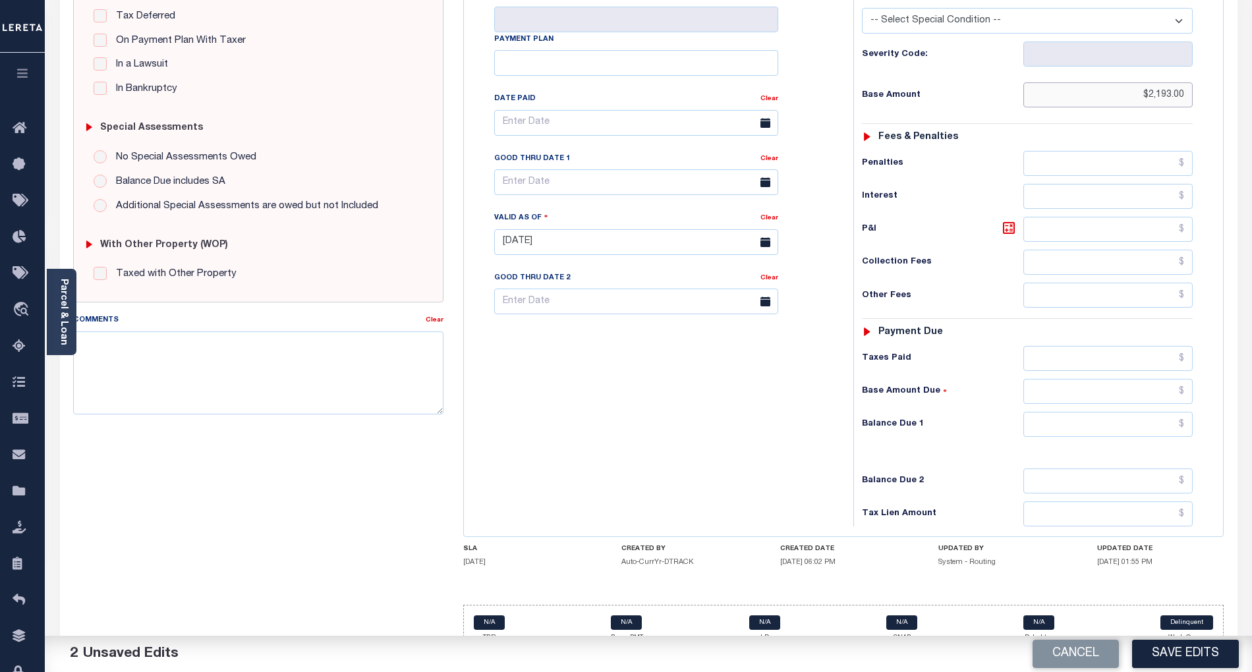
type input "$2,193.00"
click at [1169, 413] on input "text" at bounding box center [1109, 424] width 170 height 25
type input "$0.00"
click at [773, 404] on div "Tax Bill No Multiple Payment Option Payment Plan Clear" at bounding box center [655, 236] width 376 height 582
click at [1206, 646] on button "Save Edits" at bounding box center [1185, 654] width 107 height 28
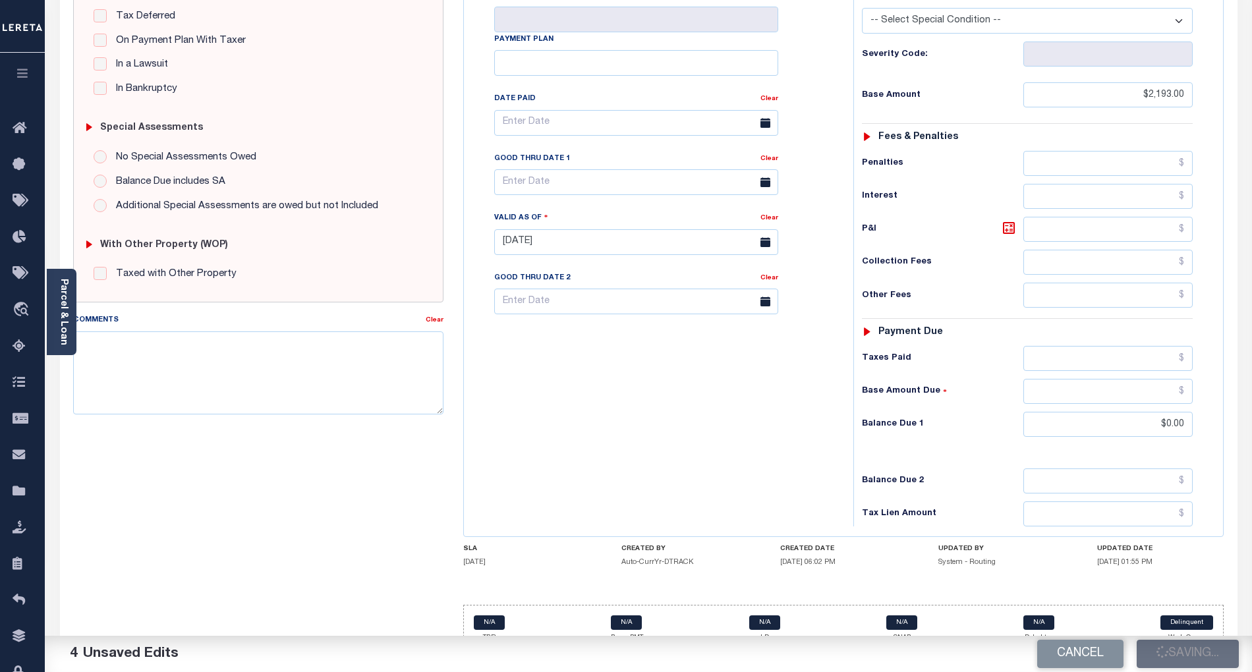
checkbox input "false"
type input "$2,193"
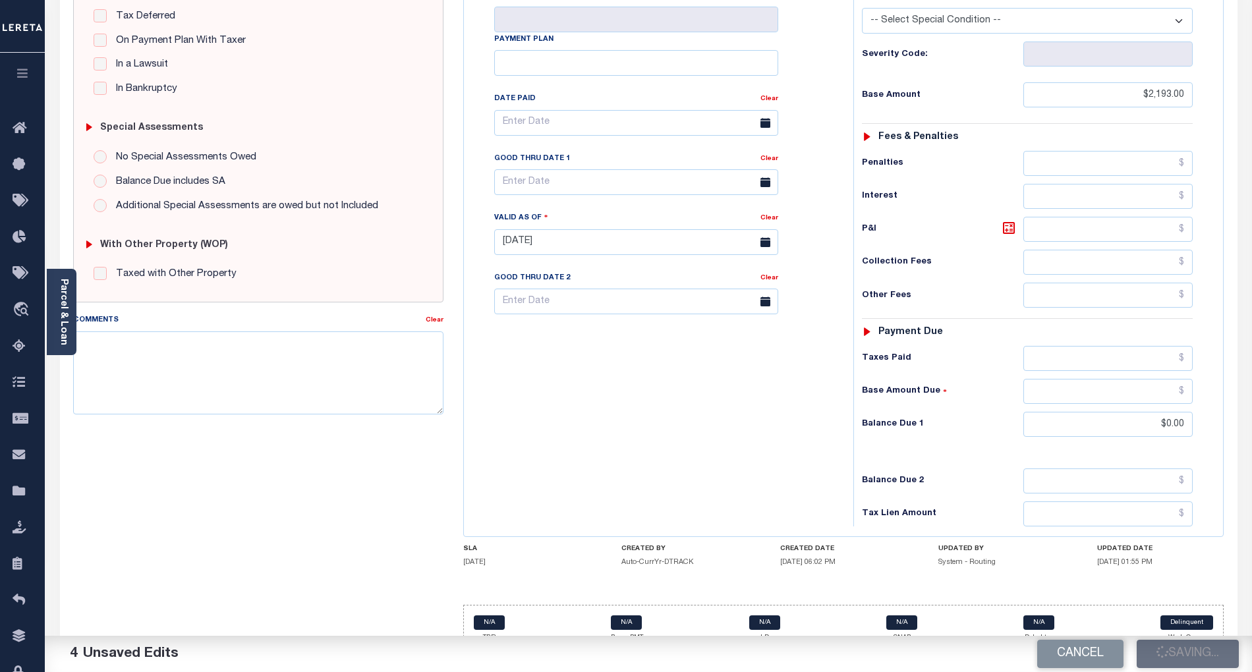
type input "$0"
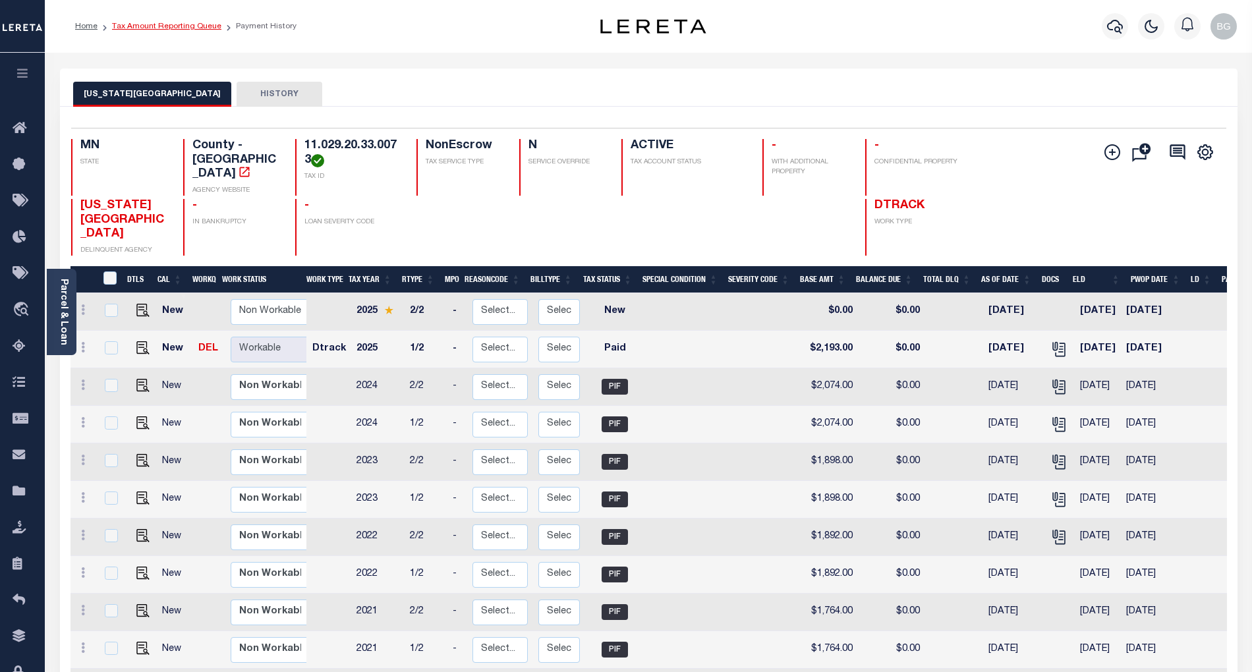
click at [169, 27] on link "Tax Amount Reporting Queue" at bounding box center [166, 26] width 109 height 8
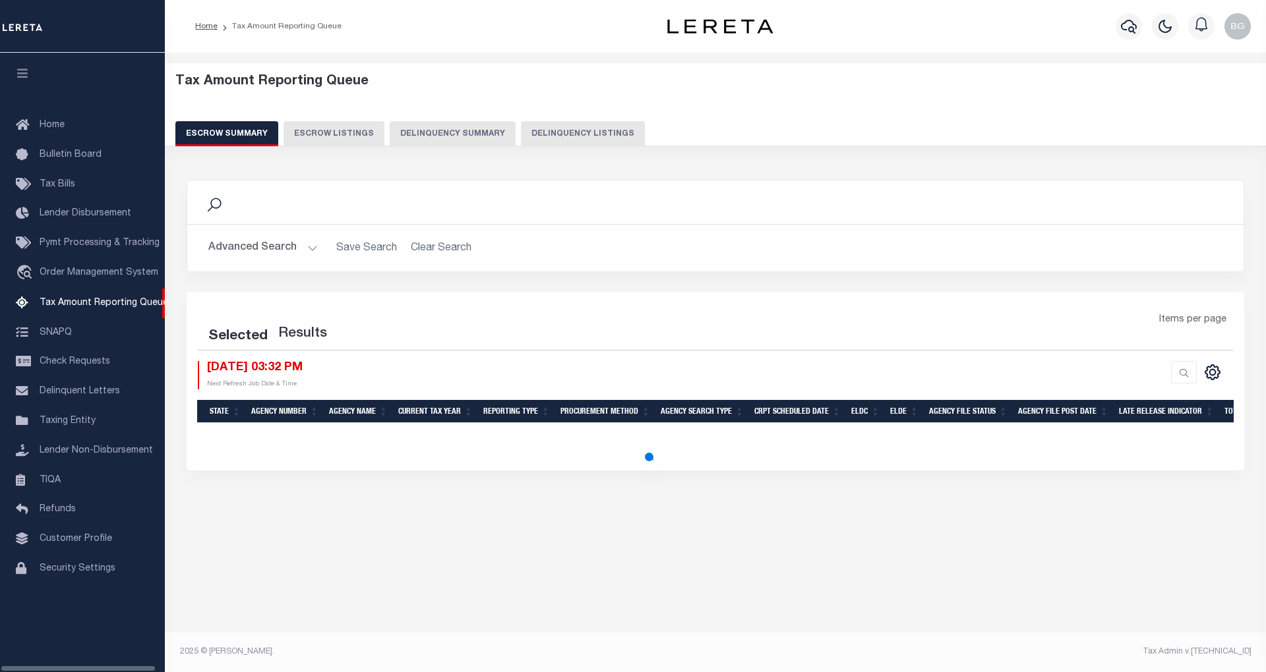
click at [593, 141] on button "Delinquency Listings" at bounding box center [583, 133] width 124 height 25
select select "100"
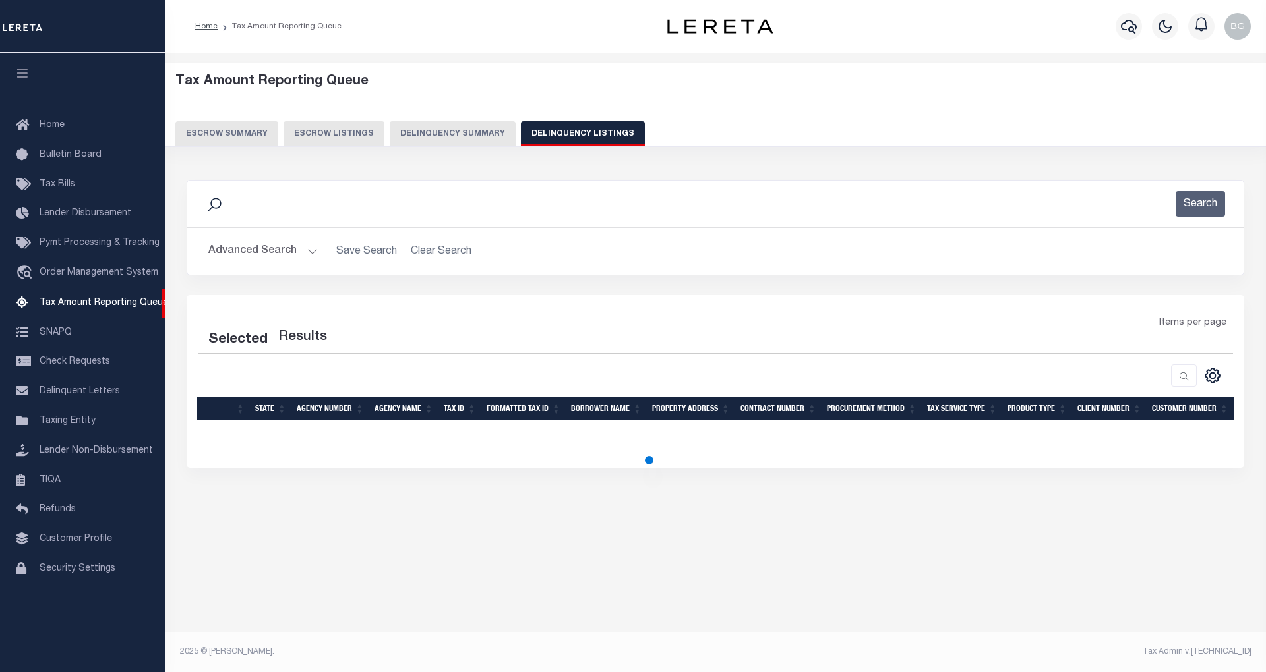
select select "100"
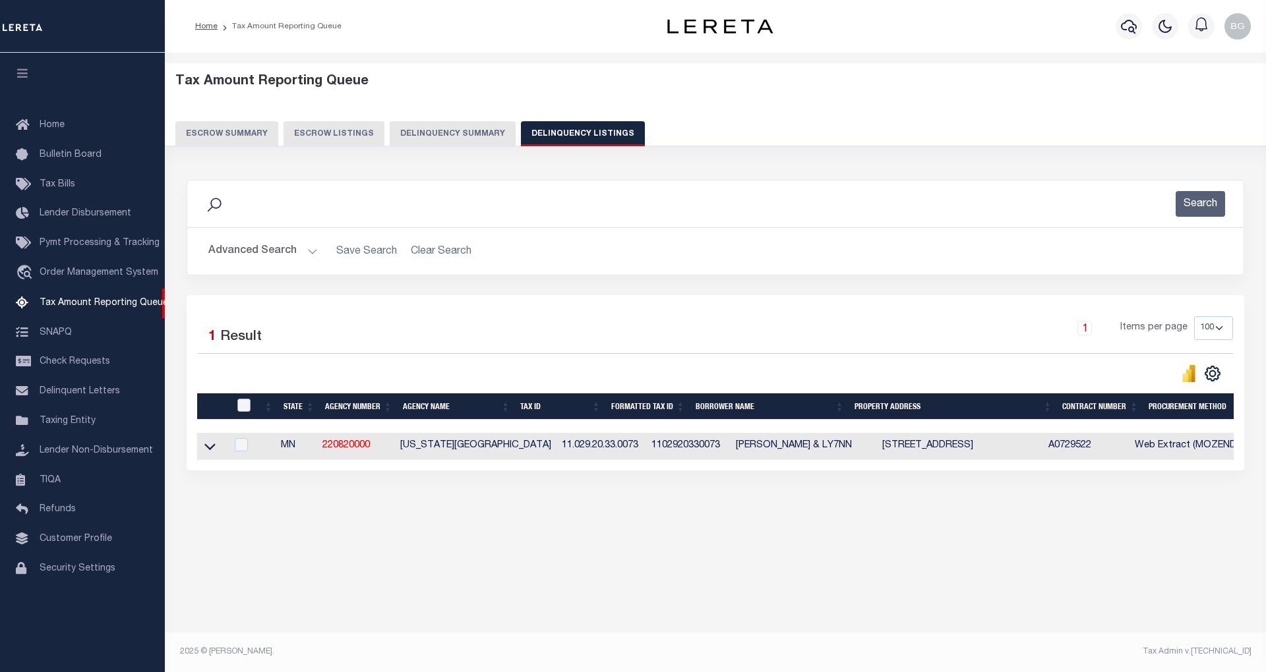
click at [249, 402] on input "checkbox" at bounding box center [243, 405] width 13 height 13
checkbox input "true"
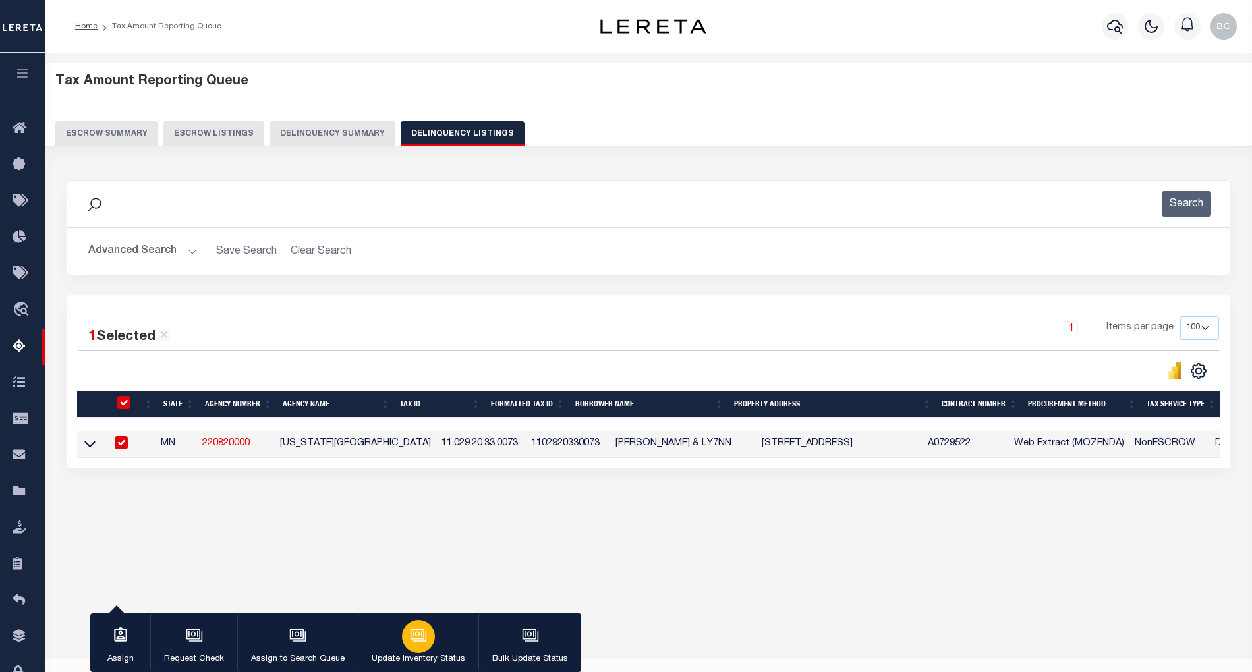
click at [413, 639] on icon "button" at bounding box center [418, 634] width 14 height 11
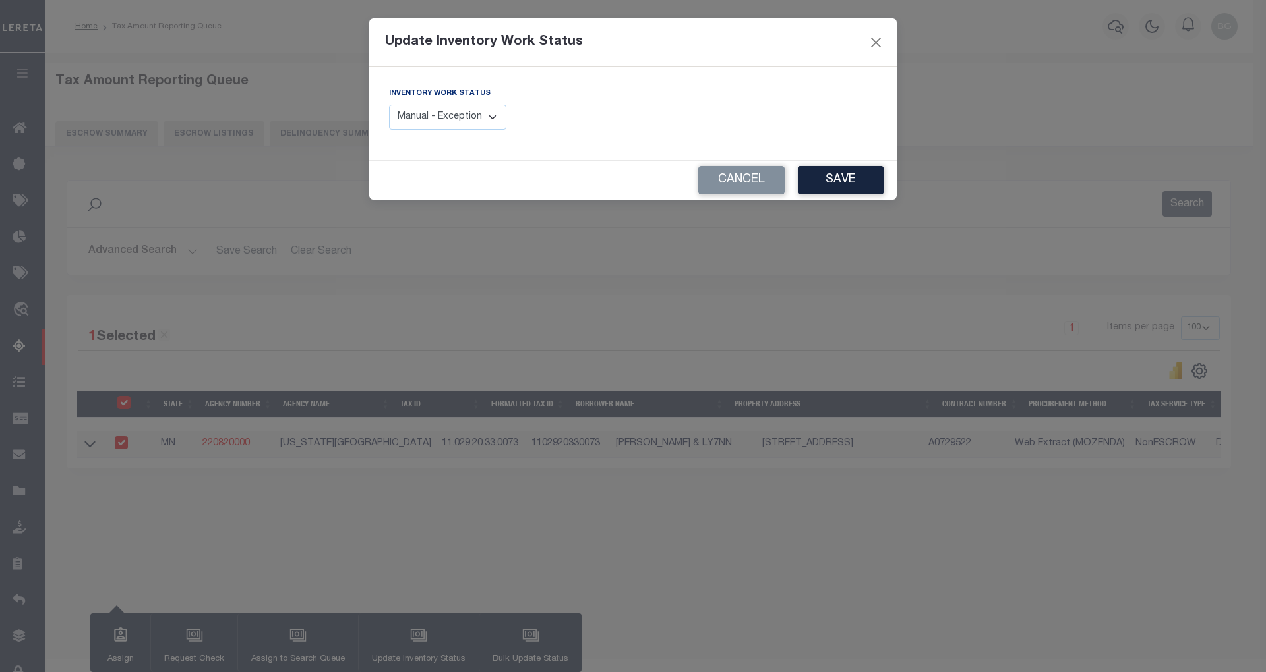
drag, startPoint x: 468, startPoint y: 119, endPoint x: 476, endPoint y: 130, distance: 13.2
click at [468, 119] on select "Manual - Exception Pended - Awaiting Search Late Add Exception Completed" at bounding box center [447, 118] width 117 height 26
select select "4"
click at [389, 105] on select "Manual - Exception Pended - Awaiting Search Late Add Exception Completed" at bounding box center [447, 118] width 117 height 26
click at [844, 182] on button "Save" at bounding box center [841, 180] width 86 height 28
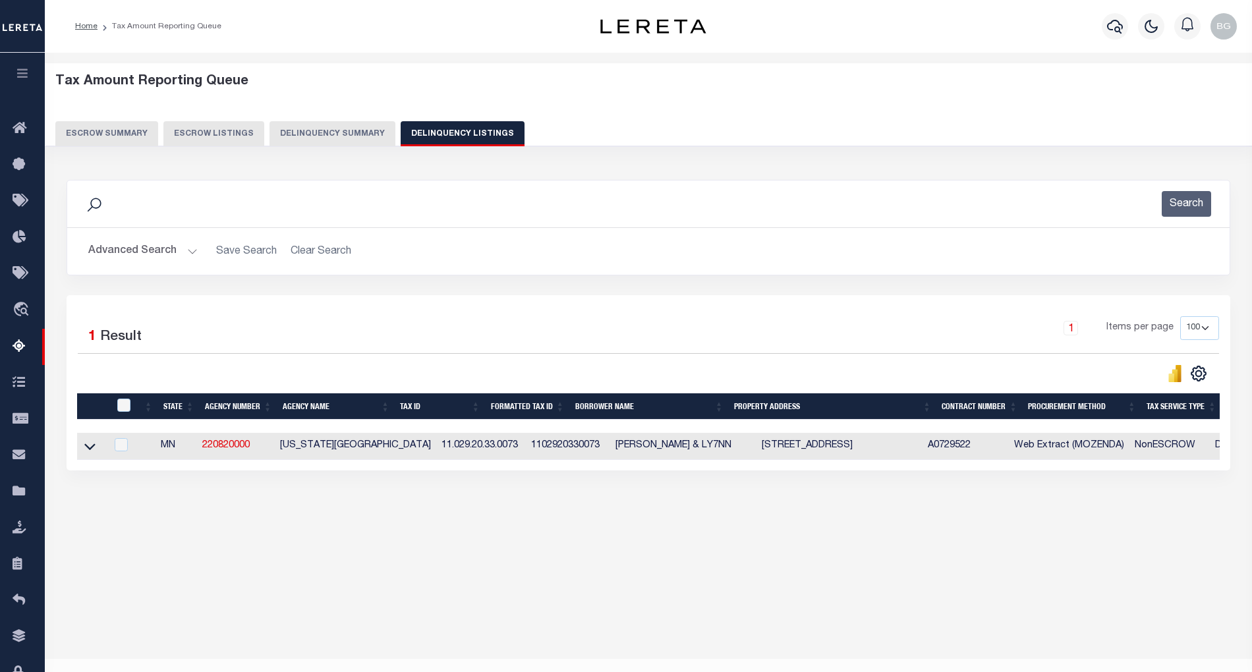
click at [195, 252] on button "Advanced Search" at bounding box center [142, 252] width 109 height 26
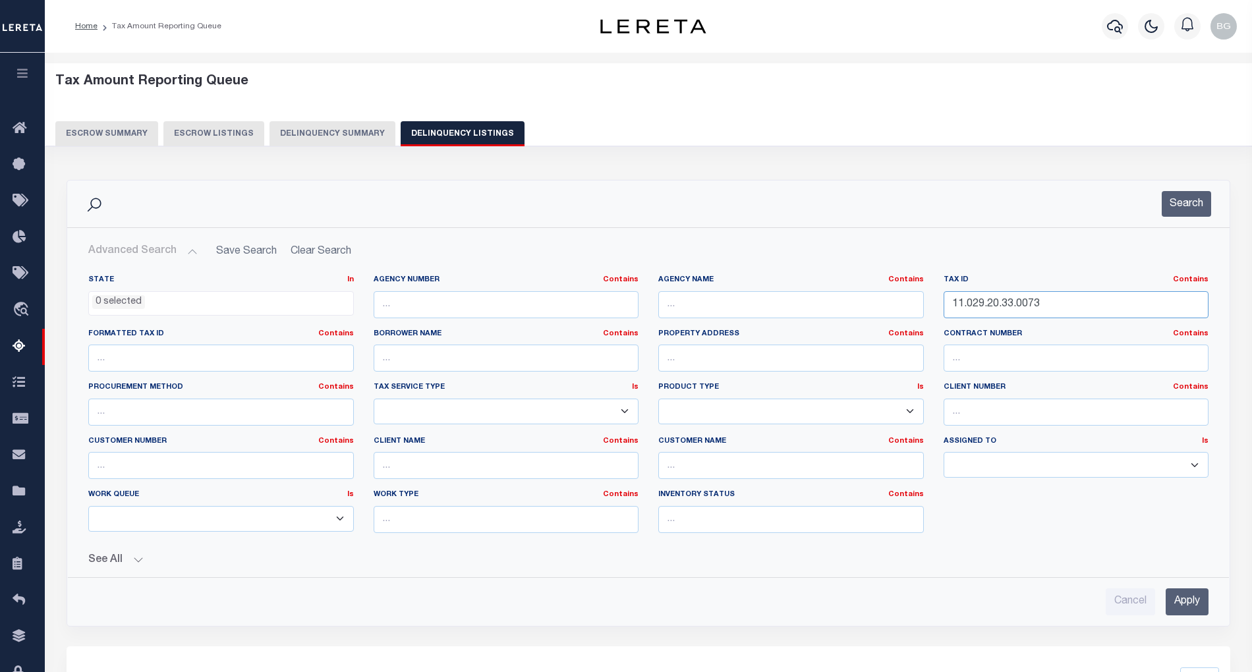
click at [991, 299] on input "11.029.20.33.0073" at bounding box center [1077, 304] width 266 height 27
paste input "9"
type input "11.029.20.33.0079"
click at [1198, 613] on input "Apply" at bounding box center [1187, 602] width 43 height 27
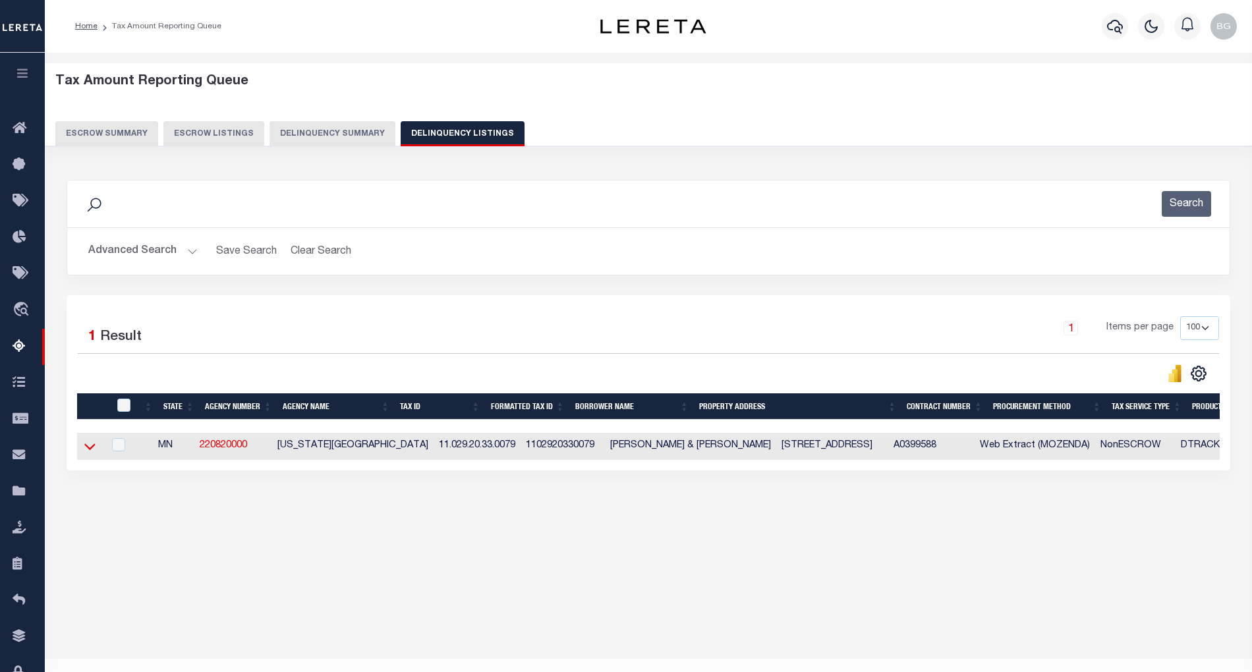
click at [88, 453] on icon at bounding box center [89, 447] width 11 height 14
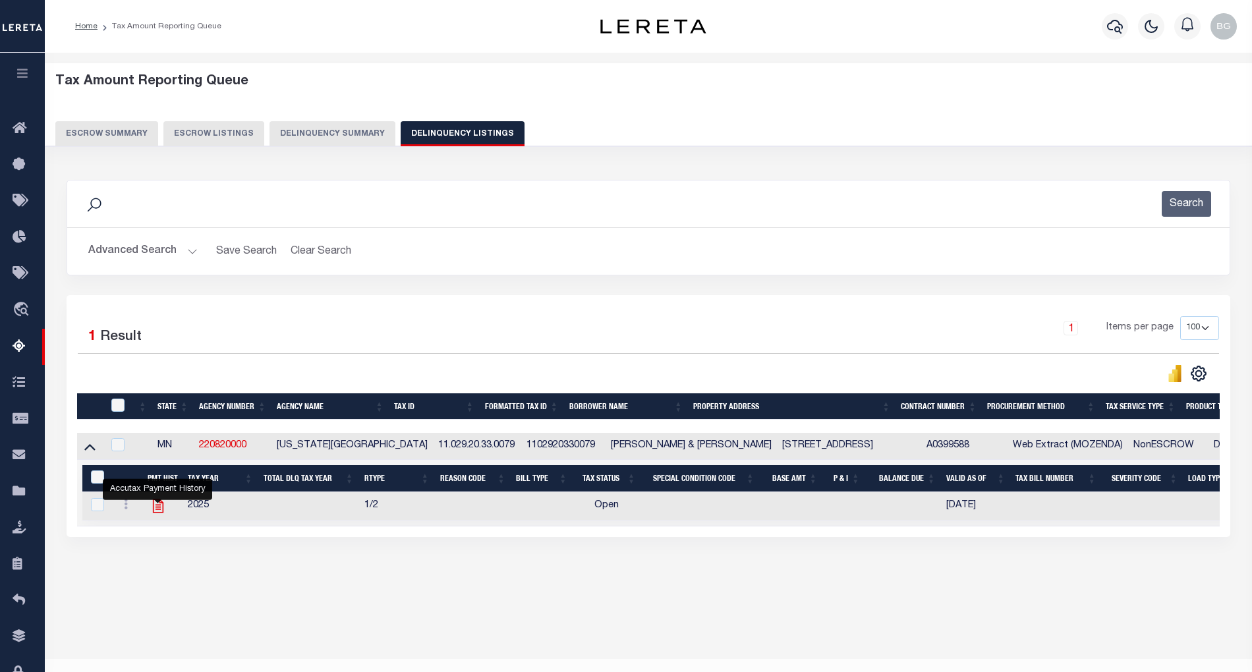
click at [160, 515] on icon "" at bounding box center [158, 506] width 17 height 17
checkbox input "true"
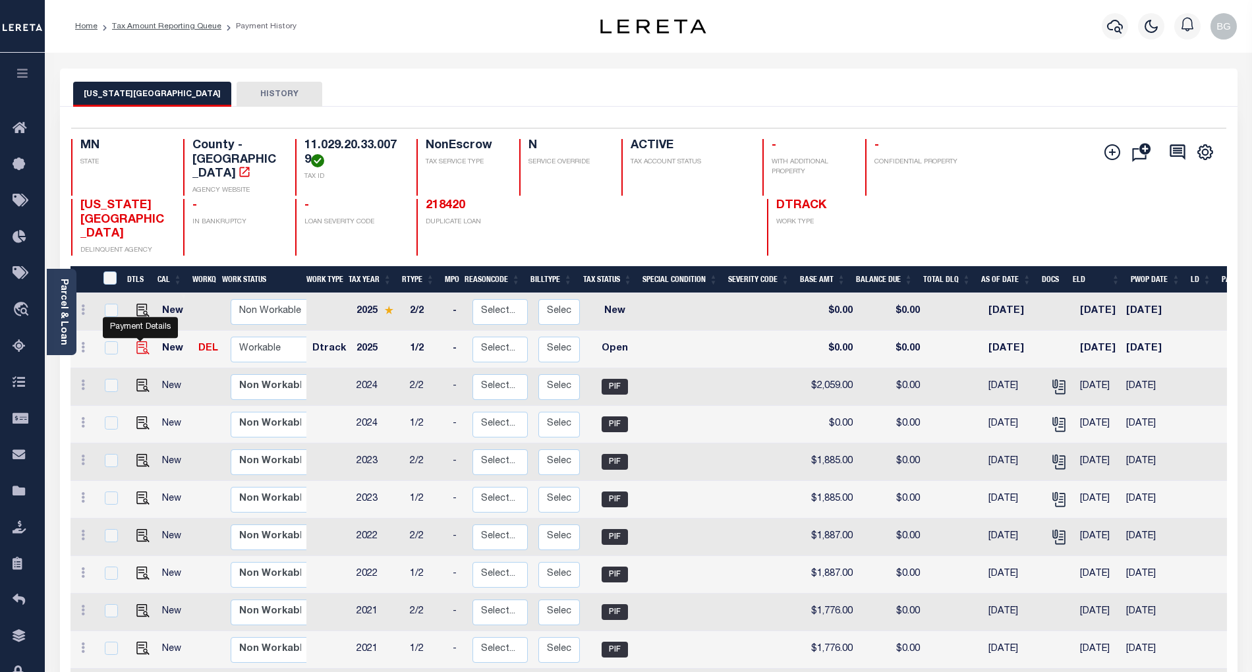
click at [138, 341] on img "" at bounding box center [142, 347] width 13 height 13
checkbox input "true"
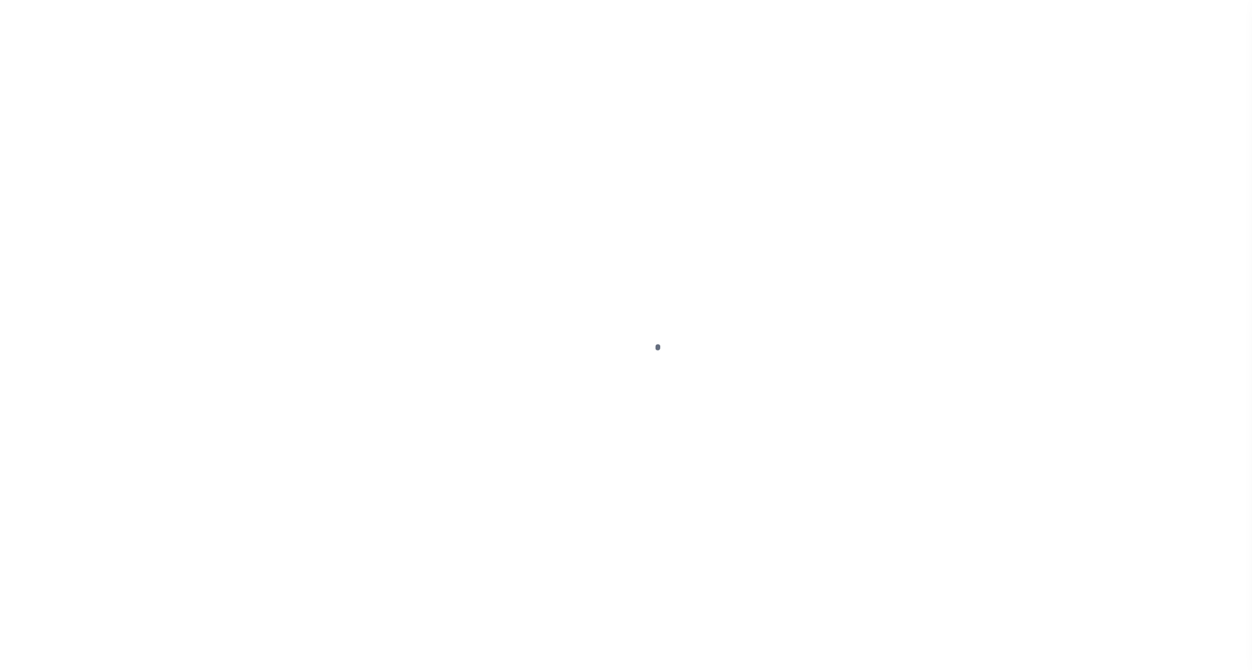
select select "OP2"
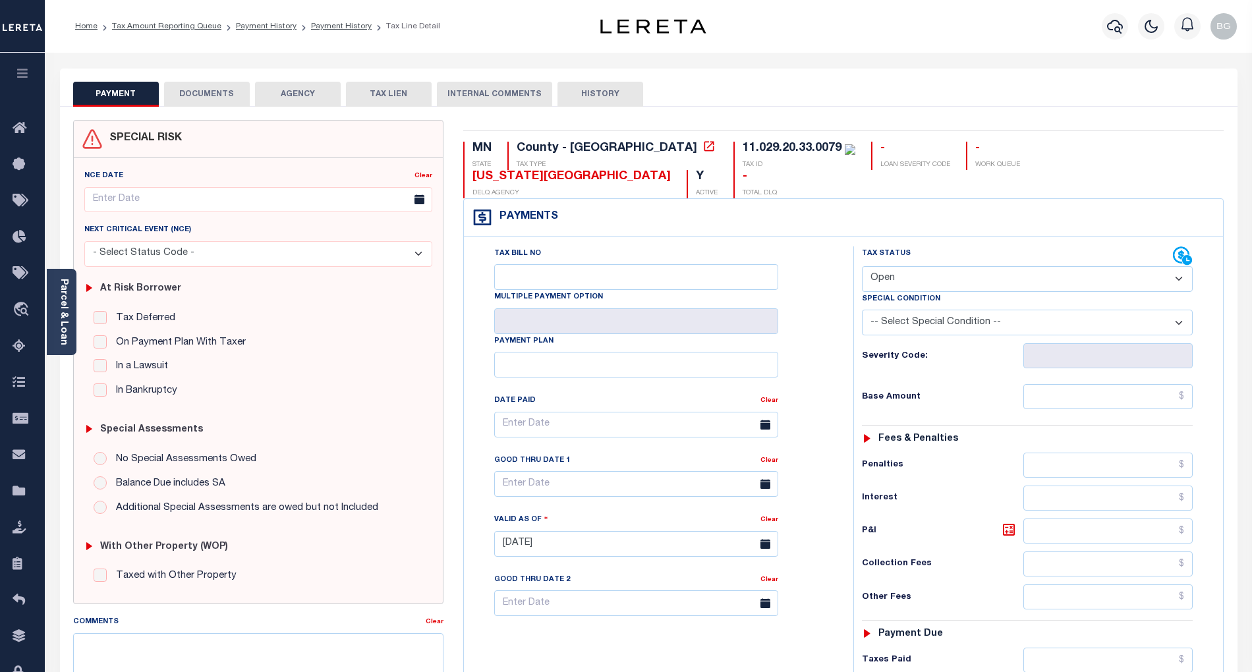
click at [215, 95] on button "DOCUMENTS" at bounding box center [207, 94] width 86 height 25
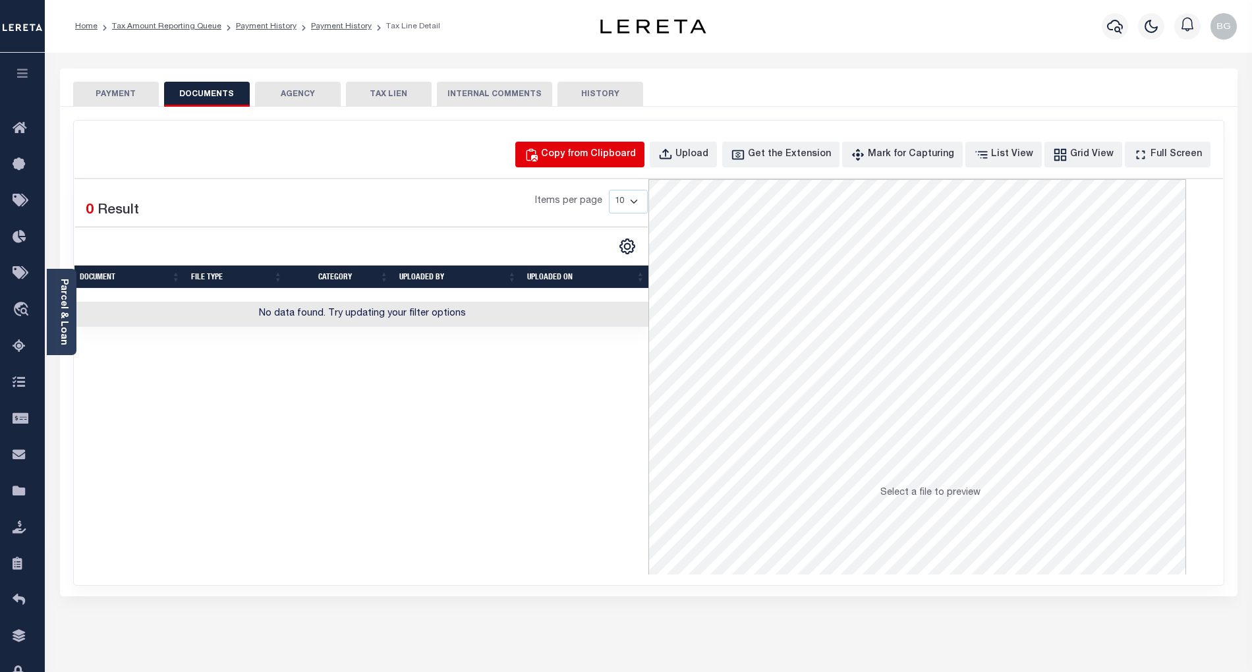
click at [613, 152] on div "Copy from Clipboard" at bounding box center [588, 155] width 95 height 15
select select "POP"
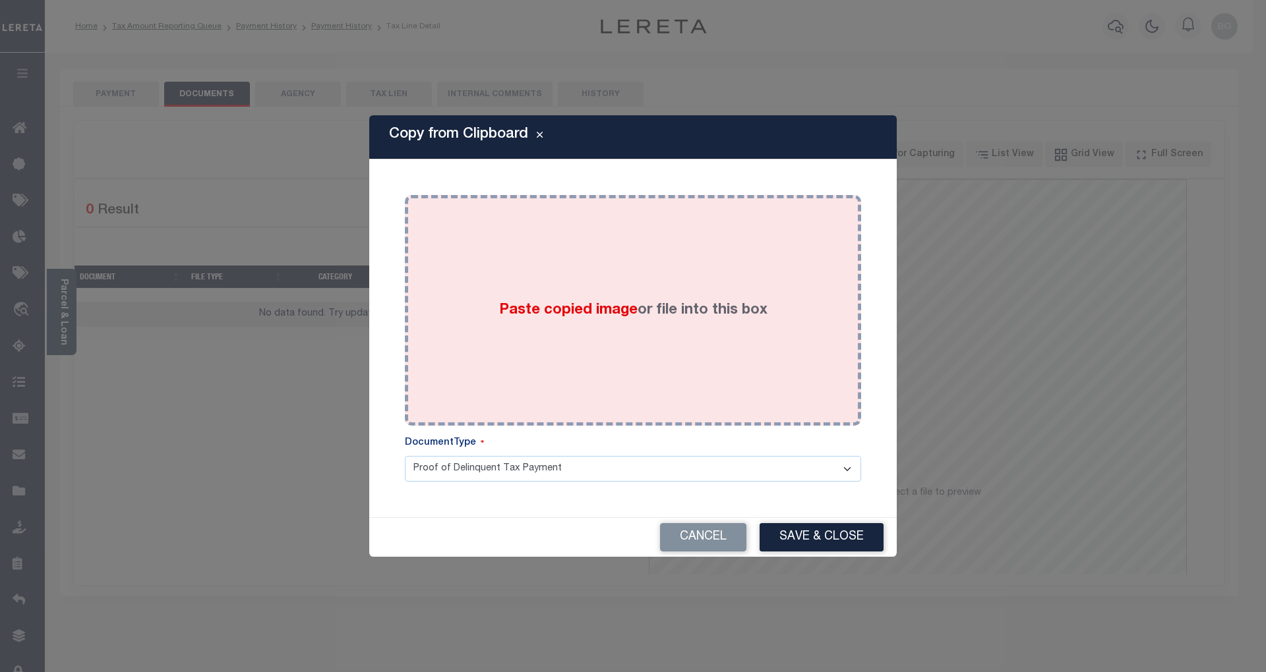
click at [552, 306] on span "Paste copied image" at bounding box center [568, 310] width 138 height 15
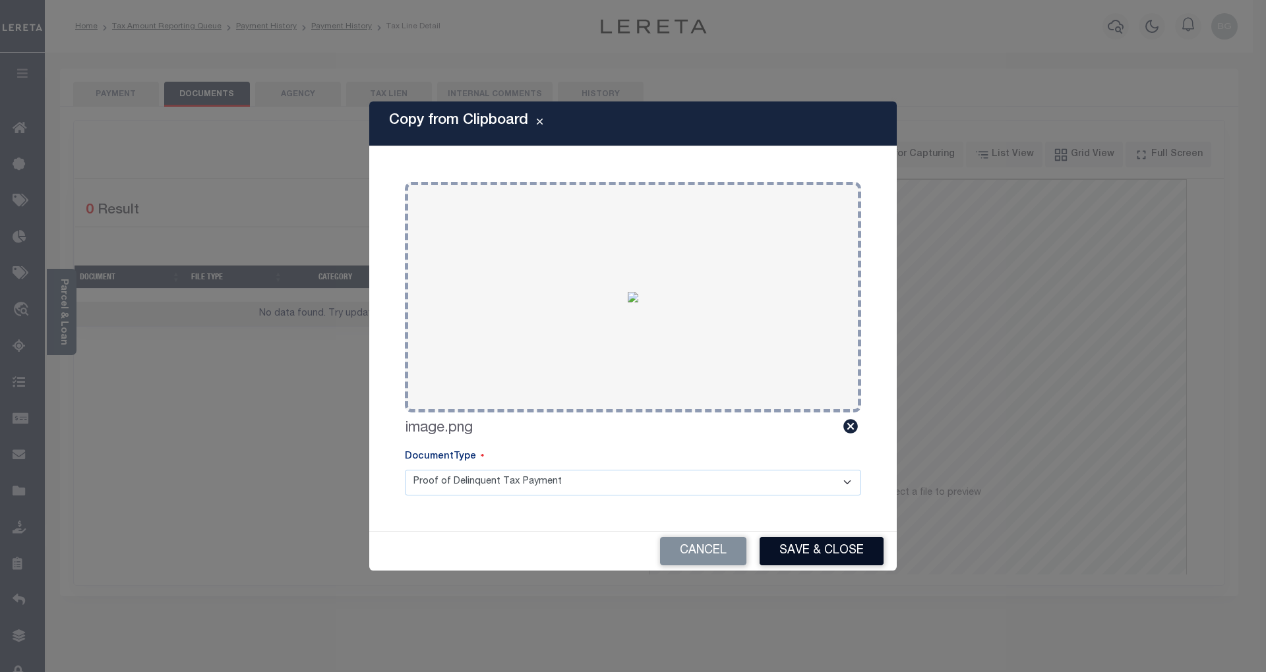
click at [826, 546] on button "Save & Close" at bounding box center [821, 551] width 124 height 28
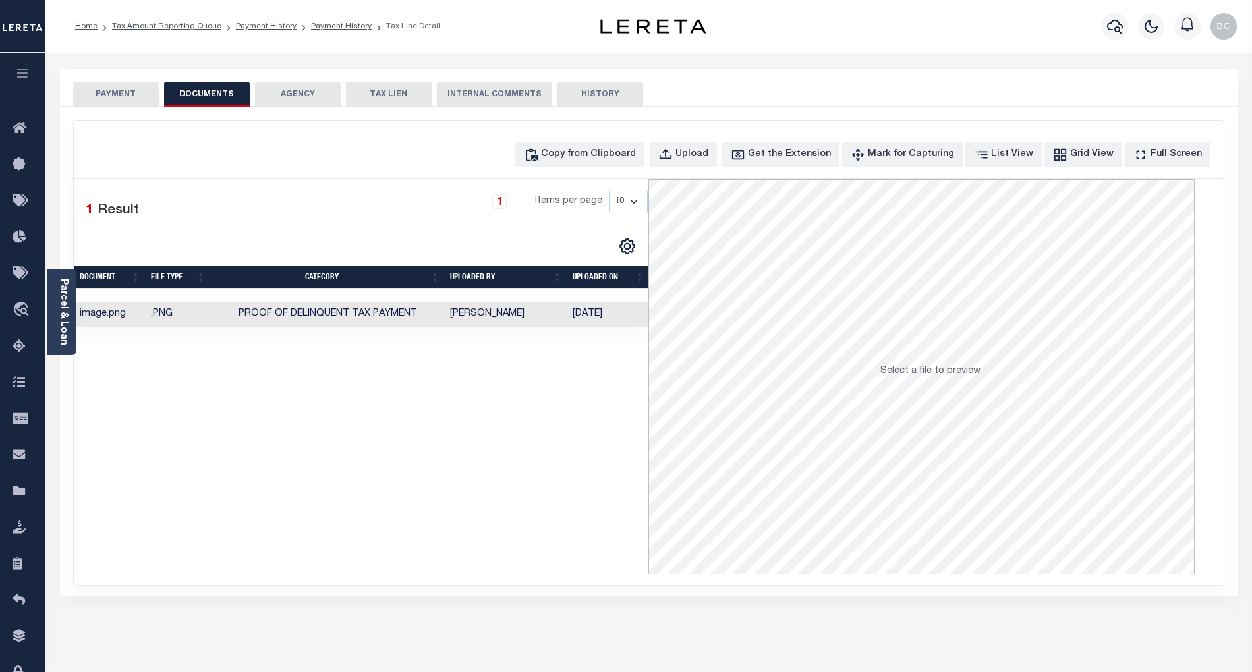
click at [125, 92] on button "PAYMENT" at bounding box center [116, 94] width 86 height 25
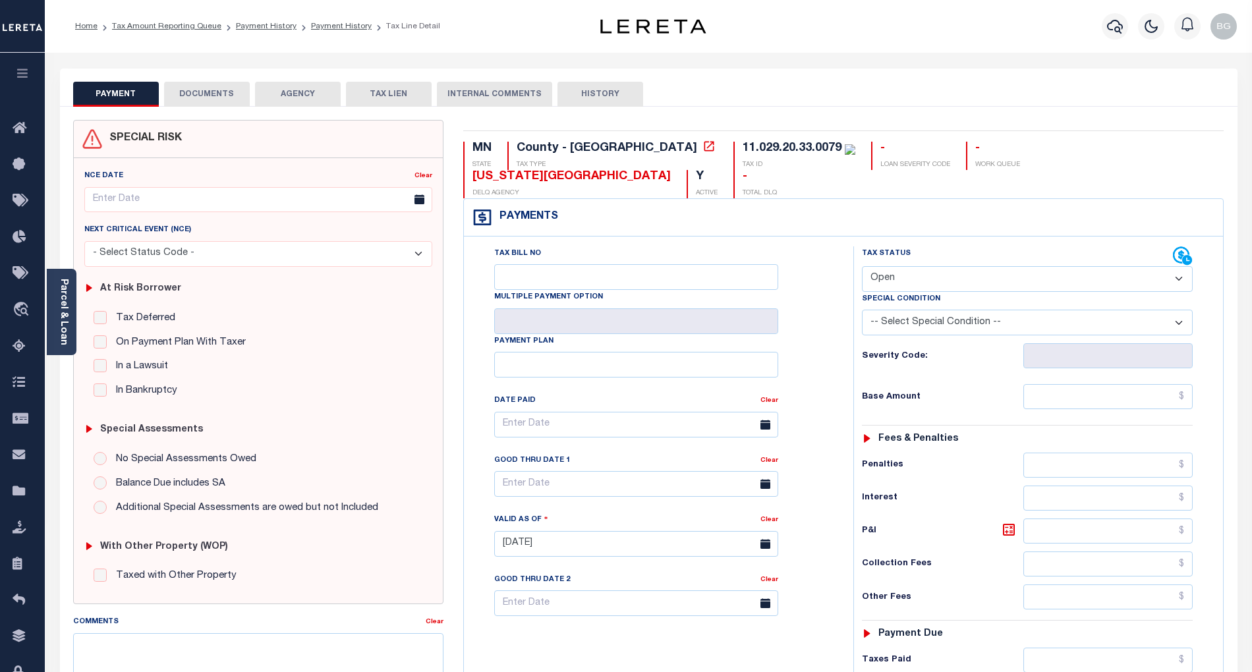
click at [908, 266] on select "- Select Status Code - Open Due/Unpaid Paid Incomplete No Tax Due Internal Refu…" at bounding box center [1027, 279] width 331 height 26
select select "PYD"
click at [862, 266] on select "- Select Status Code - Open Due/Unpaid Paid Incomplete No Tax Due Internal Refu…" at bounding box center [1027, 279] width 331 height 26
type input "[DATE]"
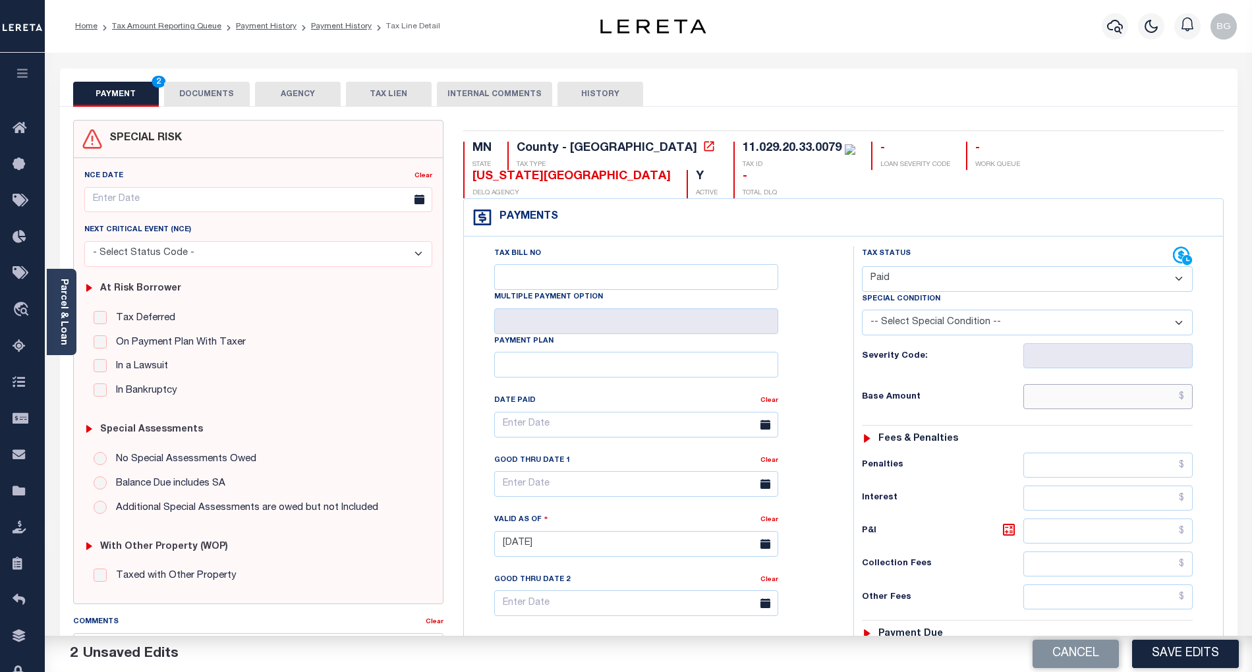
click at [1098, 384] on input "text" at bounding box center [1109, 396] width 170 height 25
paste input "2,184.00"
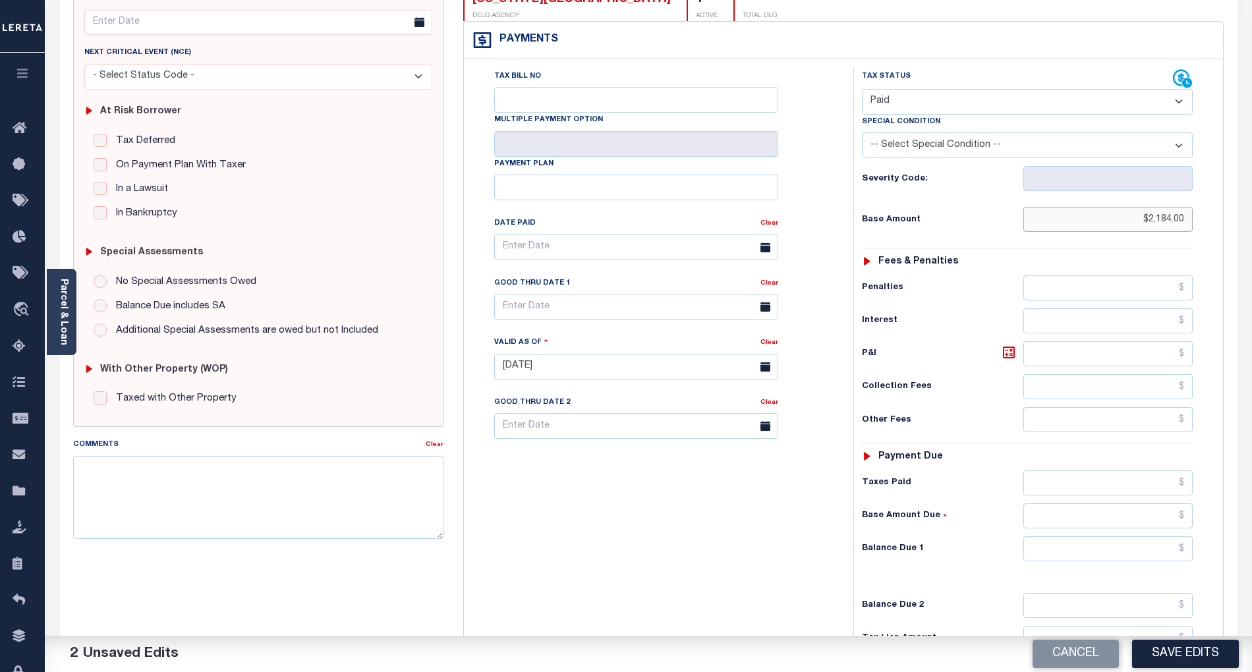
scroll to position [264, 0]
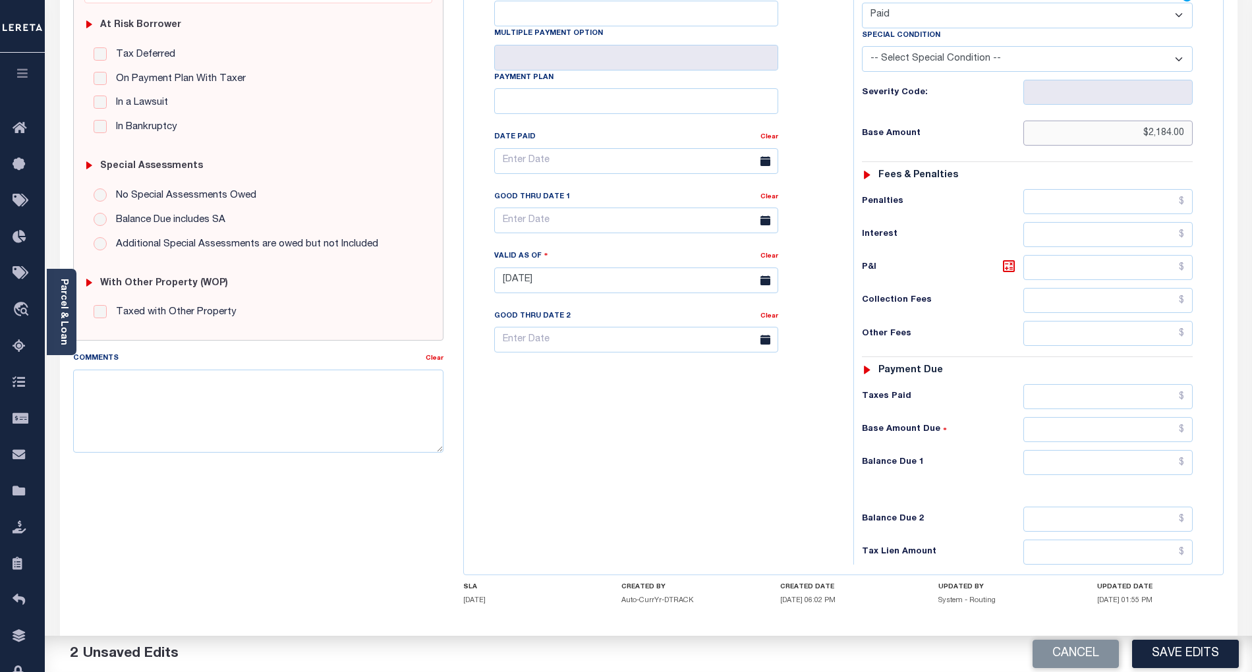
type input "$2,184.00"
click at [1146, 450] on input "text" at bounding box center [1109, 462] width 170 height 25
type input "$0.00"
click at [681, 446] on div "Tax Bill No Multiple Payment Option Payment Plan Clear" at bounding box center [655, 274] width 376 height 582
click at [1201, 654] on button "Save Edits" at bounding box center [1185, 654] width 107 height 28
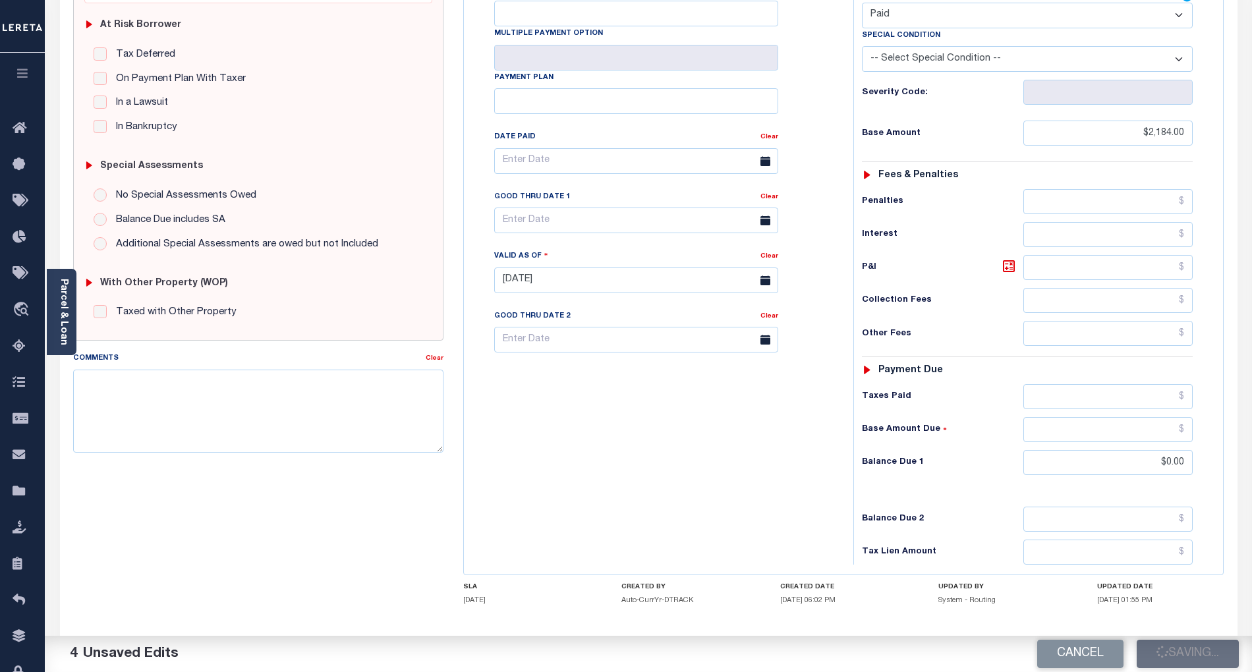
checkbox input "false"
type input "$2,184"
type input "$0"
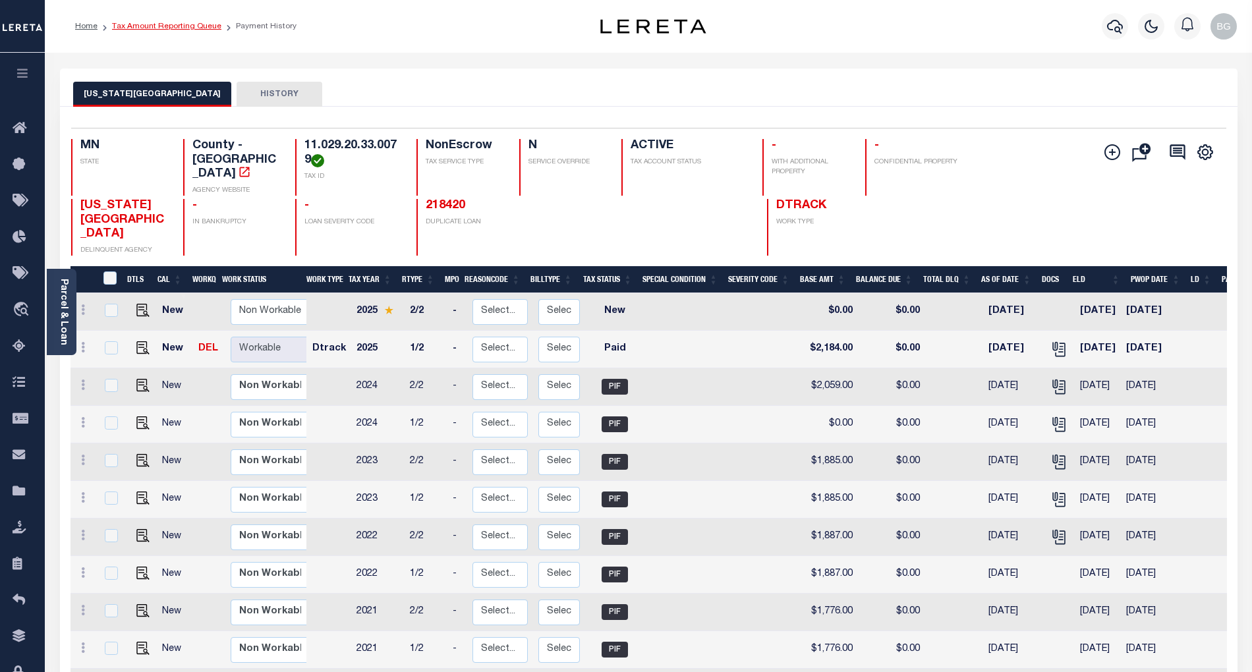
click at [156, 26] on link "Tax Amount Reporting Queue" at bounding box center [166, 26] width 109 height 8
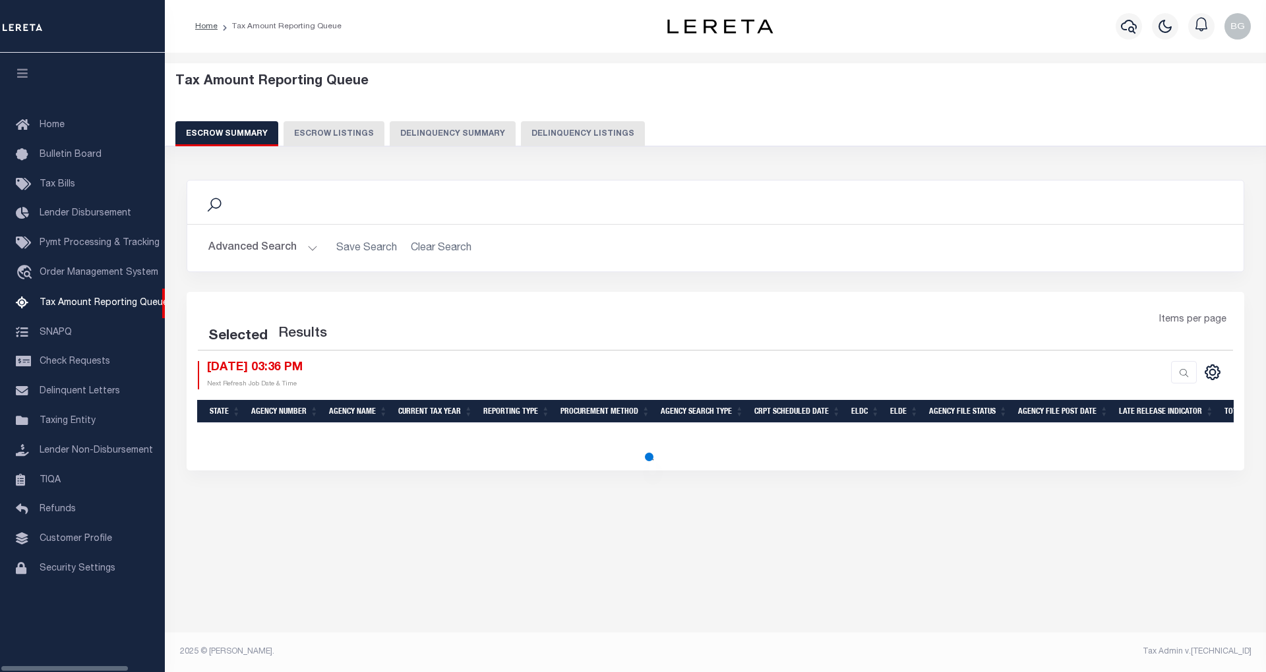
click at [560, 132] on button "Delinquency Listings" at bounding box center [583, 133] width 124 height 25
select select "100"
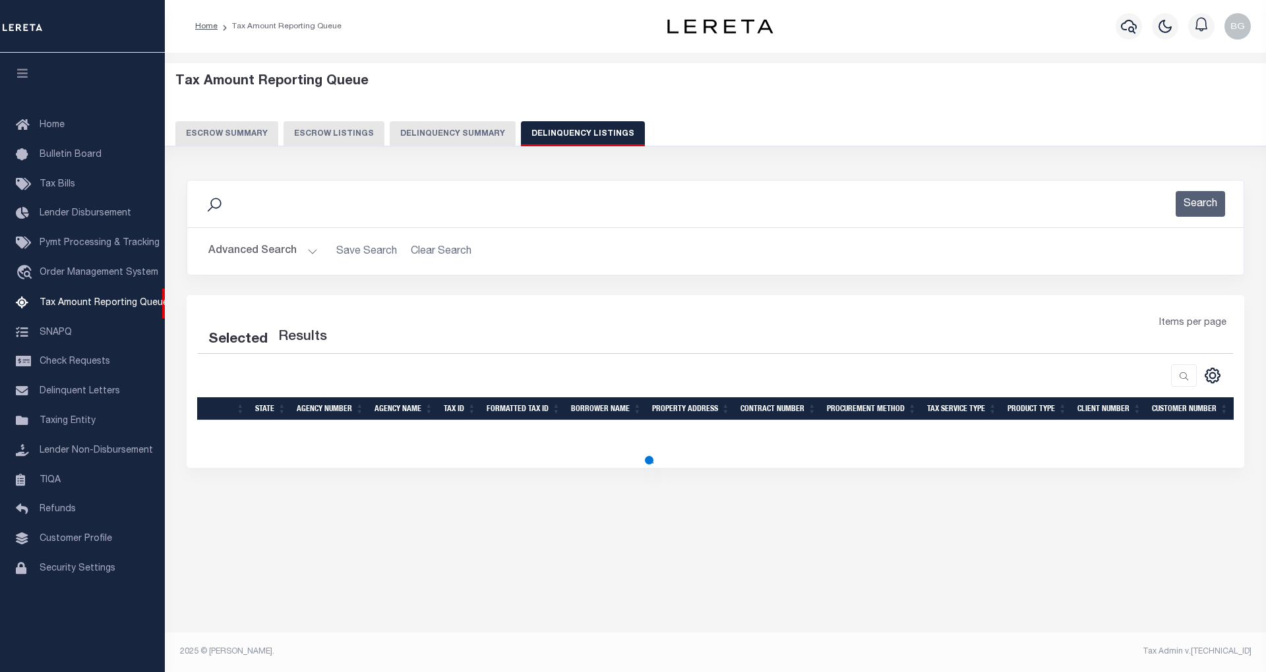
select select "100"
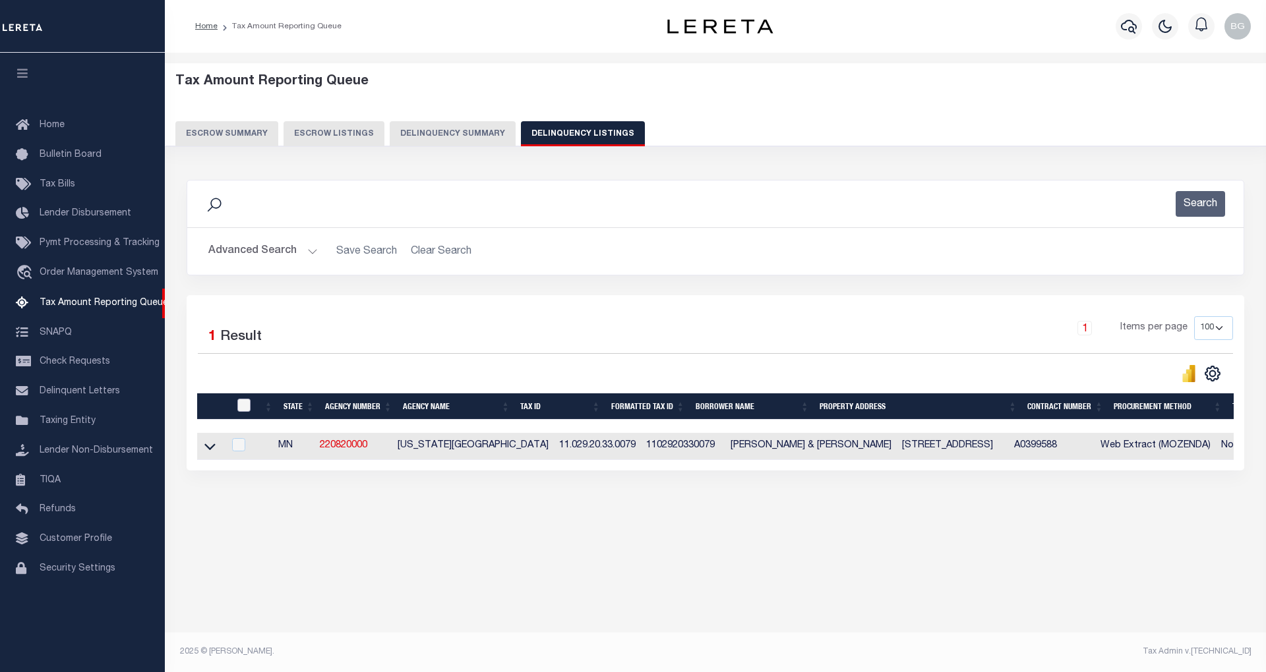
click at [247, 406] on input "checkbox" at bounding box center [243, 405] width 13 height 13
checkbox input "true"
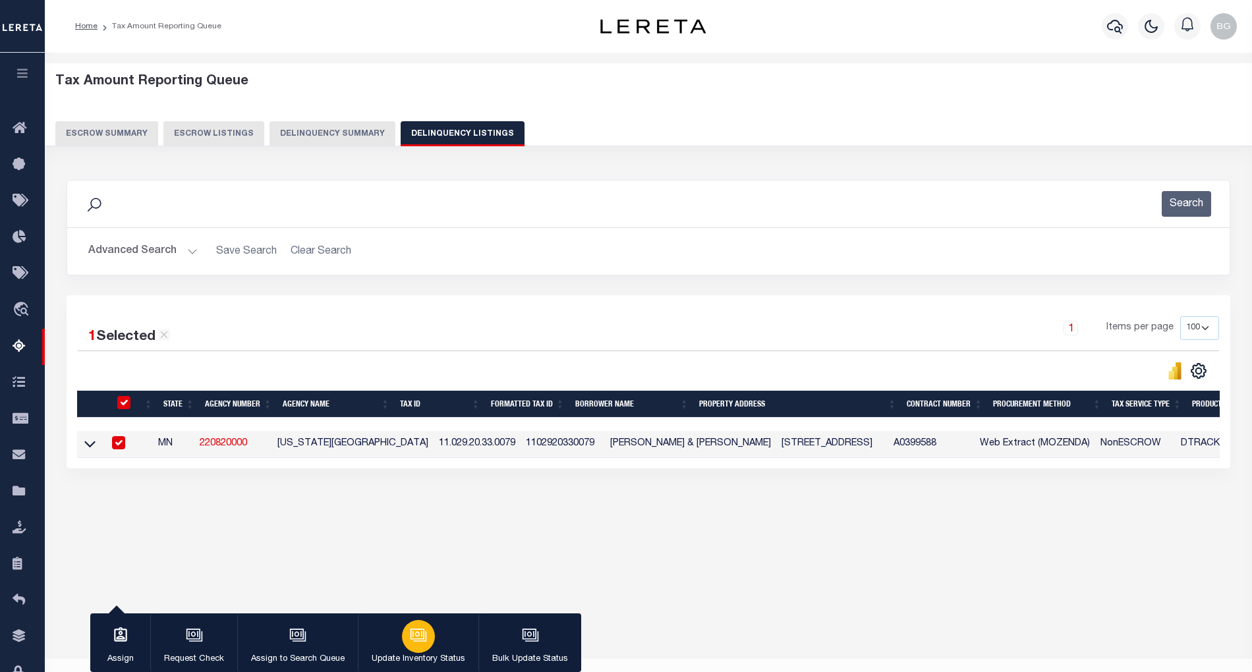
click at [422, 633] on icon "button" at bounding box center [418, 635] width 17 height 17
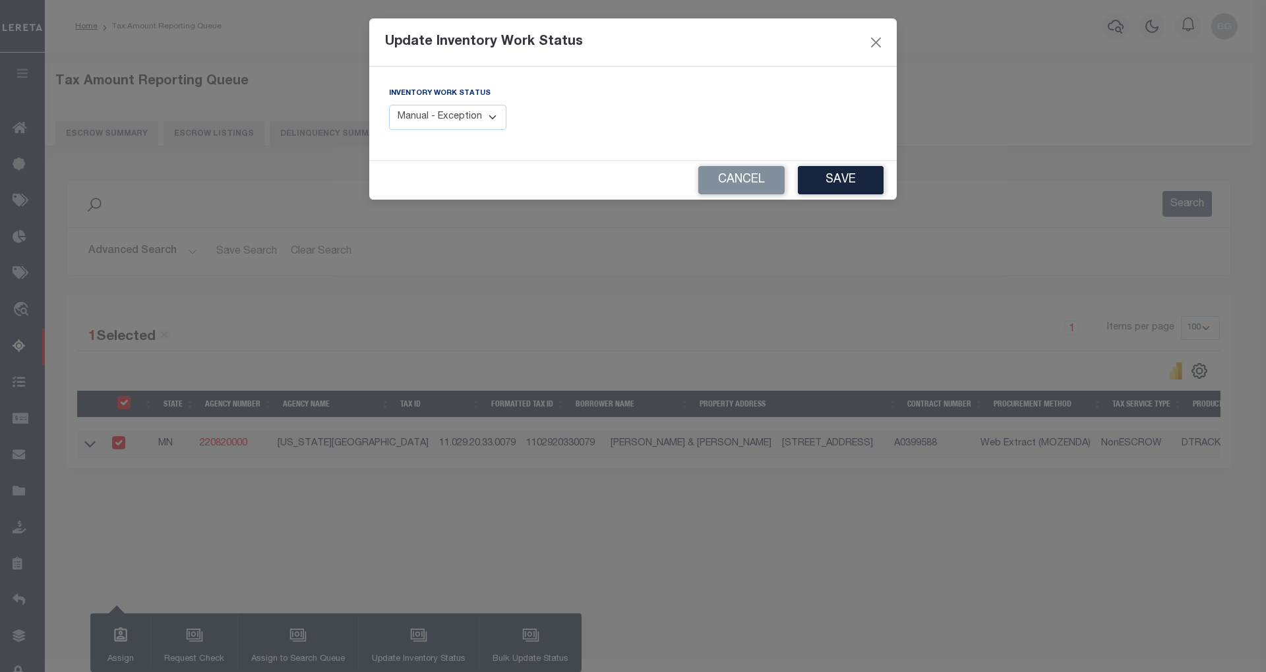
click at [490, 115] on select "Manual - Exception Pended - Awaiting Search Late Add Exception Completed" at bounding box center [447, 118] width 117 height 26
select select "4"
click at [389, 105] on select "Manual - Exception Pended - Awaiting Search Late Add Exception Completed" at bounding box center [447, 118] width 117 height 26
click at [837, 183] on button "Save" at bounding box center [841, 180] width 86 height 28
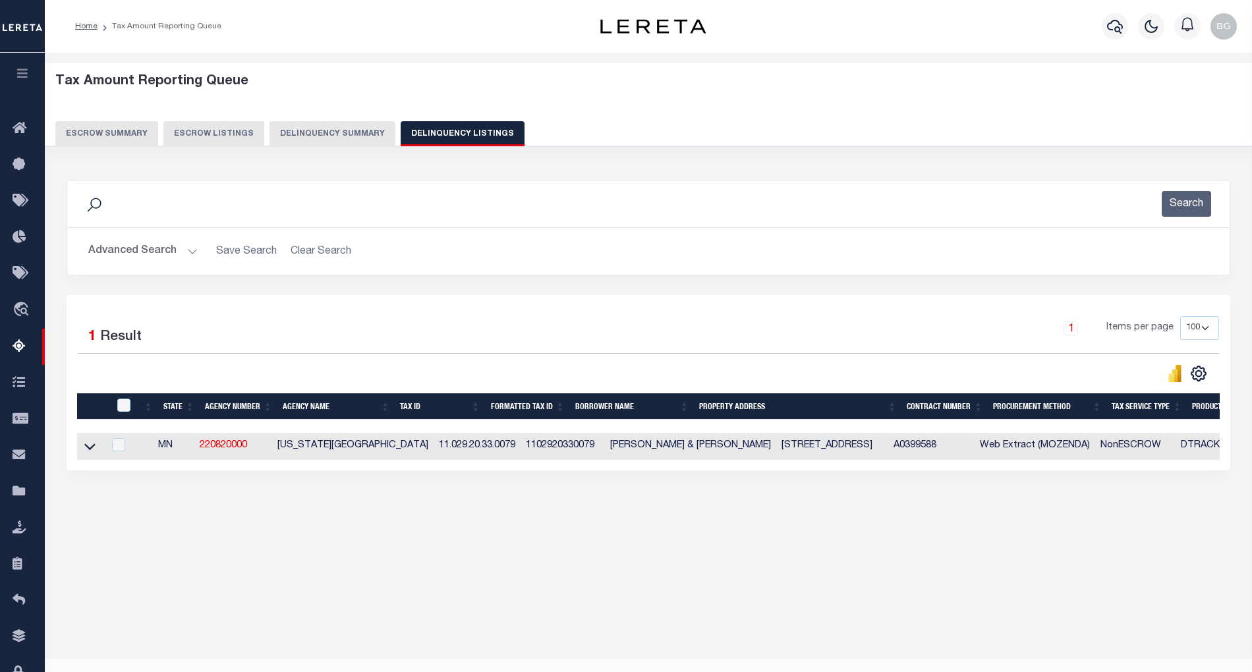
click at [188, 253] on button "Advanced Search" at bounding box center [142, 252] width 109 height 26
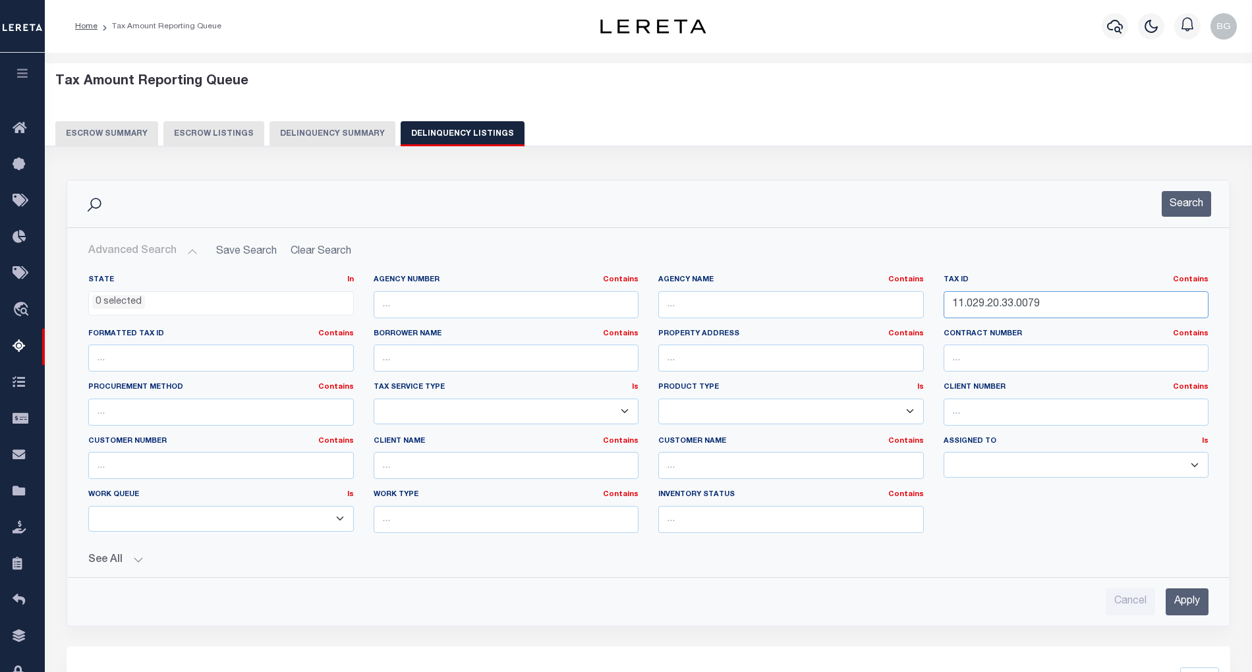
click at [994, 306] on input "11.029.20.33.0079" at bounding box center [1077, 304] width 266 height 27
paste input "30.21.14.0004"
type input "11.030.21.14.0004"
click at [1197, 609] on input "Apply" at bounding box center [1187, 602] width 43 height 27
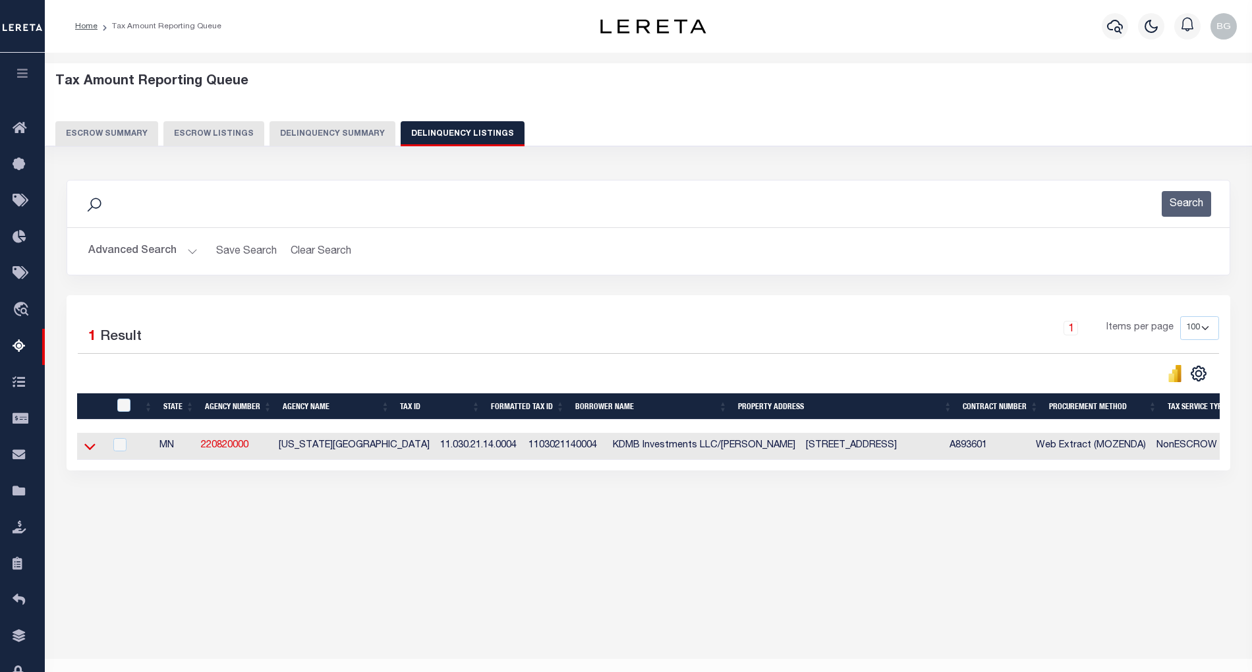
click at [91, 451] on icon at bounding box center [89, 447] width 11 height 14
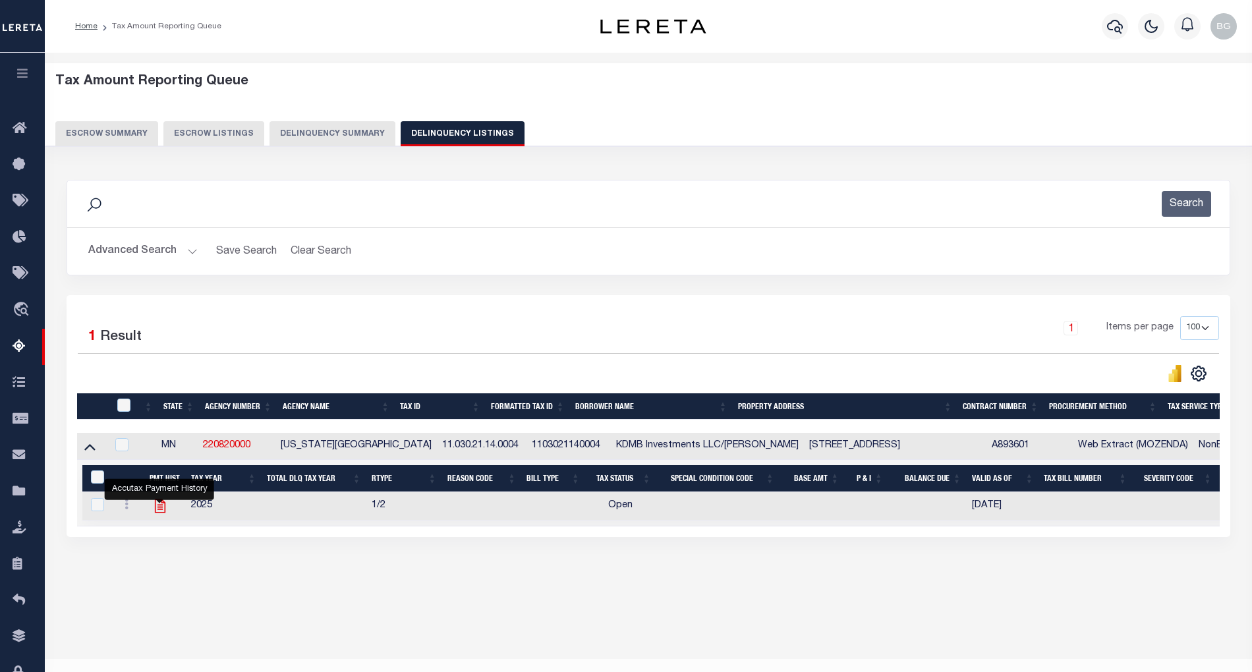
click at [158, 508] on icon "" at bounding box center [160, 506] width 17 height 17
checkbox input "true"
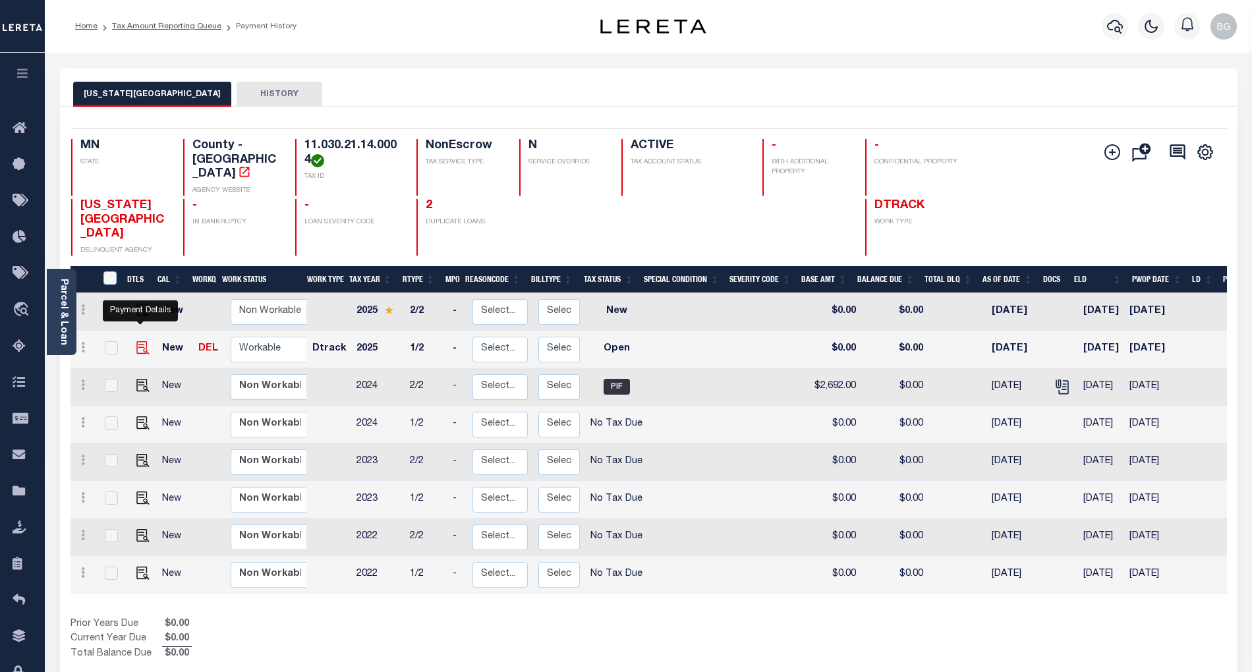
click at [138, 341] on img "" at bounding box center [142, 347] width 13 height 13
checkbox input "true"
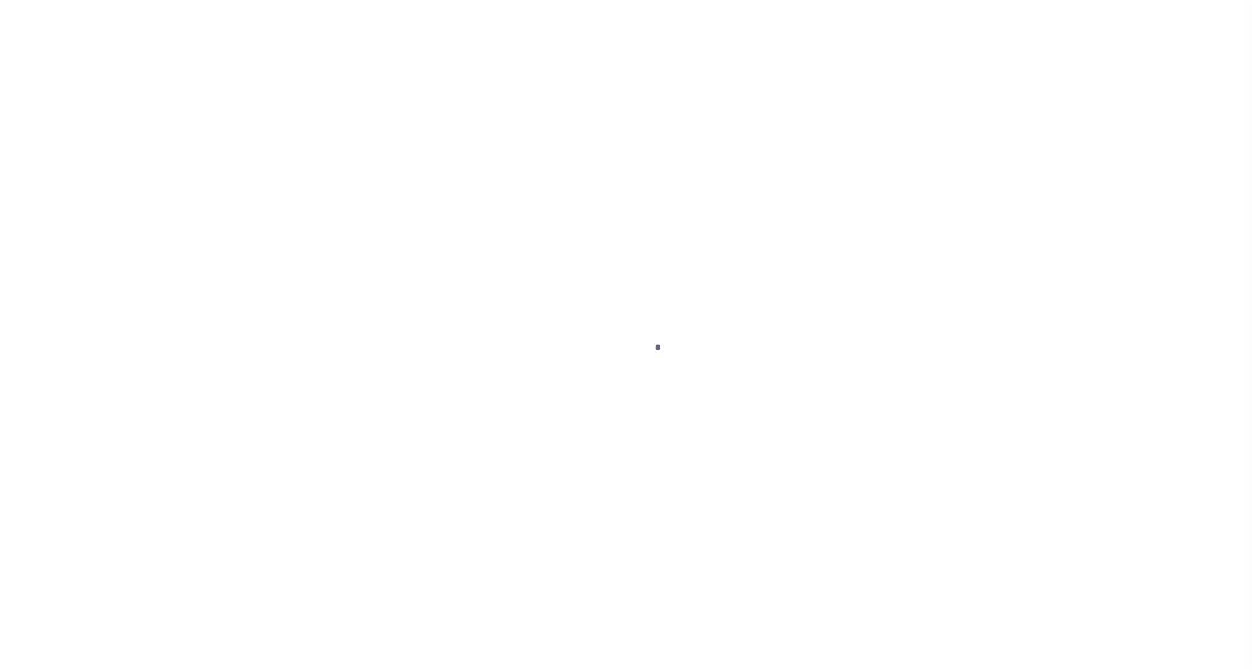
select select "OP2"
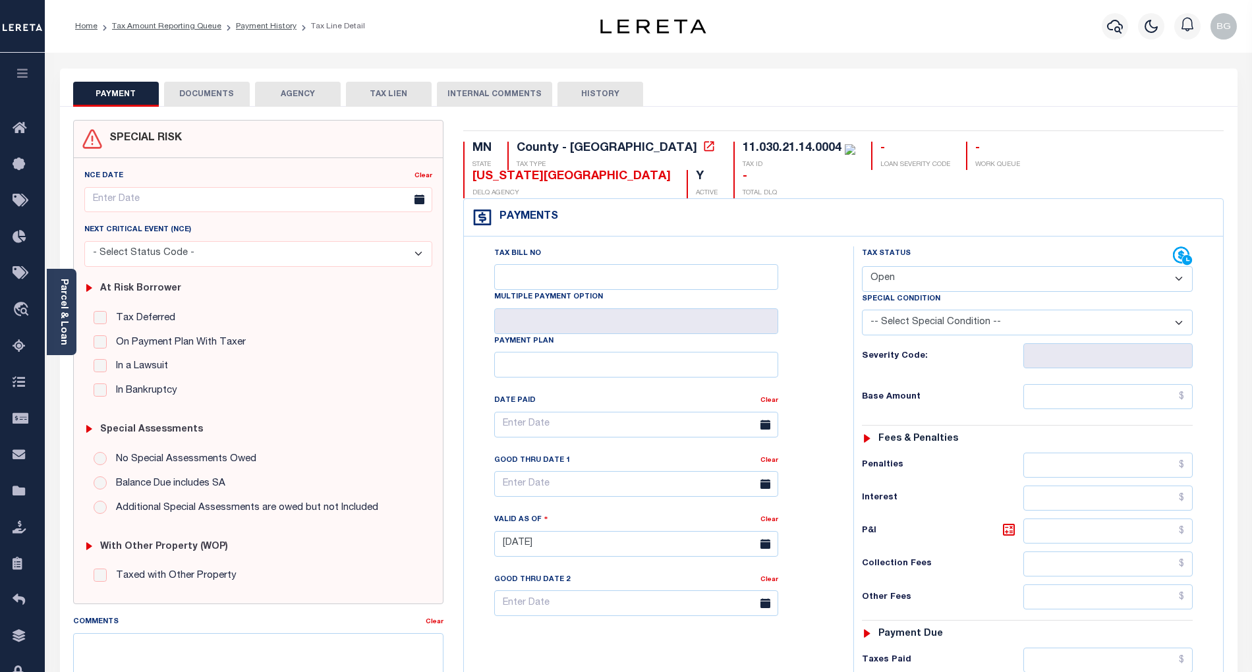
click at [209, 93] on button "DOCUMENTS" at bounding box center [207, 94] width 86 height 25
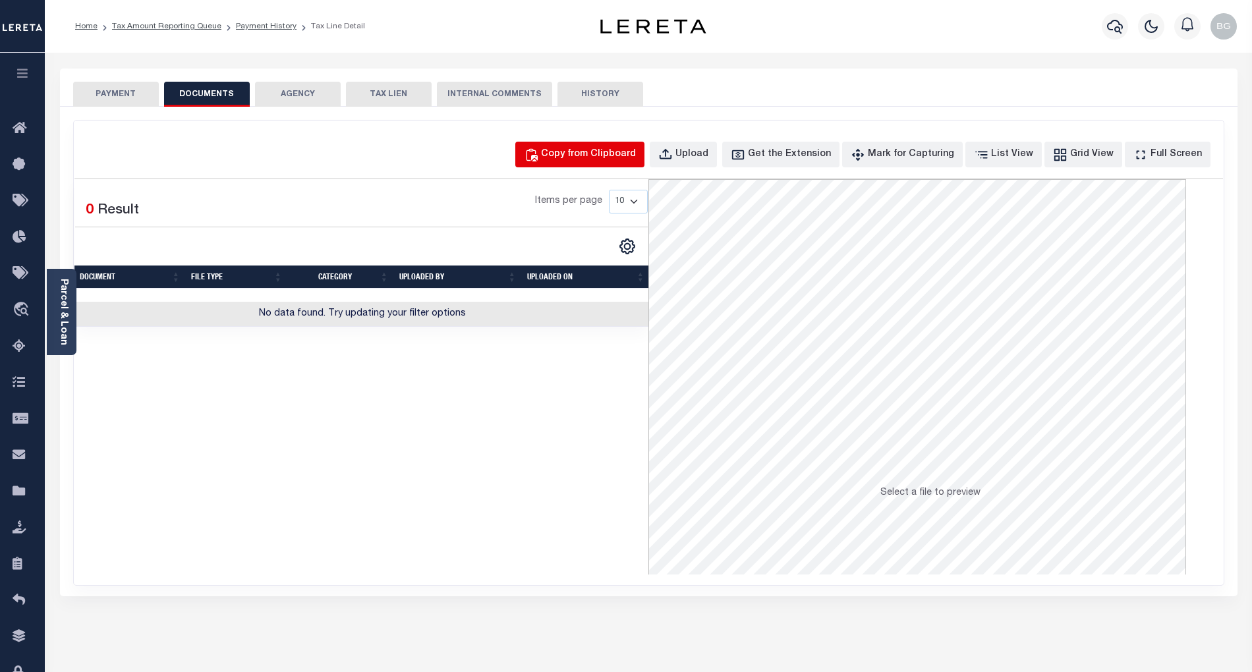
click at [596, 145] on button "Copy from Clipboard" at bounding box center [579, 155] width 129 height 26
select select "POP"
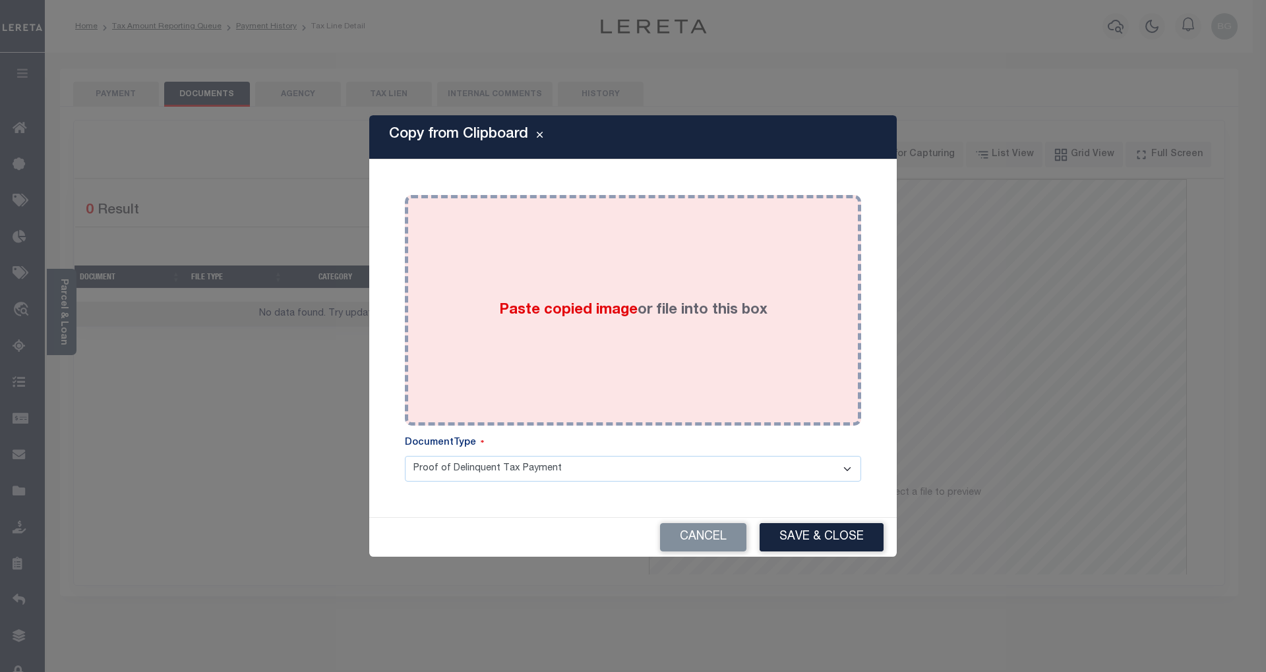
click at [576, 309] on span "Paste copied image" at bounding box center [568, 310] width 138 height 15
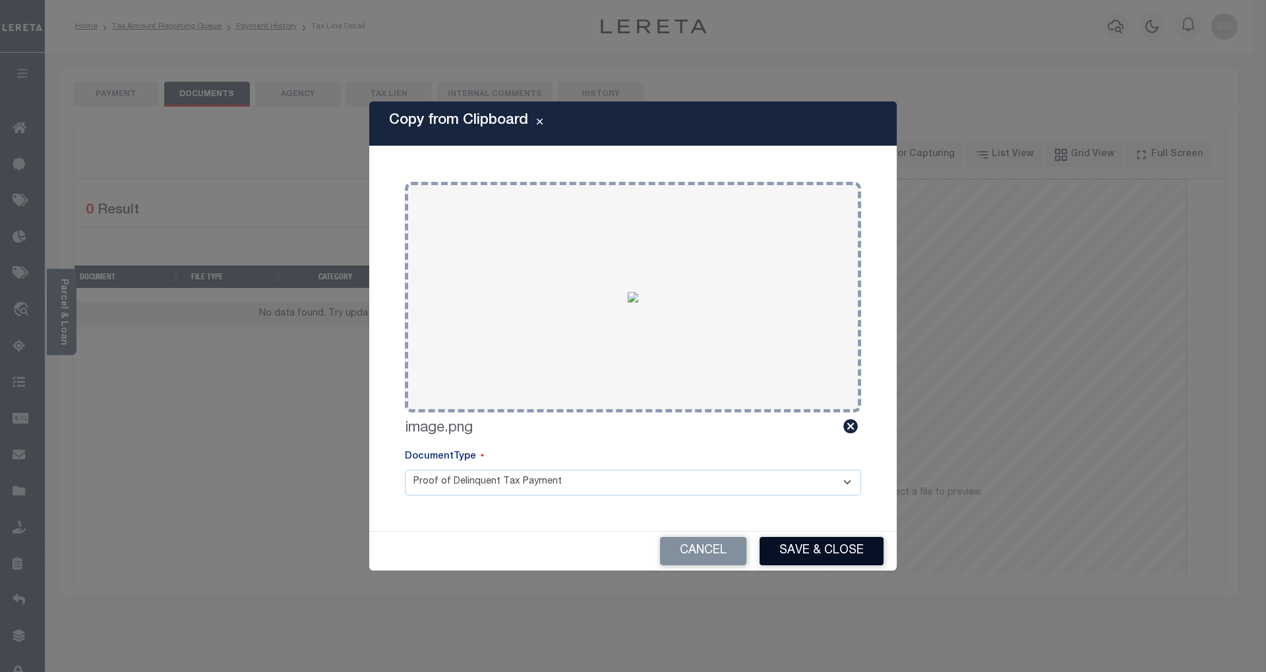
click at [860, 556] on button "Save & Close" at bounding box center [821, 551] width 124 height 28
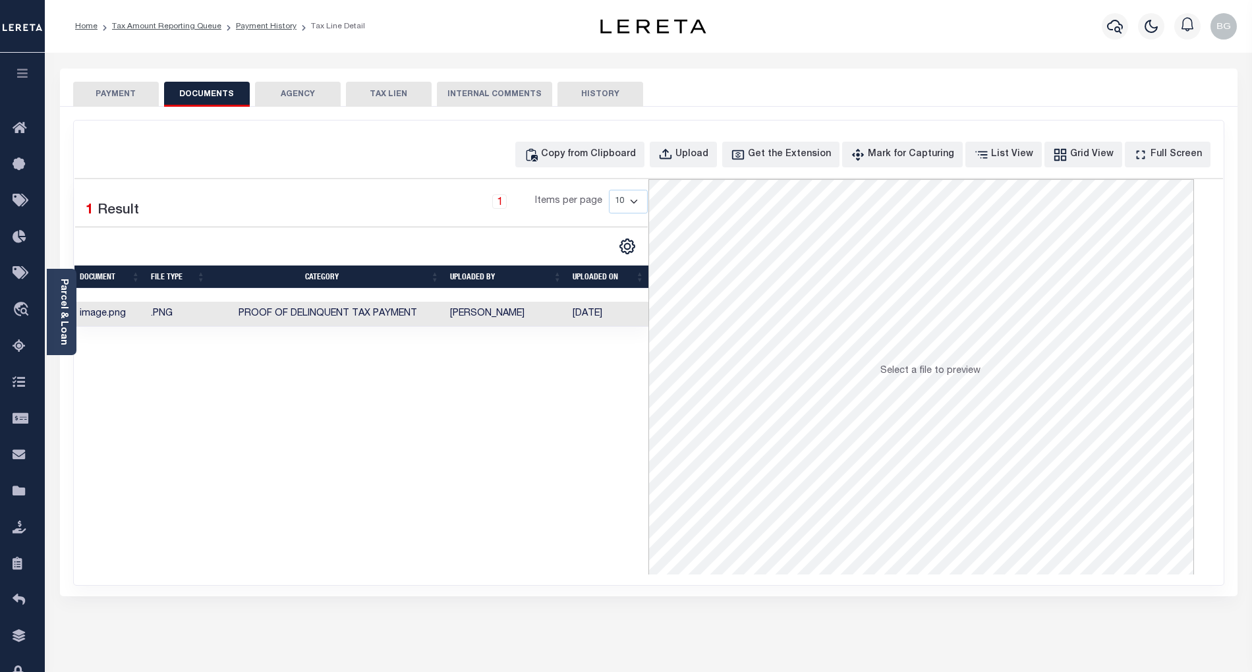
click at [119, 96] on button "PAYMENT" at bounding box center [116, 94] width 86 height 25
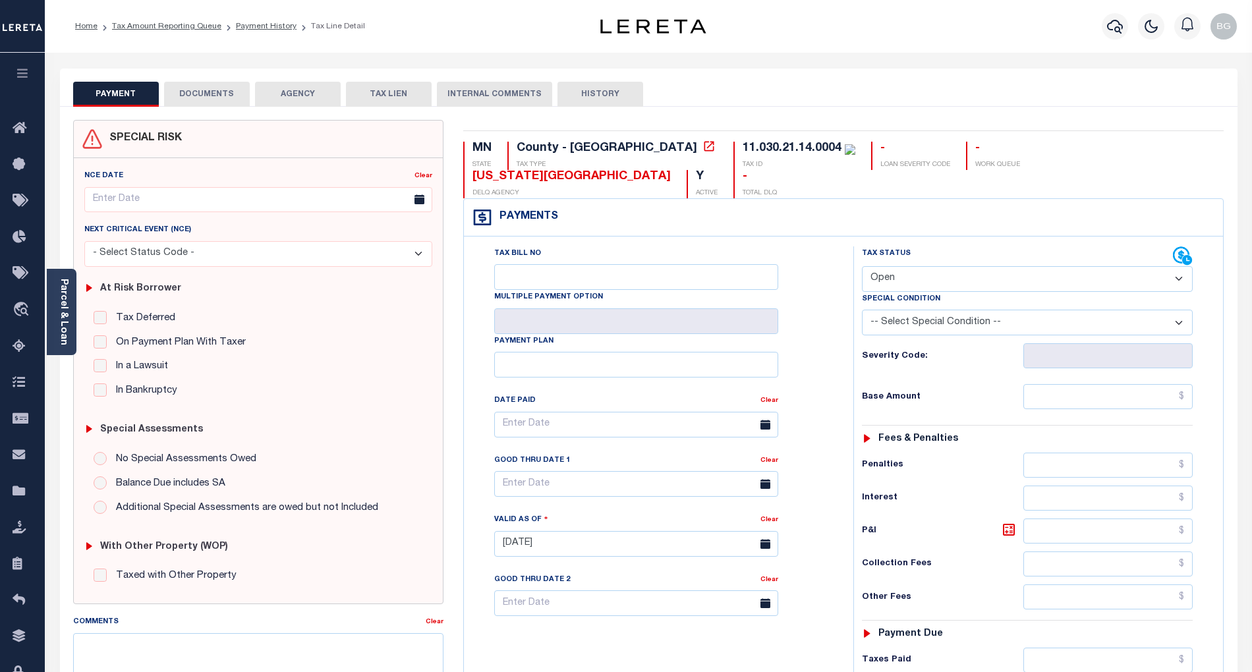
click at [916, 266] on select "- Select Status Code - Open Due/Unpaid Paid Incomplete No Tax Due Internal Refu…" at bounding box center [1027, 279] width 331 height 26
select select "PYD"
click at [862, 266] on select "- Select Status Code - Open Due/Unpaid Paid Incomplete No Tax Due Internal Refu…" at bounding box center [1027, 279] width 331 height 26
type input "[DATE]"
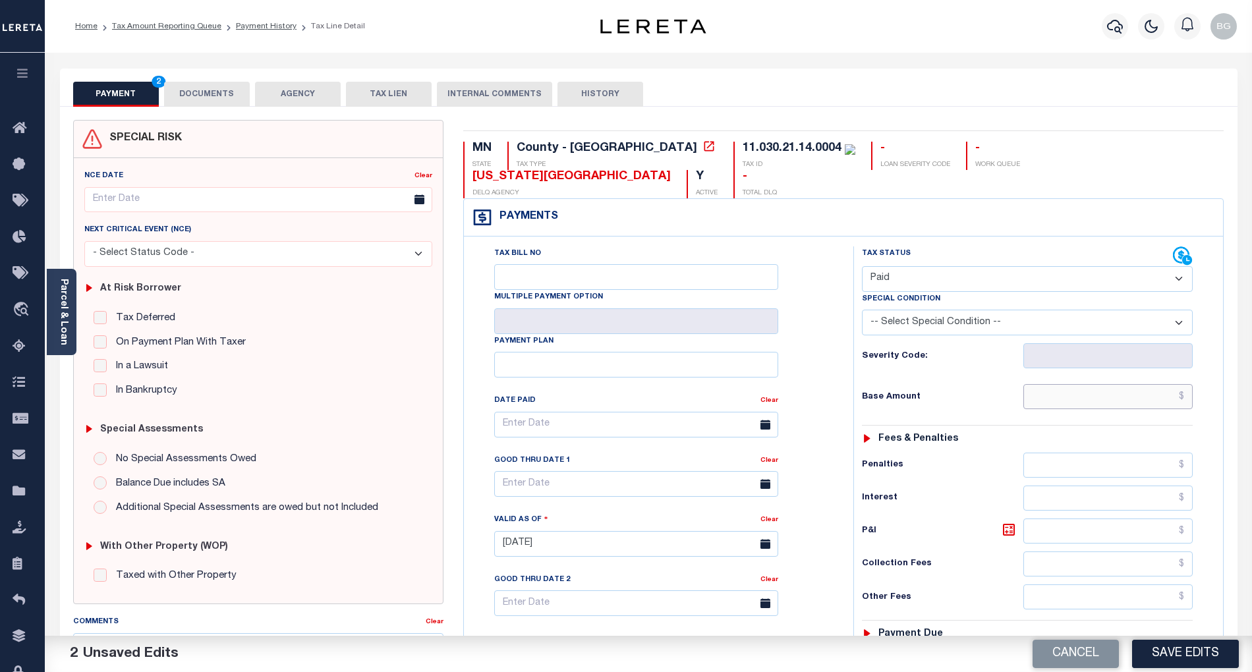
click at [1127, 384] on input "text" at bounding box center [1109, 396] width 170 height 25
paste input "2,685.00"
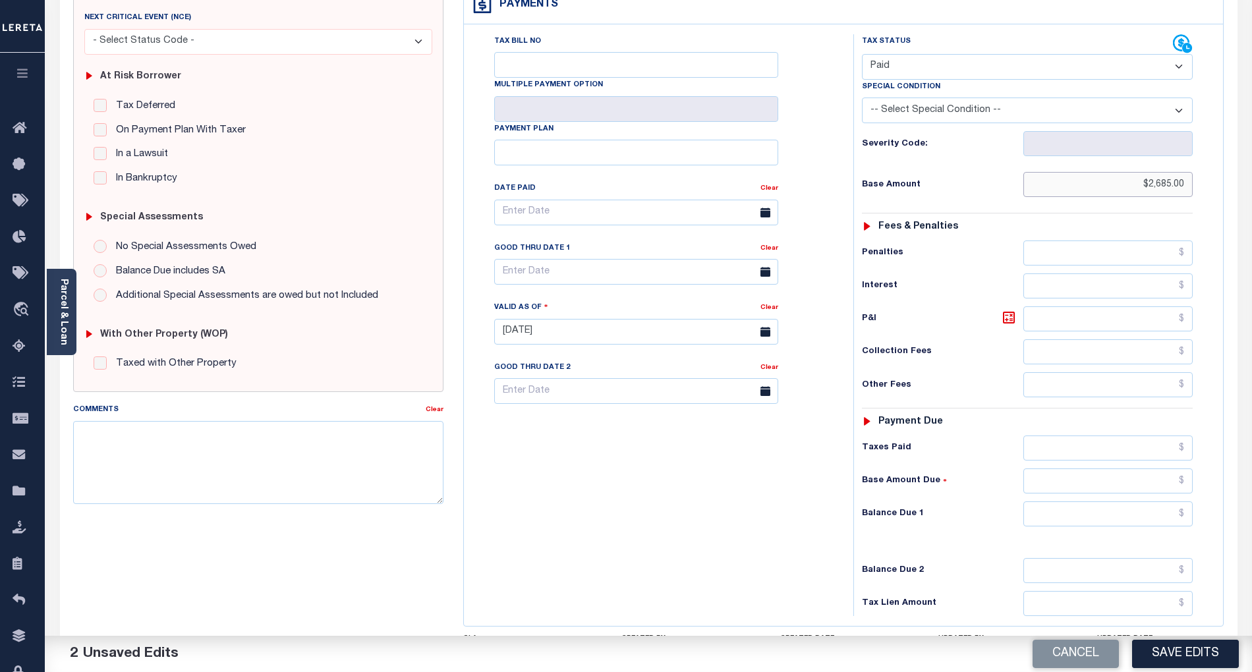
scroll to position [264, 0]
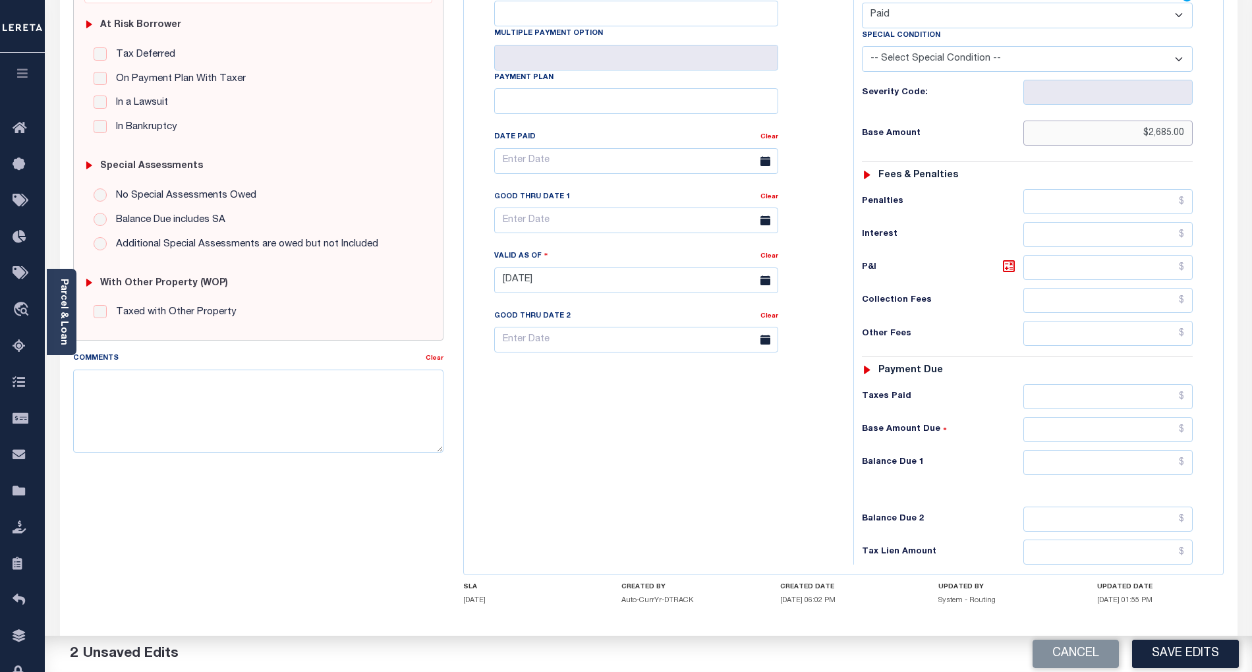
type input "$2,685.00"
click at [1164, 450] on input "text" at bounding box center [1109, 462] width 170 height 25
type input "$0.00"
click at [723, 431] on div "Tax Bill No Multiple Payment Option Payment Plan Clear" at bounding box center [655, 274] width 376 height 582
click at [1203, 662] on button "Save Edits" at bounding box center [1185, 654] width 107 height 28
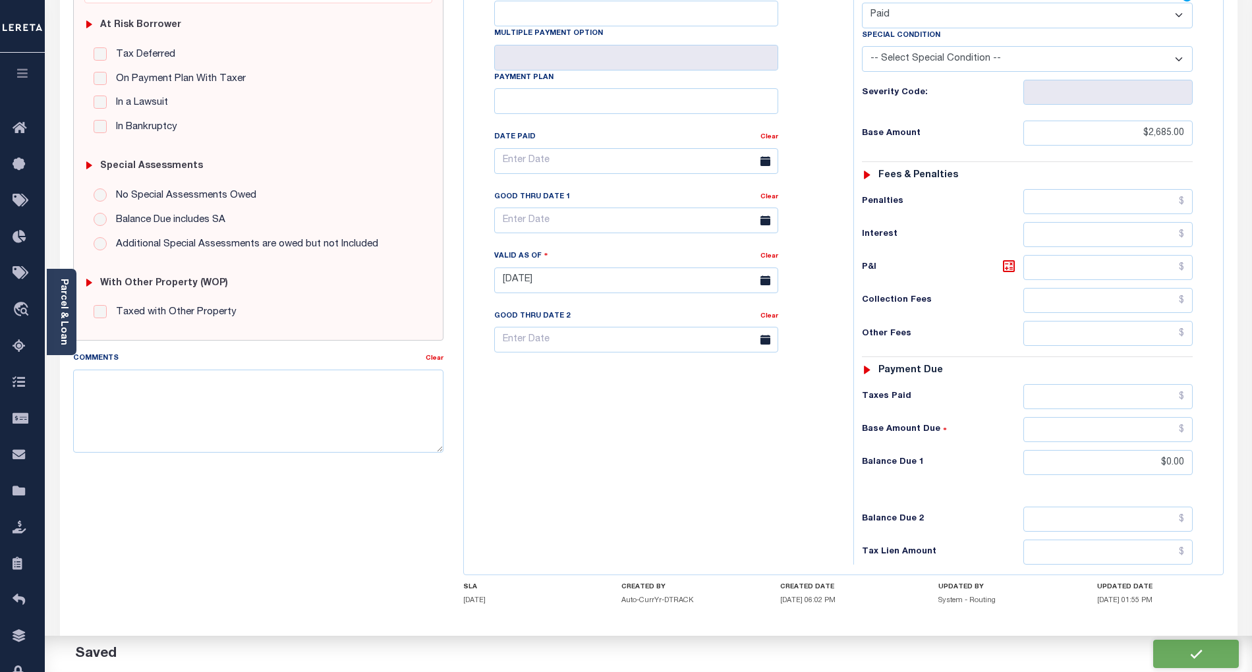
checkbox input "false"
type input "$2,685"
type input "$0"
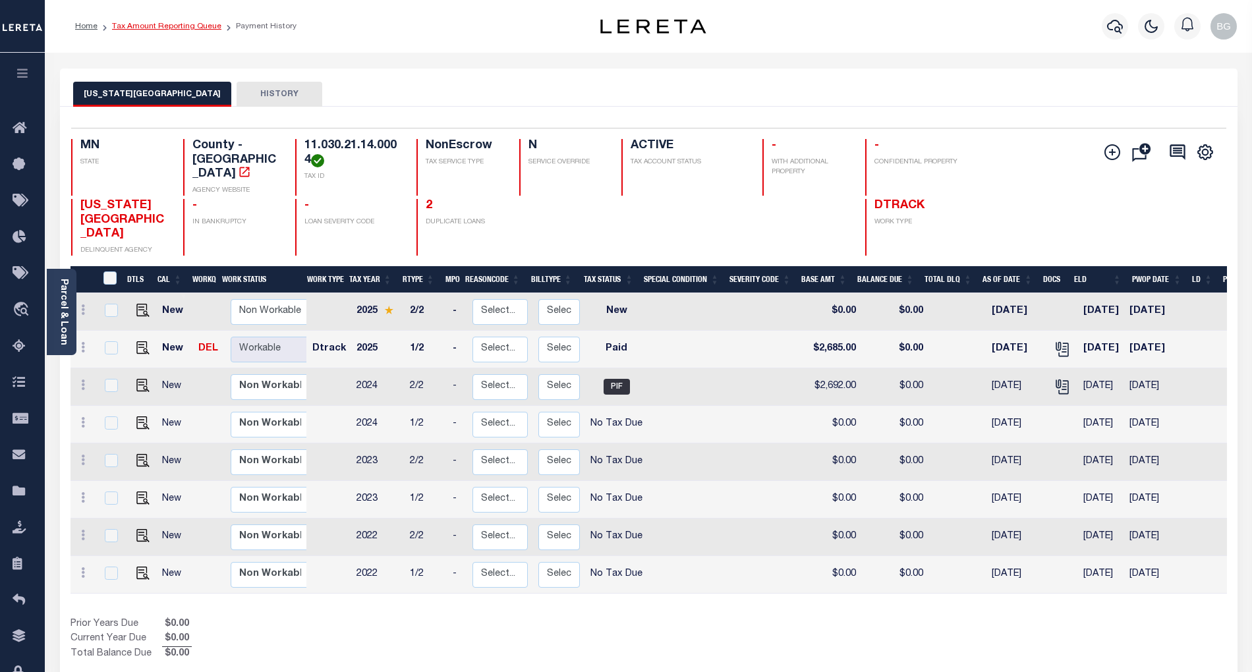
click at [158, 27] on link "Tax Amount Reporting Queue" at bounding box center [166, 26] width 109 height 8
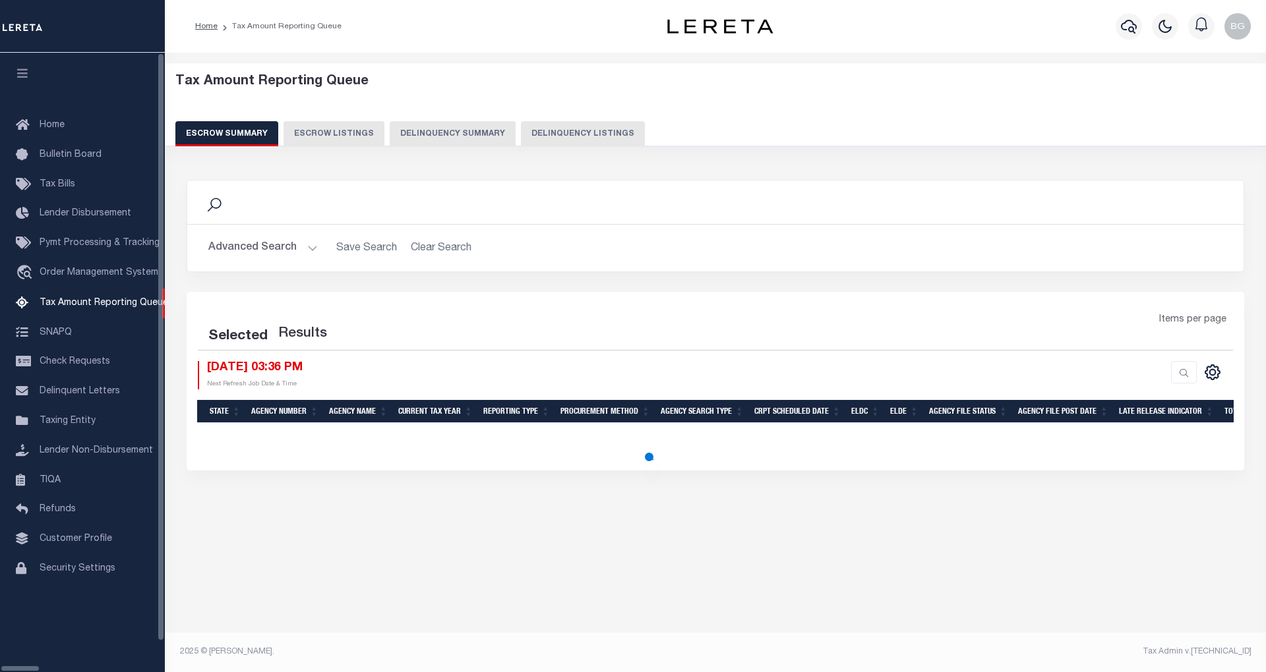
click at [525, 137] on button "Delinquency Listings" at bounding box center [583, 133] width 124 height 25
select select "100"
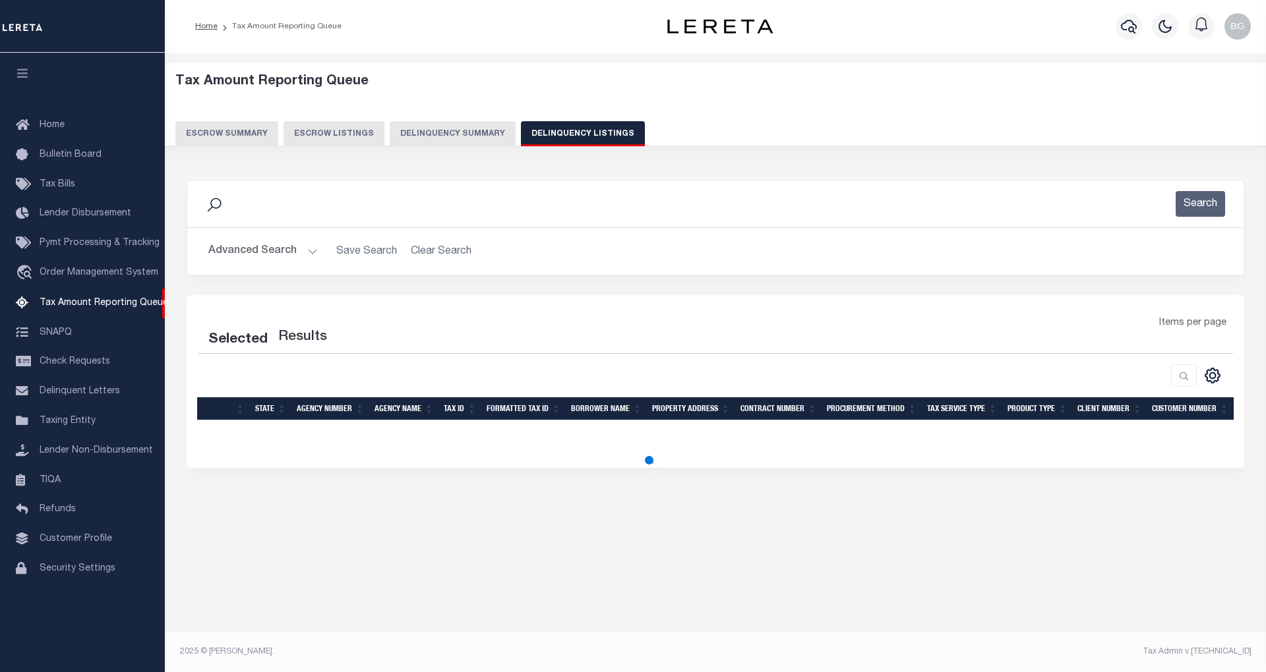
select select "100"
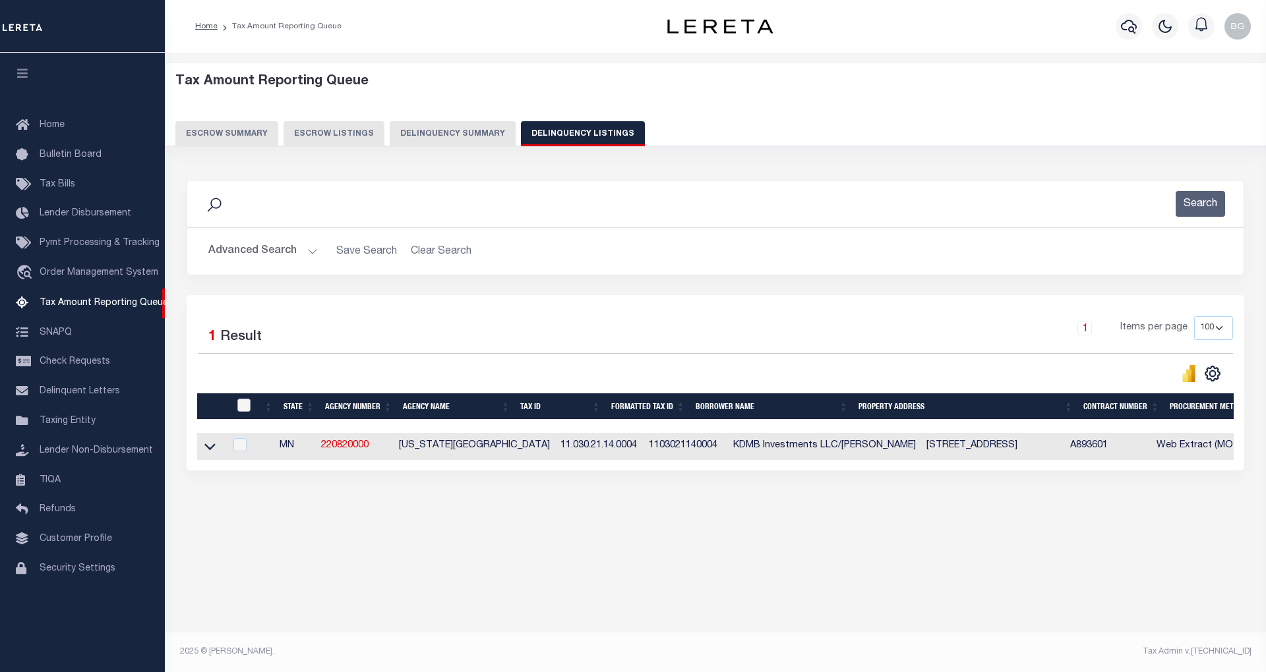
click at [244, 412] on input "checkbox" at bounding box center [243, 405] width 13 height 13
checkbox input "true"
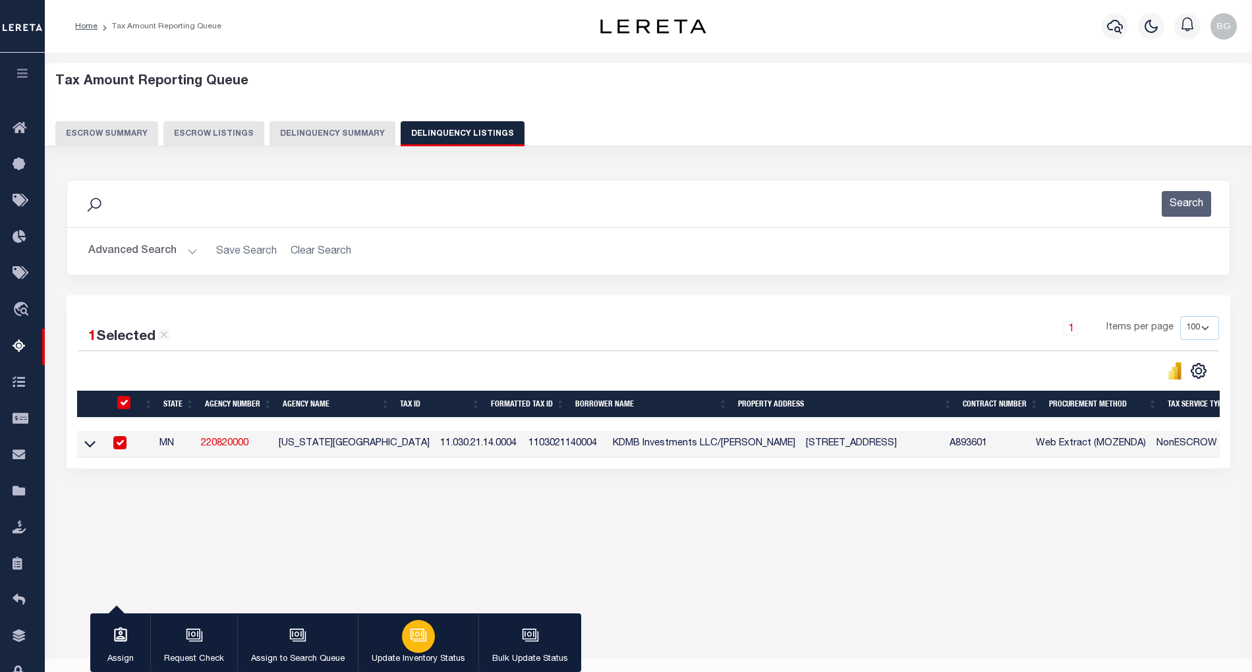
click at [423, 641] on icon "button" at bounding box center [419, 636] width 13 height 10
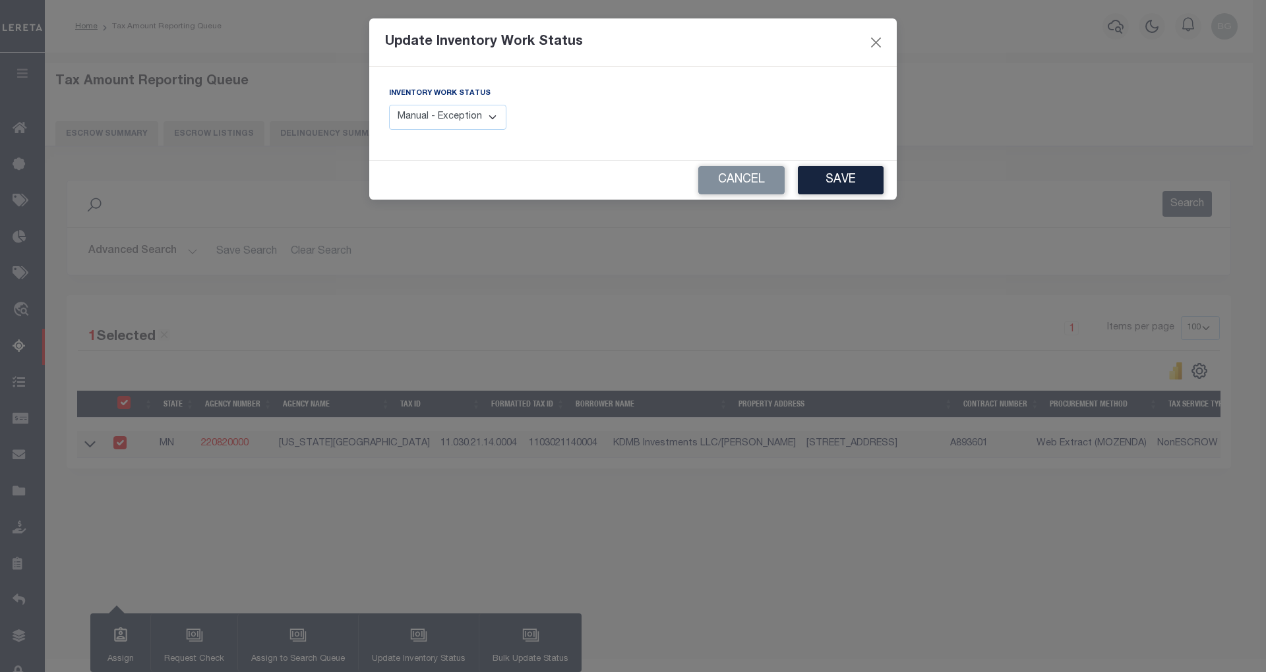
click at [486, 119] on select "Manual - Exception Pended - Awaiting Search Late Add Exception Completed" at bounding box center [447, 118] width 117 height 26
select select "4"
click at [389, 105] on select "Manual - Exception Pended - Awaiting Search Late Add Exception Completed" at bounding box center [447, 118] width 117 height 26
click at [840, 183] on button "Save" at bounding box center [841, 180] width 86 height 28
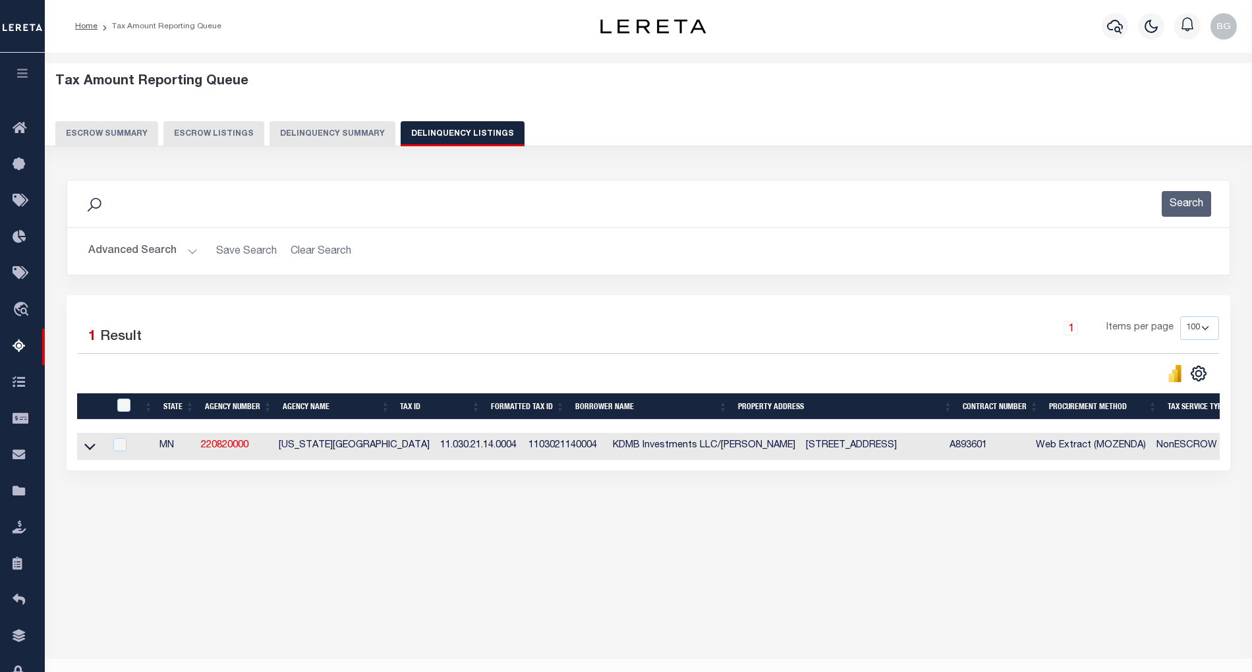
click at [188, 256] on button "Advanced Search" at bounding box center [142, 252] width 109 height 26
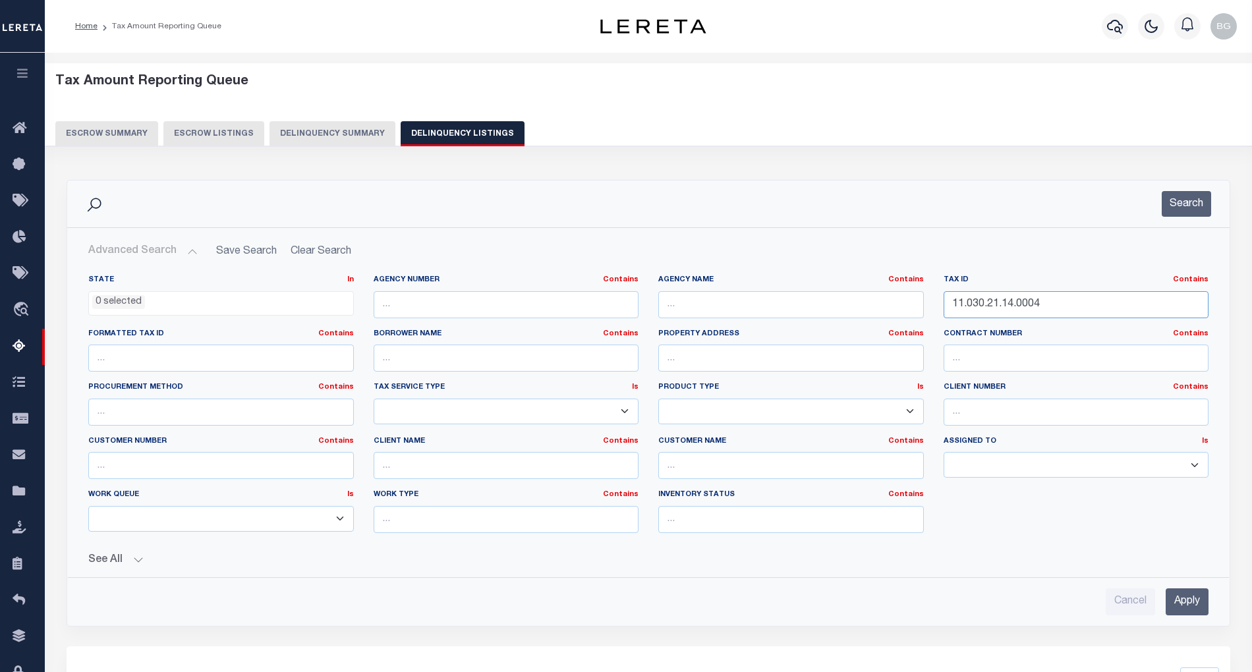
click at [992, 307] on input "11.030.21.14.0004" at bounding box center [1077, 304] width 266 height 27
paste input "22.0002"
type input "11.030.21.22.0002"
click at [1192, 602] on input "Apply" at bounding box center [1187, 602] width 43 height 27
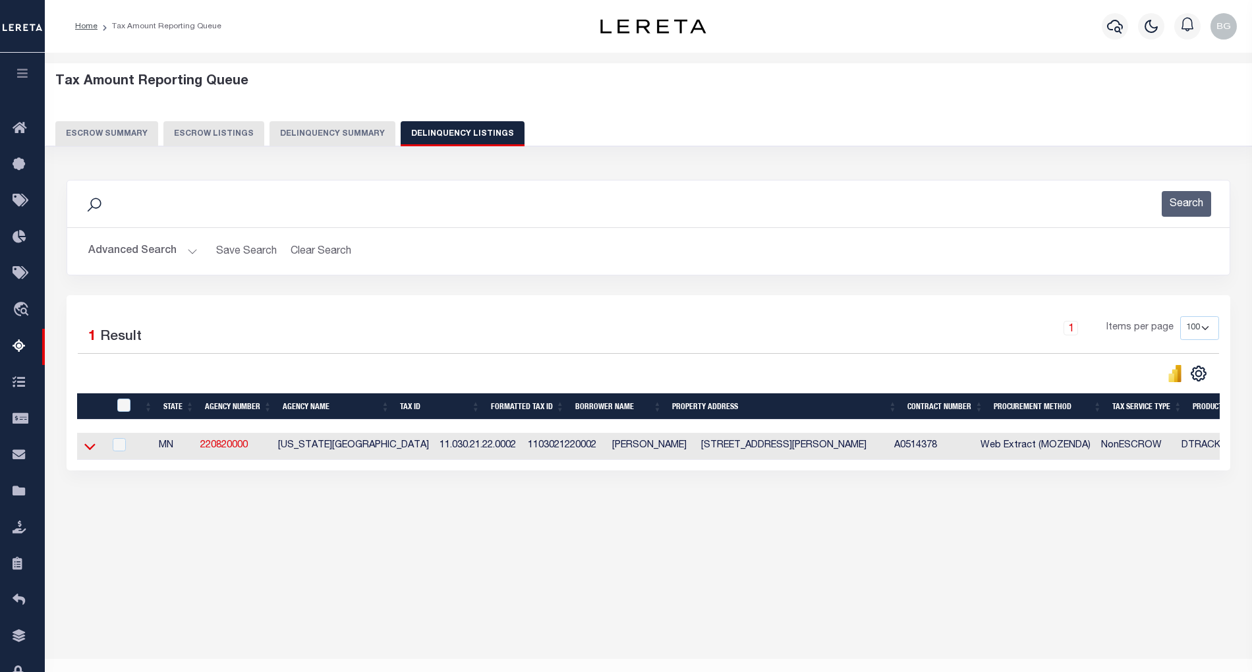
click at [88, 451] on icon at bounding box center [89, 447] width 11 height 7
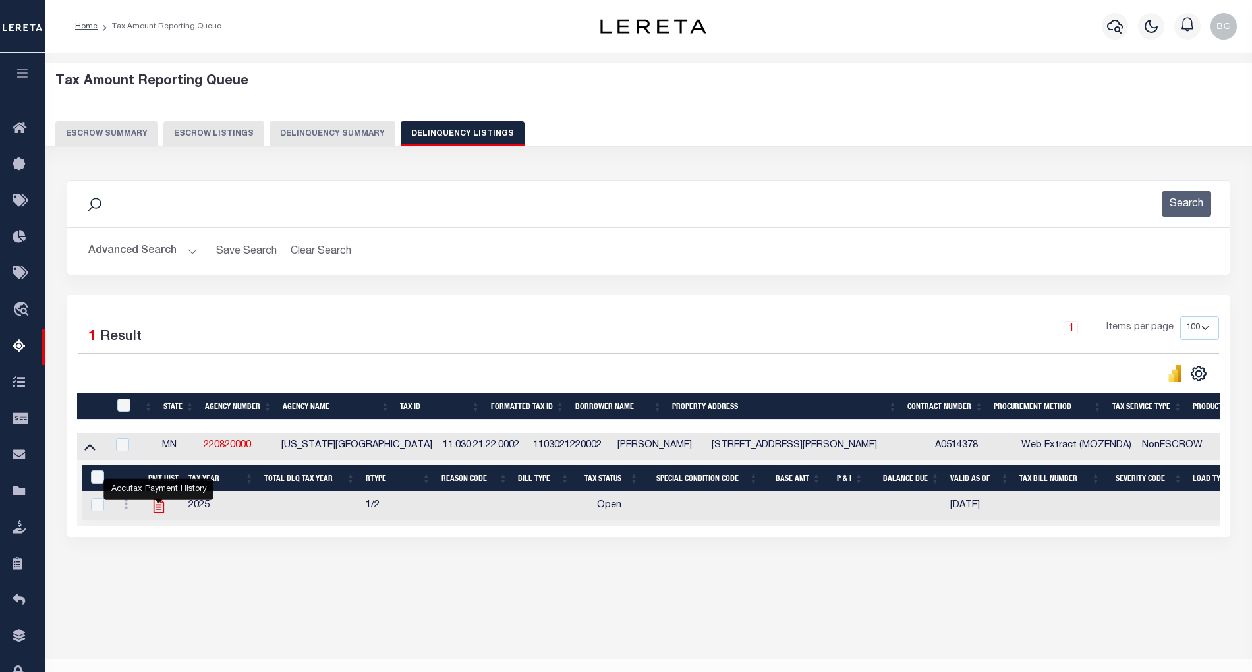
click at [157, 512] on icon "" at bounding box center [158, 507] width 11 height 14
checkbox input "true"
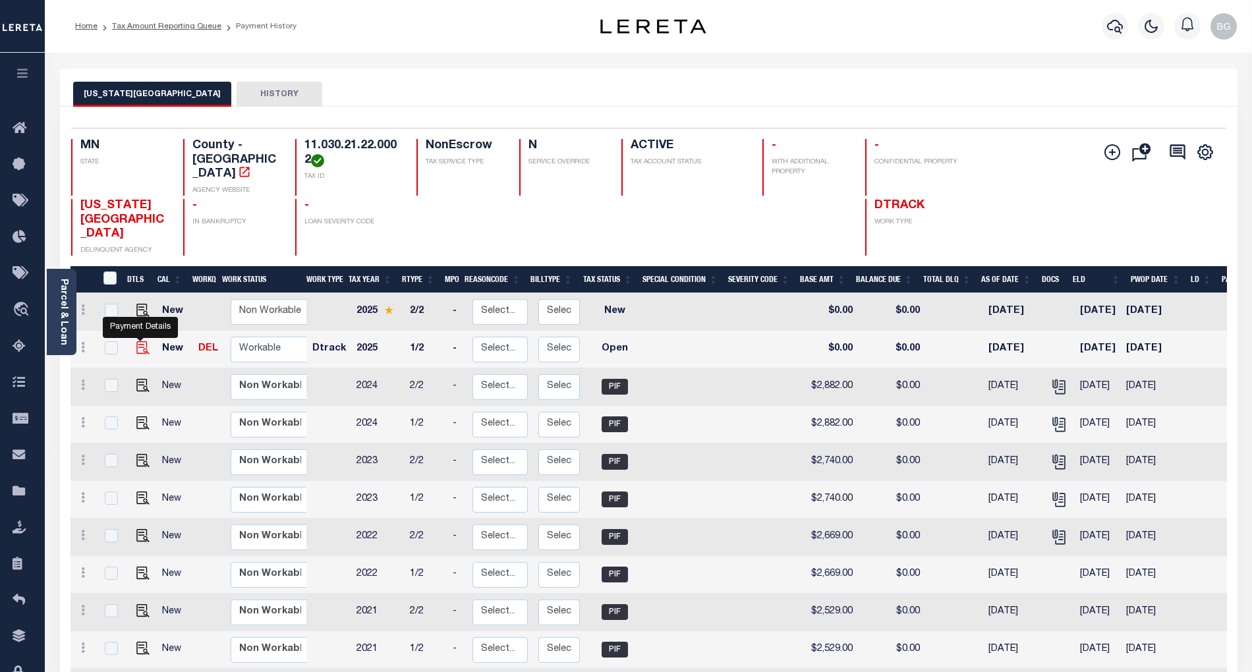
click at [136, 341] on img "" at bounding box center [142, 347] width 13 height 13
checkbox input "true"
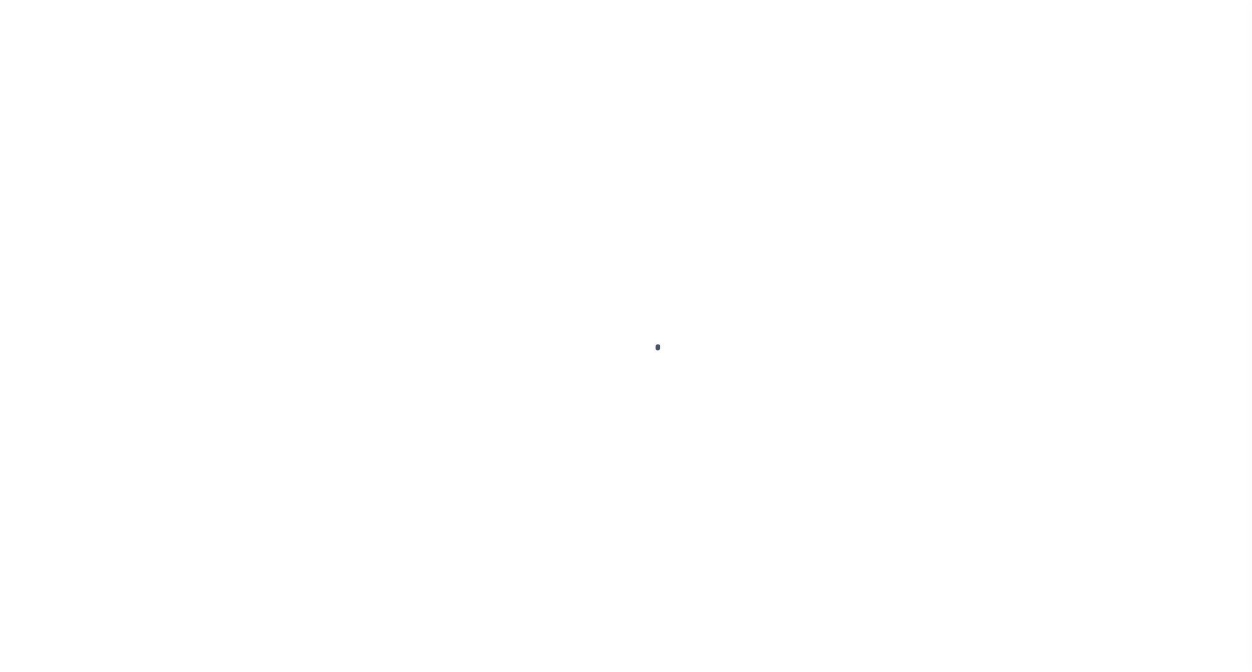
select select "OP2"
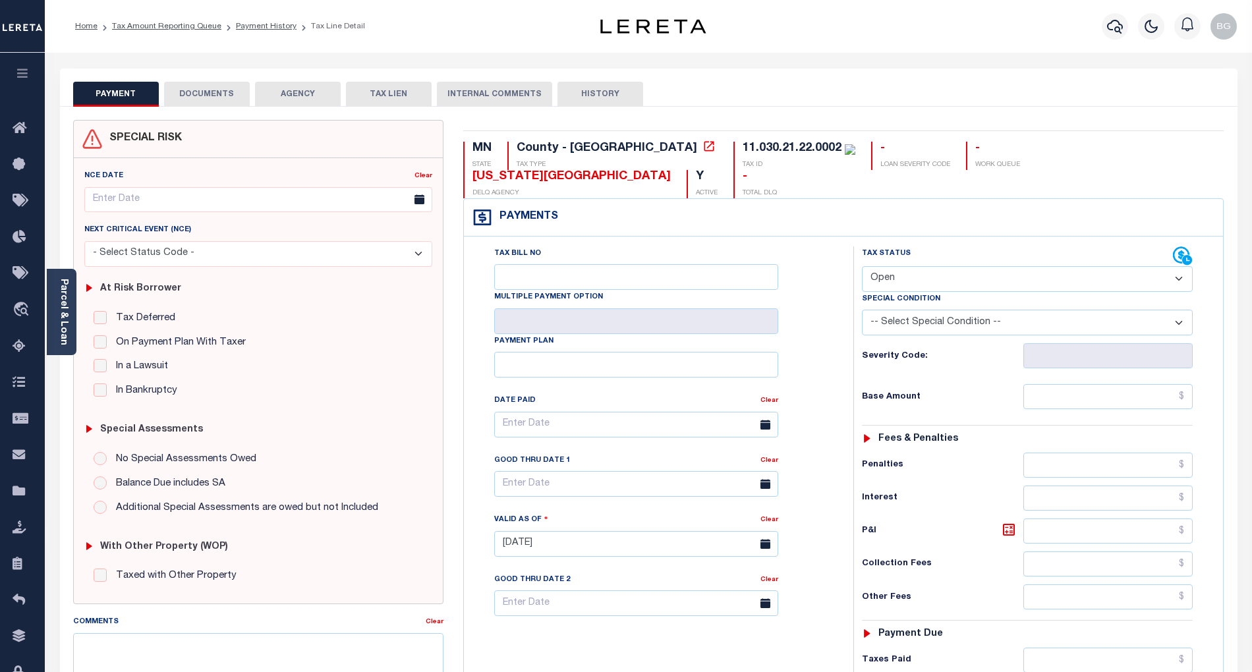
click at [198, 96] on button "DOCUMENTS" at bounding box center [207, 94] width 86 height 25
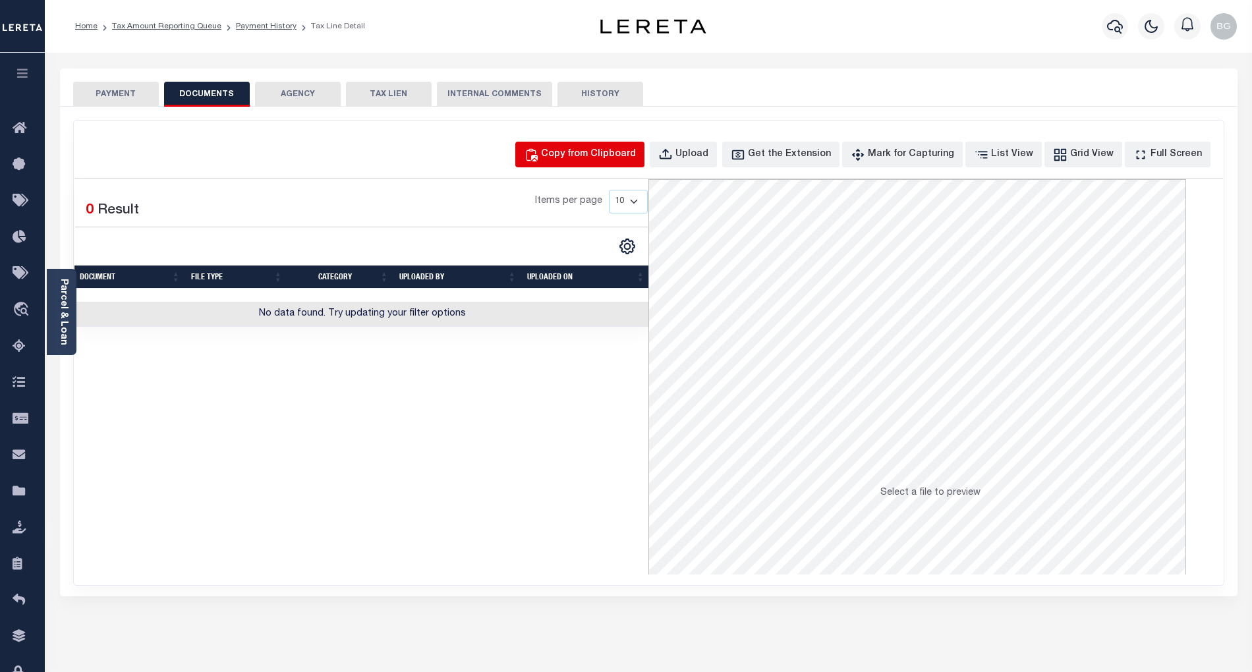
click at [607, 152] on div "Copy from Clipboard" at bounding box center [588, 155] width 95 height 15
select select "POP"
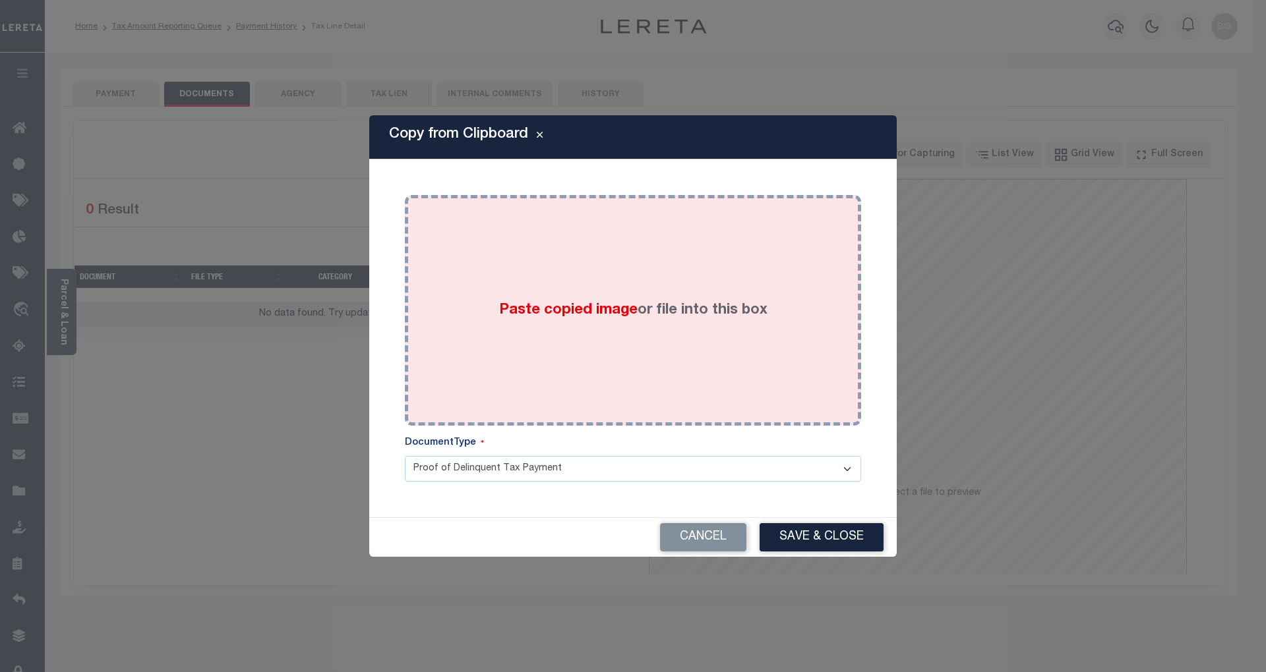
click at [587, 311] on span "Paste copied image" at bounding box center [568, 310] width 138 height 15
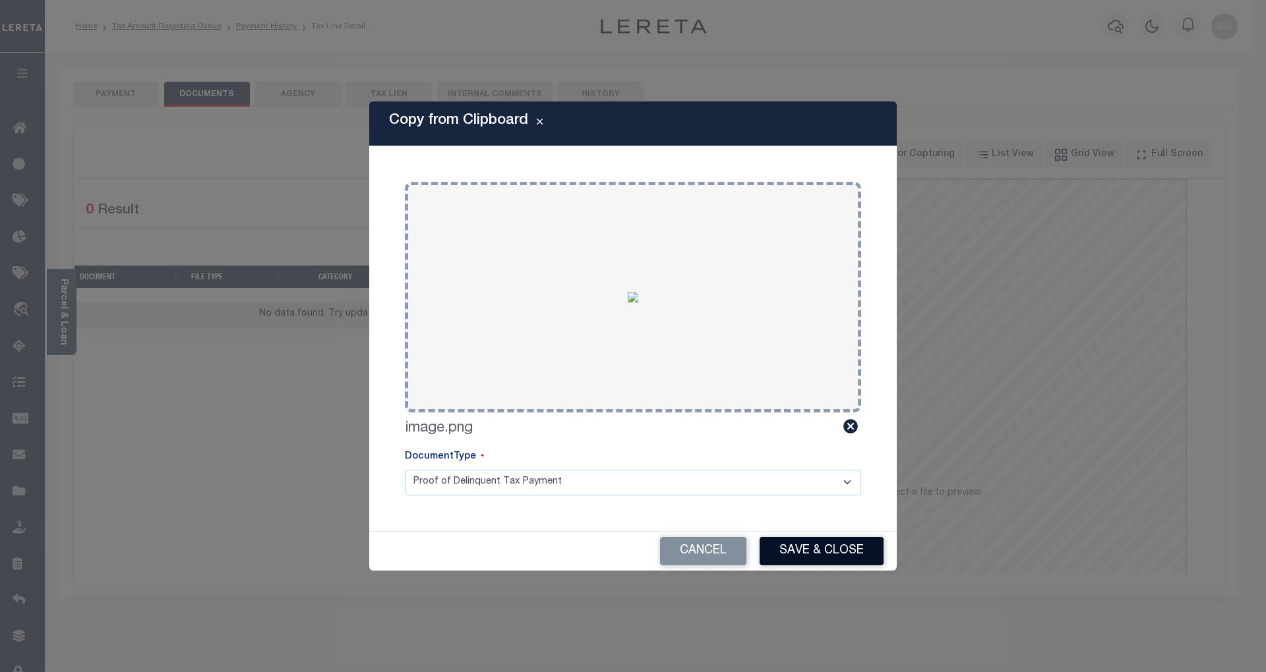
click at [832, 556] on button "Save & Close" at bounding box center [821, 551] width 124 height 28
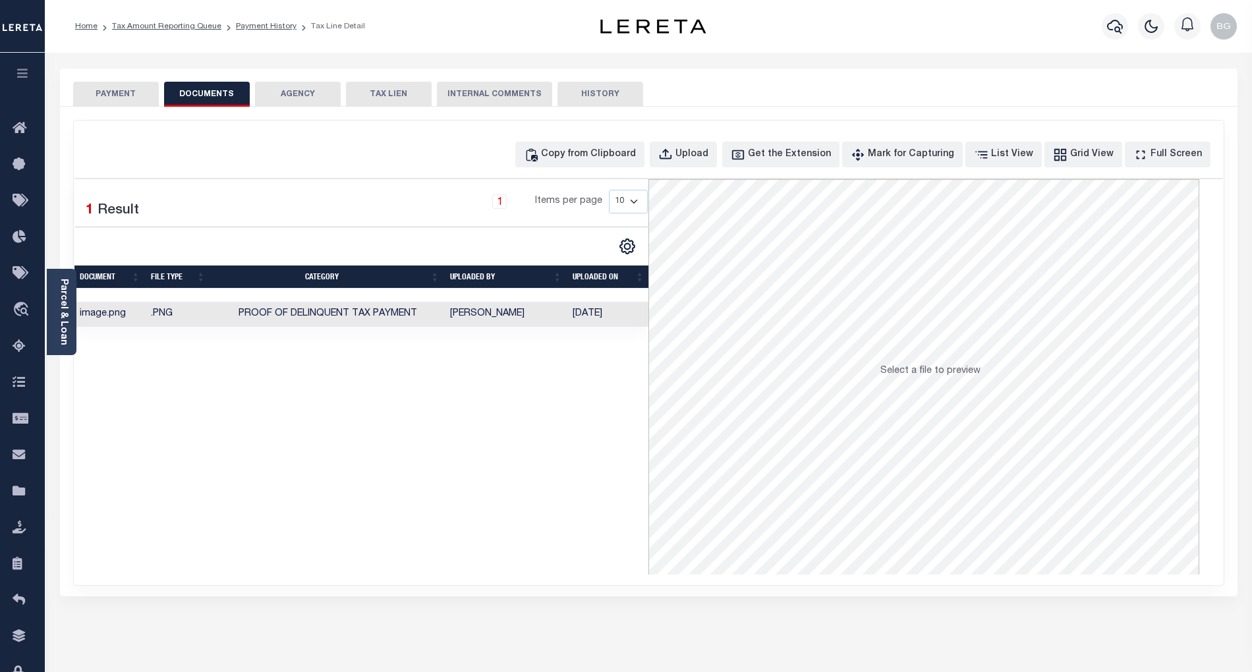
click at [117, 94] on button "PAYMENT" at bounding box center [116, 94] width 86 height 25
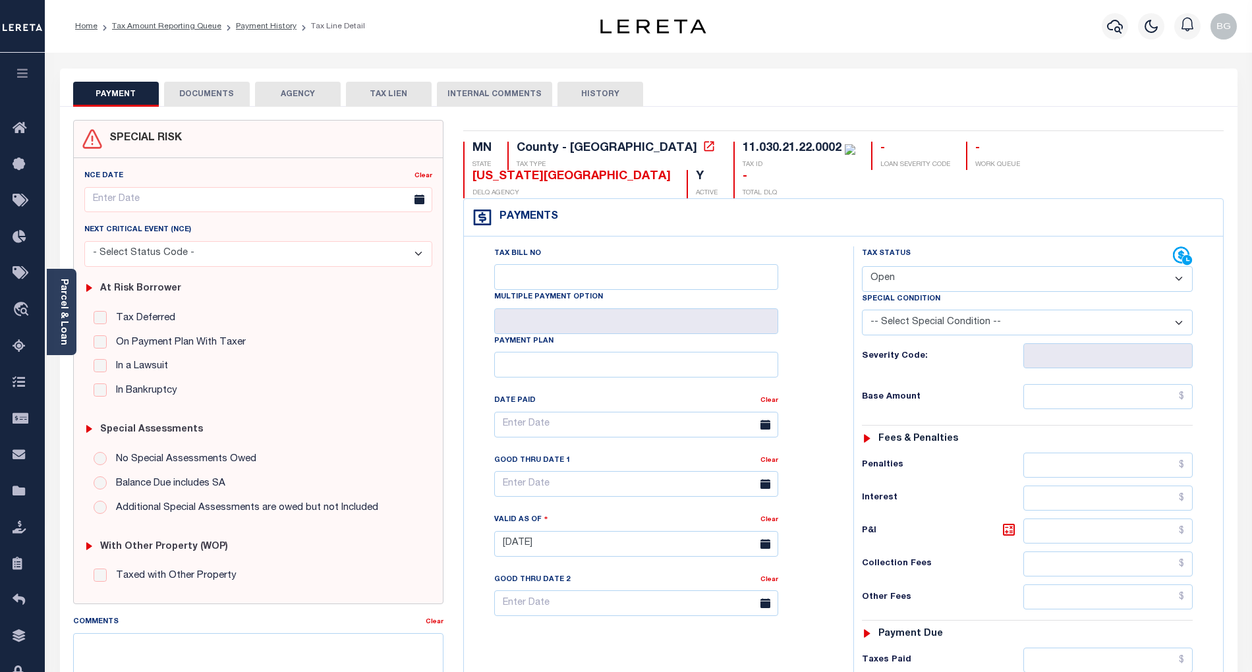
click at [914, 266] on select "- Select Status Code - Open Due/Unpaid Paid Incomplete No Tax Due Internal Refu…" at bounding box center [1027, 279] width 331 height 26
select select "PYD"
click at [862, 266] on select "- Select Status Code - Open Due/Unpaid Paid Incomplete No Tax Due Internal Refu…" at bounding box center [1027, 279] width 331 height 26
type input "[DATE]"
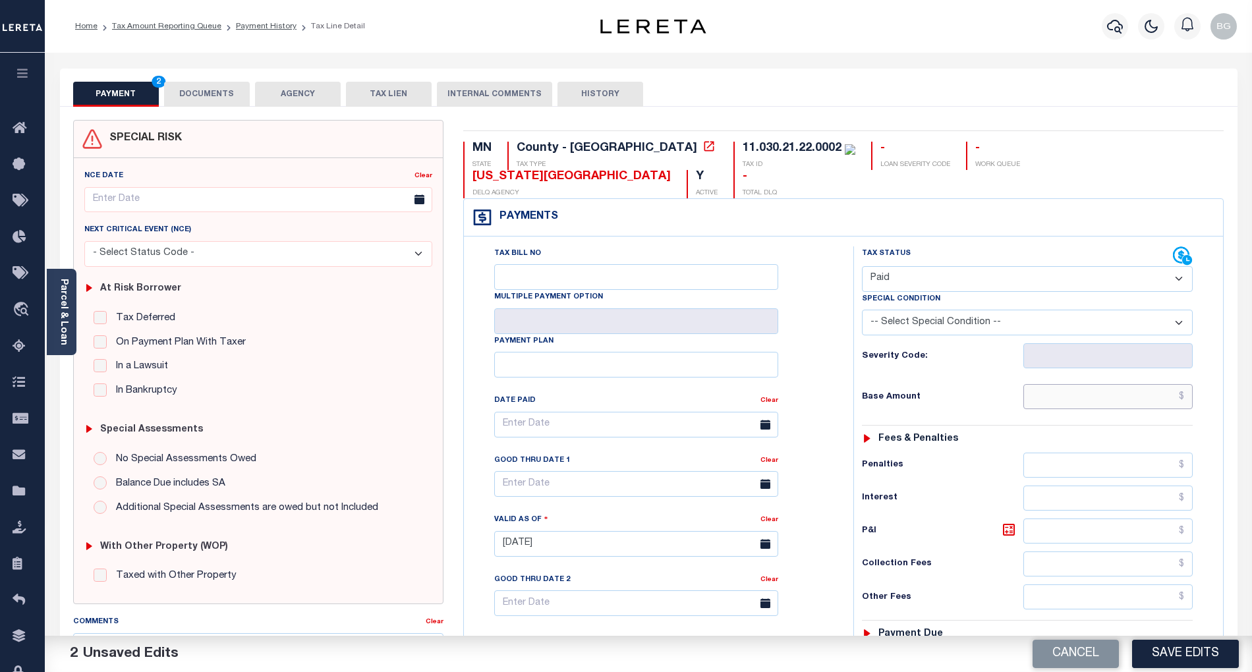
click at [1164, 384] on input "text" at bounding box center [1109, 396] width 170 height 25
paste input "2,971.00"
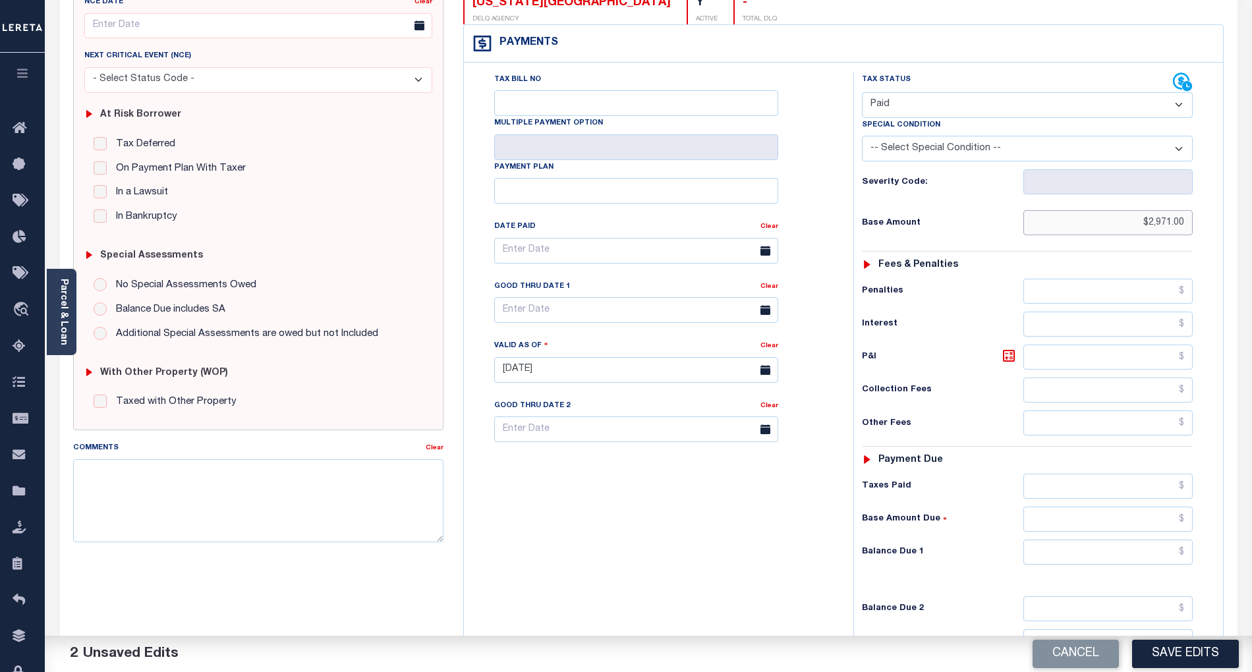
scroll to position [264, 0]
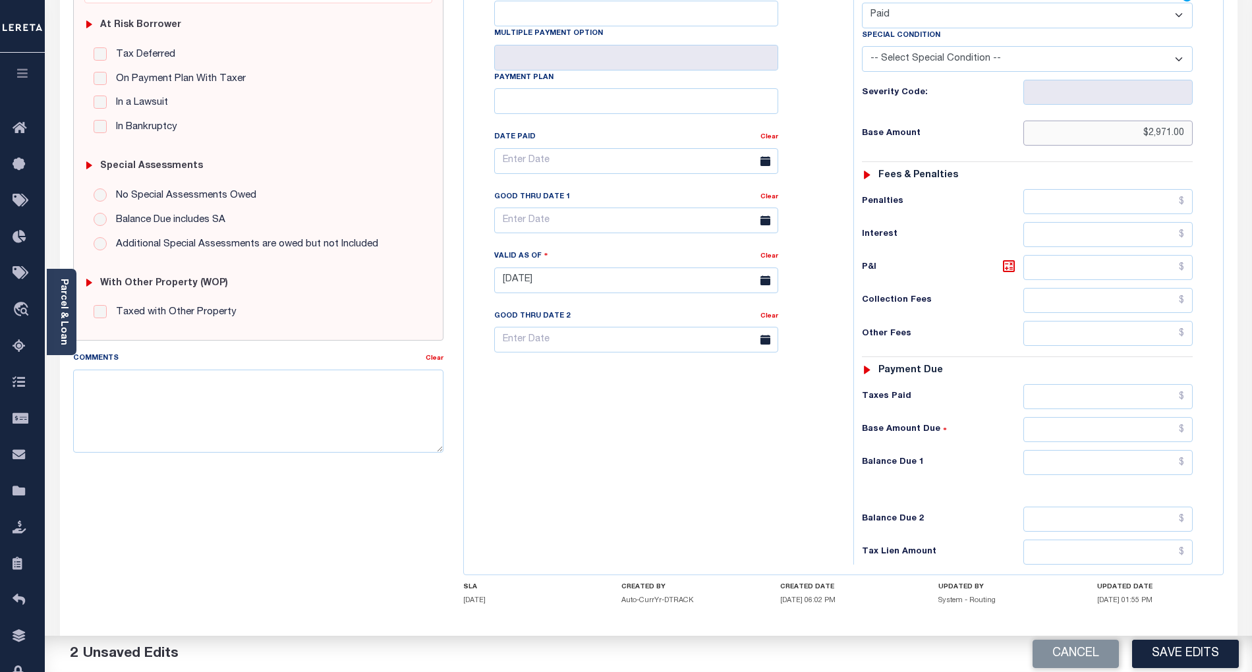
type input "$2,971.00"
click at [1159, 450] on input "text" at bounding box center [1109, 462] width 170 height 25
type input "$0.00"
click at [778, 434] on div "Tax Bill No Multiple Payment Option Payment Plan Clear" at bounding box center [655, 274] width 376 height 582
click at [1198, 651] on button "Save Edits" at bounding box center [1185, 654] width 107 height 28
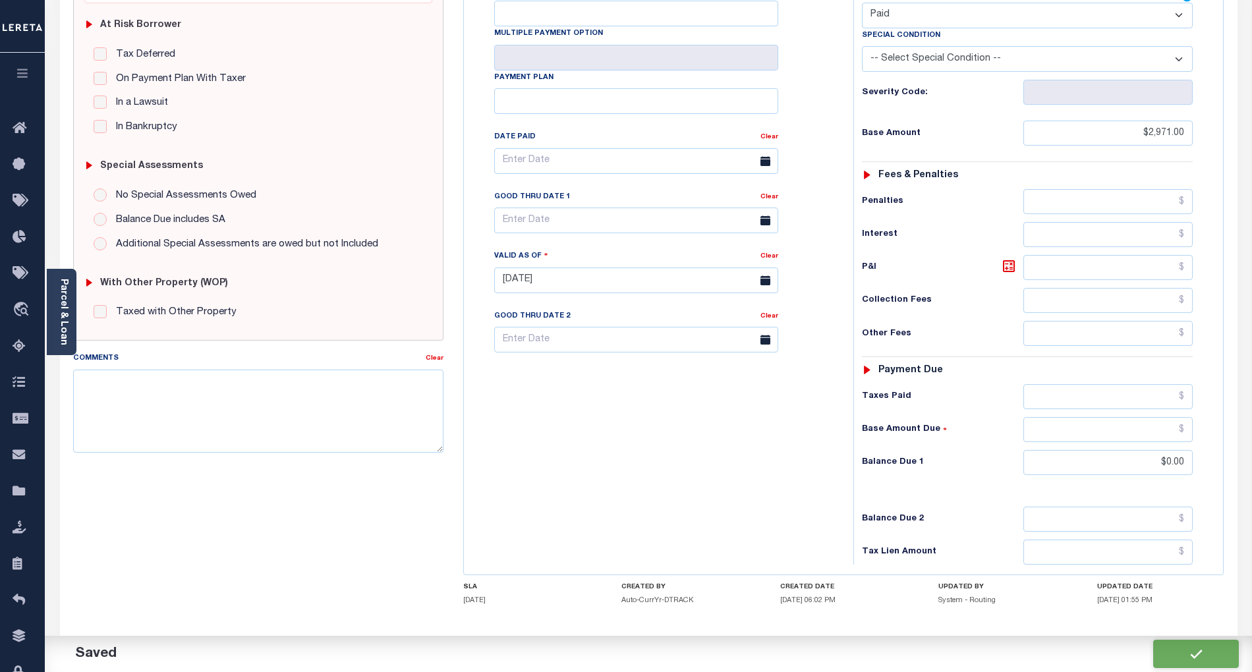
checkbox input "false"
type input "$2,971"
type input "$0"
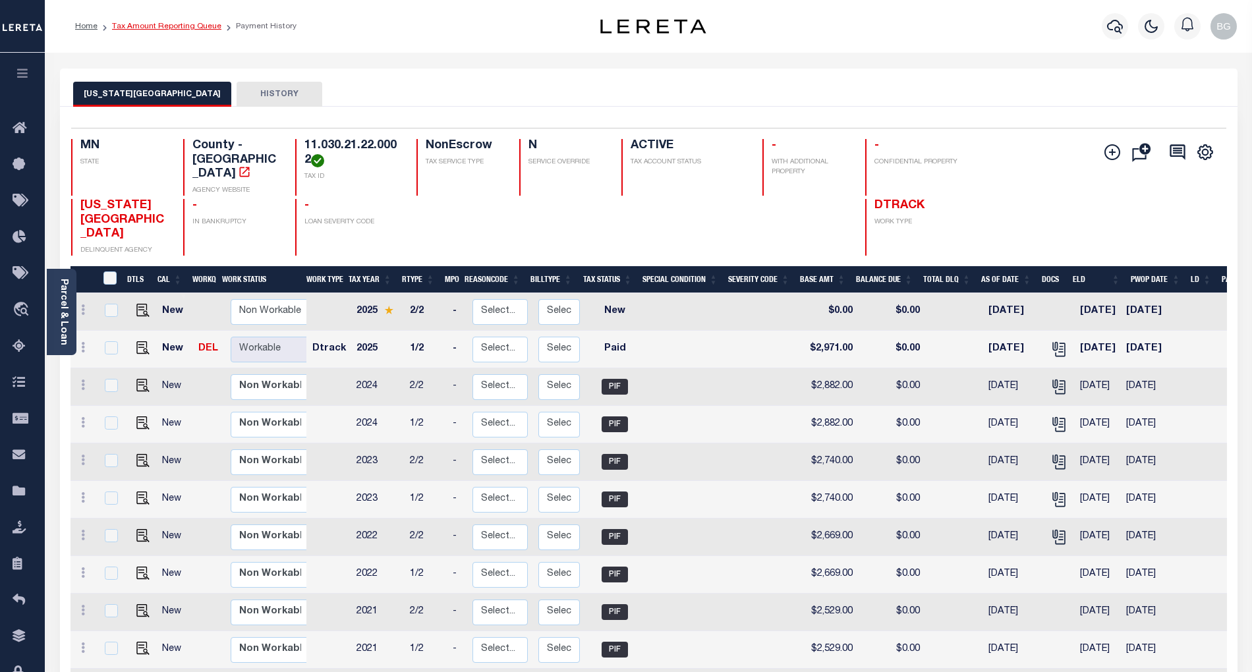
click at [154, 28] on link "Tax Amount Reporting Queue" at bounding box center [166, 26] width 109 height 8
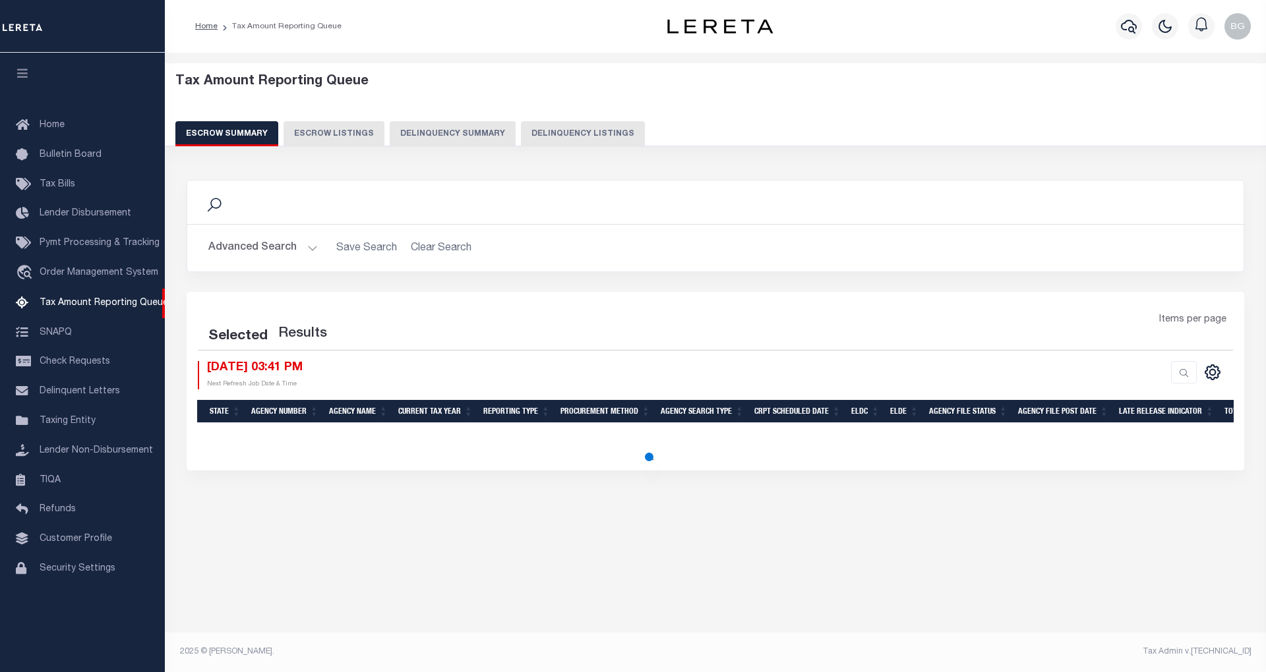
click at [560, 134] on button "Delinquency Listings" at bounding box center [583, 133] width 124 height 25
select select "100"
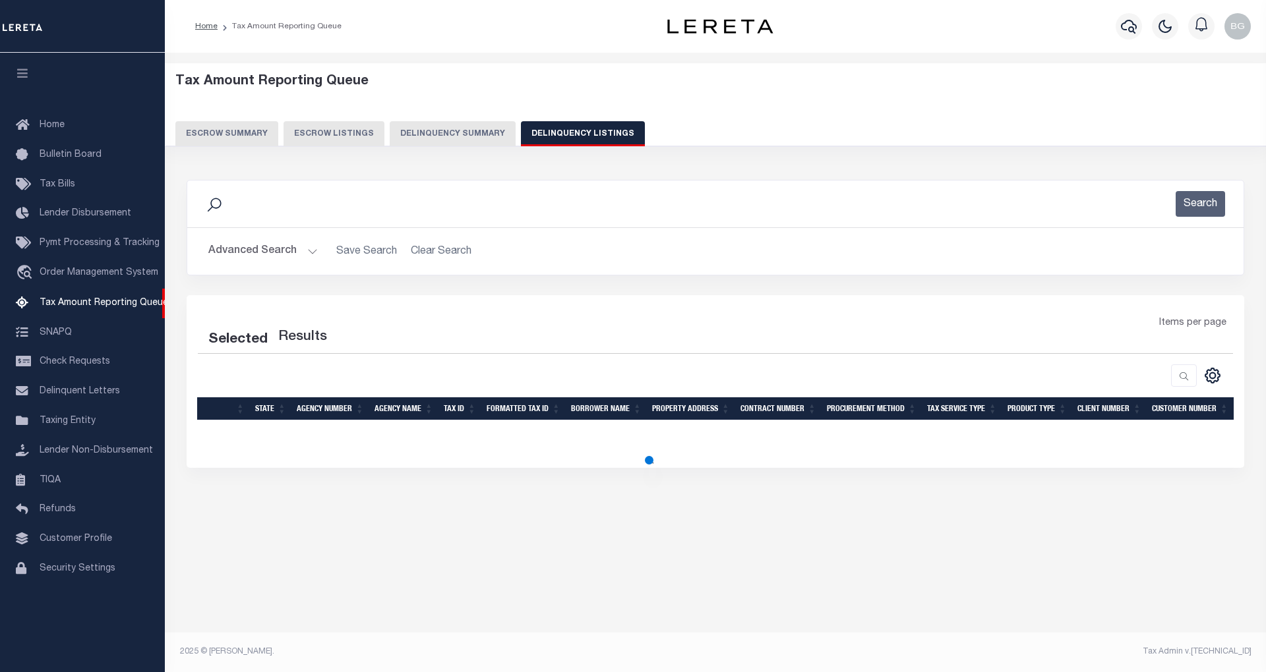
select select "100"
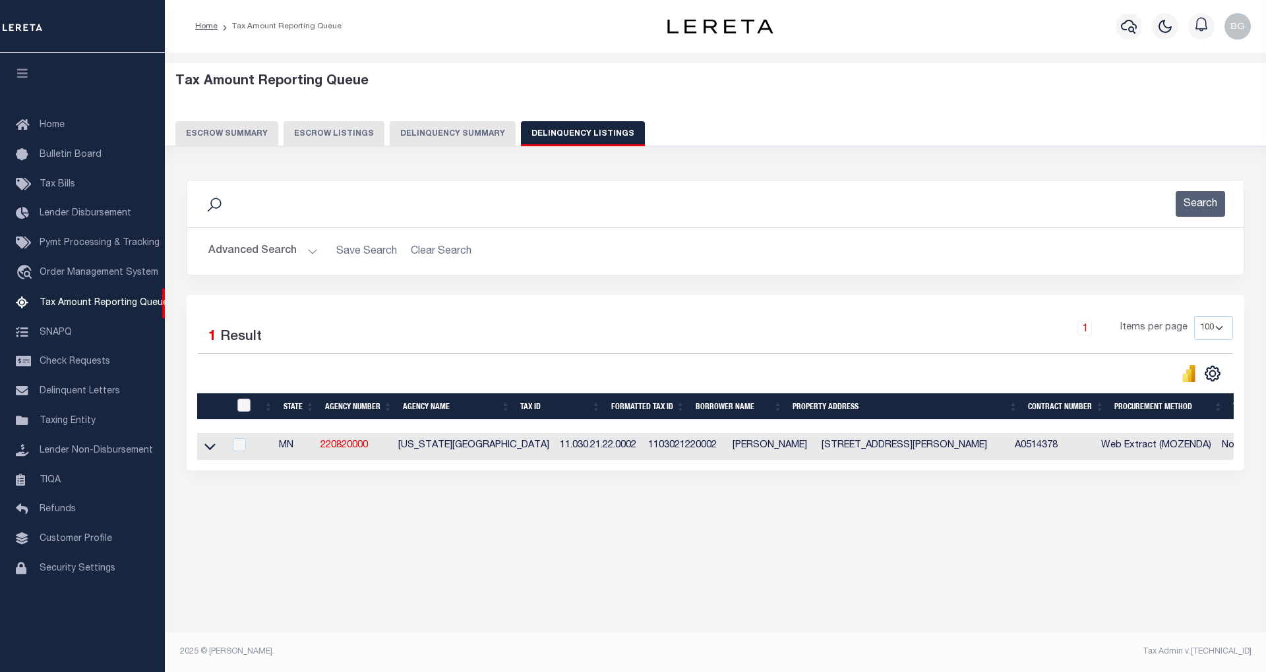
click at [243, 407] on input "checkbox" at bounding box center [243, 405] width 13 height 13
checkbox input "true"
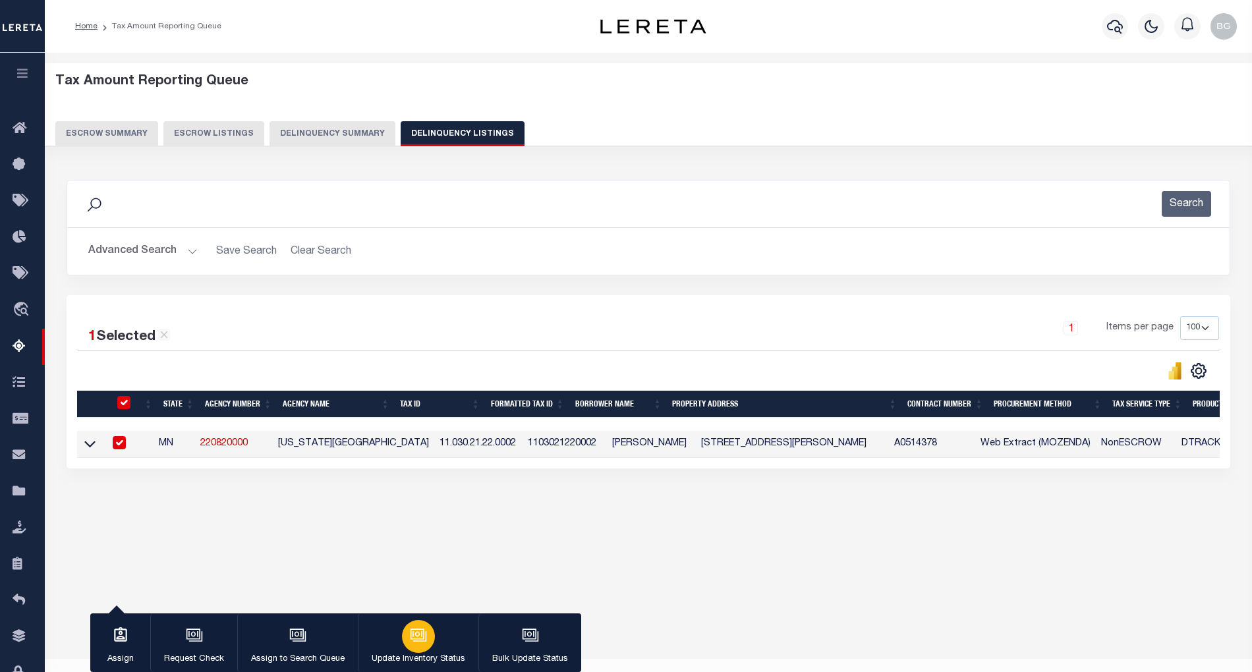
click at [402, 645] on div "button" at bounding box center [418, 636] width 33 height 33
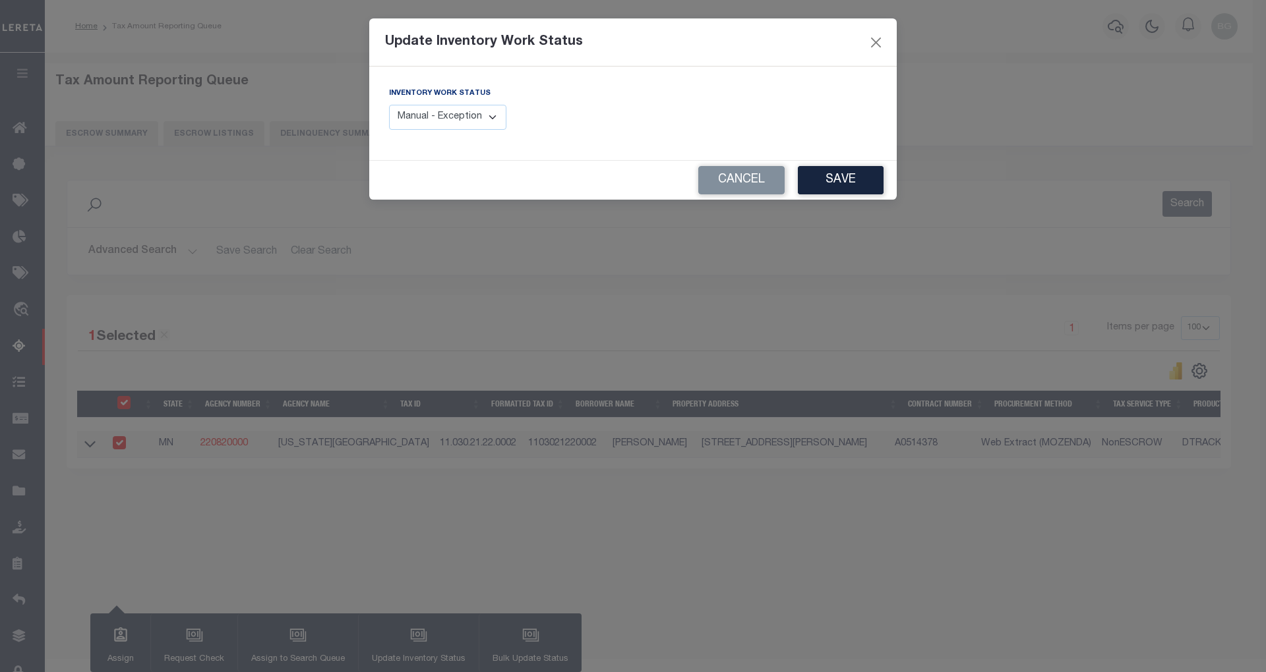
click at [471, 124] on select "Manual - Exception Pended - Awaiting Search Late Add Exception Completed" at bounding box center [447, 118] width 117 height 26
select select "4"
click at [389, 105] on select "Manual - Exception Pended - Awaiting Search Late Add Exception Completed" at bounding box center [447, 118] width 117 height 26
click at [839, 185] on button "Save" at bounding box center [841, 180] width 86 height 28
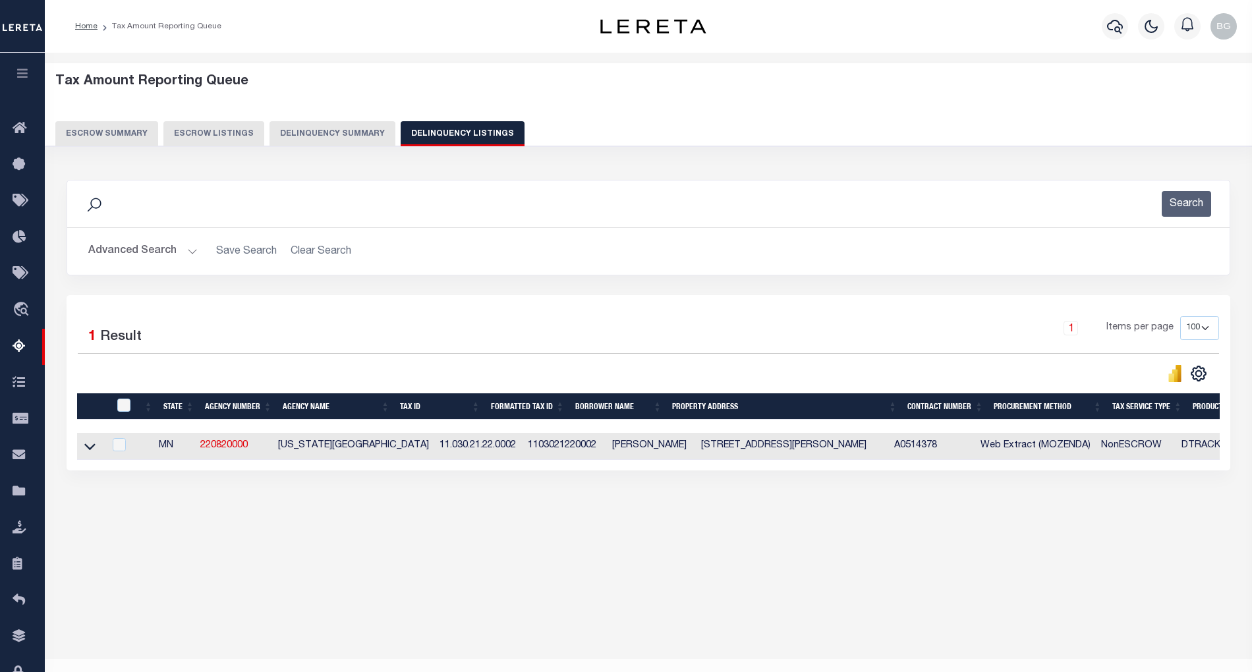
click at [193, 252] on button "Advanced Search" at bounding box center [142, 252] width 109 height 26
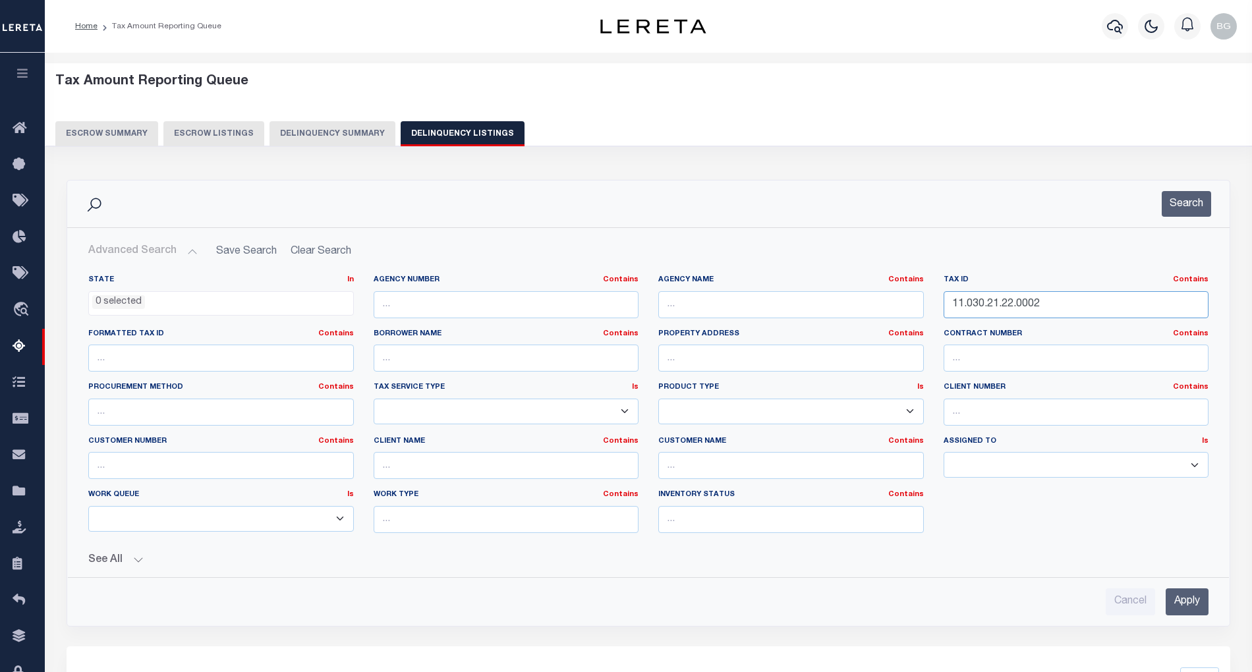
click at [1000, 305] on input "11.030.21.22.0002" at bounding box center [1077, 304] width 266 height 27
paste input "2.027.22.23.0017"
type input "12.027.22.23.0017"
click at [1190, 604] on input "Apply" at bounding box center [1187, 602] width 43 height 27
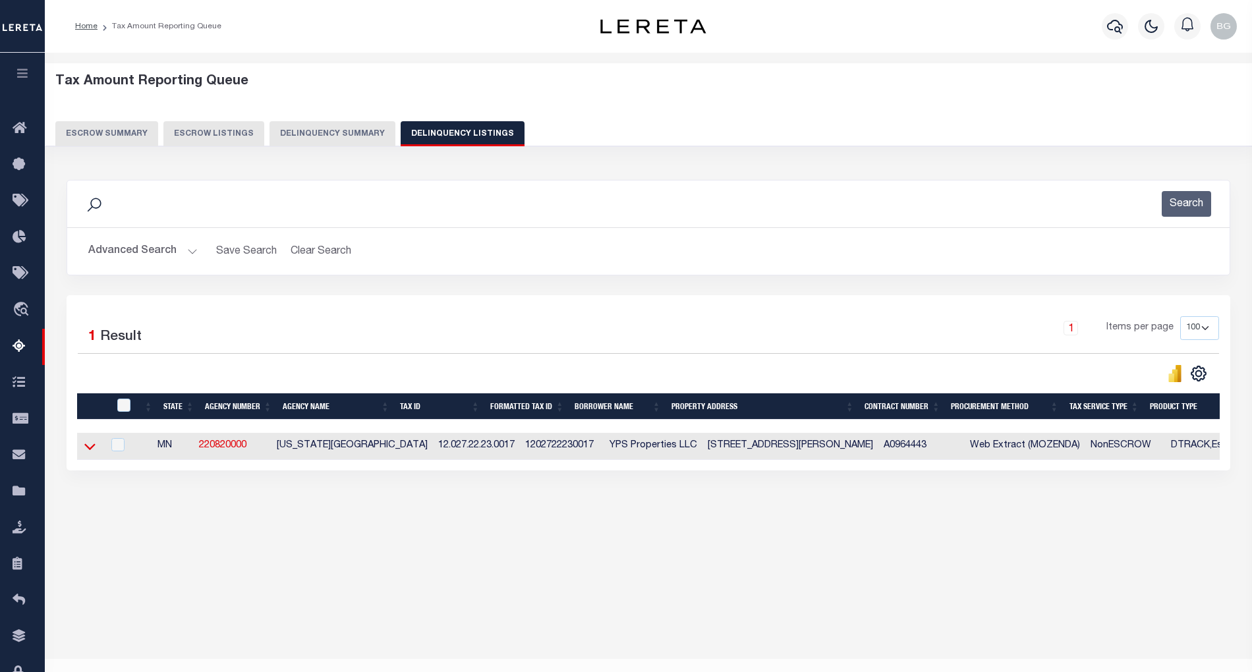
click at [93, 449] on icon at bounding box center [89, 447] width 11 height 14
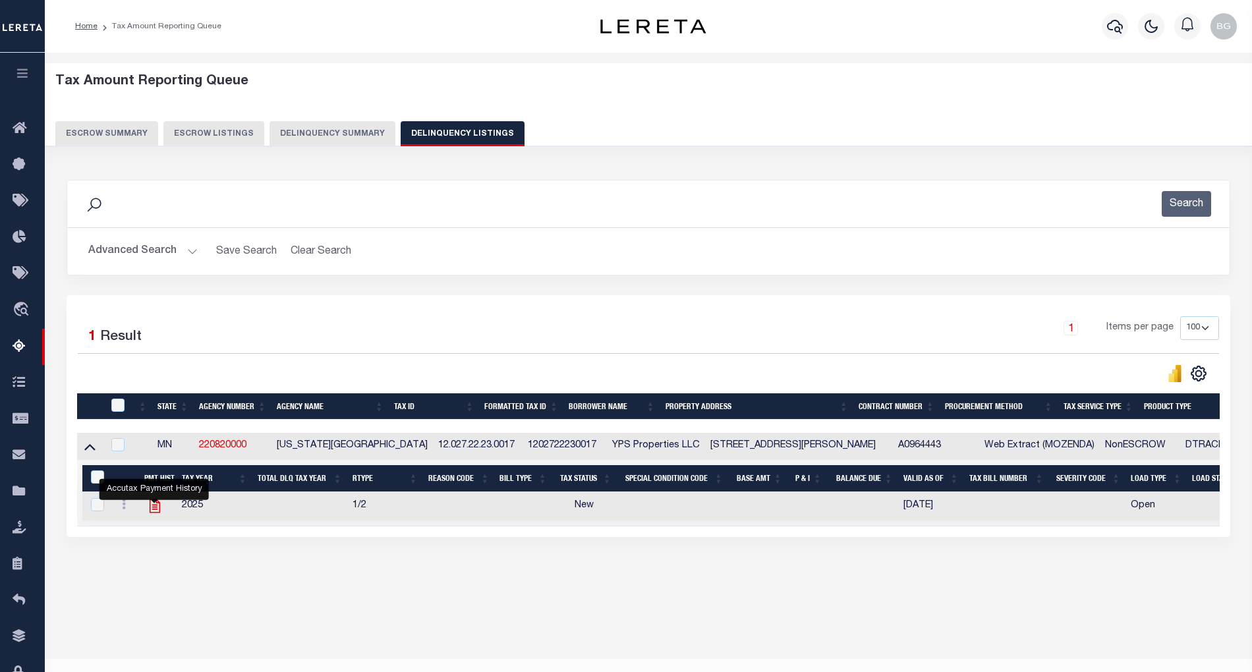
click at [153, 514] on icon "" at bounding box center [154, 506] width 17 height 17
checkbox input "true"
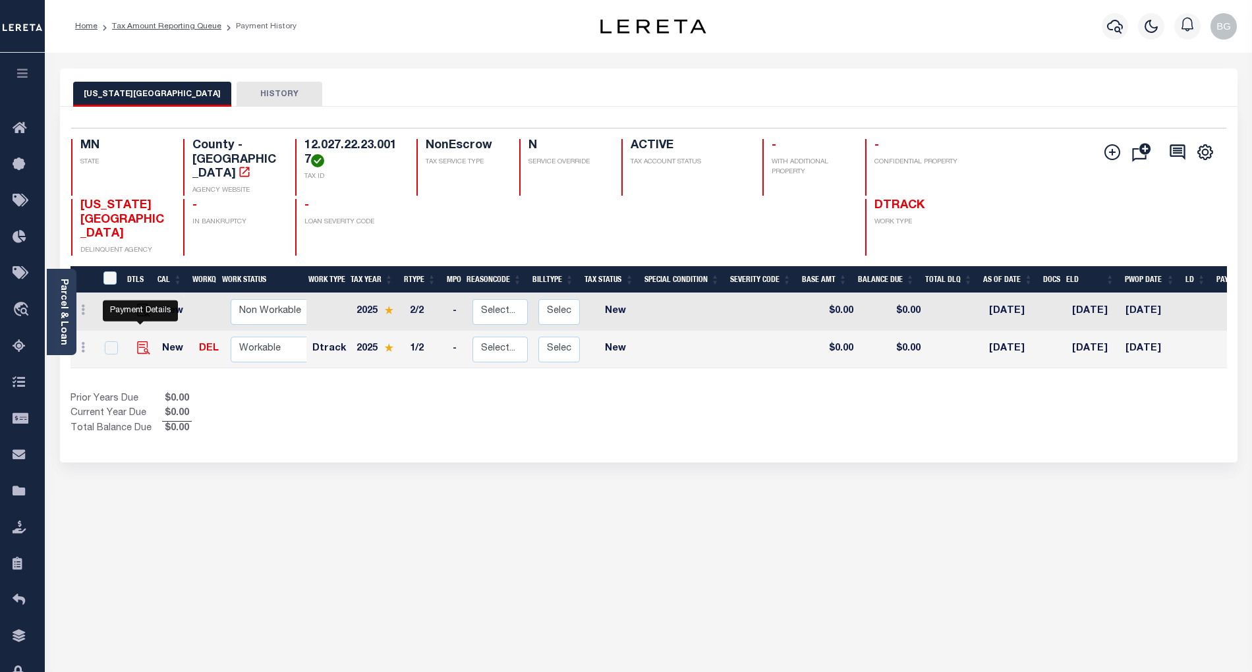
click at [138, 341] on img "" at bounding box center [143, 347] width 13 height 13
checkbox input "true"
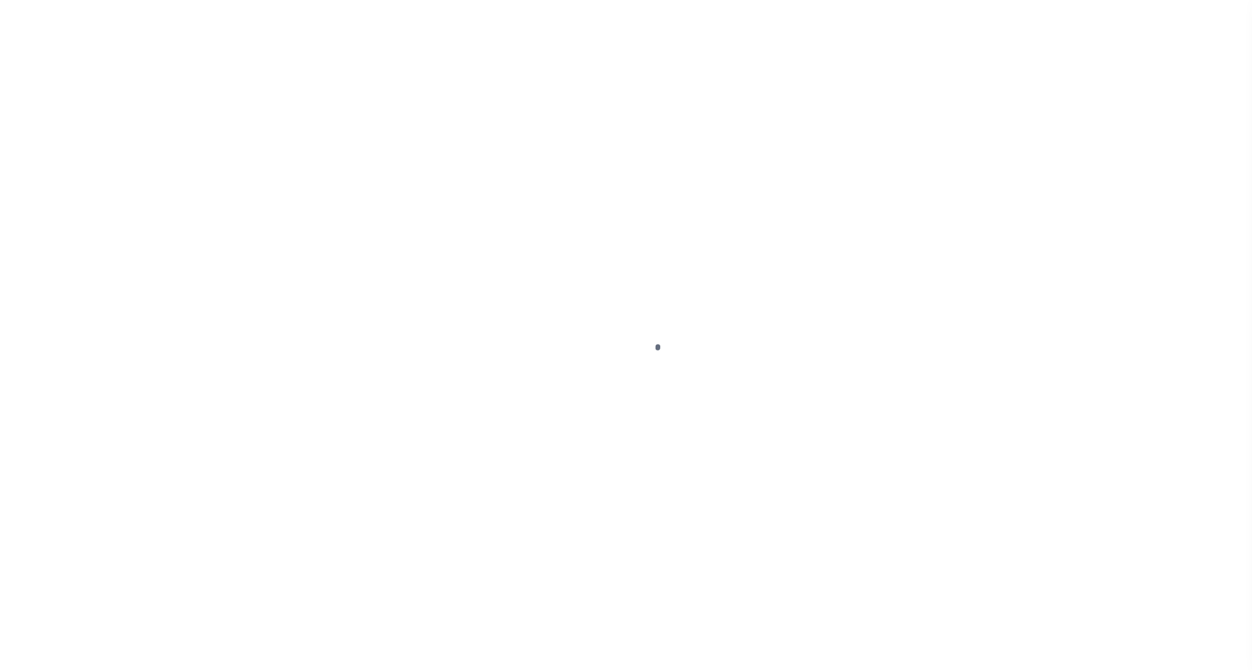
select select "NW2"
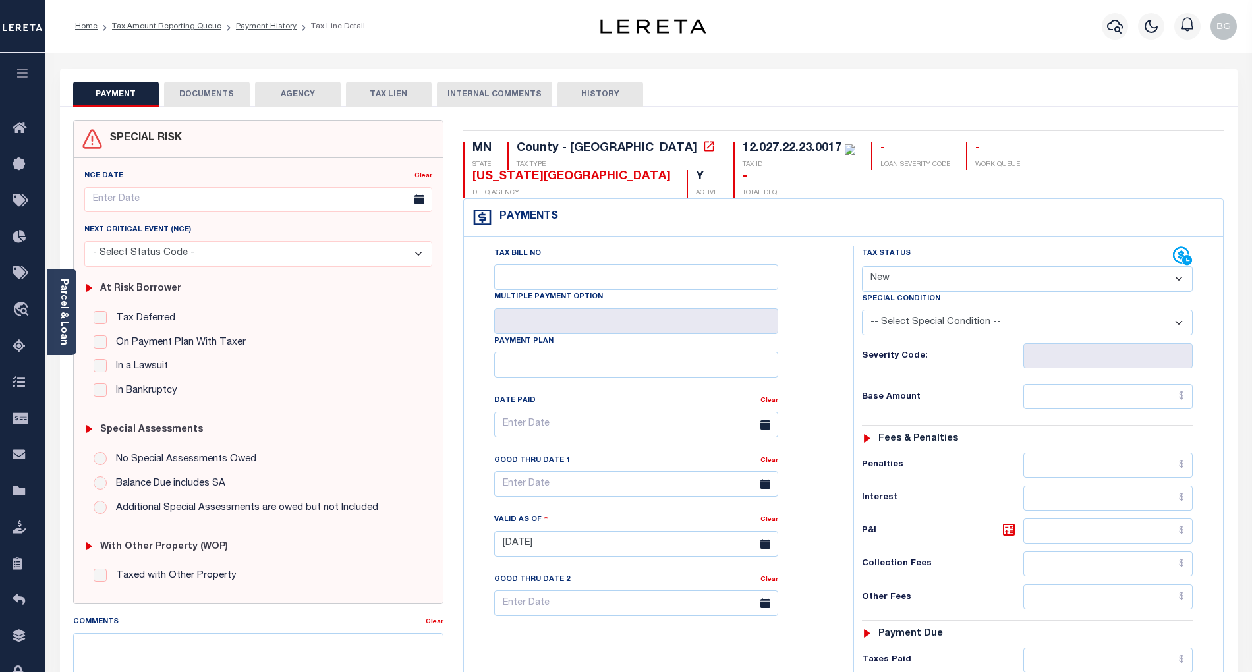
click at [214, 94] on button "DOCUMENTS" at bounding box center [207, 94] width 86 height 25
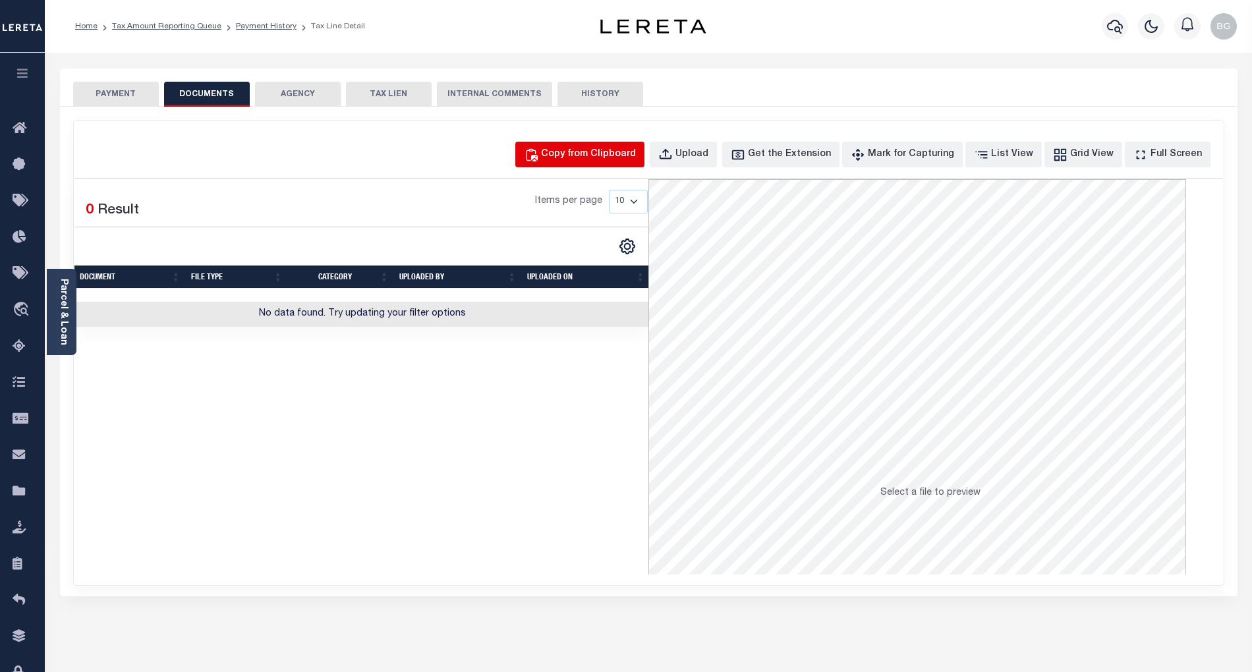
click at [620, 150] on div "Copy from Clipboard" at bounding box center [588, 155] width 95 height 15
select select "POP"
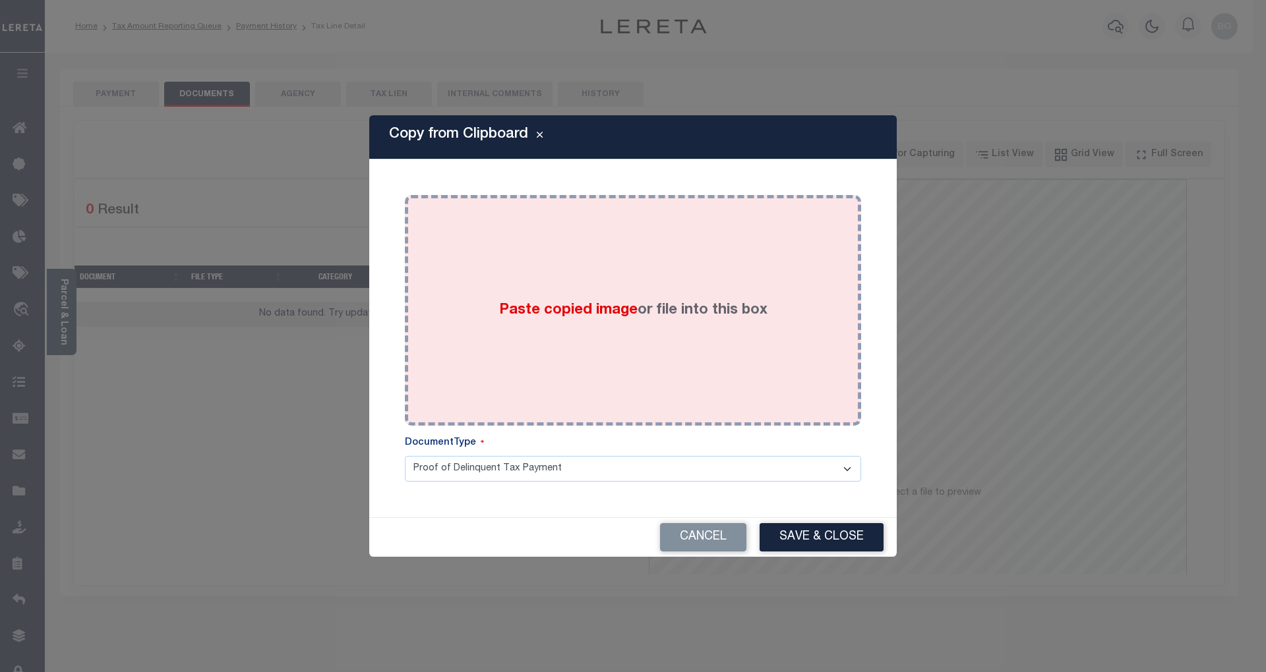
click at [589, 306] on span "Paste copied image" at bounding box center [568, 310] width 138 height 15
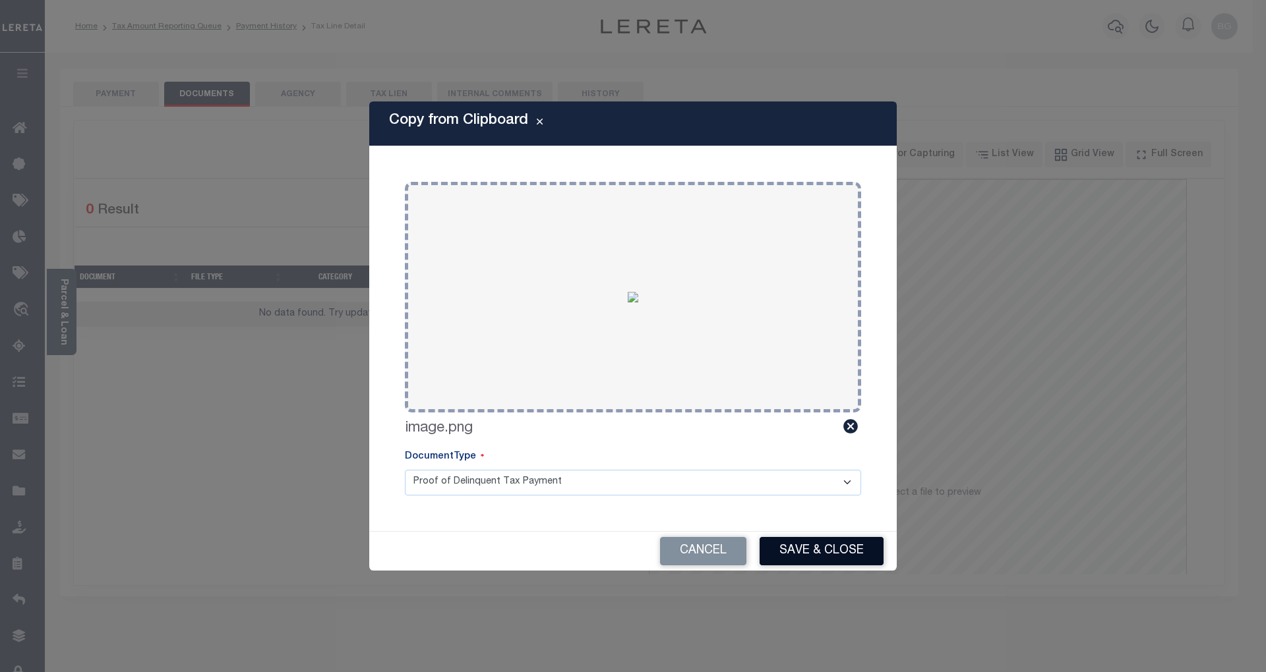
click at [834, 549] on button "Save & Close" at bounding box center [821, 551] width 124 height 28
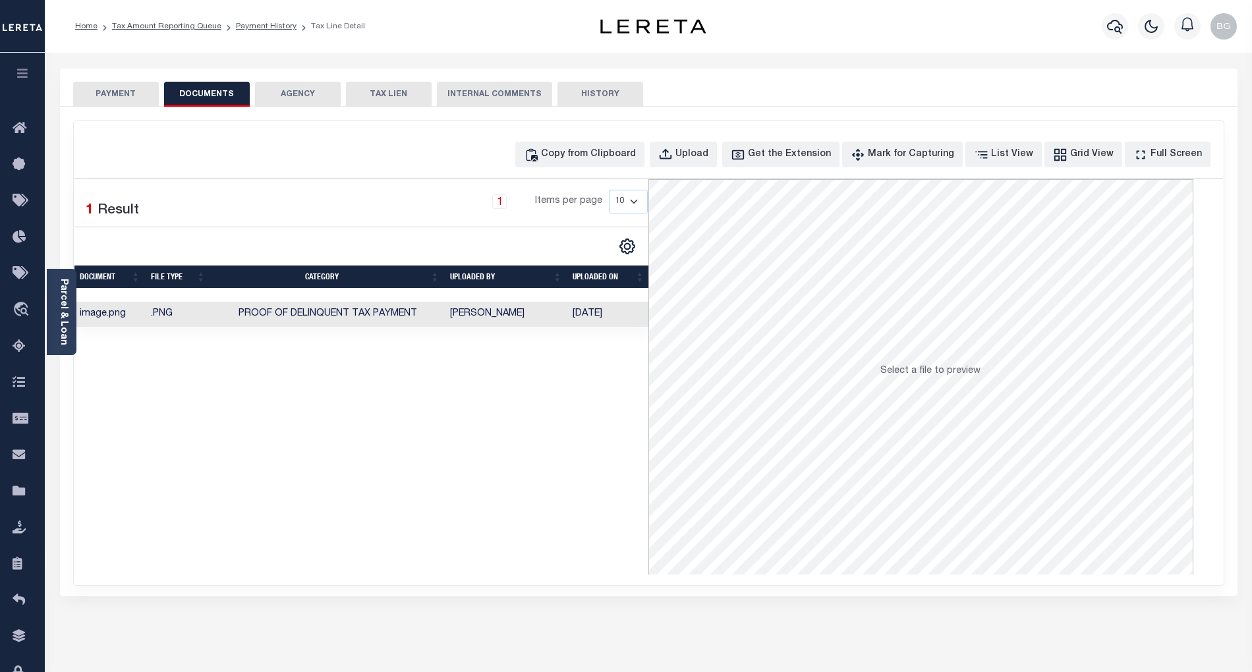
click at [122, 99] on button "PAYMENT" at bounding box center [116, 94] width 86 height 25
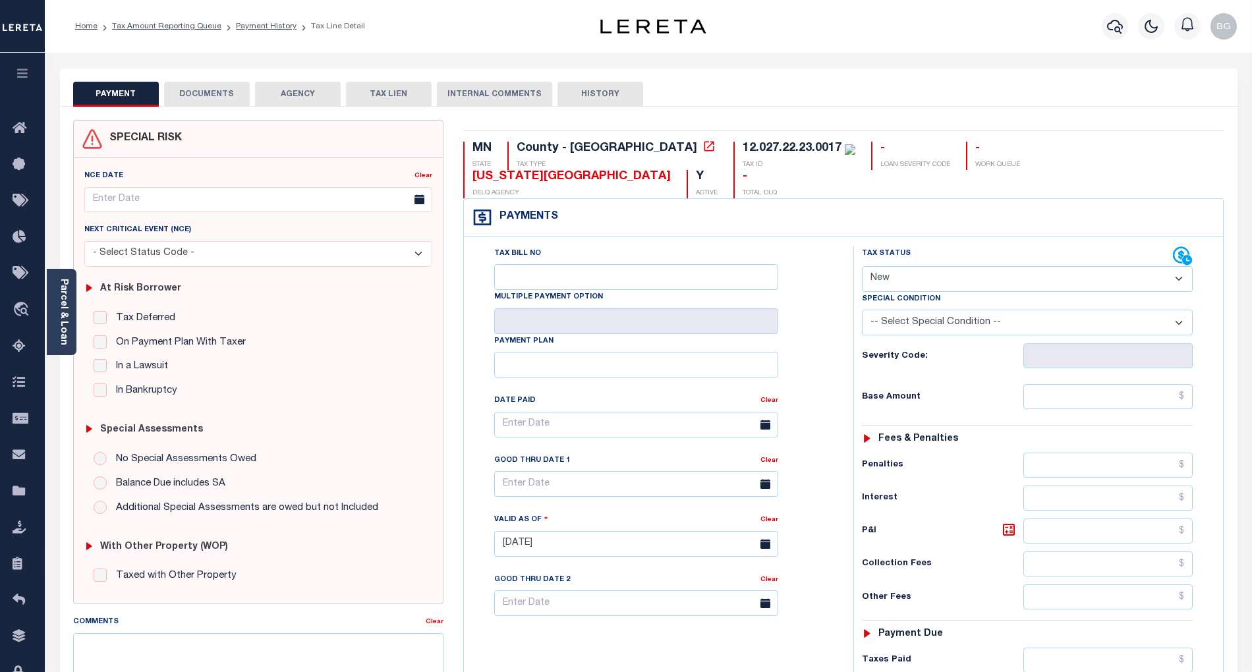
click at [887, 266] on select "- Select Status Code - Open Due/Unpaid Paid Incomplete No Tax Due Internal Refu…" at bounding box center [1027, 279] width 331 height 26
select select "PYD"
click at [862, 266] on select "- Select Status Code - Open Due/Unpaid Paid Incomplete No Tax Due Internal Refu…" at bounding box center [1027, 279] width 331 height 26
type input "[DATE]"
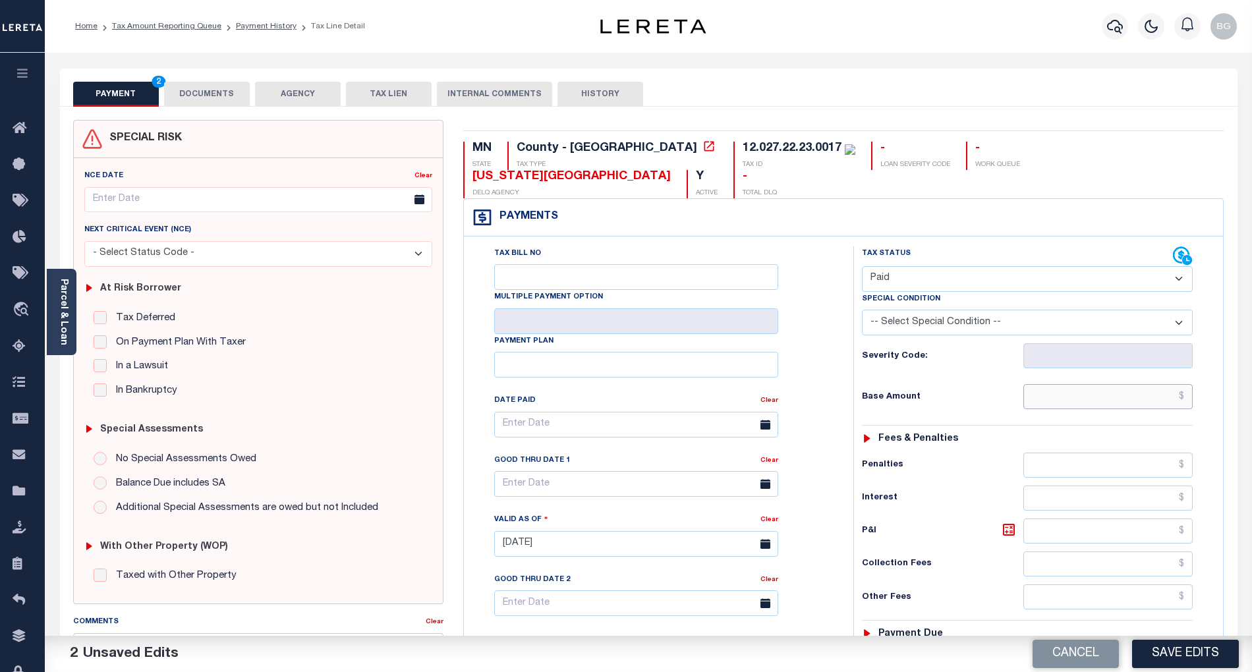
click at [1151, 384] on input "text" at bounding box center [1109, 396] width 170 height 25
paste input "1,252.00"
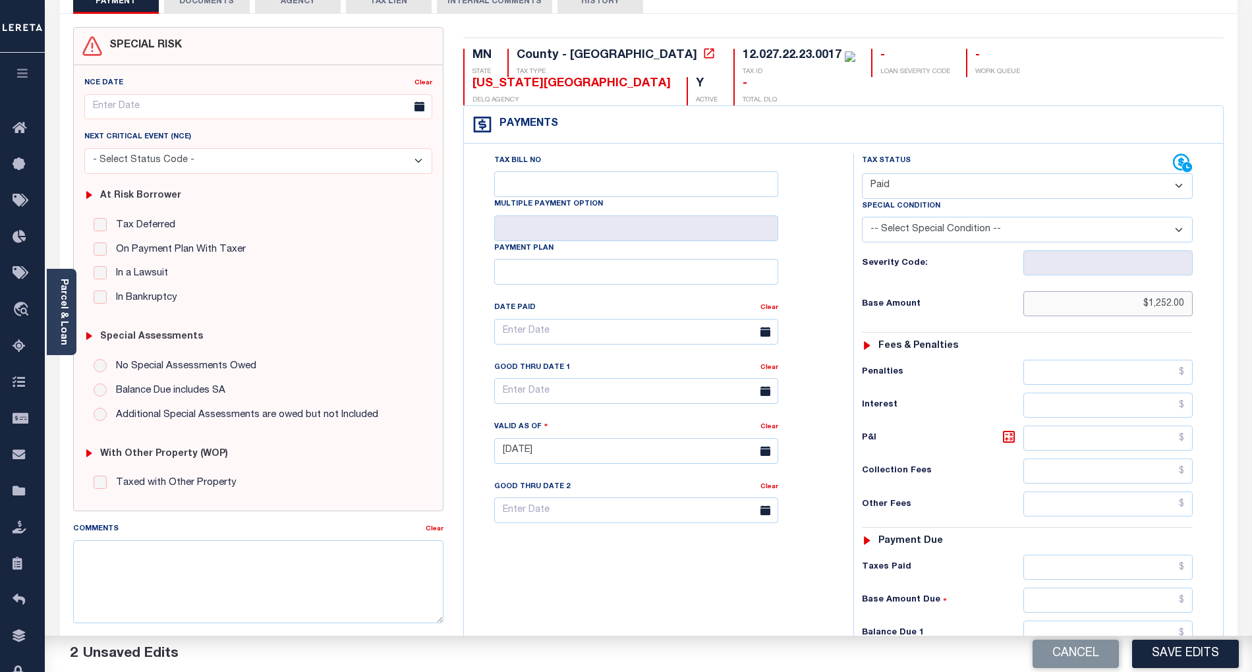
scroll to position [264, 0]
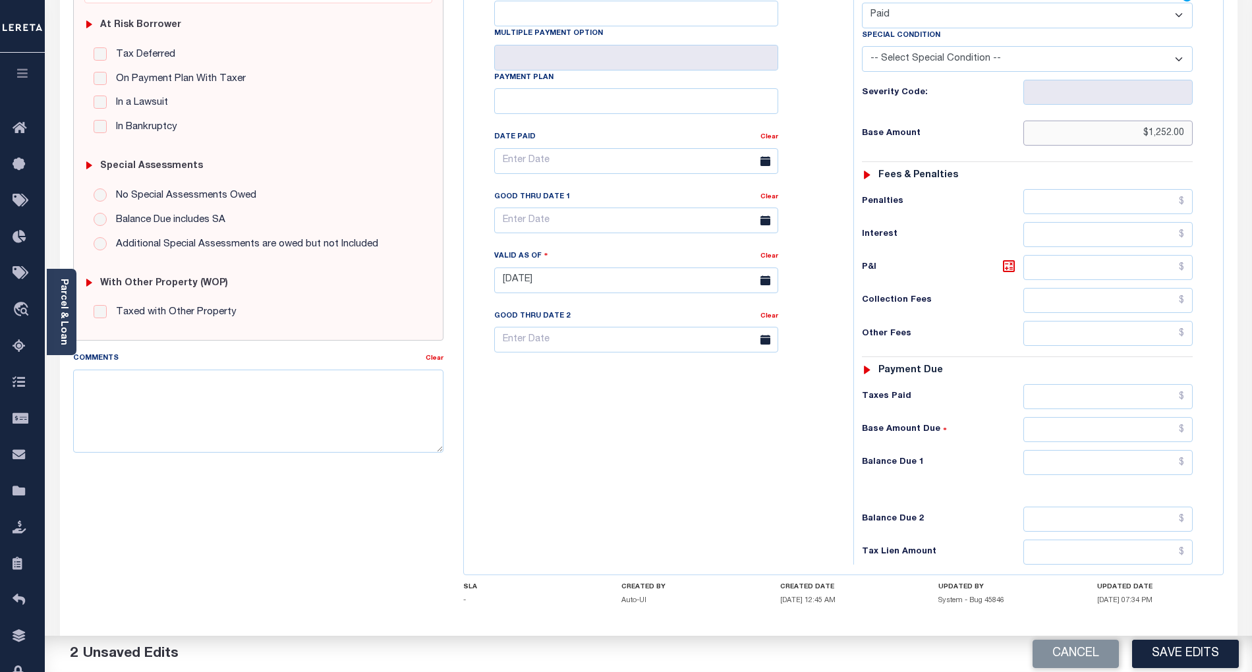
type input "$1,252.00"
click at [1164, 450] on input "text" at bounding box center [1109, 462] width 170 height 25
type input "$0.00"
click at [842, 433] on div "Tax Bill No Multiple Payment Option Payment Plan Clear" at bounding box center [655, 274] width 376 height 582
click at [1213, 652] on button "Save Edits" at bounding box center [1185, 654] width 107 height 28
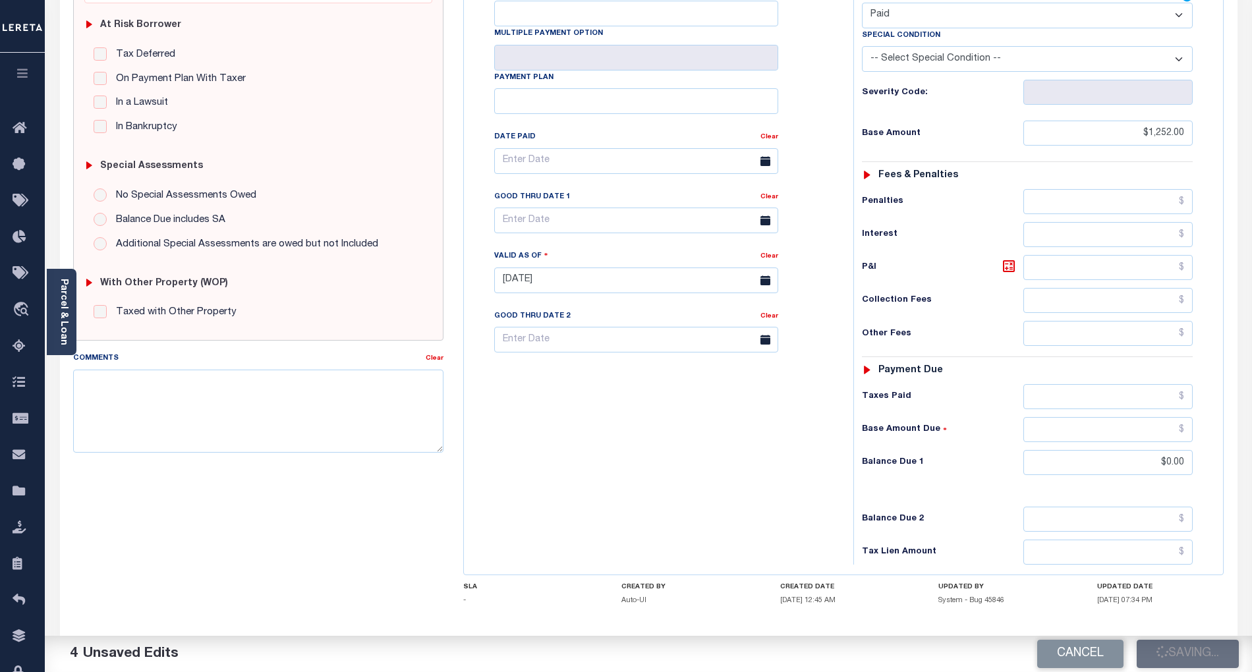
checkbox input "false"
type input "$1,252"
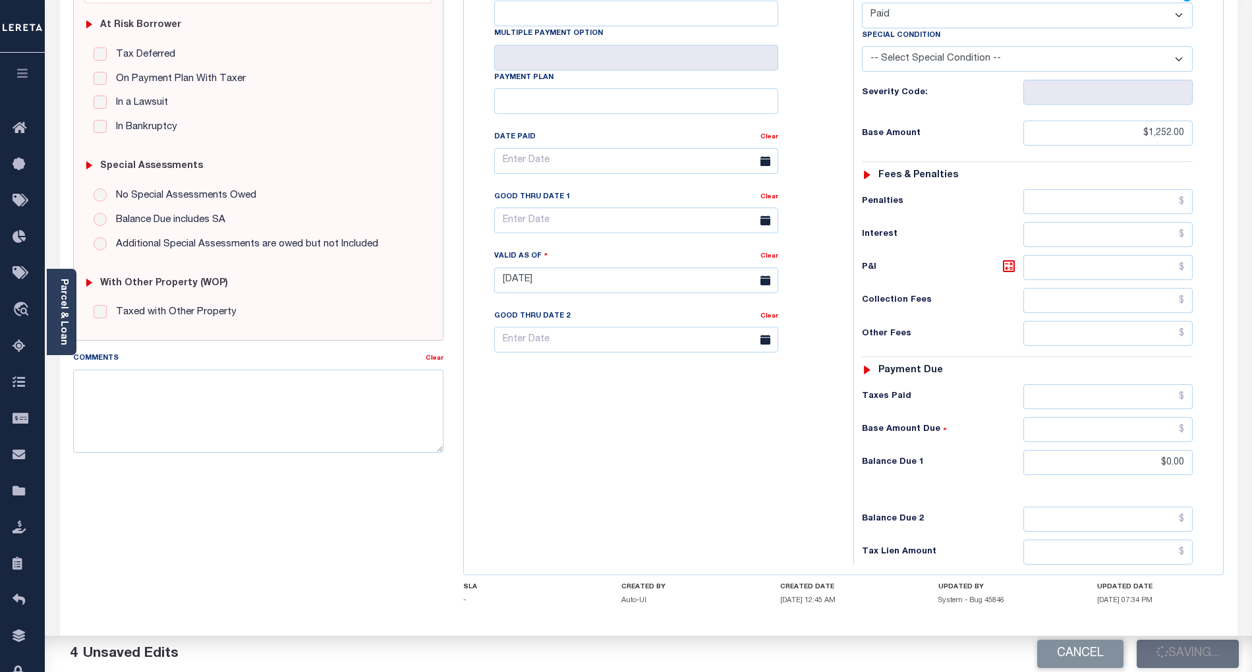
type input "$0"
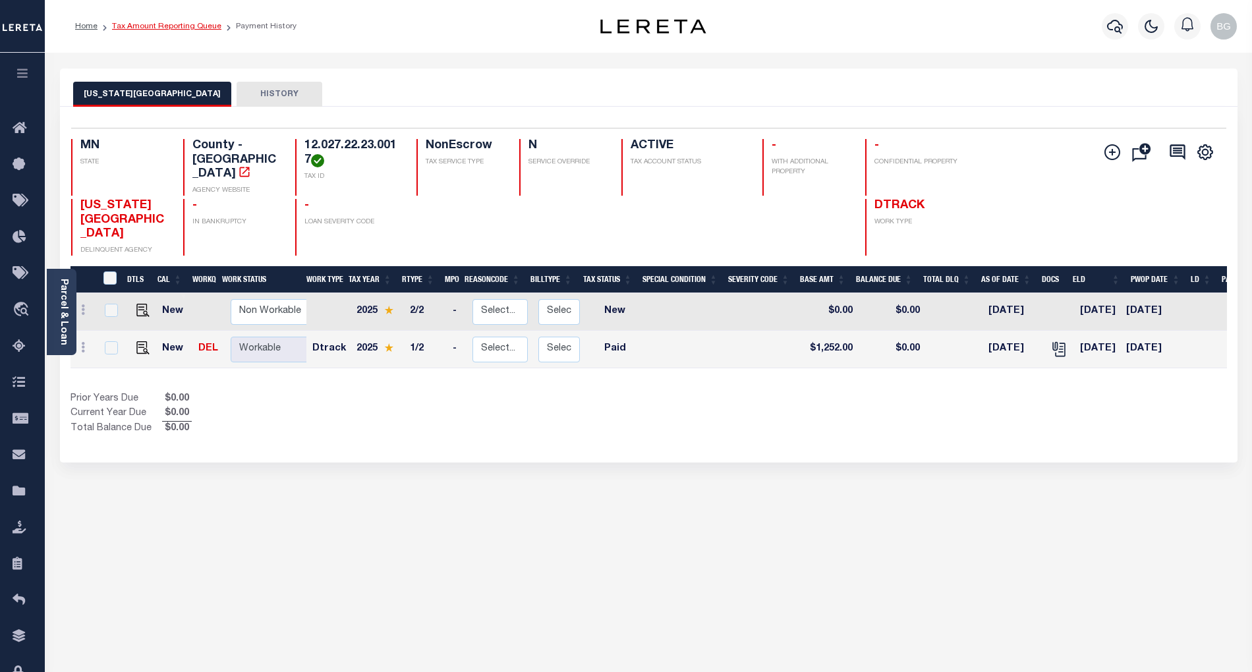
click at [144, 25] on link "Tax Amount Reporting Queue" at bounding box center [166, 26] width 109 height 8
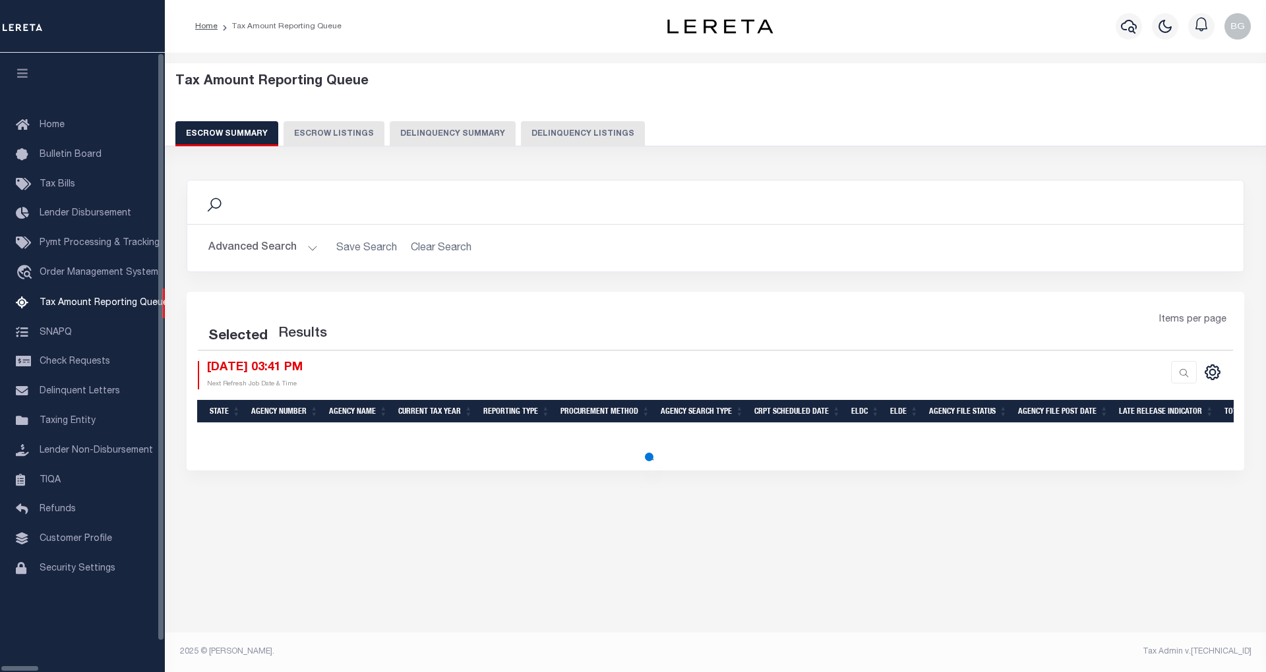
select select "100"
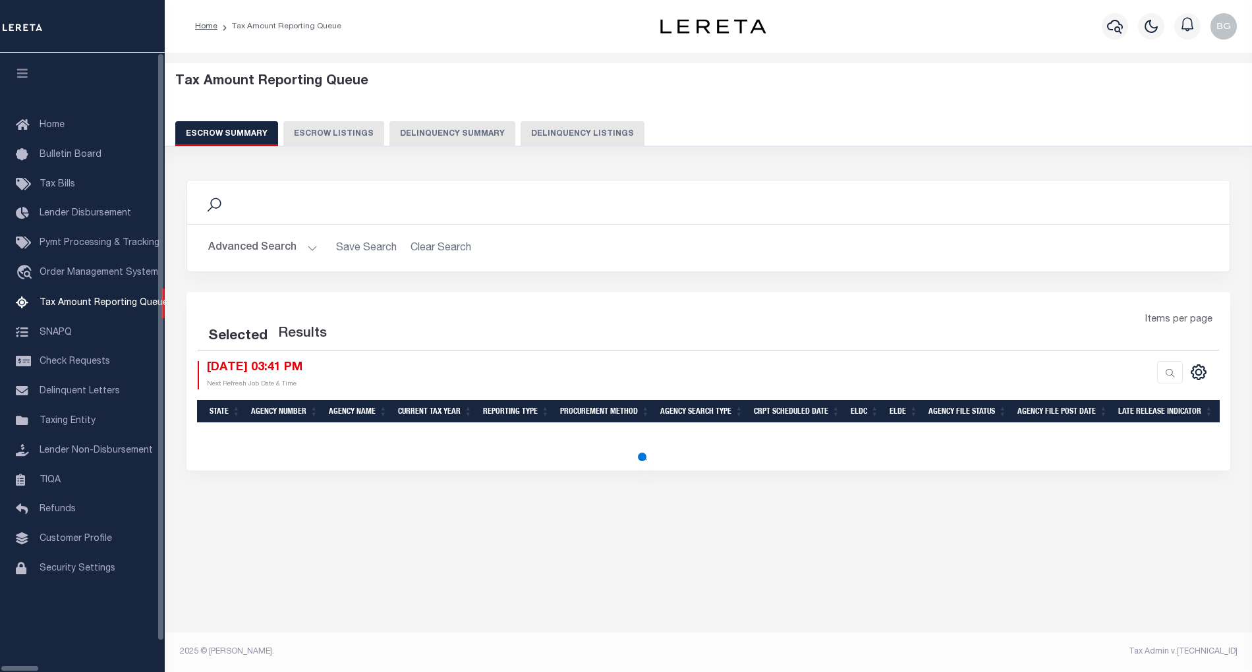
select select "100"
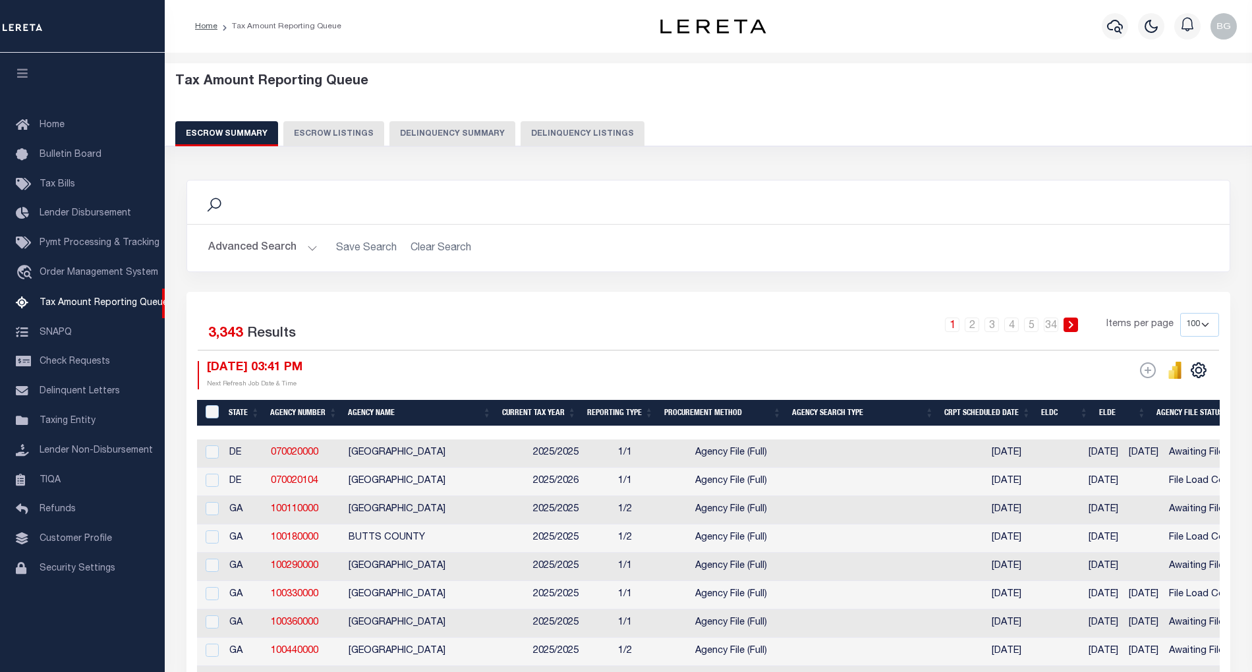
click at [559, 131] on button "Delinquency Listings" at bounding box center [583, 133] width 124 height 25
select select "100"
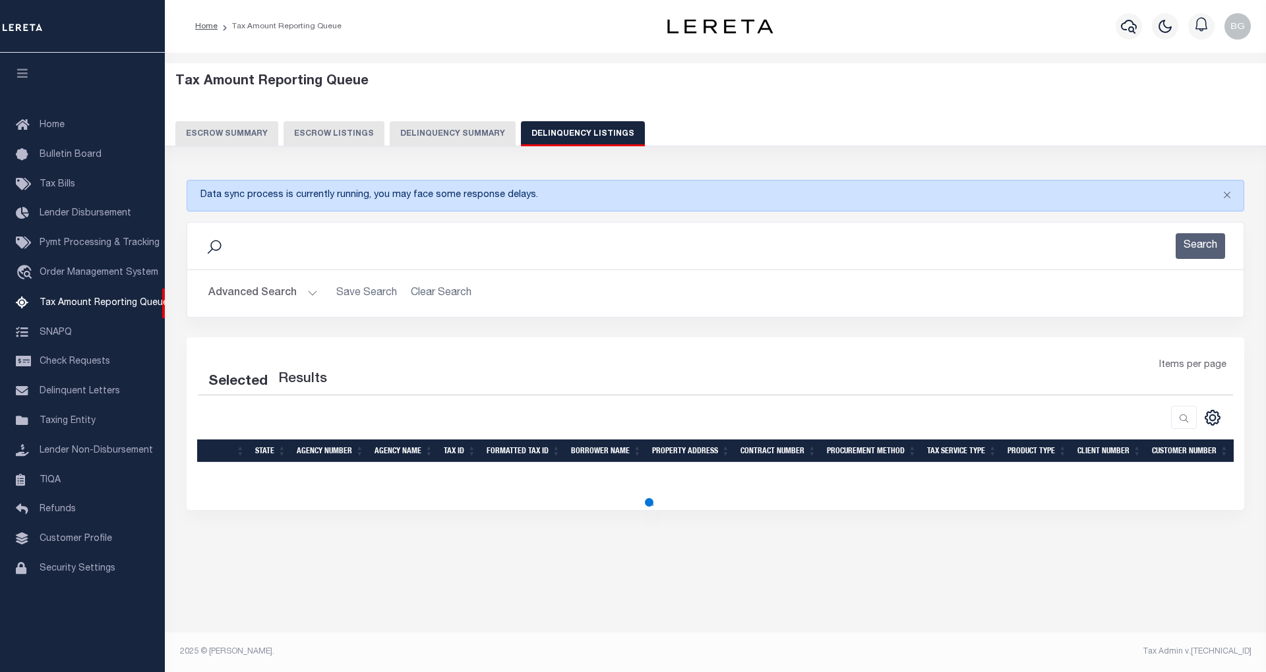
select select "100"
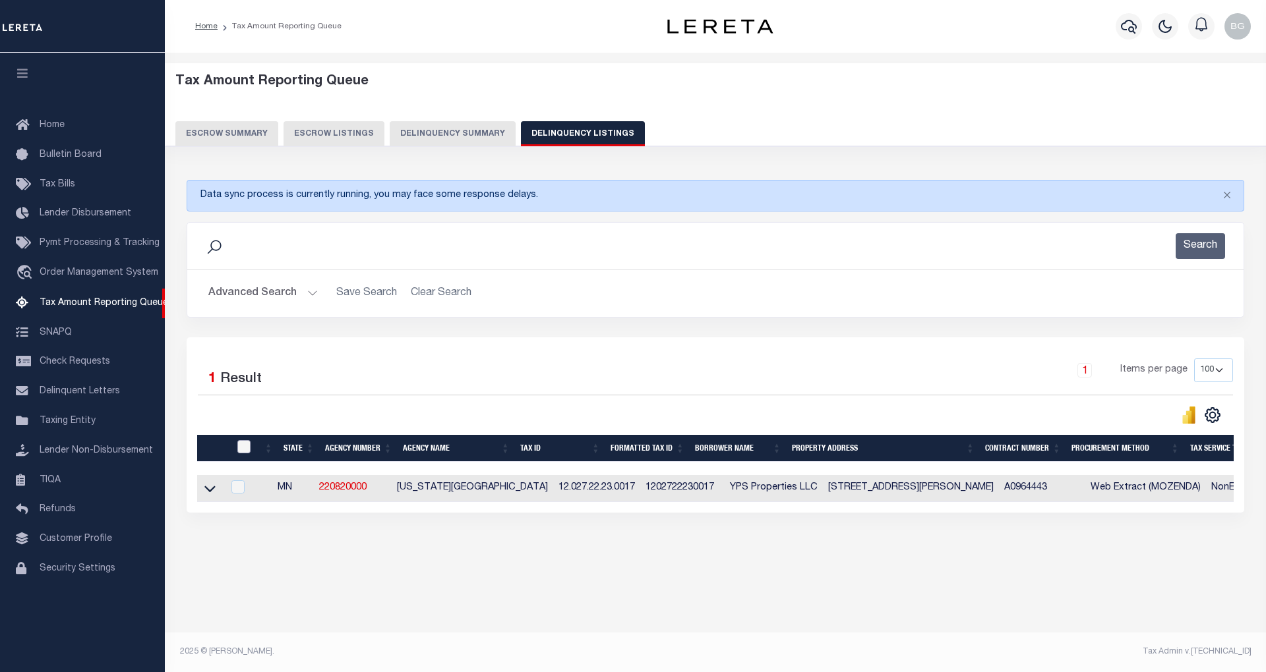
click at [241, 449] on input "checkbox" at bounding box center [243, 446] width 13 height 13
checkbox input "true"
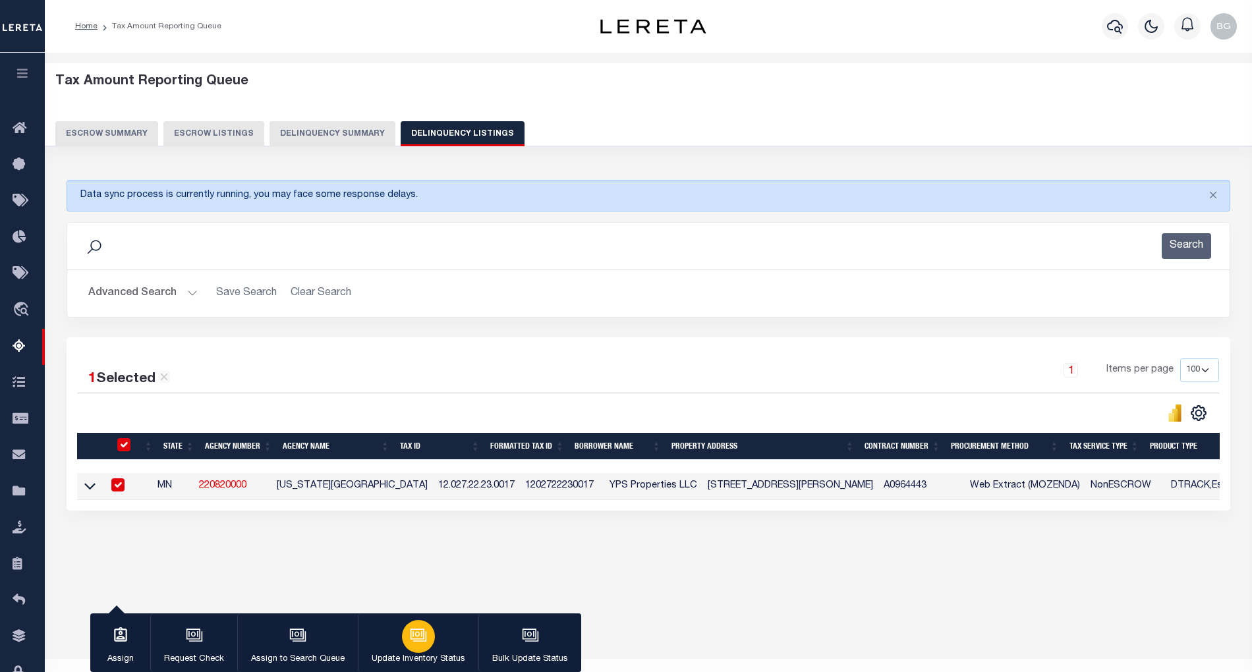
click at [410, 641] on icon "button" at bounding box center [418, 635] width 17 height 17
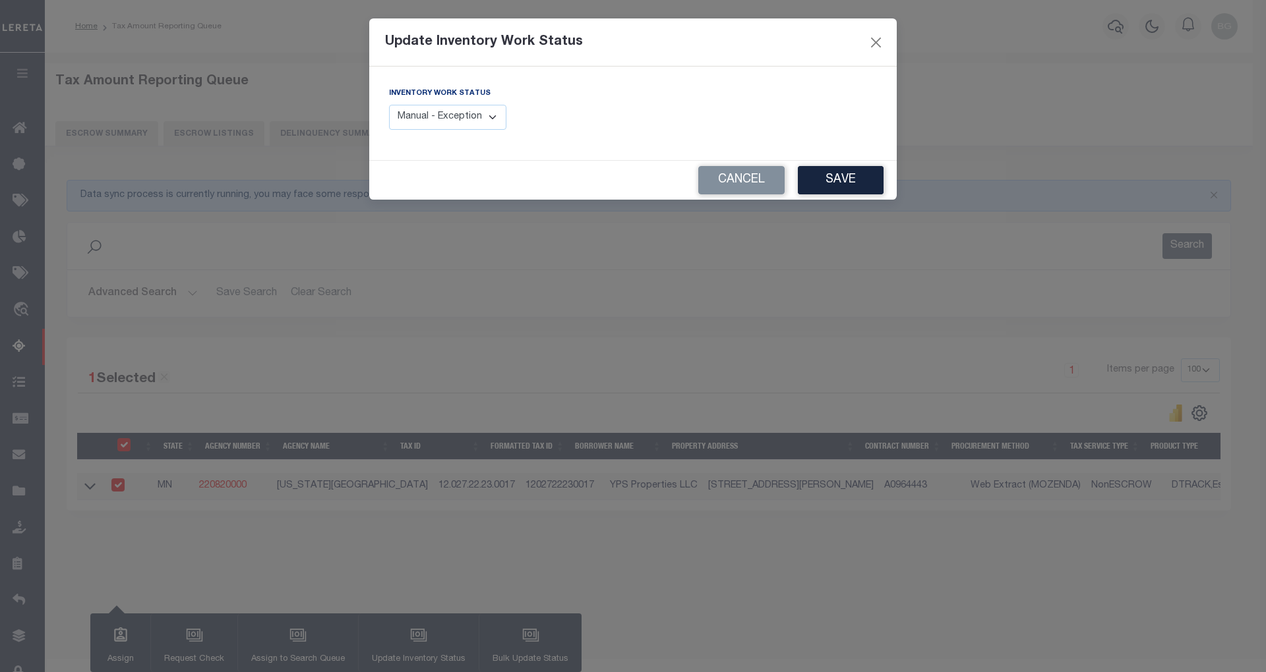
click at [488, 117] on select "Manual - Exception Pended - Awaiting Search Late Add Exception Completed" at bounding box center [447, 118] width 117 height 26
select select "4"
click at [389, 105] on select "Manual - Exception Pended - Awaiting Search Late Add Exception Completed" at bounding box center [447, 118] width 117 height 26
click at [862, 189] on button "Save" at bounding box center [841, 180] width 86 height 28
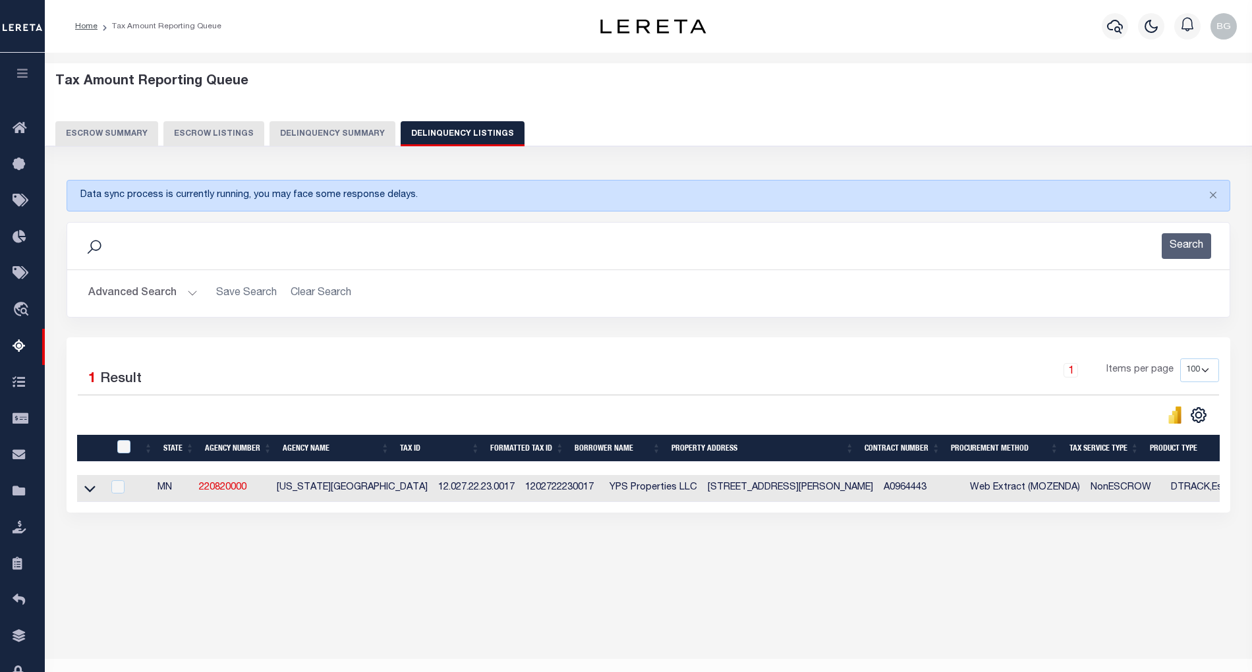
click at [186, 294] on button "Advanced Search" at bounding box center [142, 294] width 109 height 26
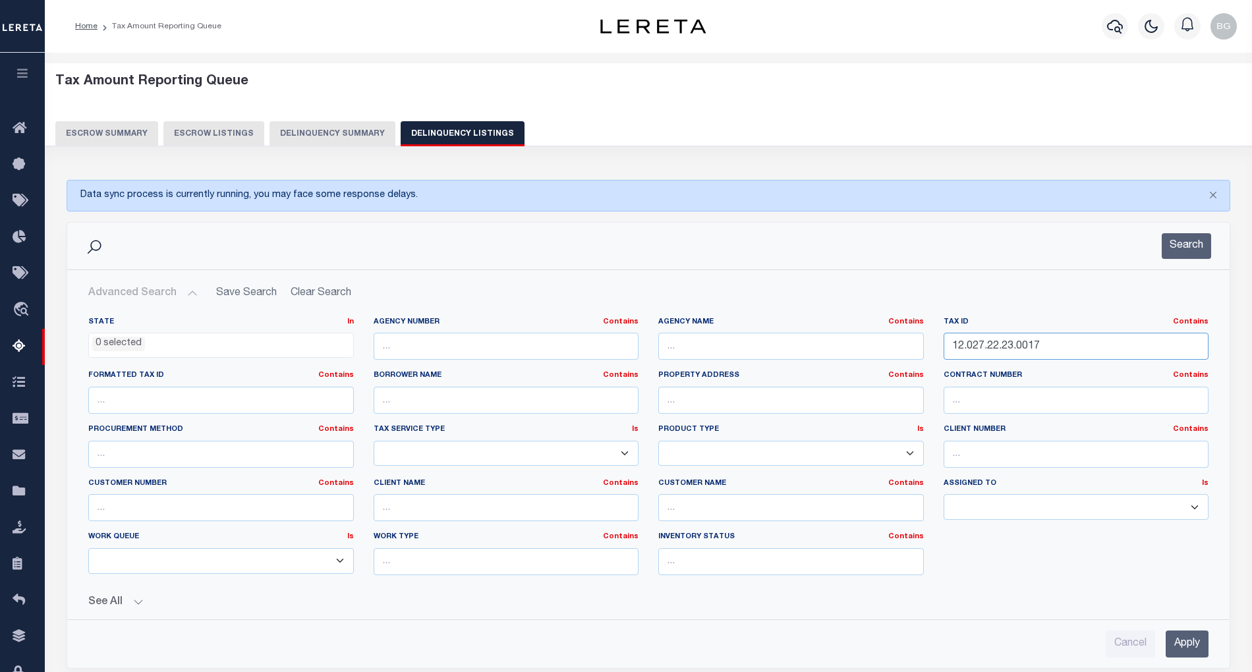
click at [999, 351] on input "12.027.22.23.0017" at bounding box center [1077, 346] width 266 height 27
paste input "9.21.23.0005"
type input "12.029.21.23.0005"
click at [1195, 647] on input "Apply" at bounding box center [1187, 644] width 43 height 27
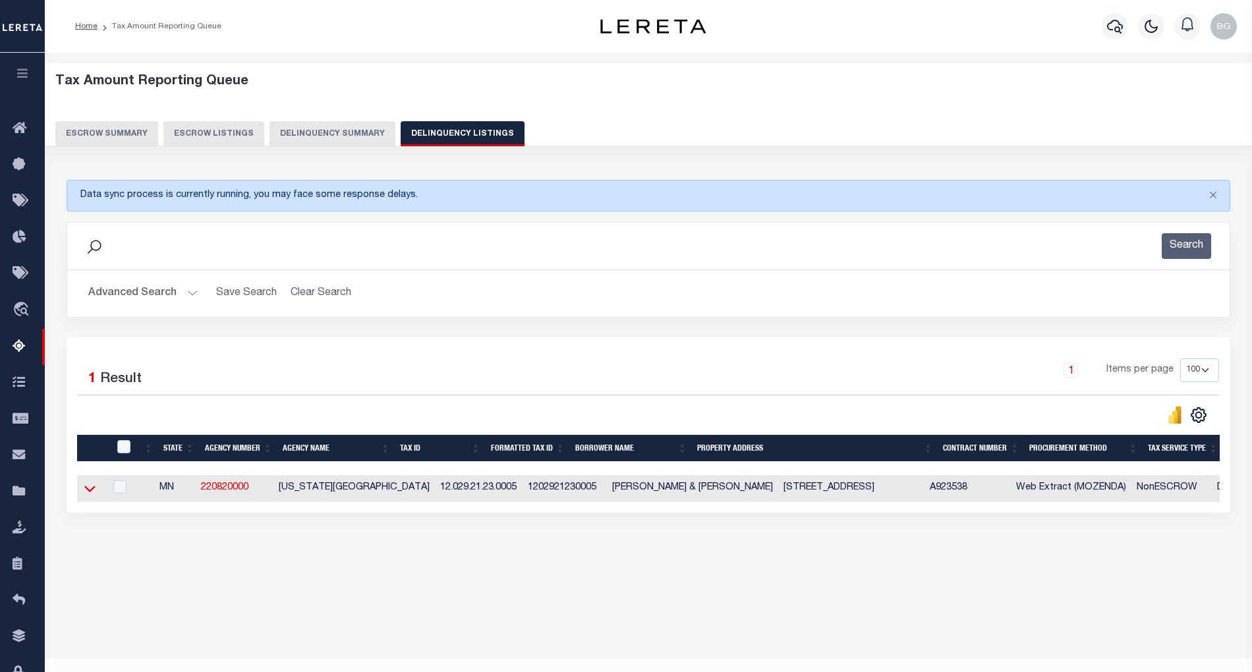
click at [90, 494] on icon at bounding box center [89, 489] width 11 height 14
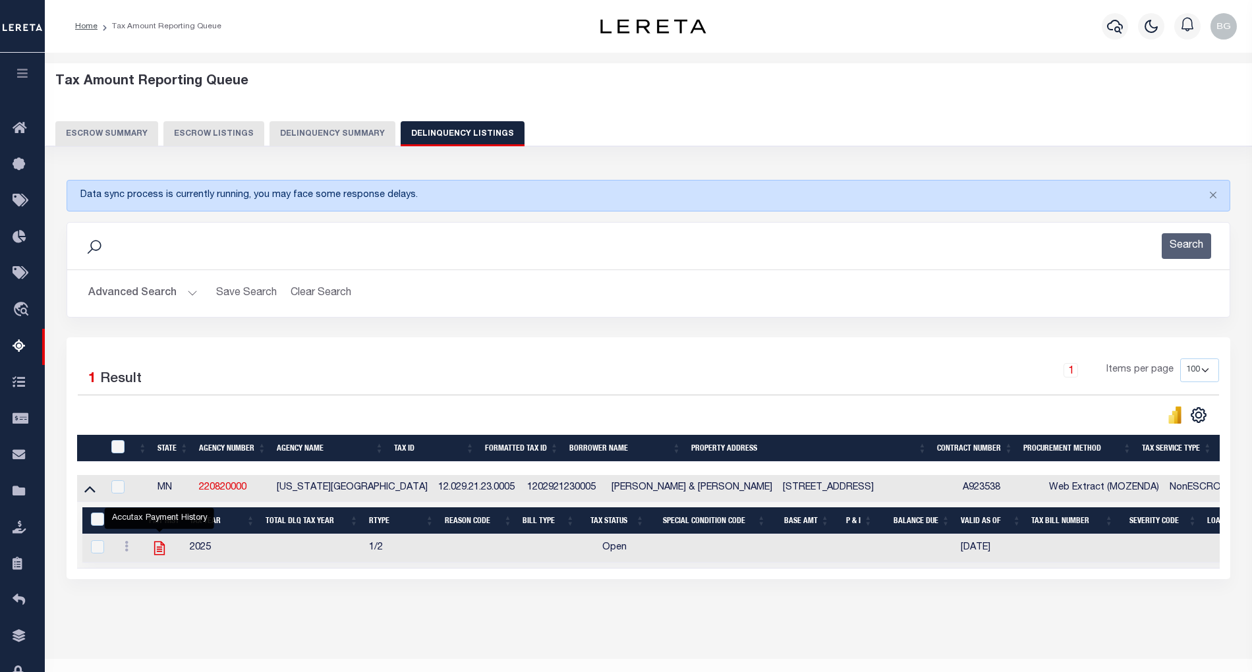
click at [162, 556] on icon "" at bounding box center [159, 548] width 17 height 17
checkbox input "true"
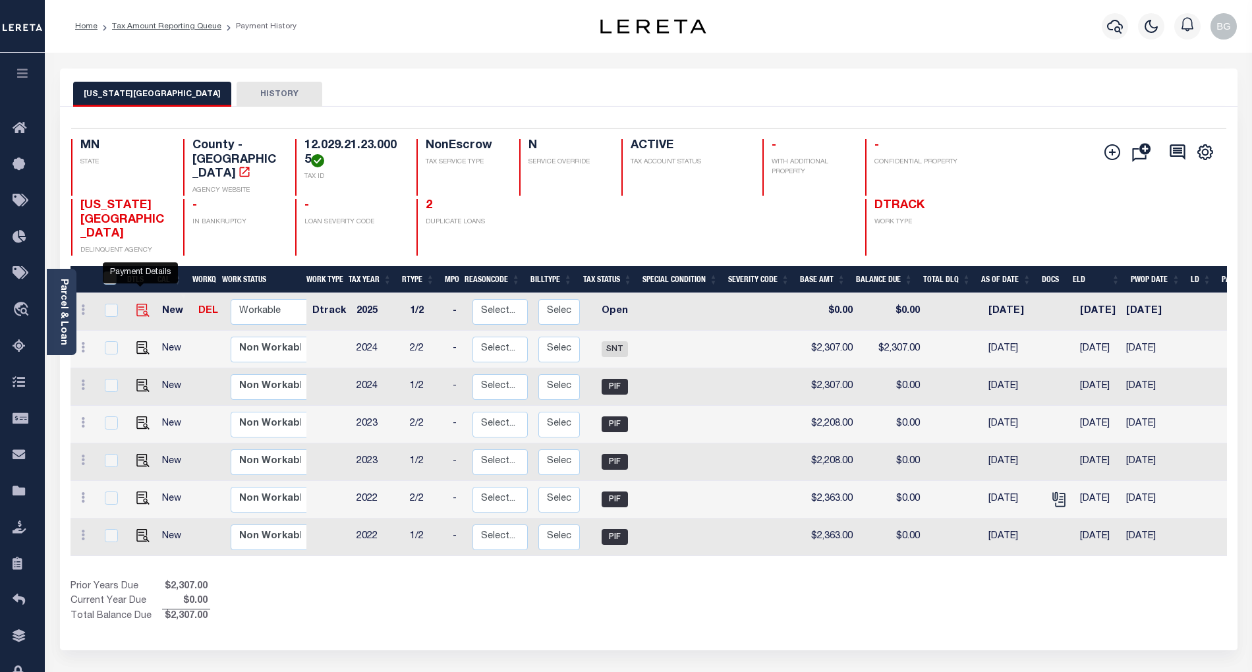
click at [140, 304] on img "" at bounding box center [142, 310] width 13 height 13
checkbox input "true"
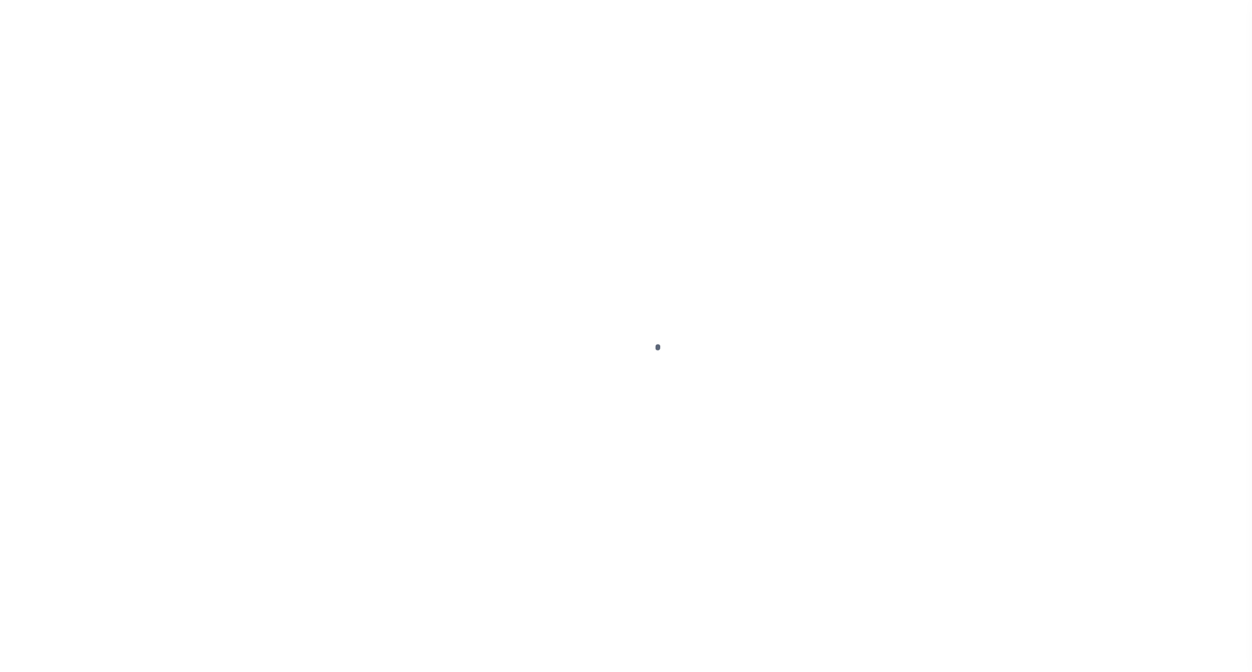
select select "OP2"
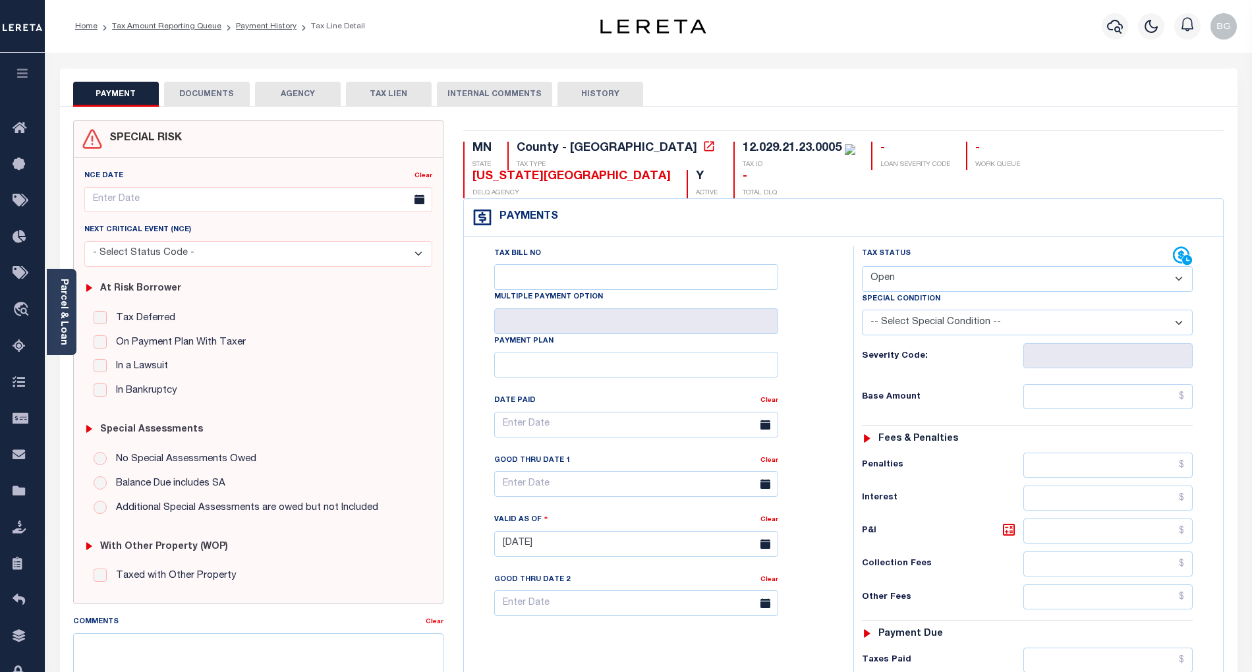
click at [206, 93] on button "DOCUMENTS" at bounding box center [207, 94] width 86 height 25
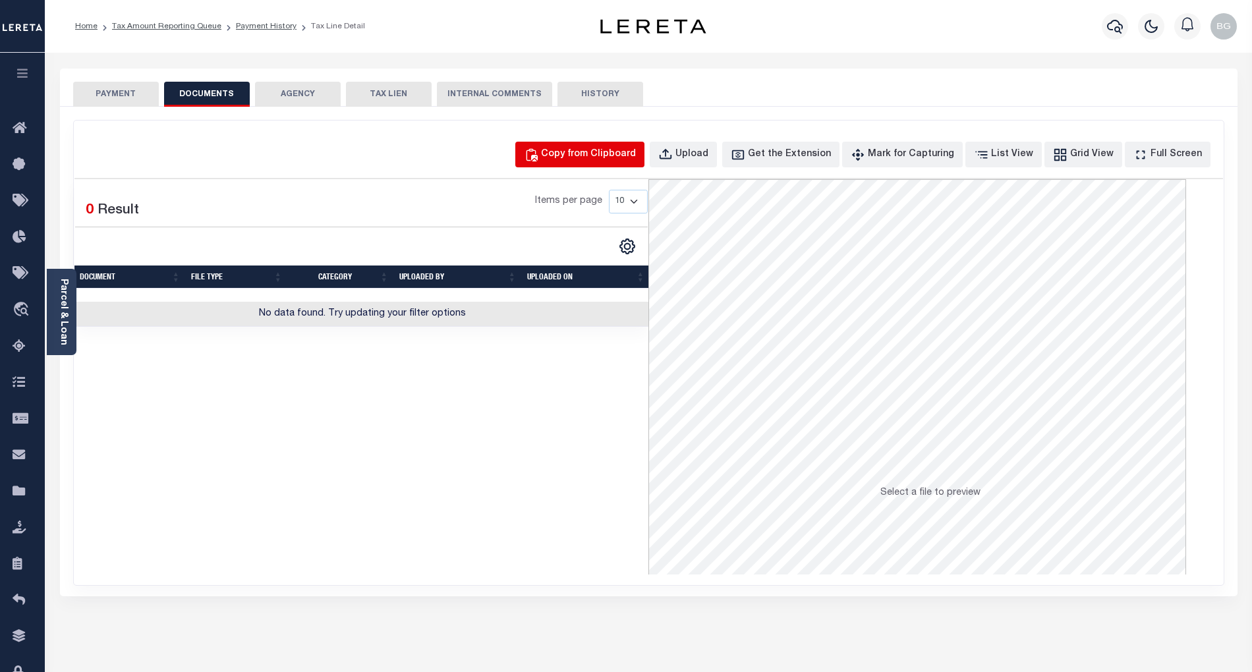
click at [610, 154] on div "Copy from Clipboard" at bounding box center [588, 155] width 95 height 15
select select "POP"
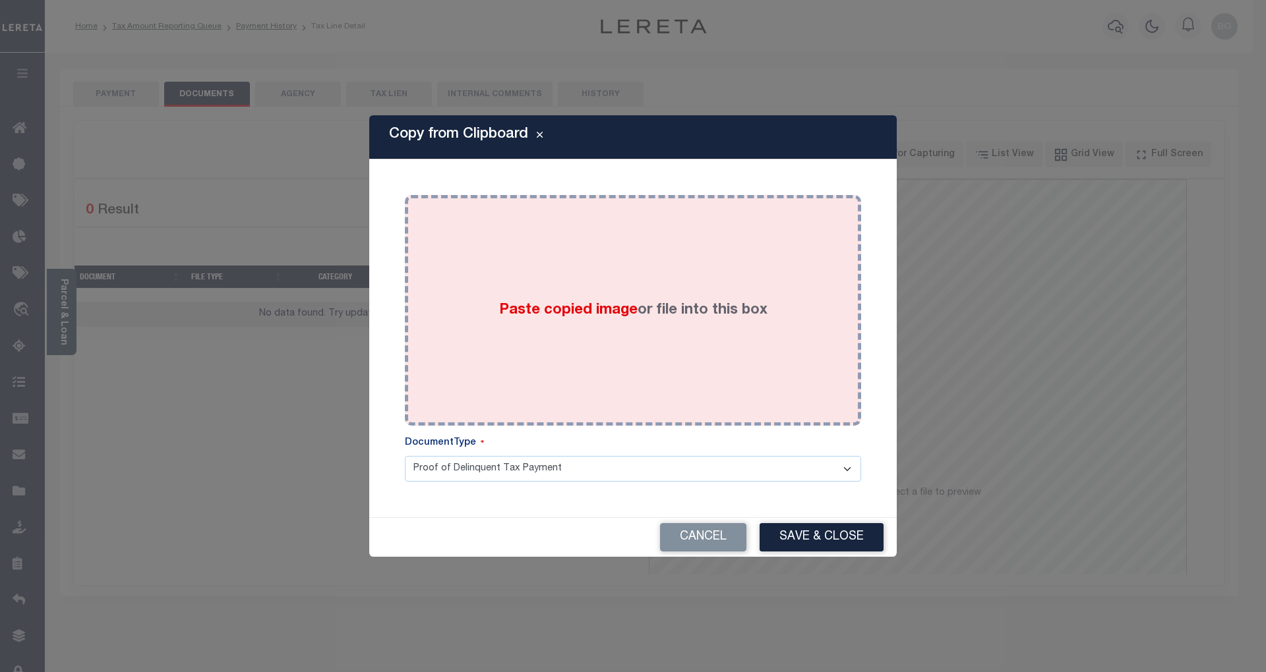
click at [575, 306] on span "Paste copied image" at bounding box center [568, 310] width 138 height 15
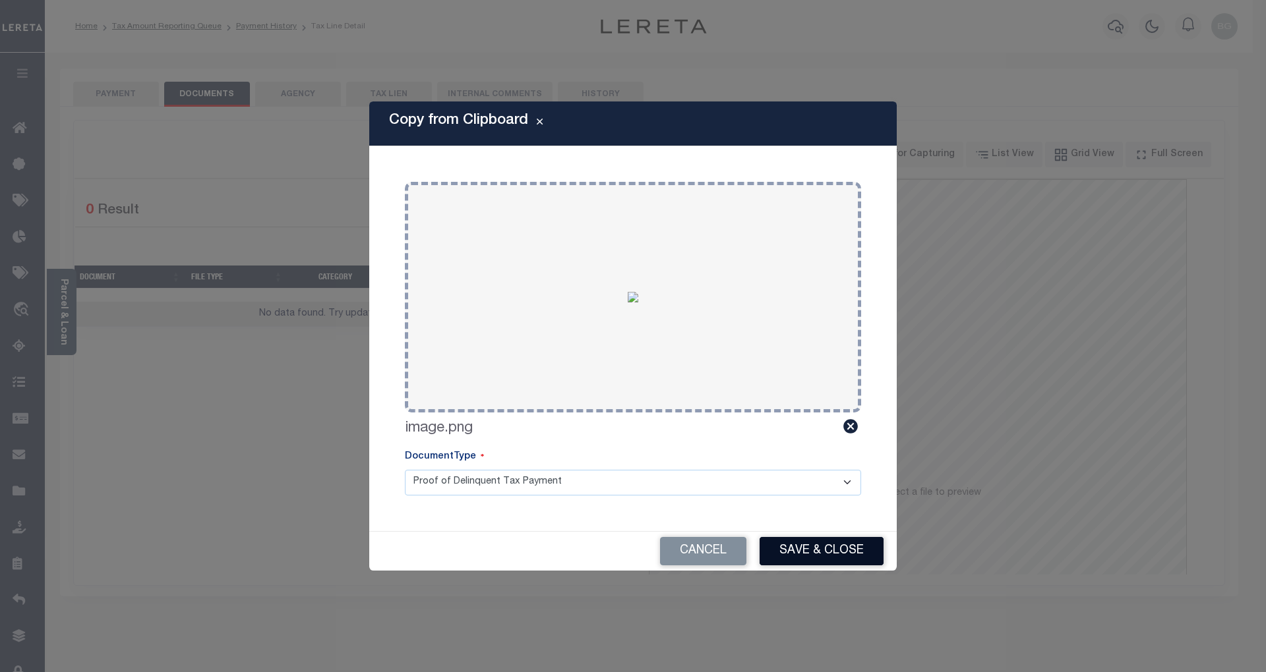
click at [840, 548] on button "Save & Close" at bounding box center [821, 551] width 124 height 28
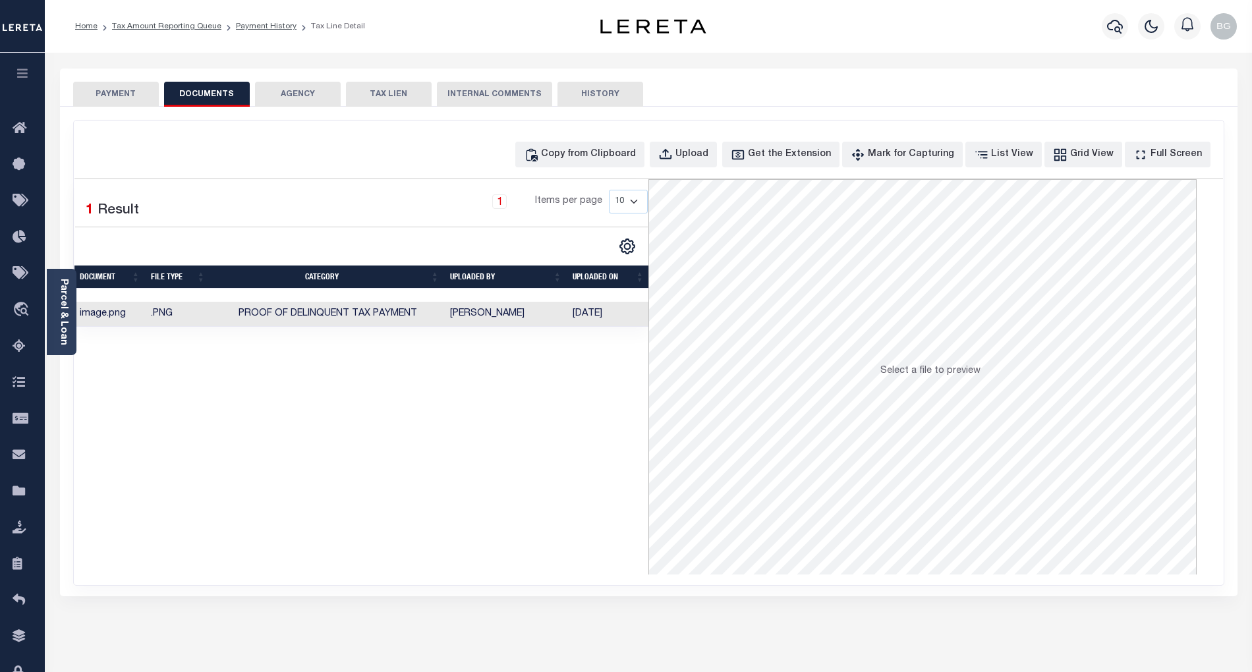
click at [123, 96] on button "PAYMENT" at bounding box center [116, 94] width 86 height 25
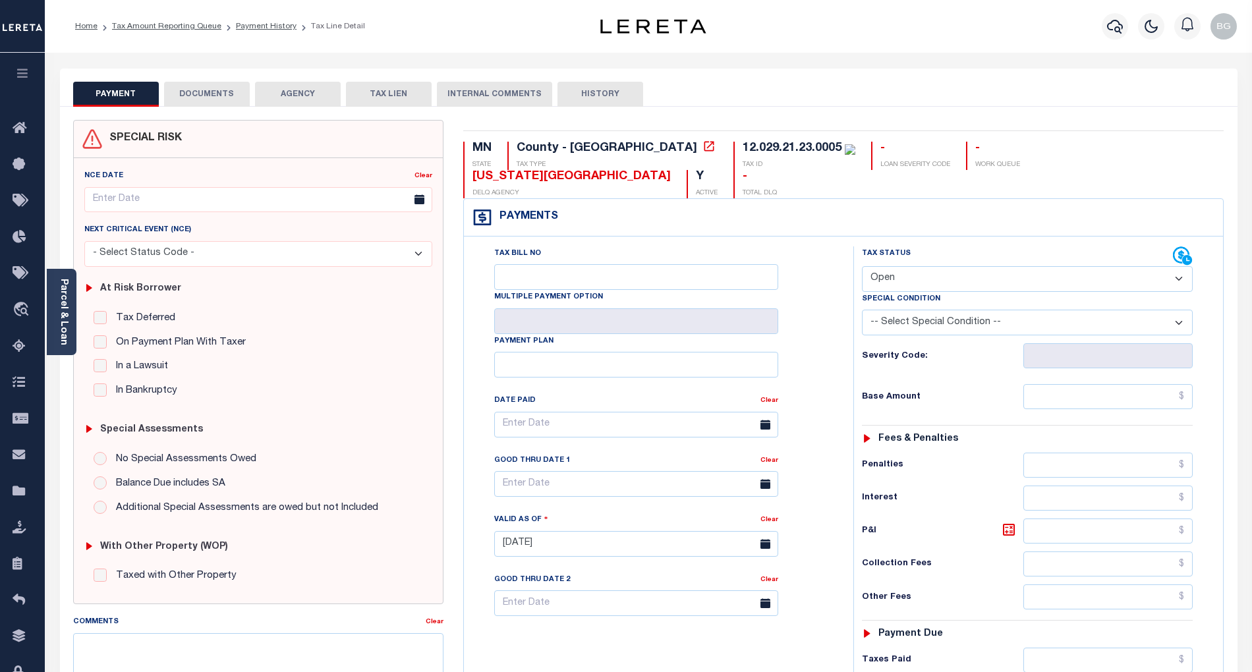
drag, startPoint x: 898, startPoint y: 254, endPoint x: 900, endPoint y: 264, distance: 10.2
click at [898, 266] on select "- Select Status Code - Open Due/Unpaid Paid Incomplete No Tax Due Internal Refu…" at bounding box center [1027, 279] width 331 height 26
select select "PYD"
click at [862, 266] on select "- Select Status Code - Open Due/Unpaid Paid Incomplete No Tax Due Internal Refu…" at bounding box center [1027, 279] width 331 height 26
type input "[DATE]"
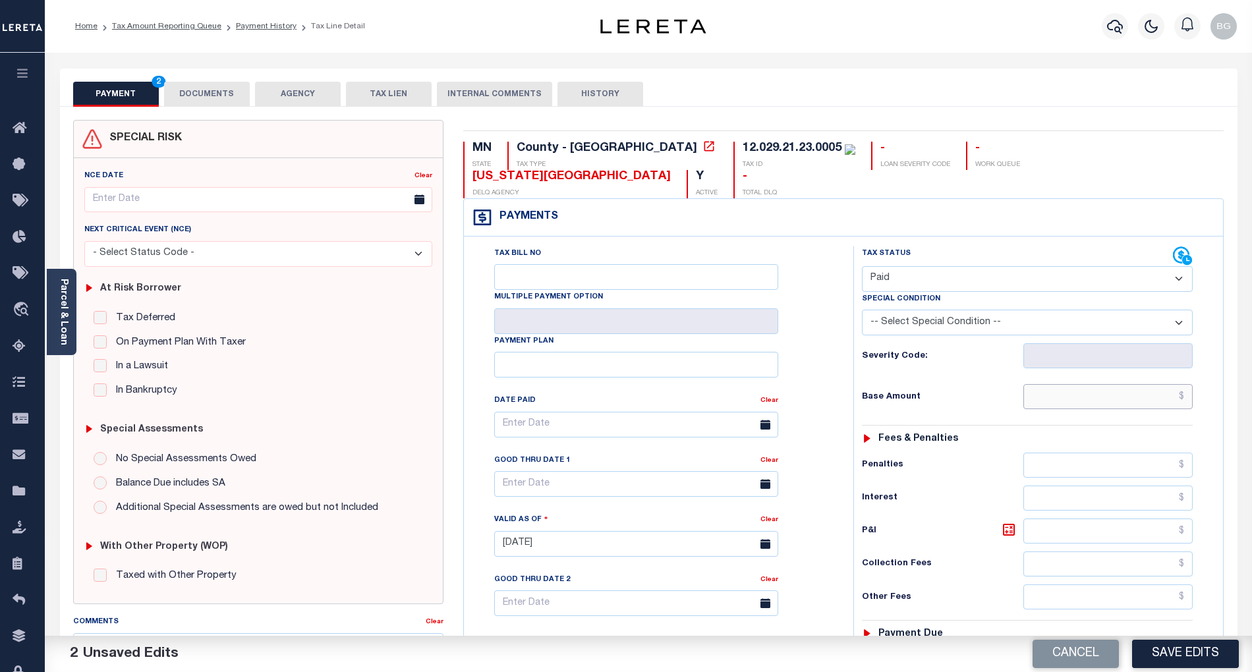
click at [1129, 384] on input "text" at bounding box center [1109, 396] width 170 height 25
paste input "2,293.00"
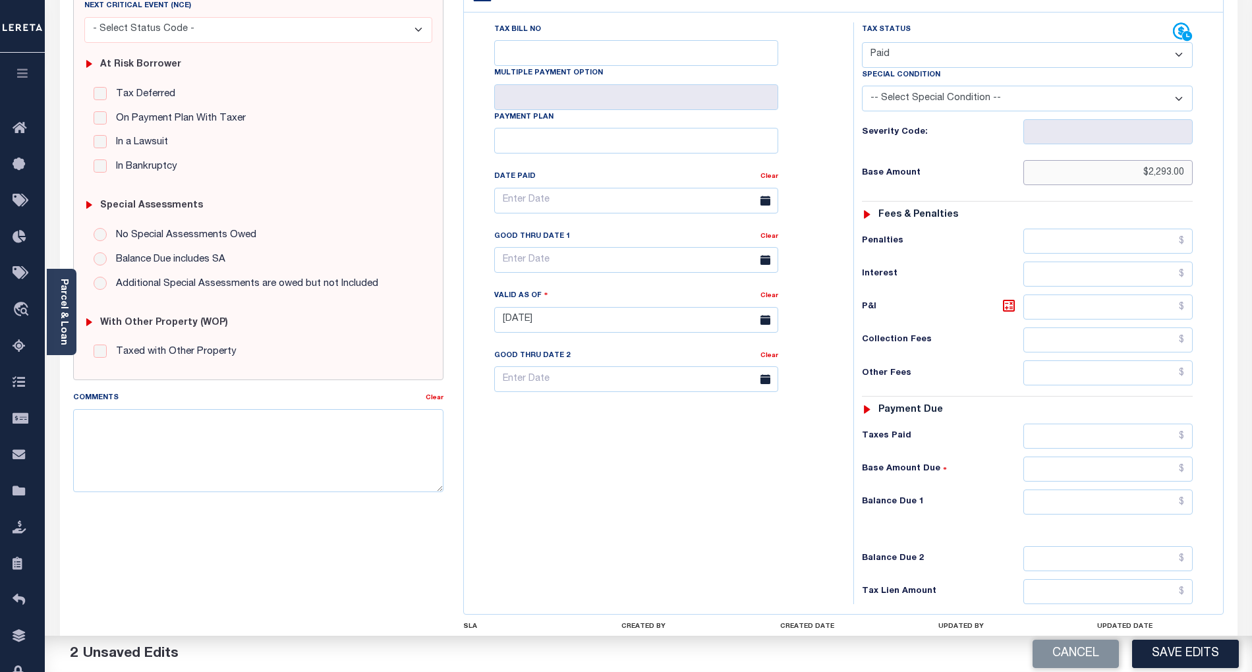
scroll to position [264, 0]
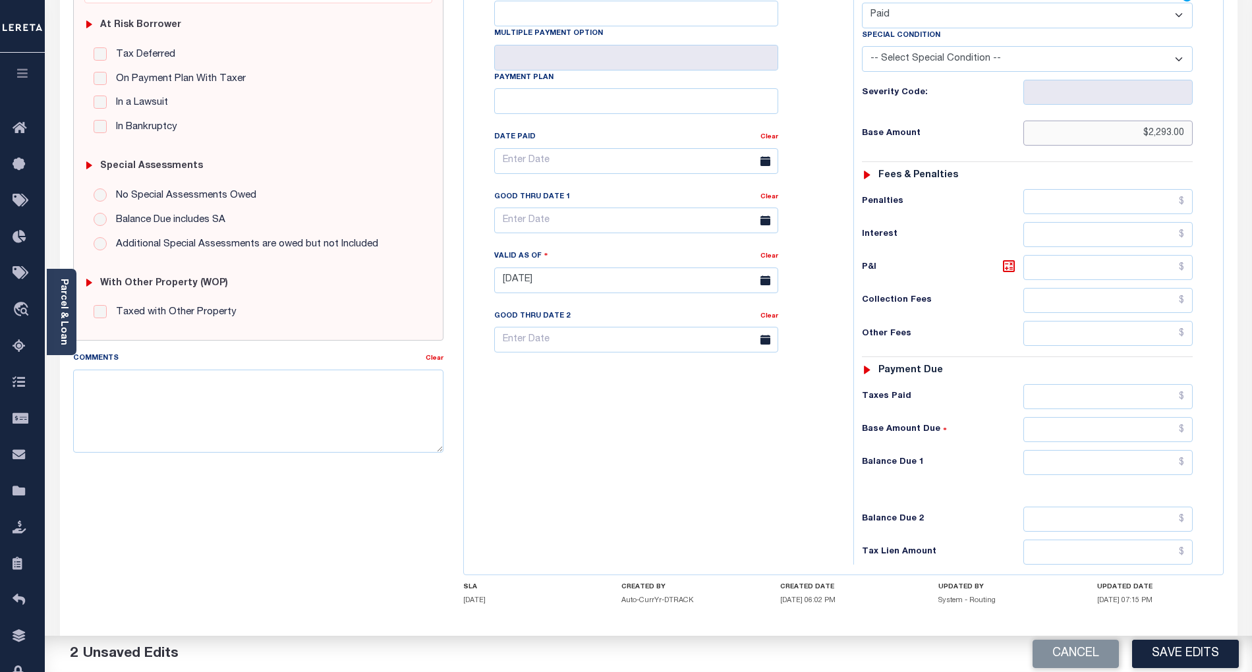
type input "$2,293.00"
click at [1155, 450] on input "text" at bounding box center [1109, 462] width 170 height 25
click at [807, 473] on div "Tax Bill No Multiple Payment Option Payment Plan Clear" at bounding box center [655, 274] width 376 height 582
type input "$0.00"
click at [1201, 645] on button "Save Edits" at bounding box center [1185, 654] width 107 height 28
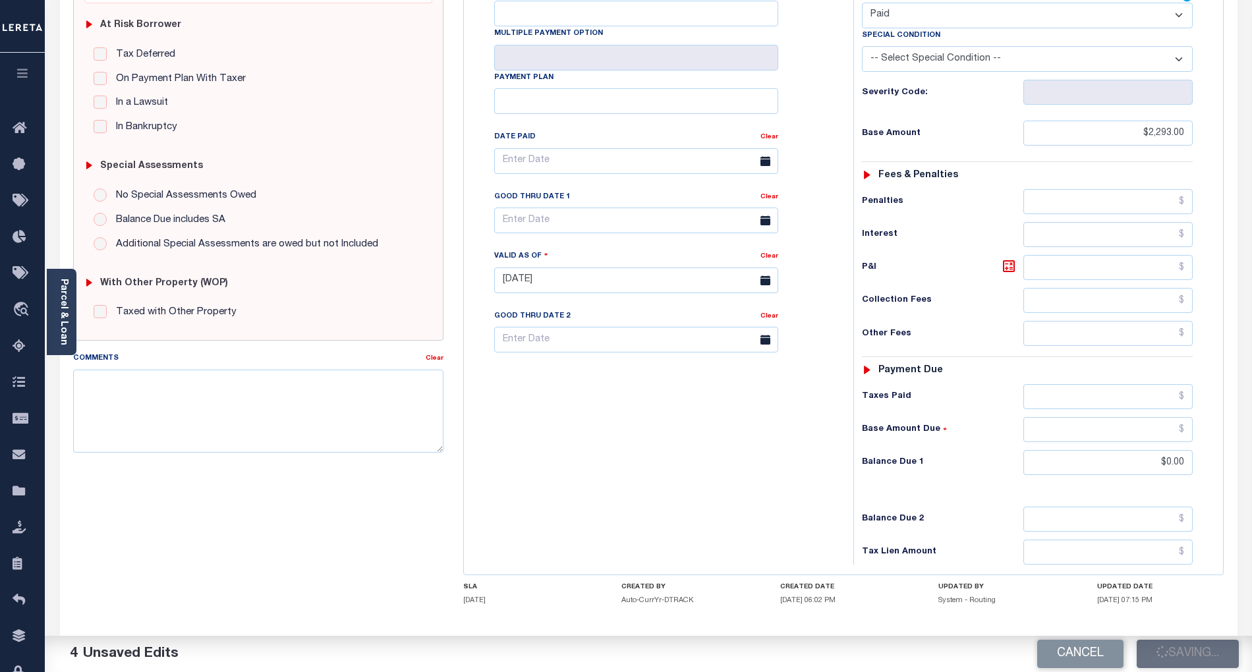
checkbox input "false"
type input "$2,293"
type input "$0"
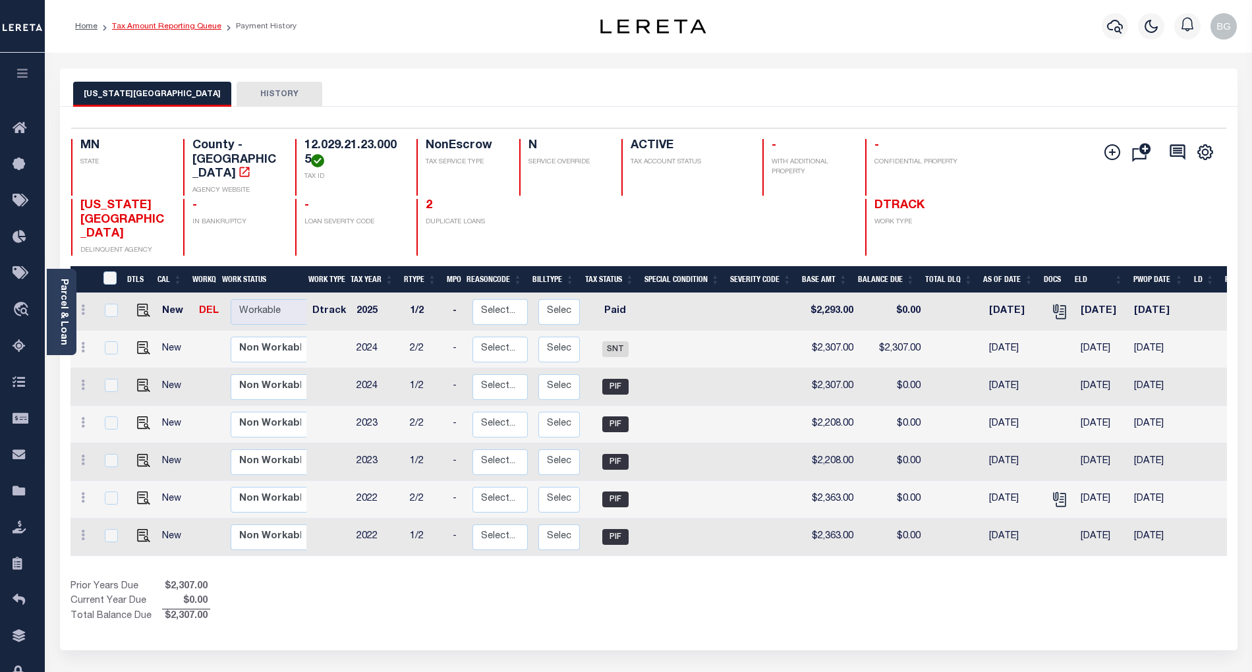
click at [156, 24] on link "Tax Amount Reporting Queue" at bounding box center [166, 26] width 109 height 8
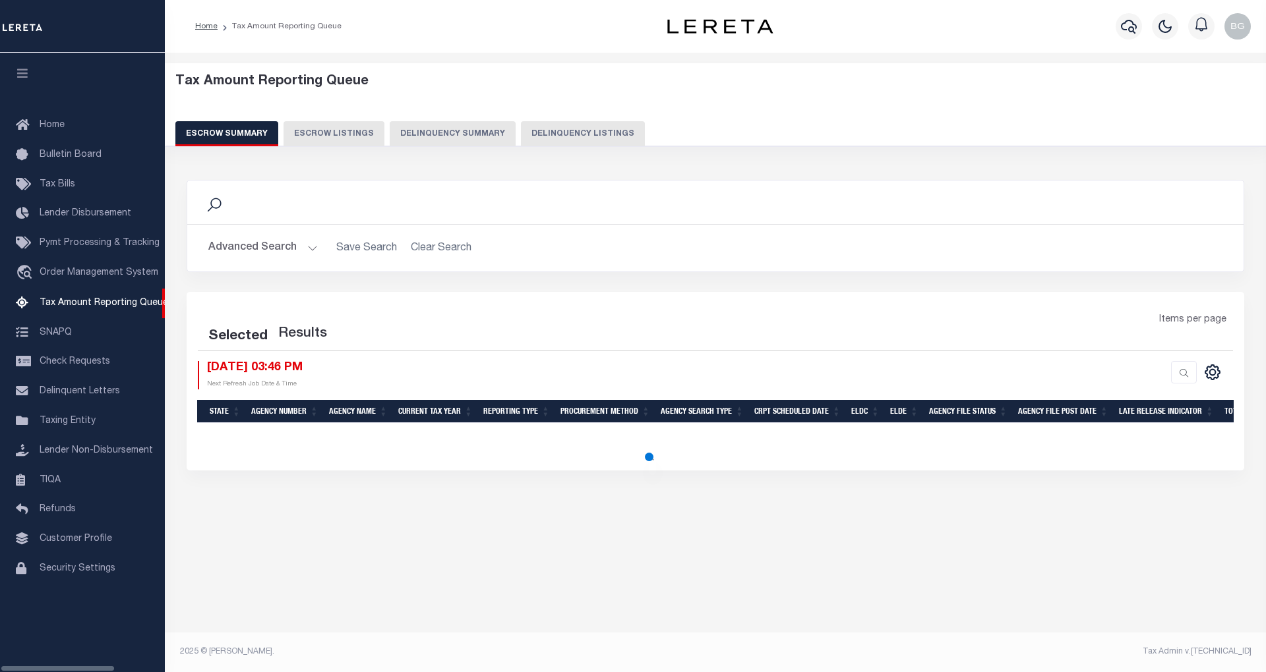
click at [580, 140] on button "Delinquency Listings" at bounding box center [583, 133] width 124 height 25
select select "100"
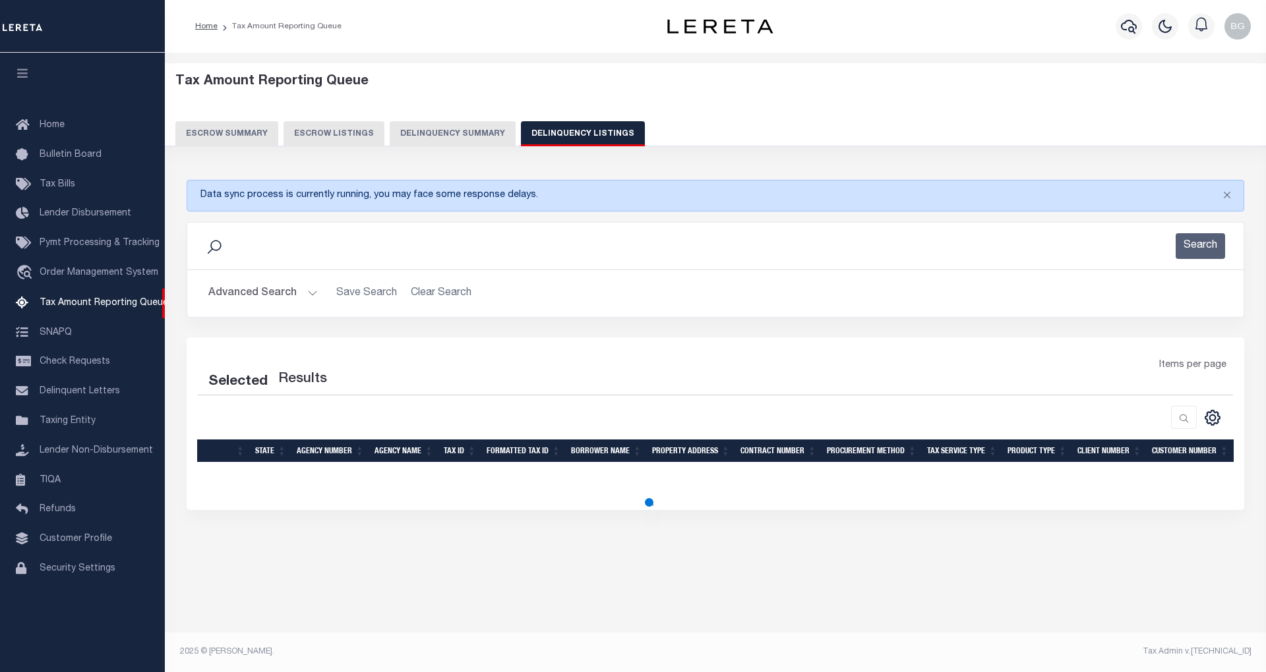
select select "100"
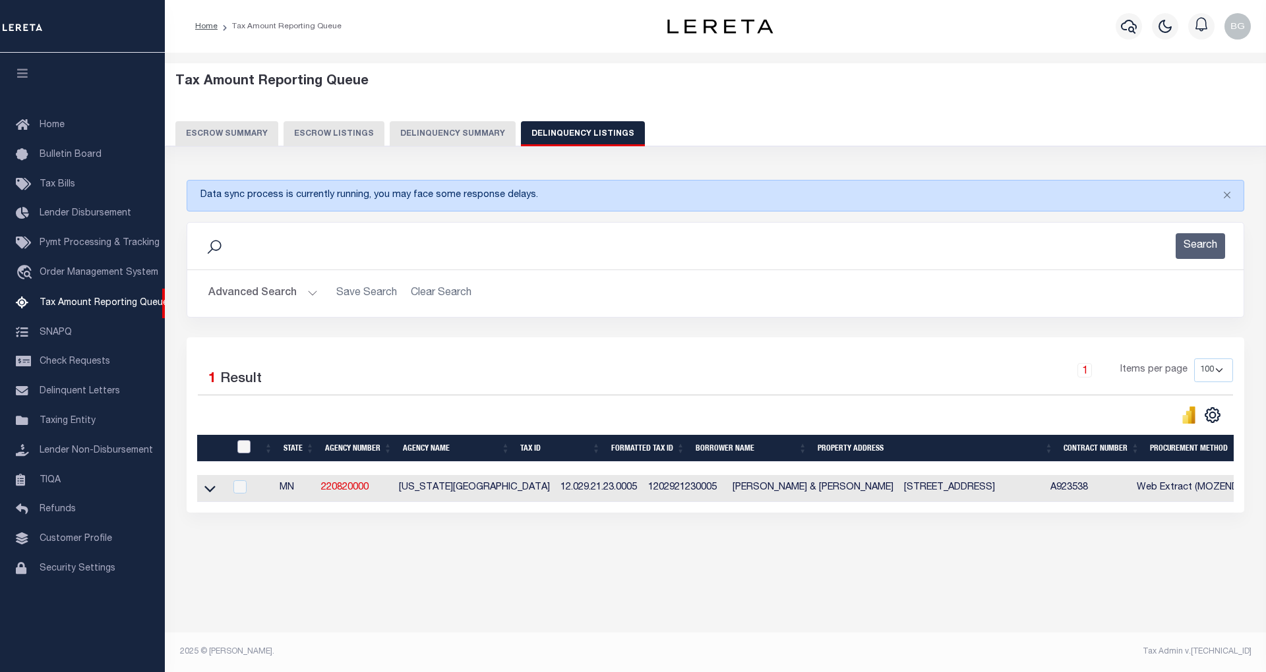
click at [244, 453] on input "checkbox" at bounding box center [243, 446] width 13 height 13
checkbox input "true"
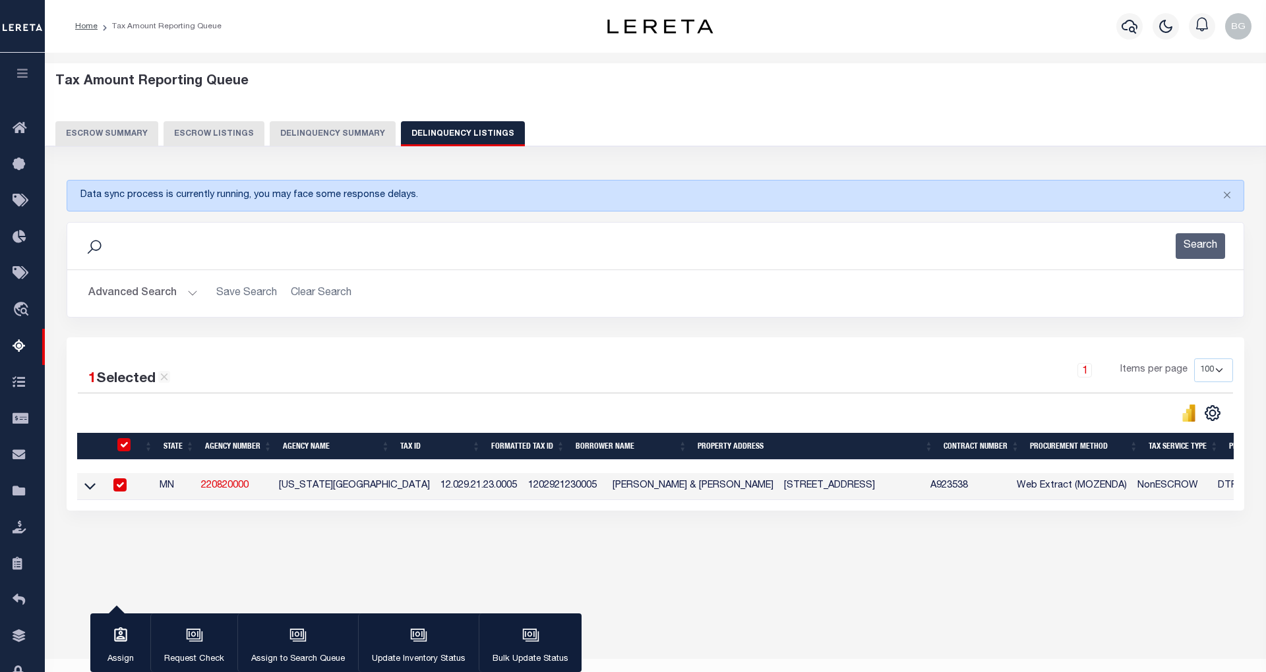
checkbox input "true"
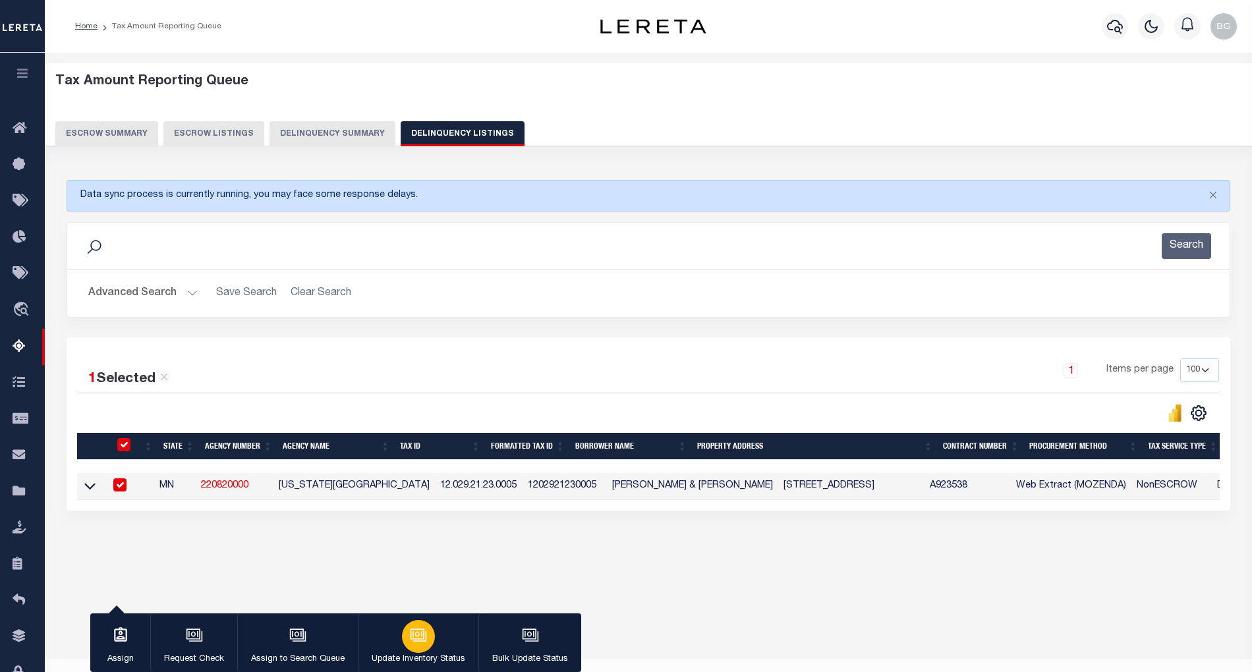
click at [419, 641] on icon "button" at bounding box center [419, 636] width 13 height 10
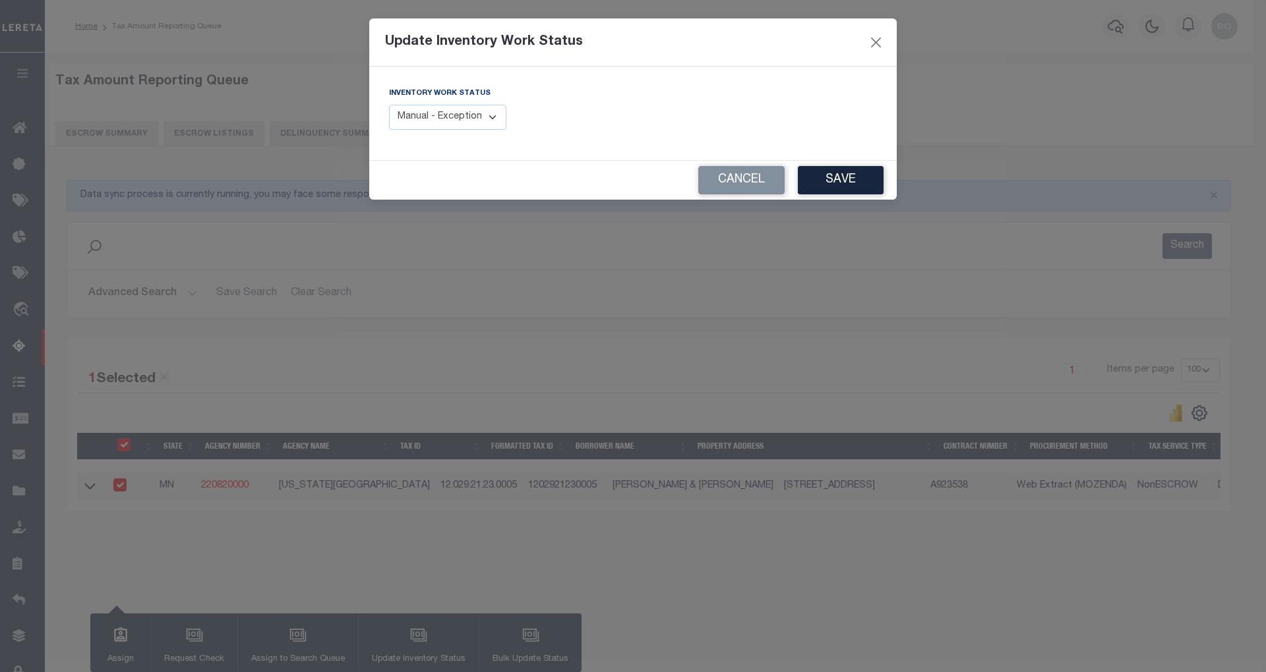
click at [450, 117] on select "Manual - Exception Pended - Awaiting Search Late Add Exception Completed" at bounding box center [447, 118] width 117 height 26
select select "4"
click at [389, 105] on select "Manual - Exception Pended - Awaiting Search Late Add Exception Completed" at bounding box center [447, 118] width 117 height 26
click at [855, 180] on button "Save" at bounding box center [841, 180] width 86 height 28
